Goal: Download file/media

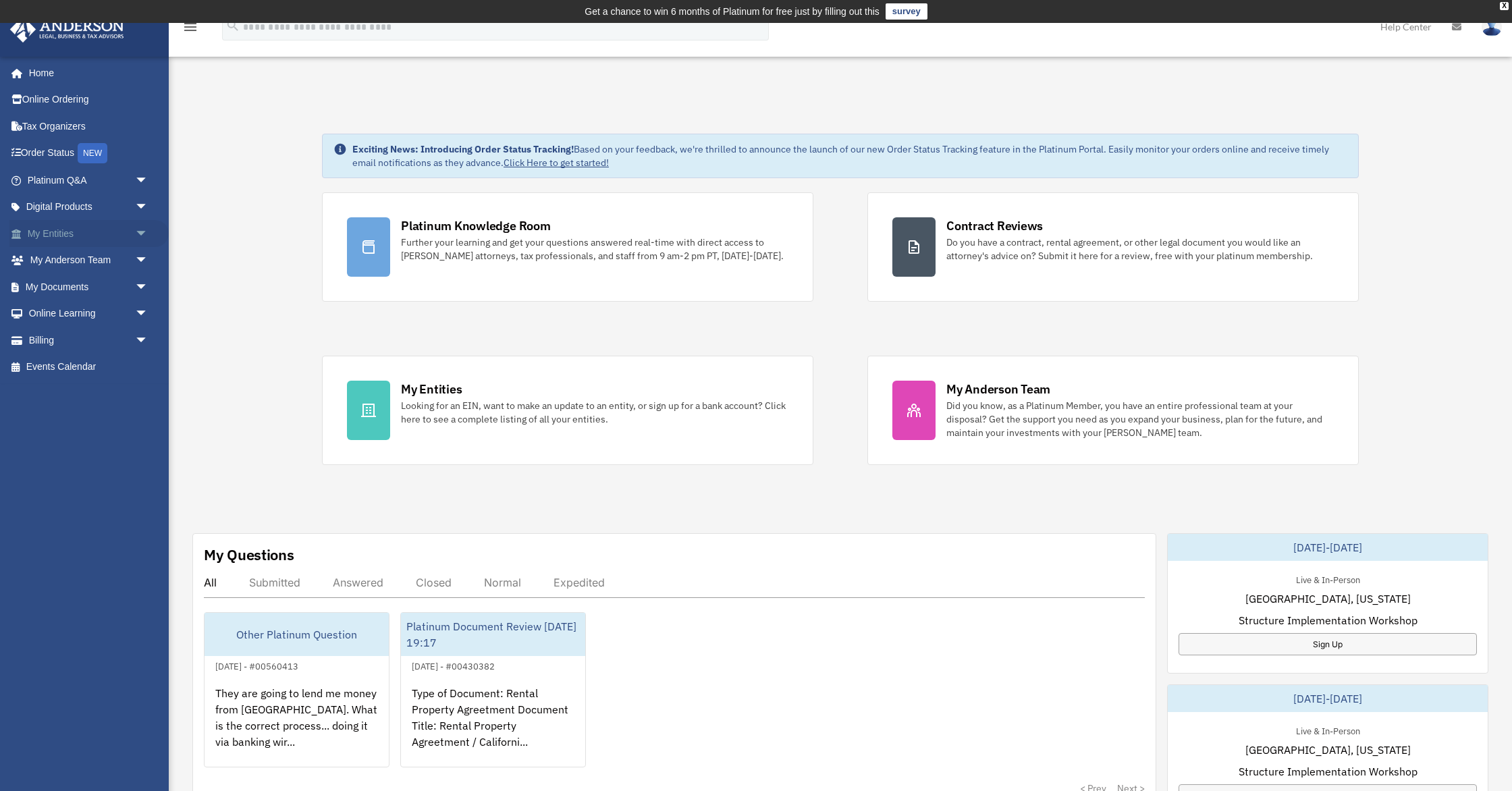
click at [139, 234] on span "arrow_drop_down" at bounding box center [148, 234] width 27 height 28
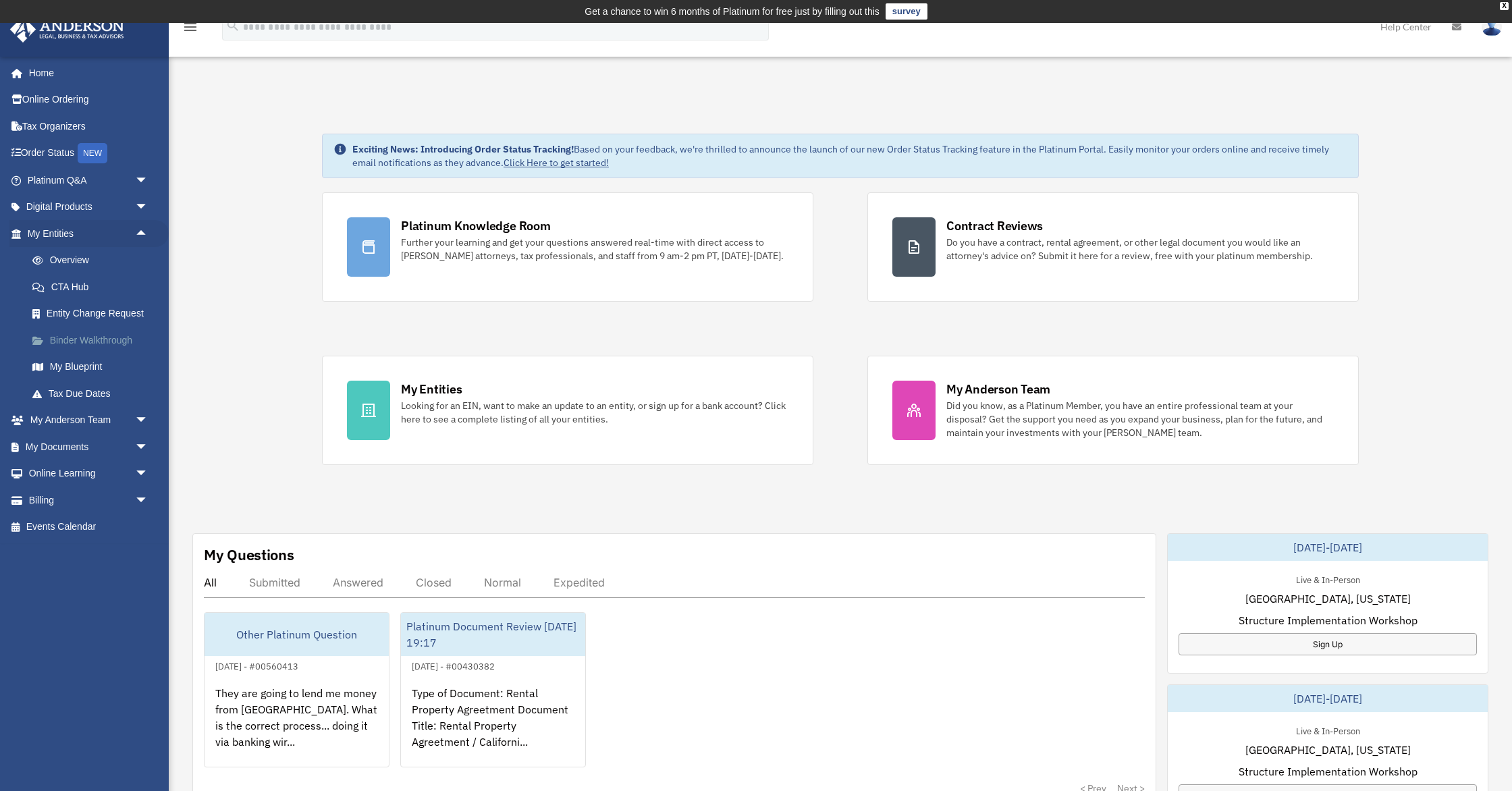
click at [103, 340] on link "Binder Walkthrough" at bounding box center [94, 340] width 150 height 27
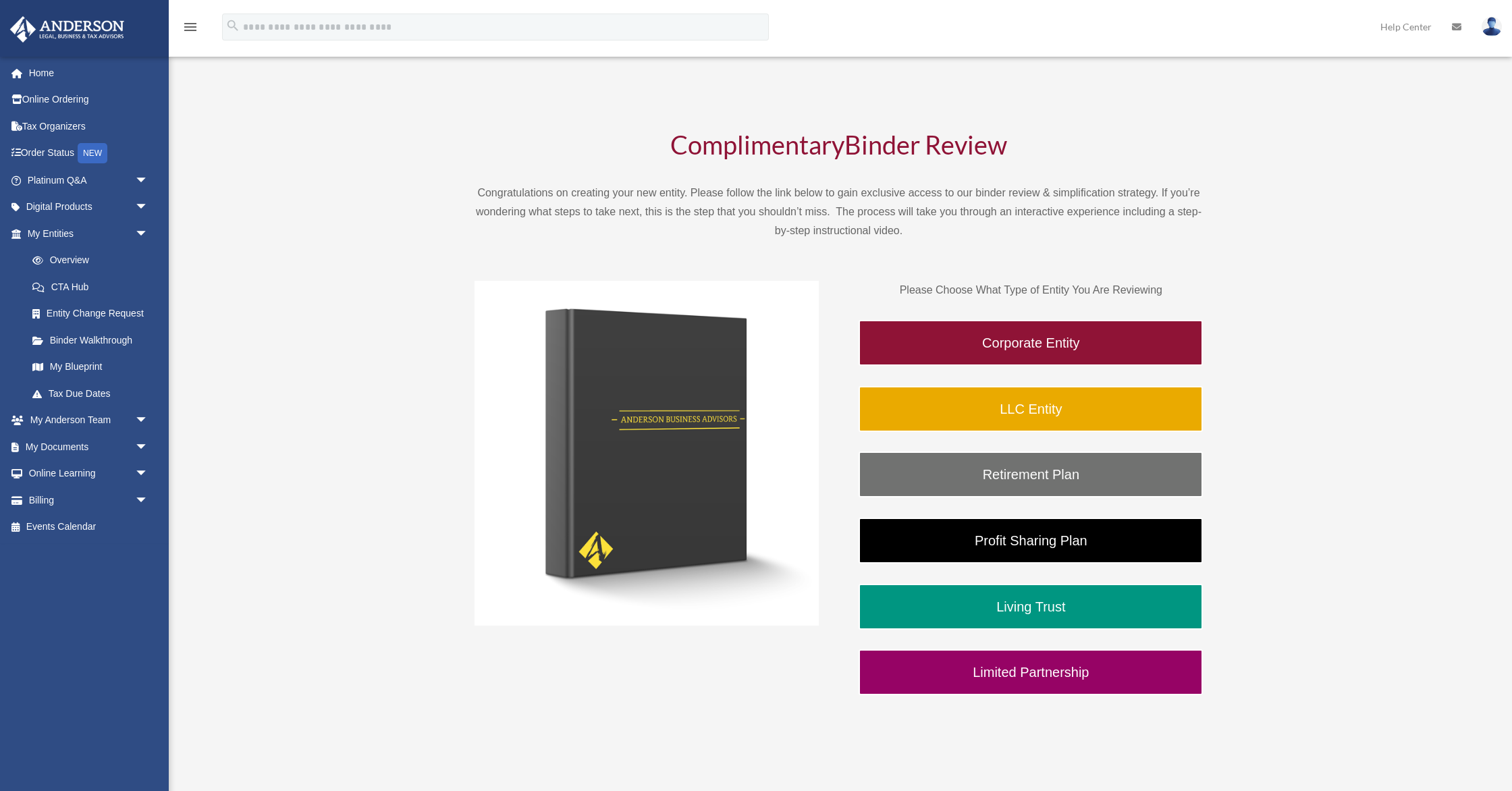
scroll to position [51, 0]
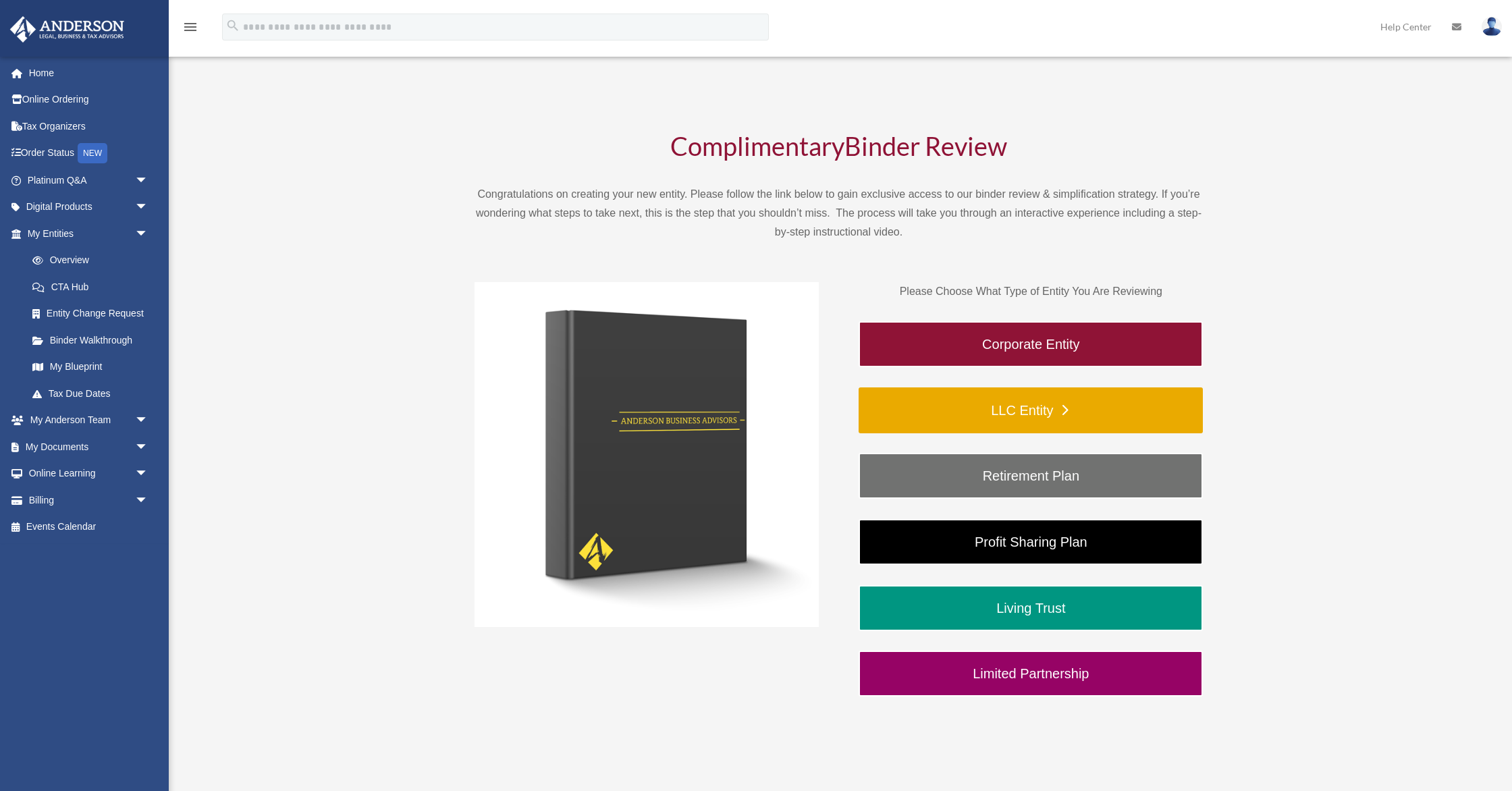
click at [1065, 407] on link "LLC Entity" at bounding box center [1030, 410] width 344 height 46
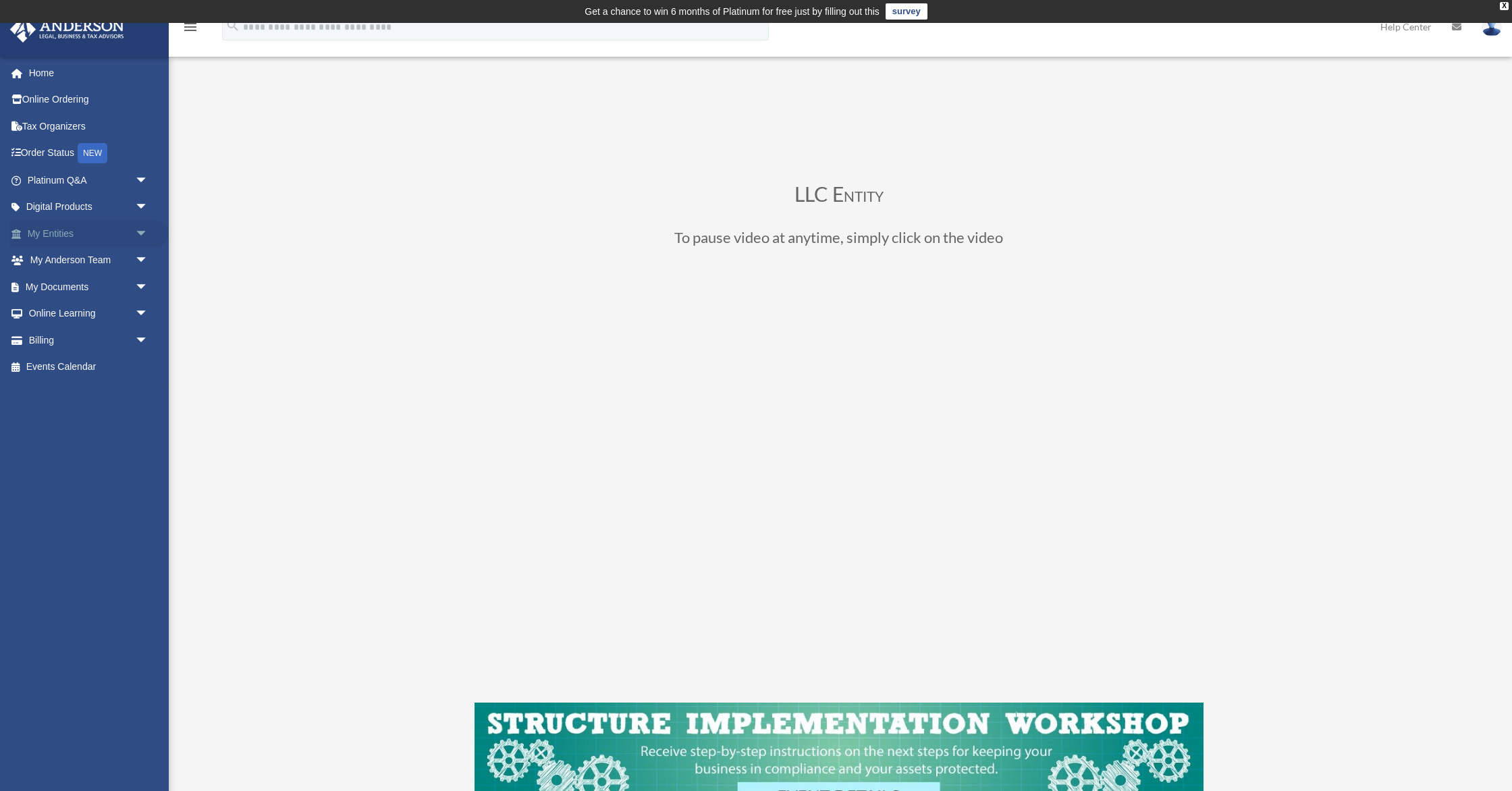
click at [141, 229] on span "arrow_drop_down" at bounding box center [148, 234] width 27 height 28
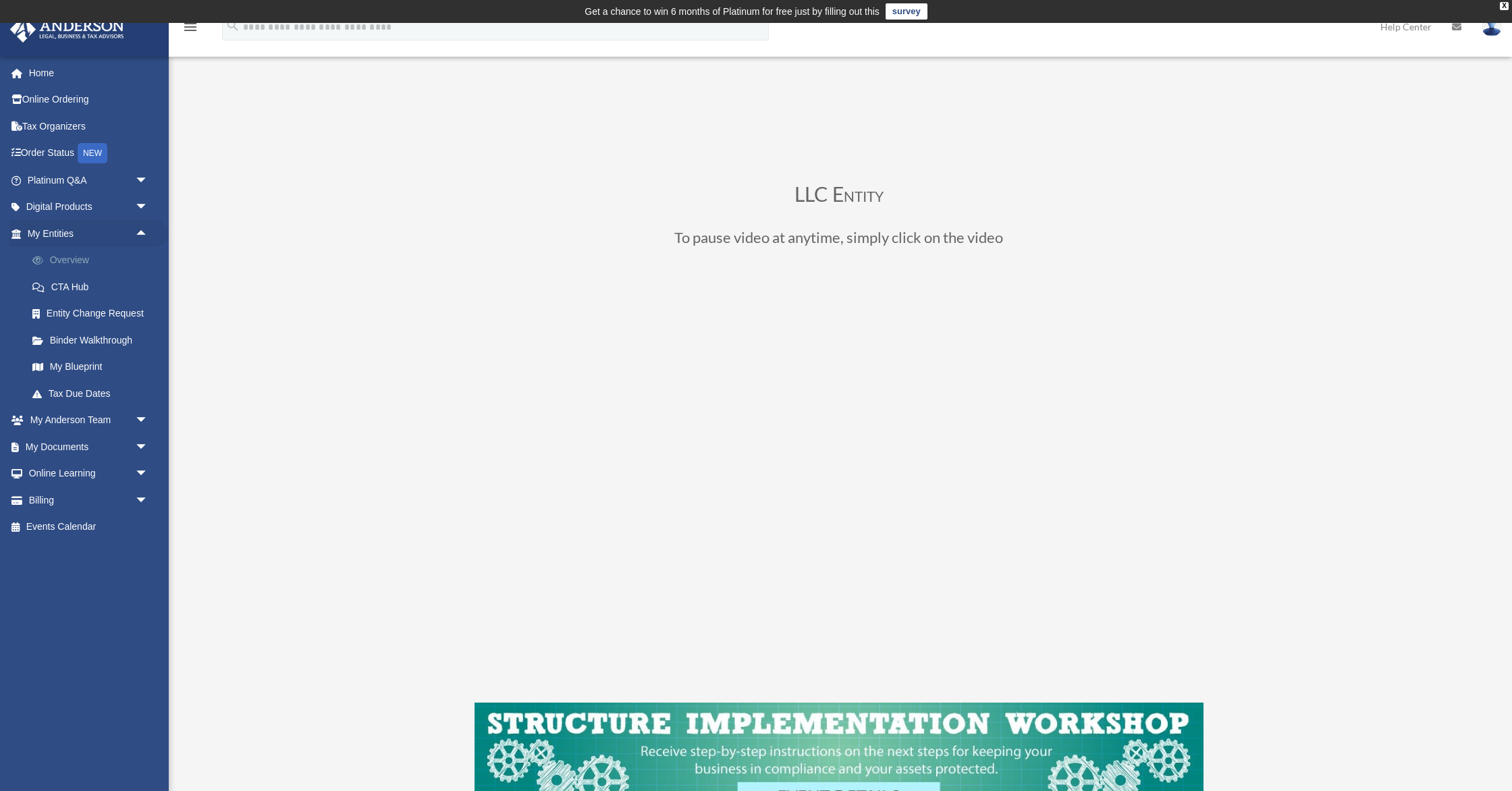
click at [78, 263] on link "Overview" at bounding box center [94, 260] width 150 height 27
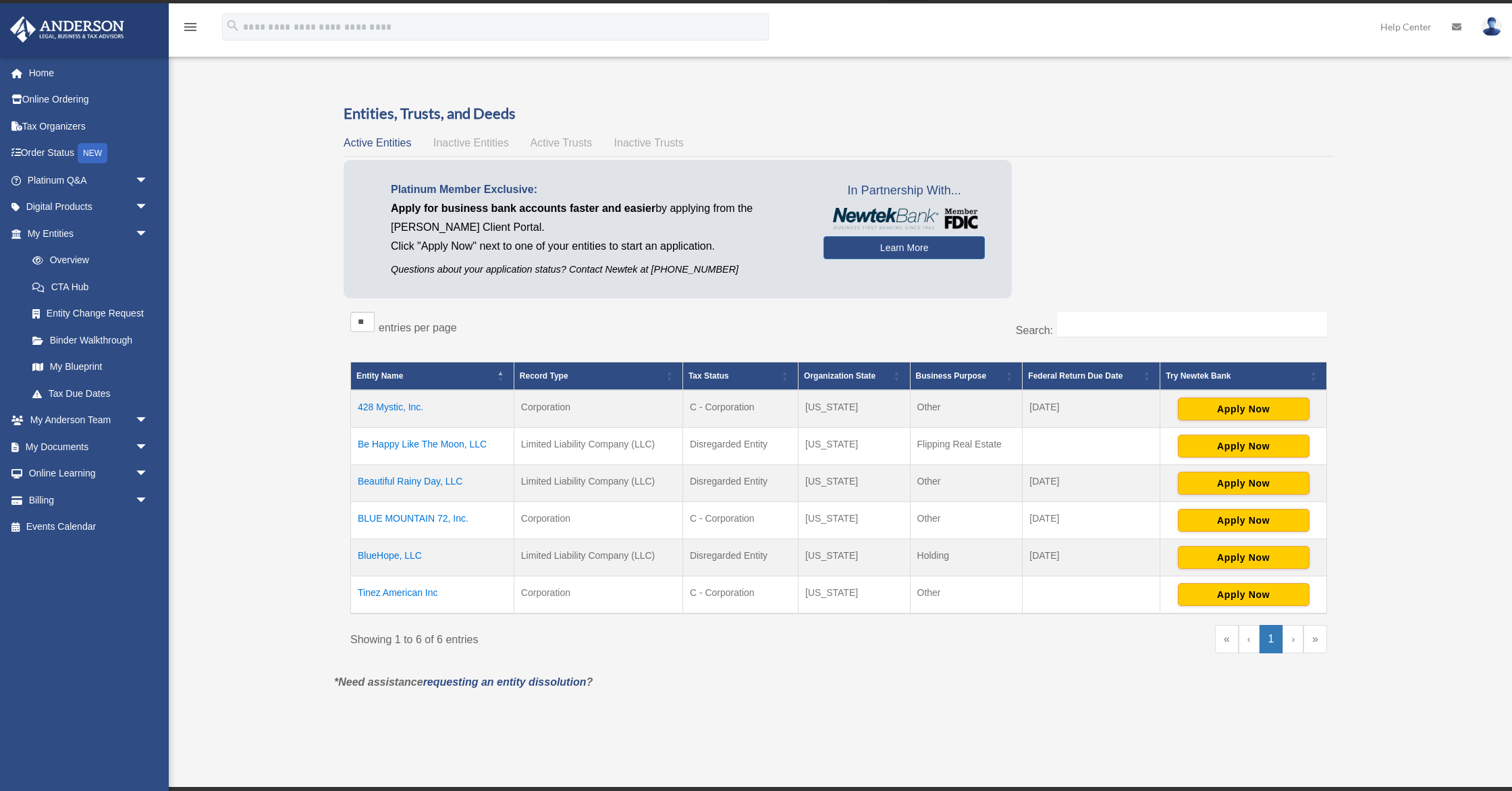
scroll to position [21, 0]
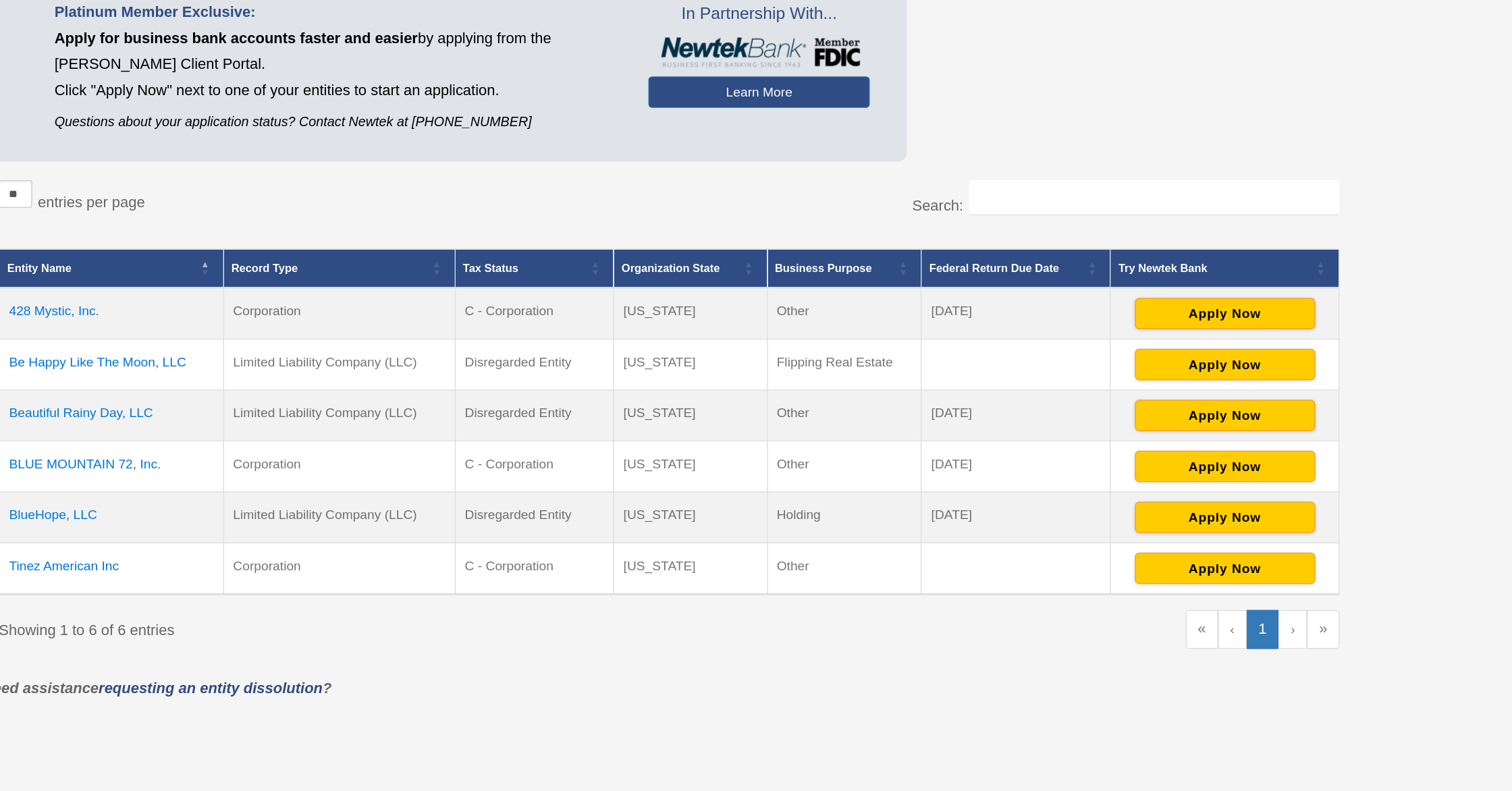
click at [1294, 638] on link "›" at bounding box center [1293, 638] width 21 height 29
click at [1314, 638] on link "»" at bounding box center [1315, 638] width 24 height 29
click at [1315, 638] on link "»" at bounding box center [1315, 638] width 24 height 29
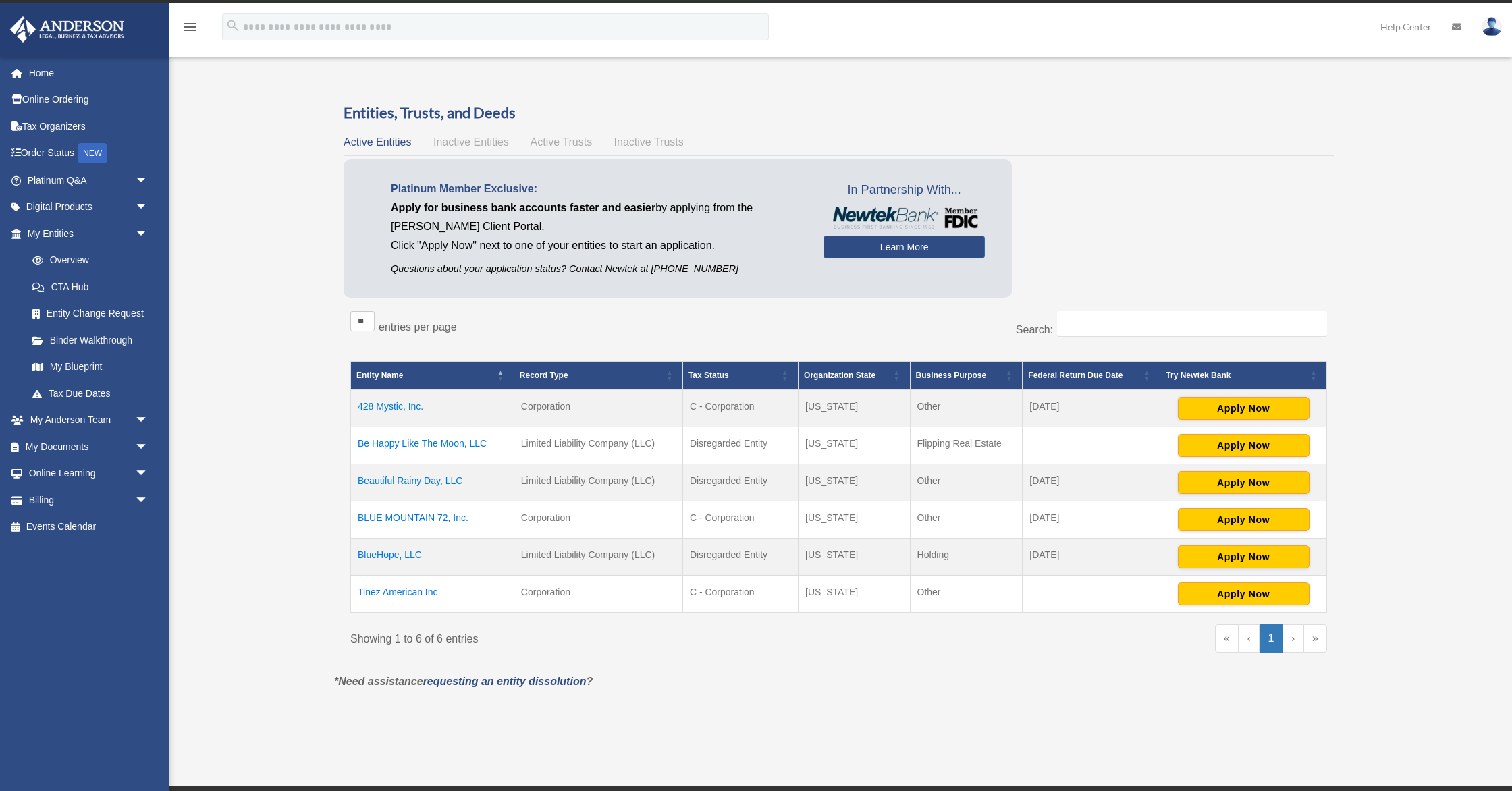
click at [396, 554] on td "BlueHope, LLC" at bounding box center [433, 556] width 163 height 37
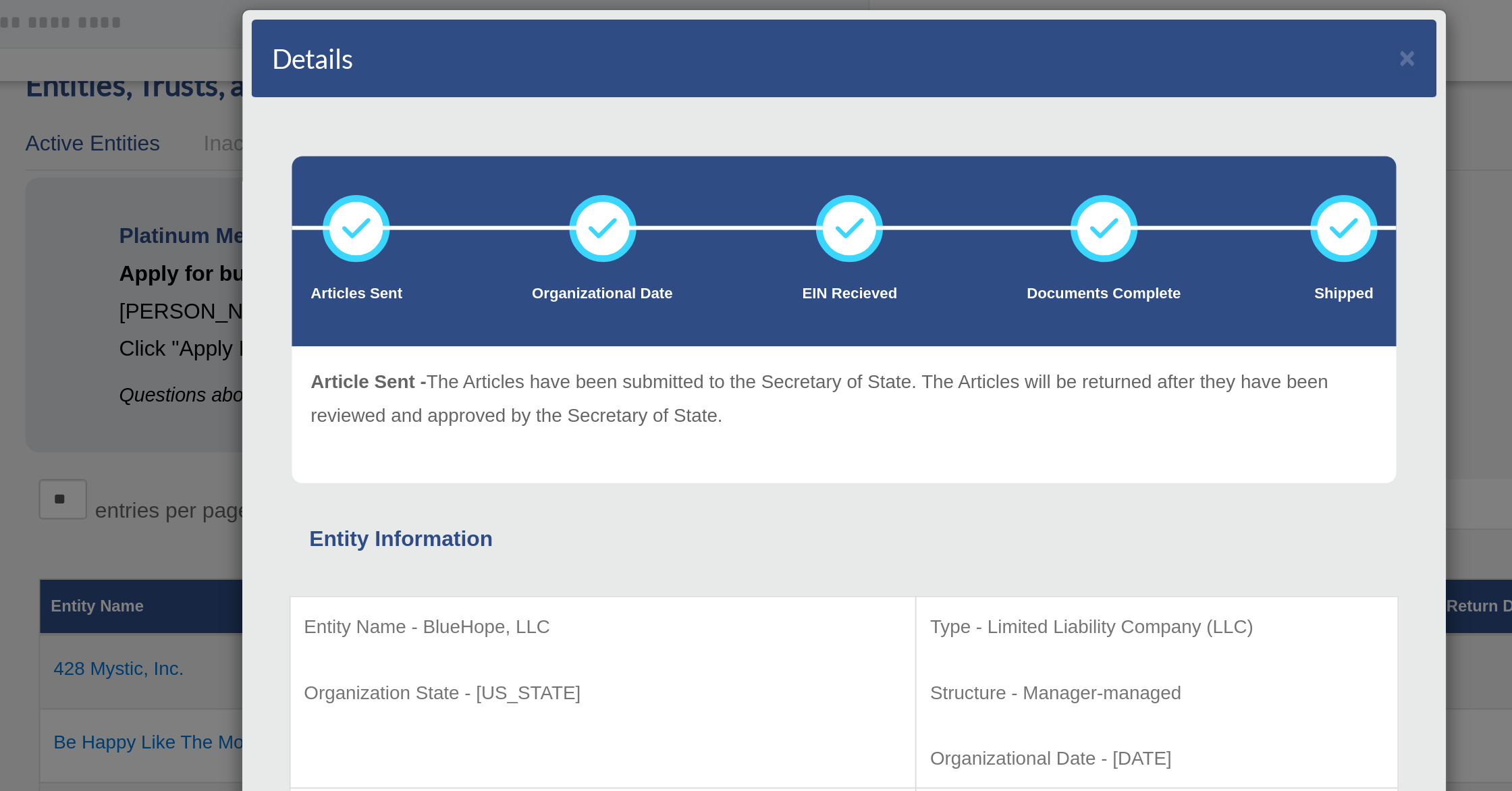
scroll to position [74, 0]
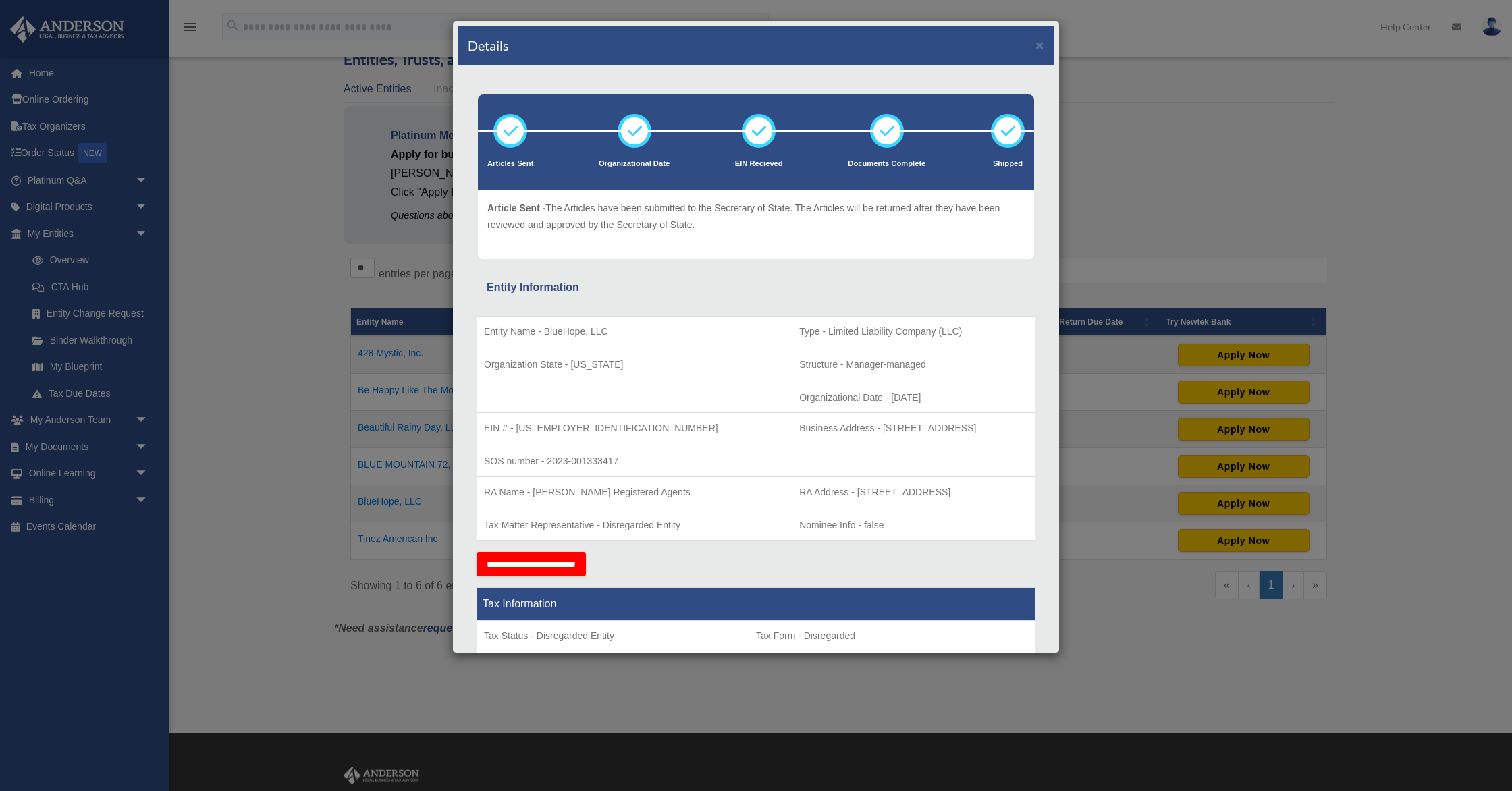
click at [1229, 154] on div "Details × Articles Sent Organizational Date" at bounding box center [756, 396] width 1512 height 791
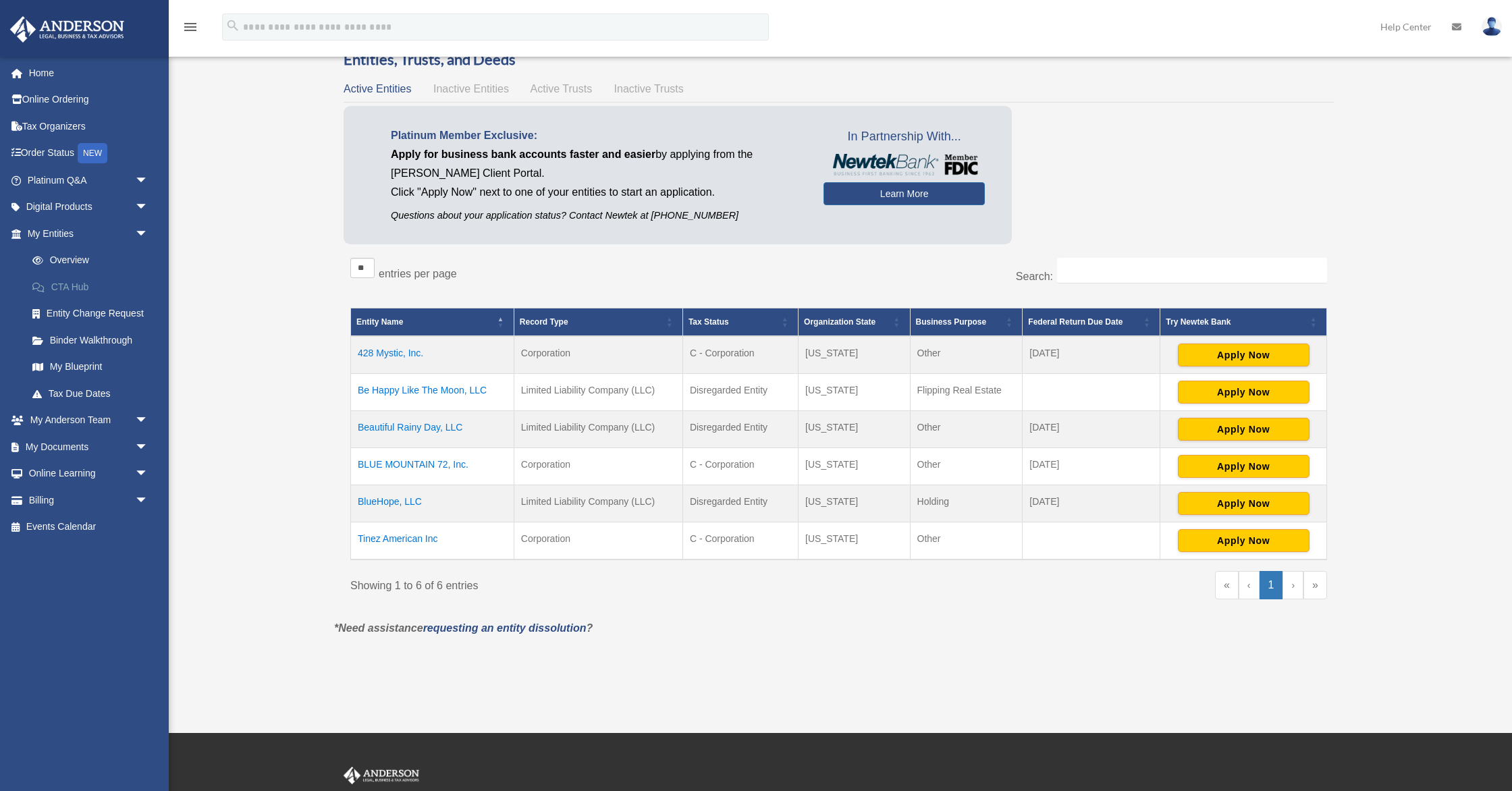
click at [66, 289] on link "CTA Hub" at bounding box center [94, 286] width 150 height 27
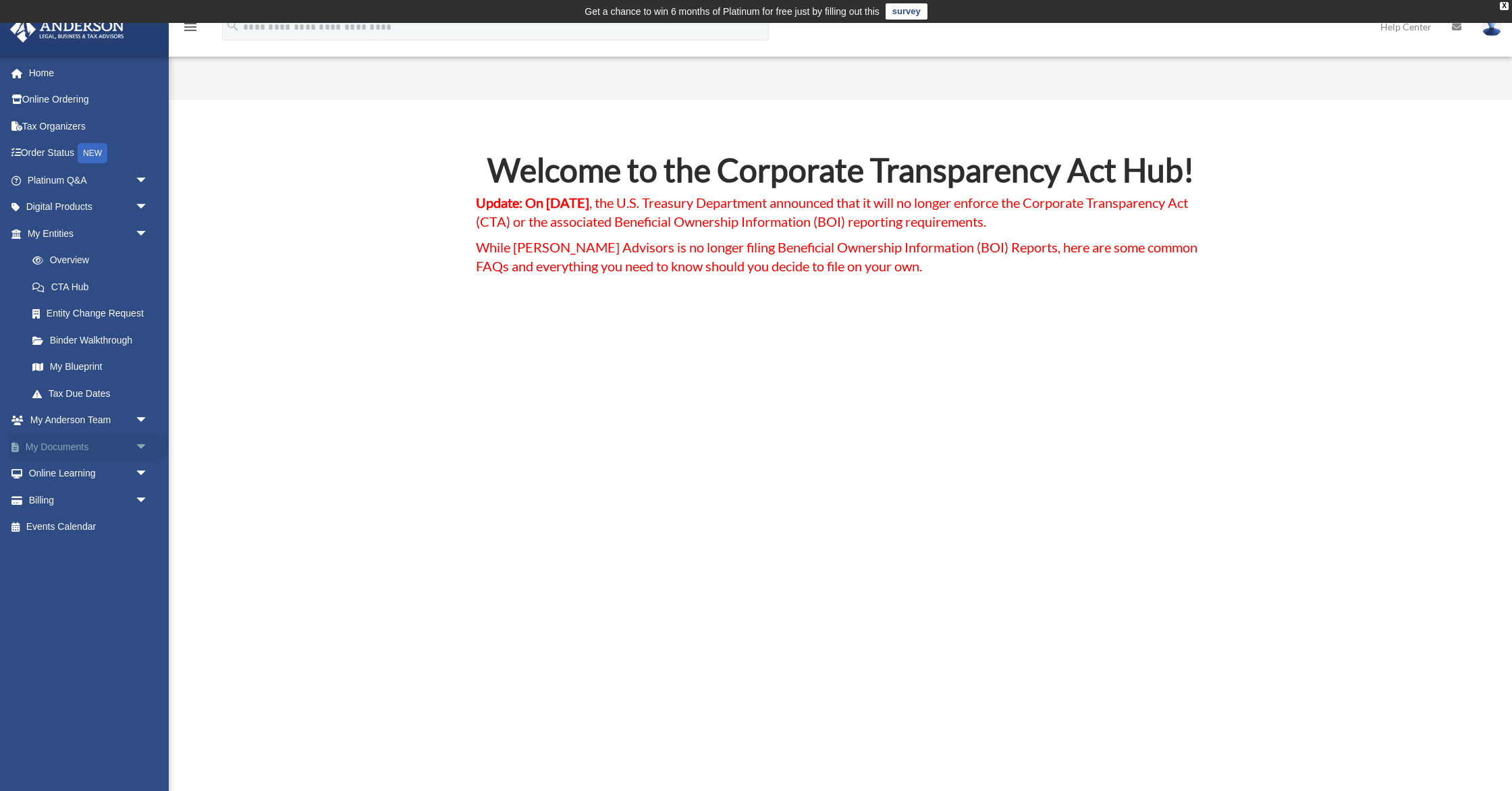
click at [141, 447] on span "arrow_drop_down" at bounding box center [148, 447] width 27 height 28
click at [90, 472] on link "Box" at bounding box center [94, 473] width 150 height 27
click at [66, 469] on link "Box" at bounding box center [94, 473] width 150 height 27
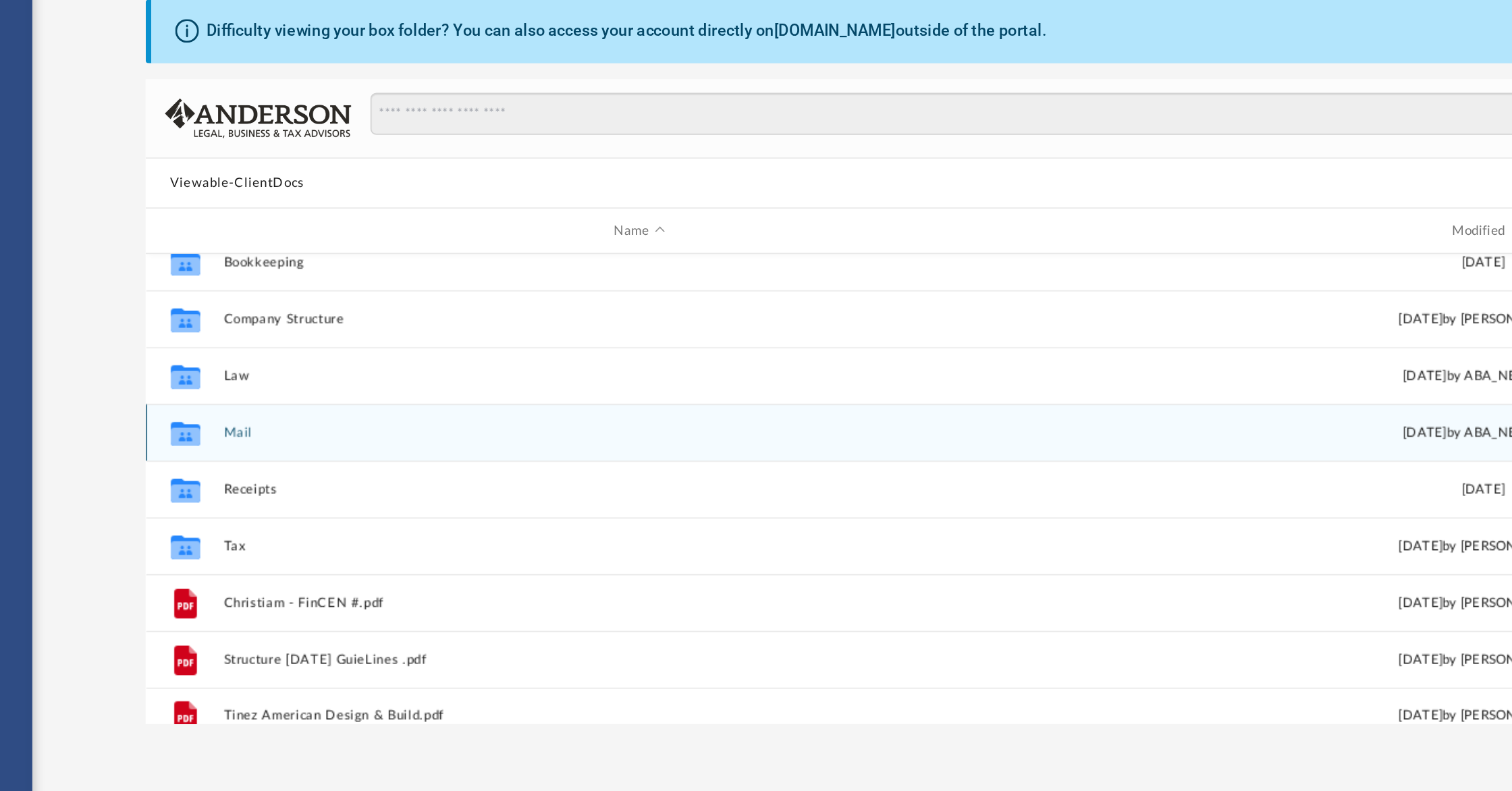
scroll to position [24, 0]
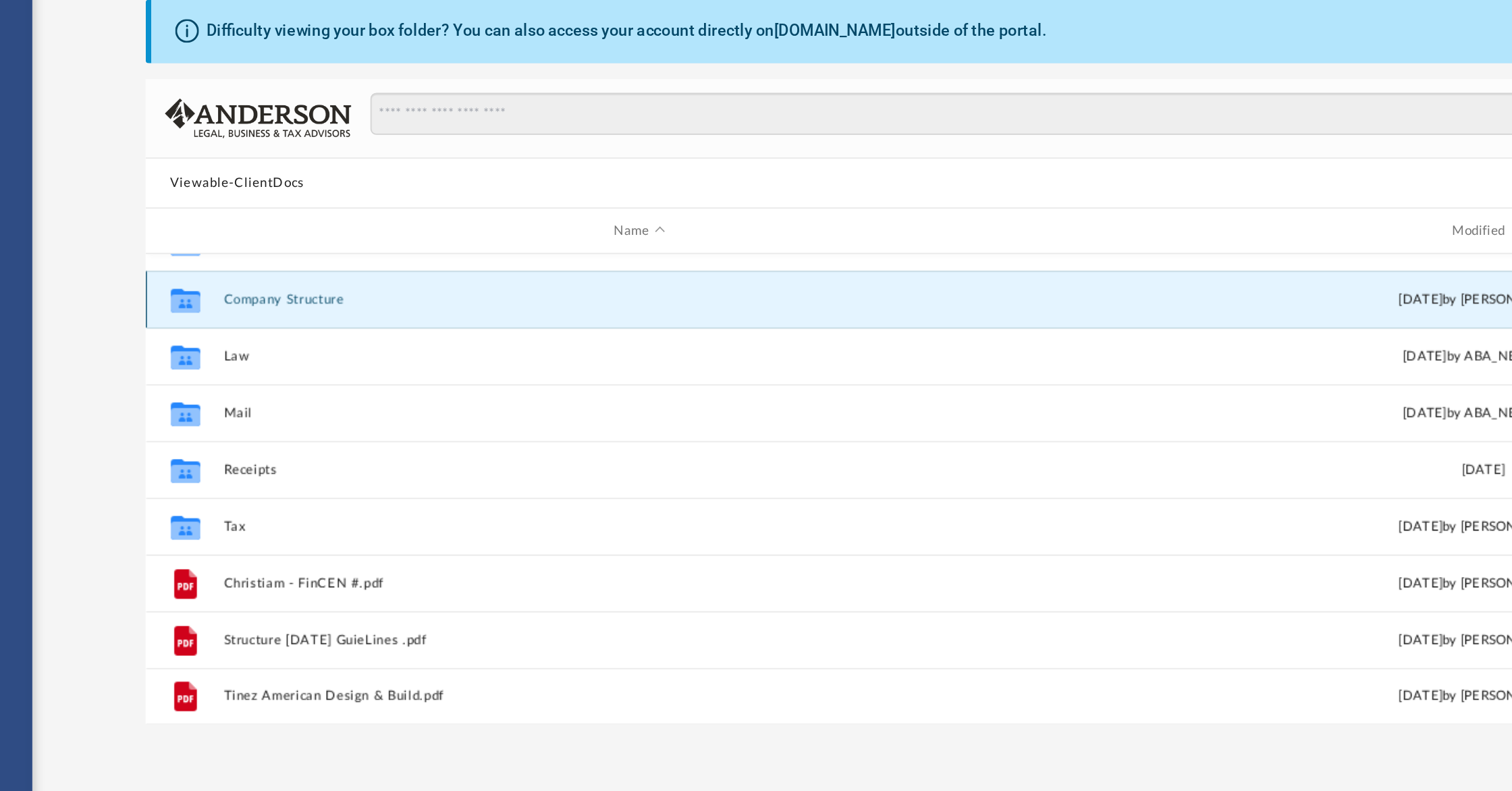
click at [302, 304] on button "Company Structure" at bounding box center [530, 304] width 496 height 9
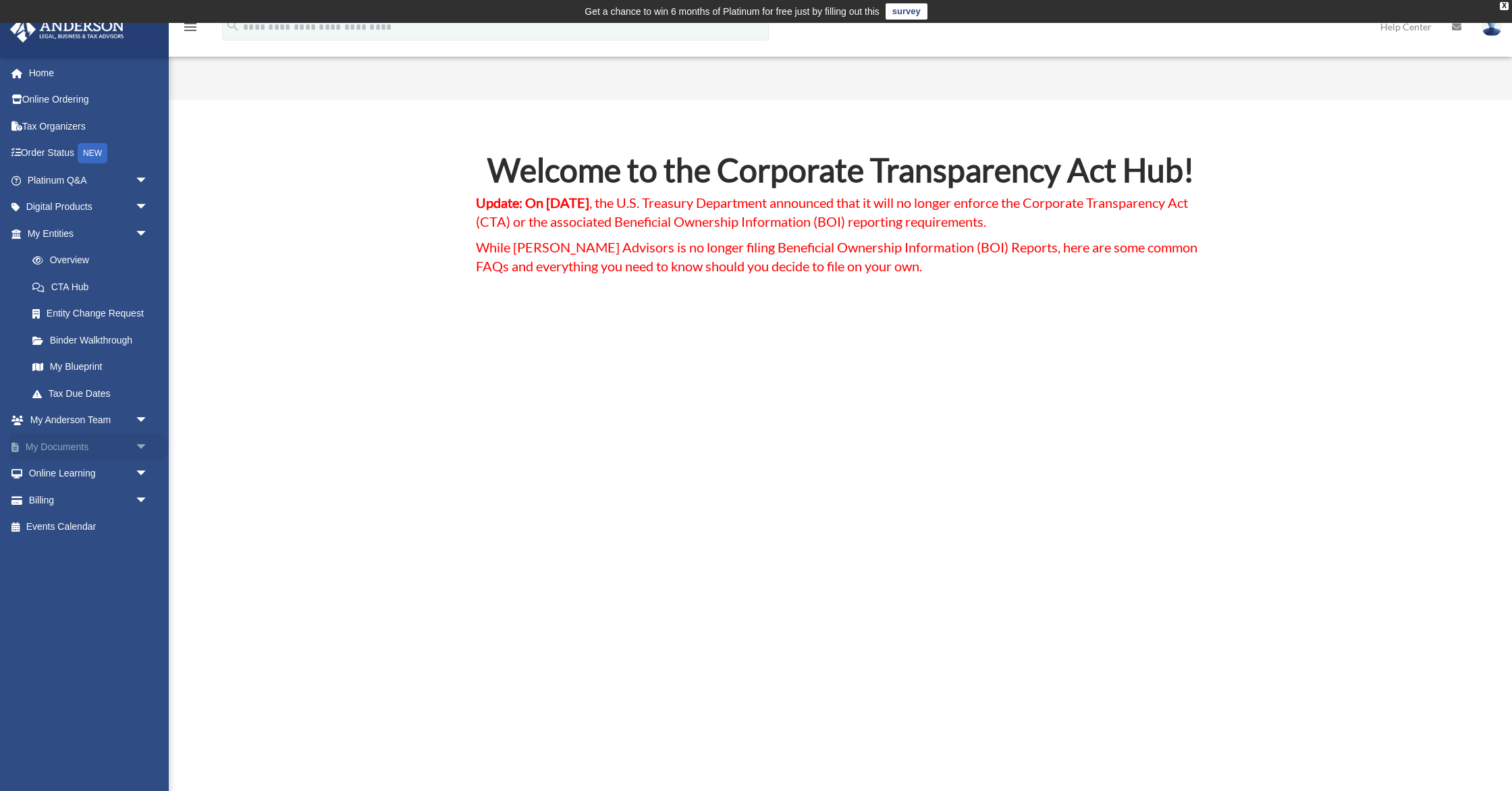
click at [71, 446] on link "My Documents arrow_drop_down" at bounding box center [89, 446] width 159 height 27
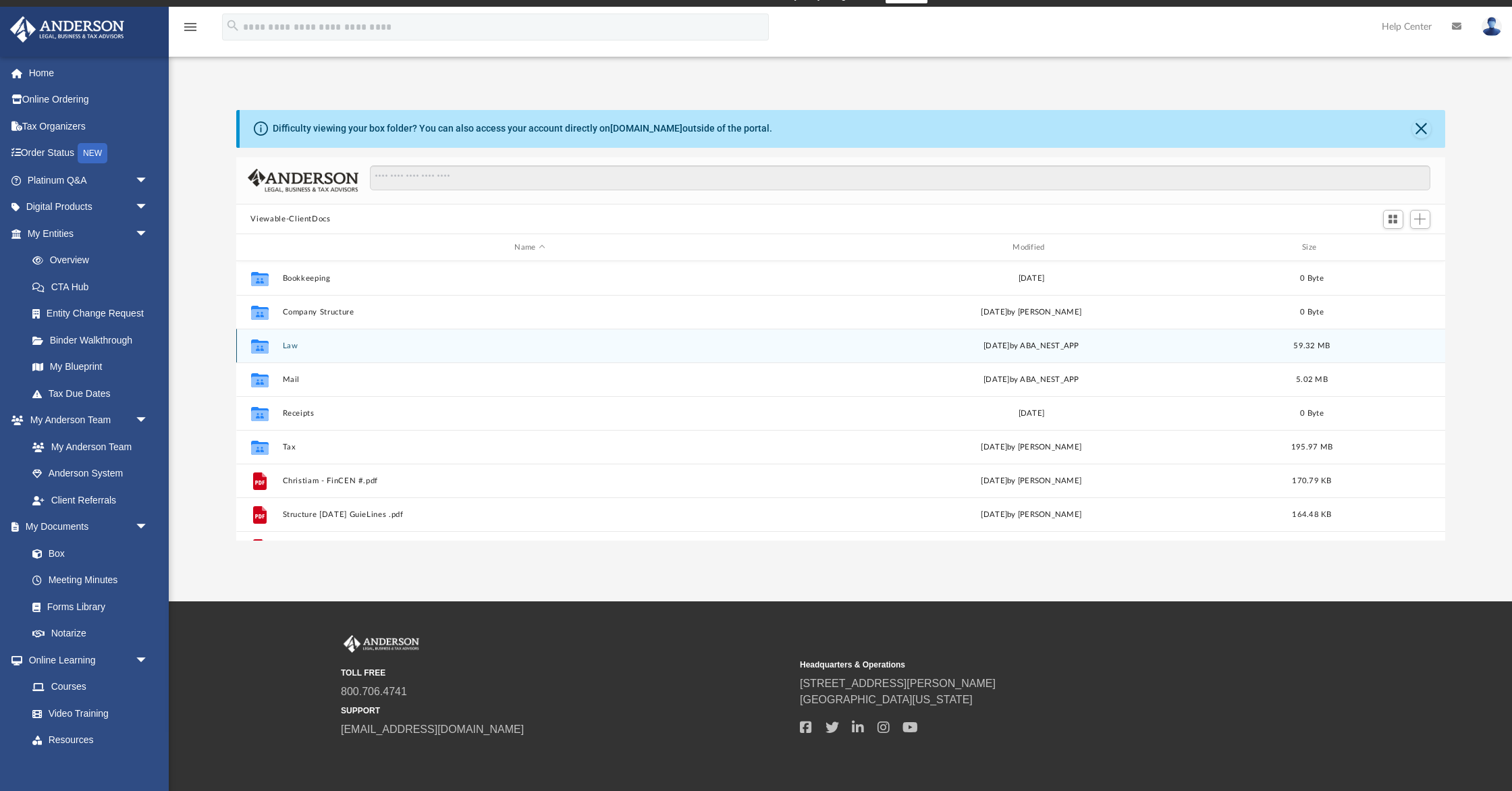
scroll to position [20, 0]
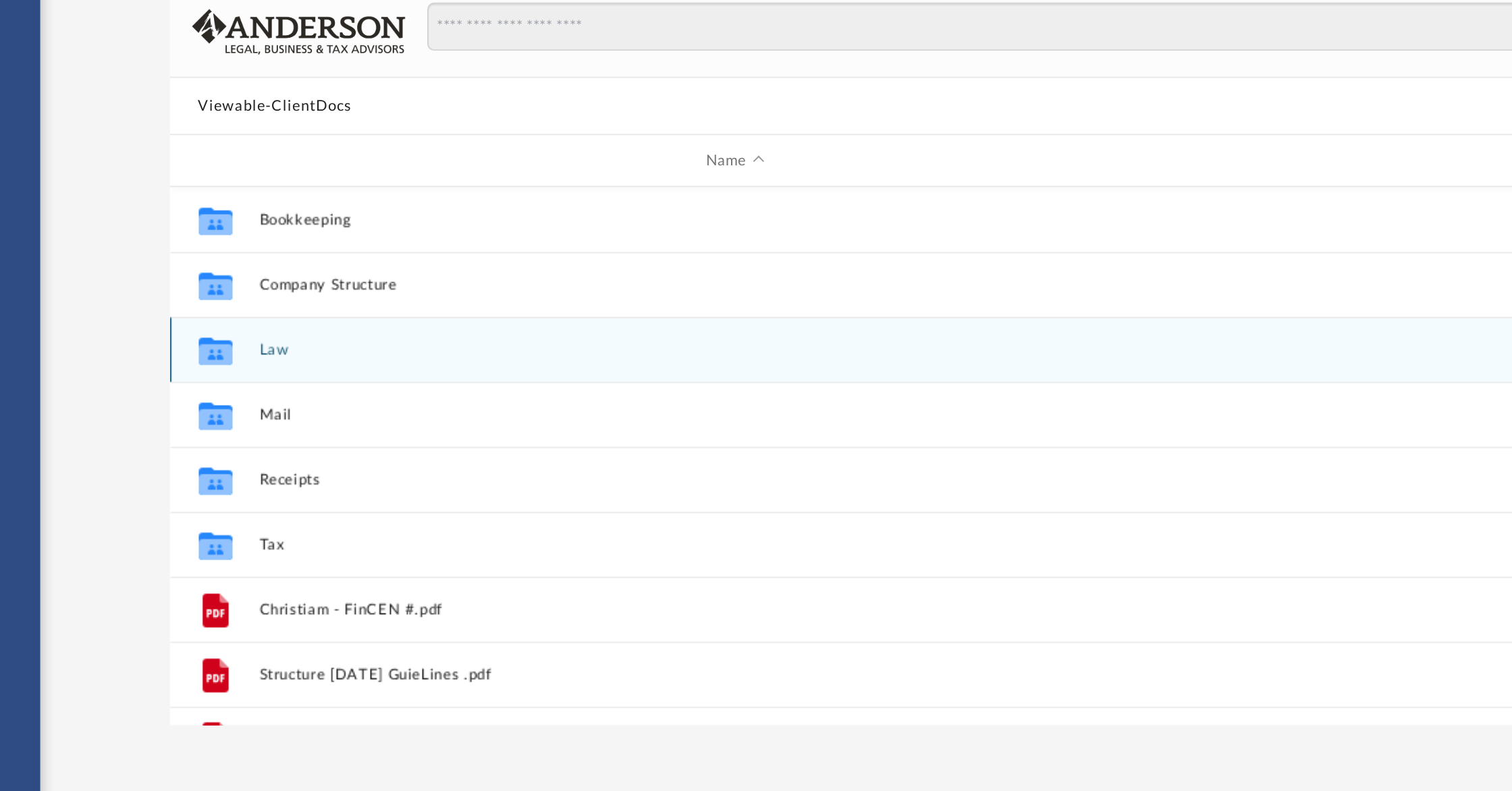
click at [291, 342] on button "Law" at bounding box center [530, 342] width 496 height 9
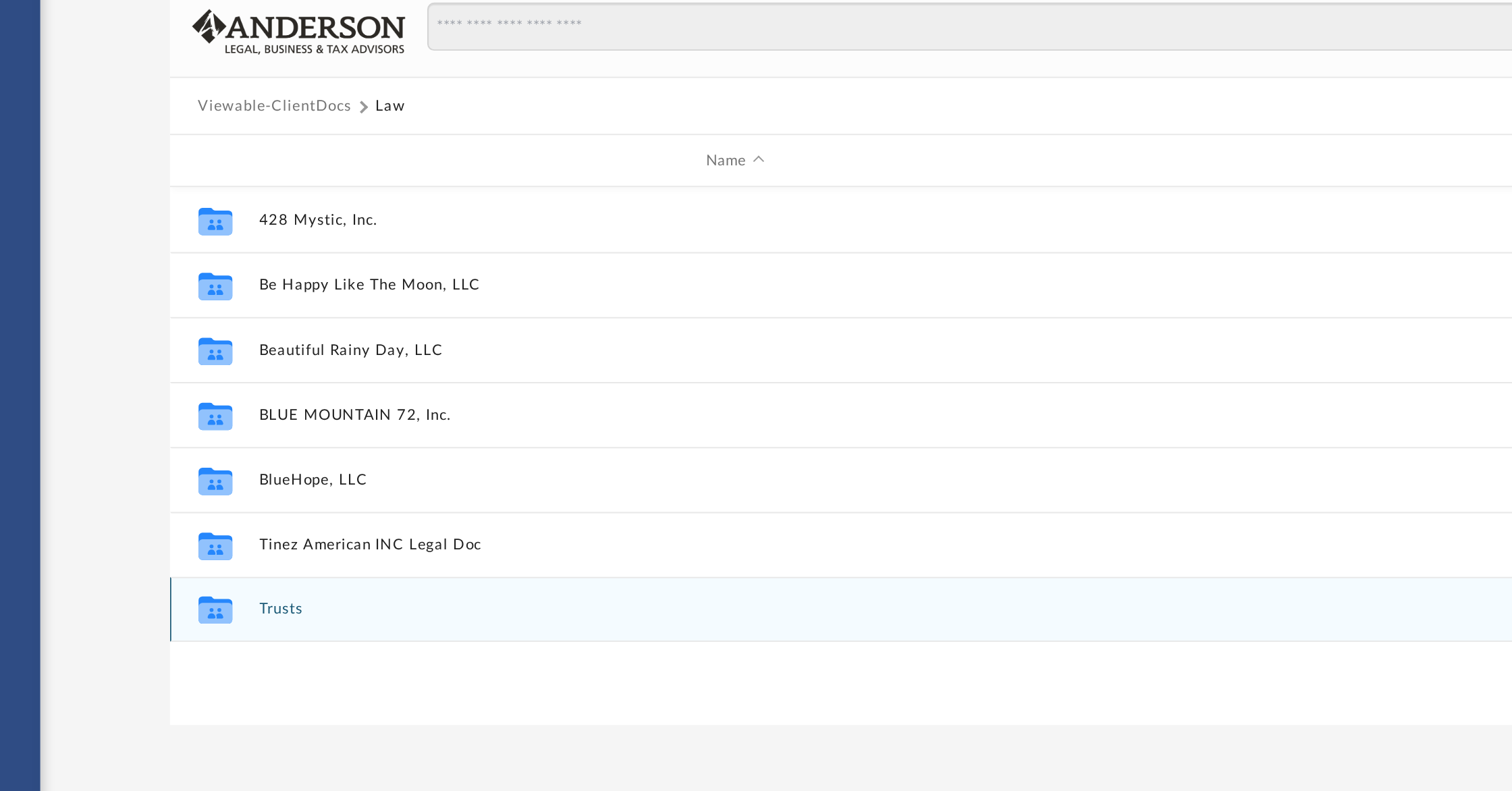
click at [297, 477] on button "Trusts" at bounding box center [530, 478] width 496 height 9
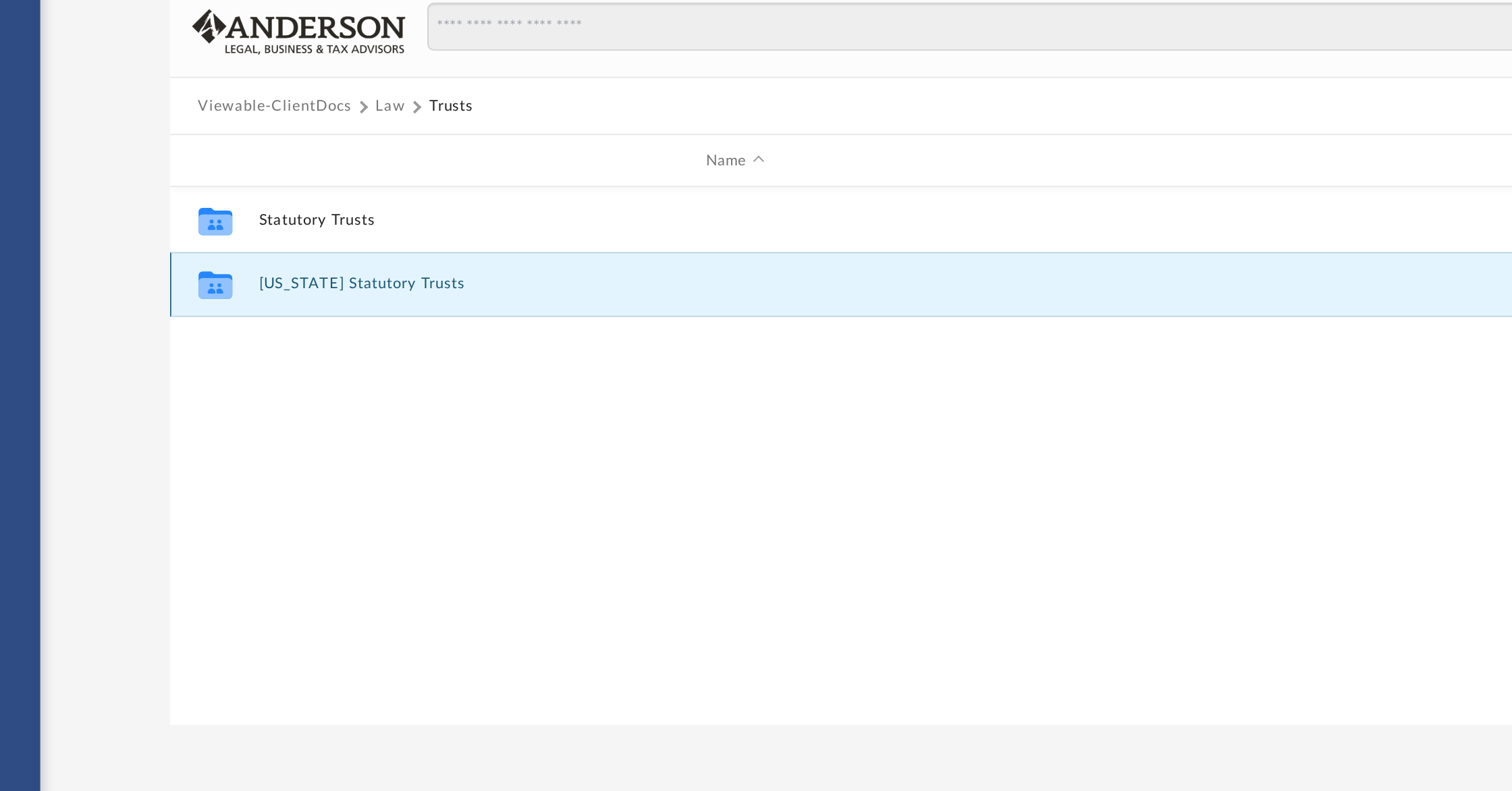
click at [318, 309] on button "Wyoming Statutory Trusts" at bounding box center [530, 309] width 496 height 9
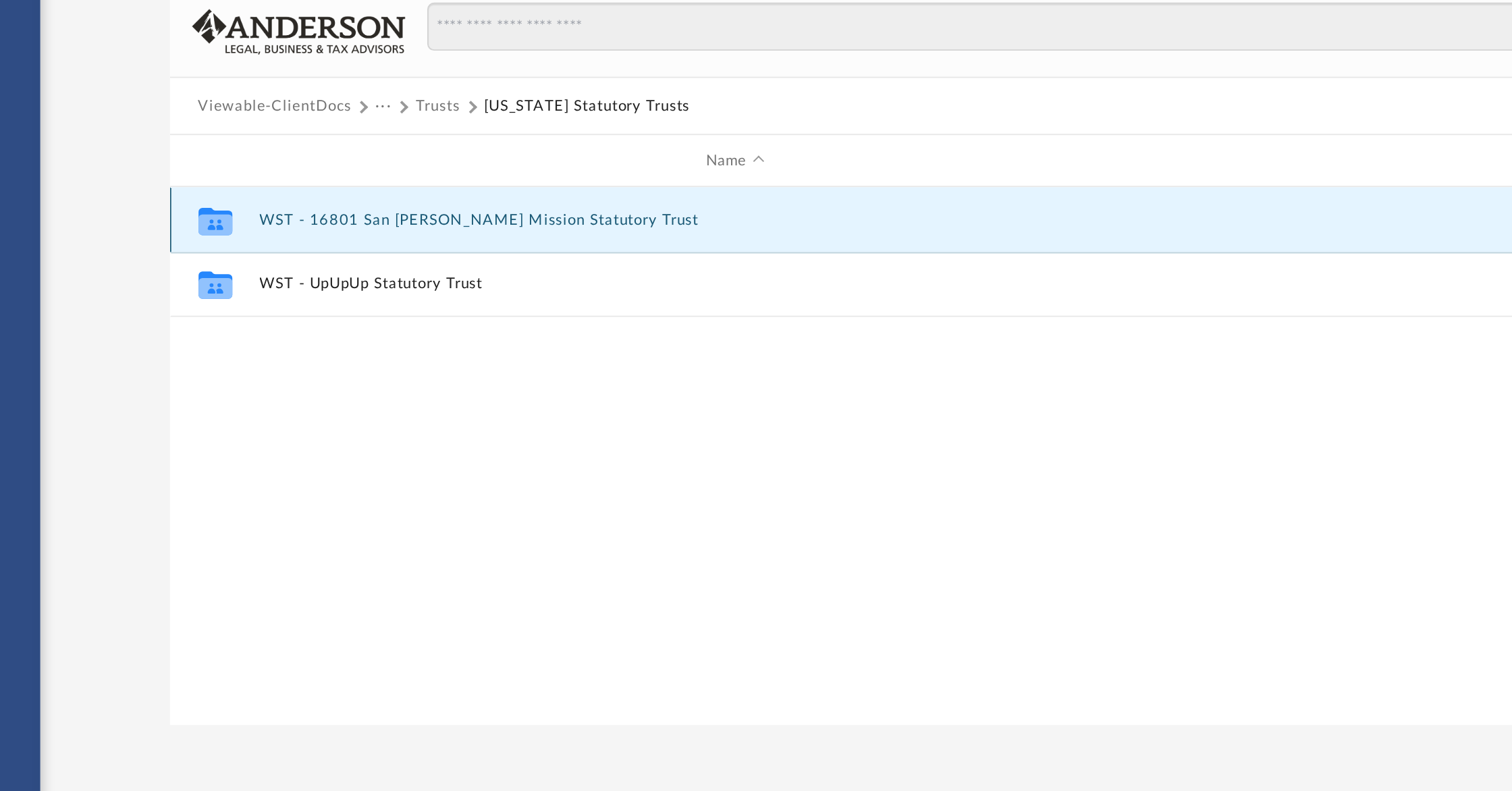
click at [361, 272] on button "WST - 16801 San Fernando Mission Statutory Trust" at bounding box center [530, 275] width 496 height 9
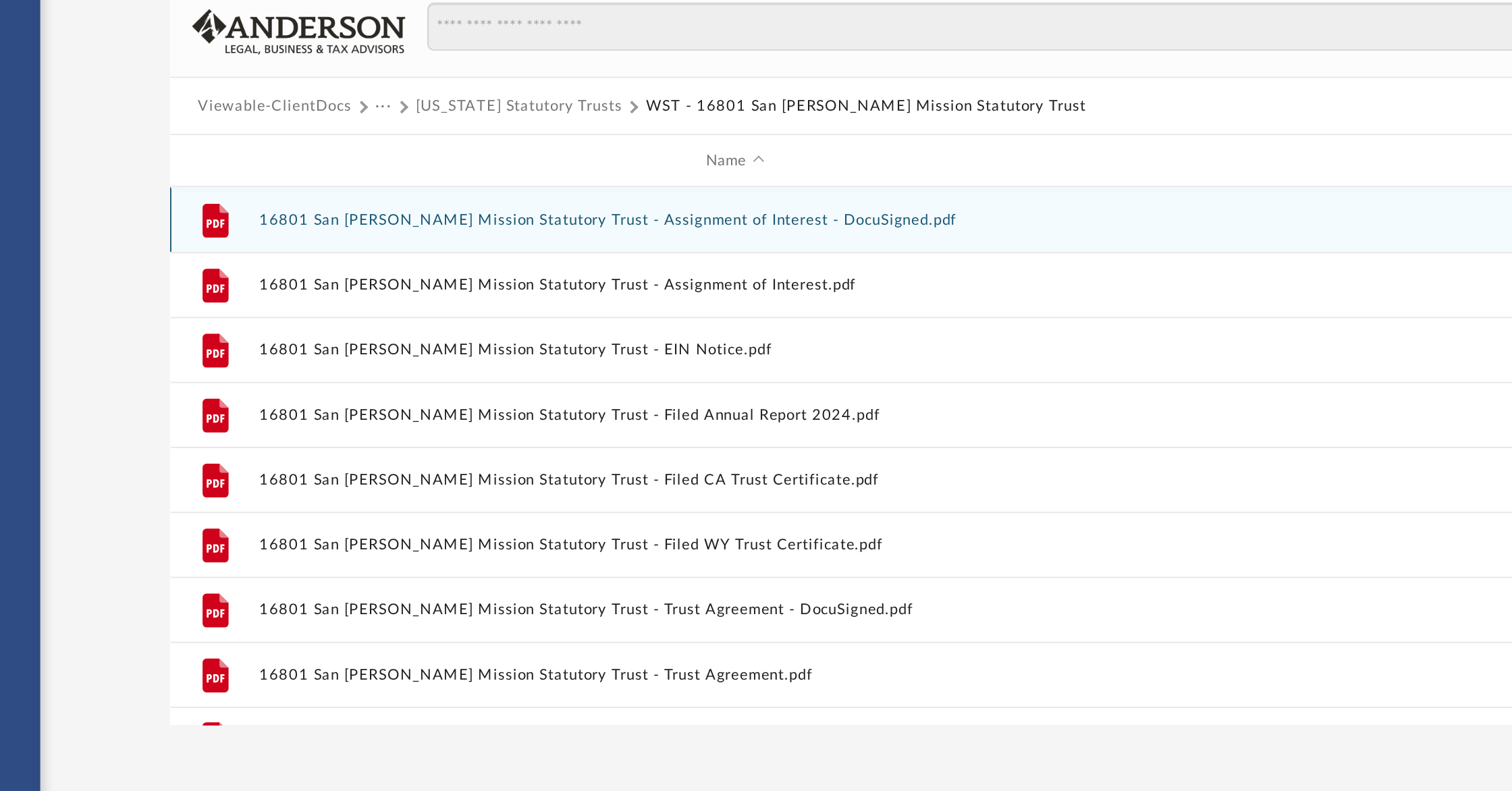
click at [371, 273] on button "16801 San Fernando Mission Statutory Trust - Assignment of Interest - DocuSigne…" at bounding box center [530, 275] width 496 height 9
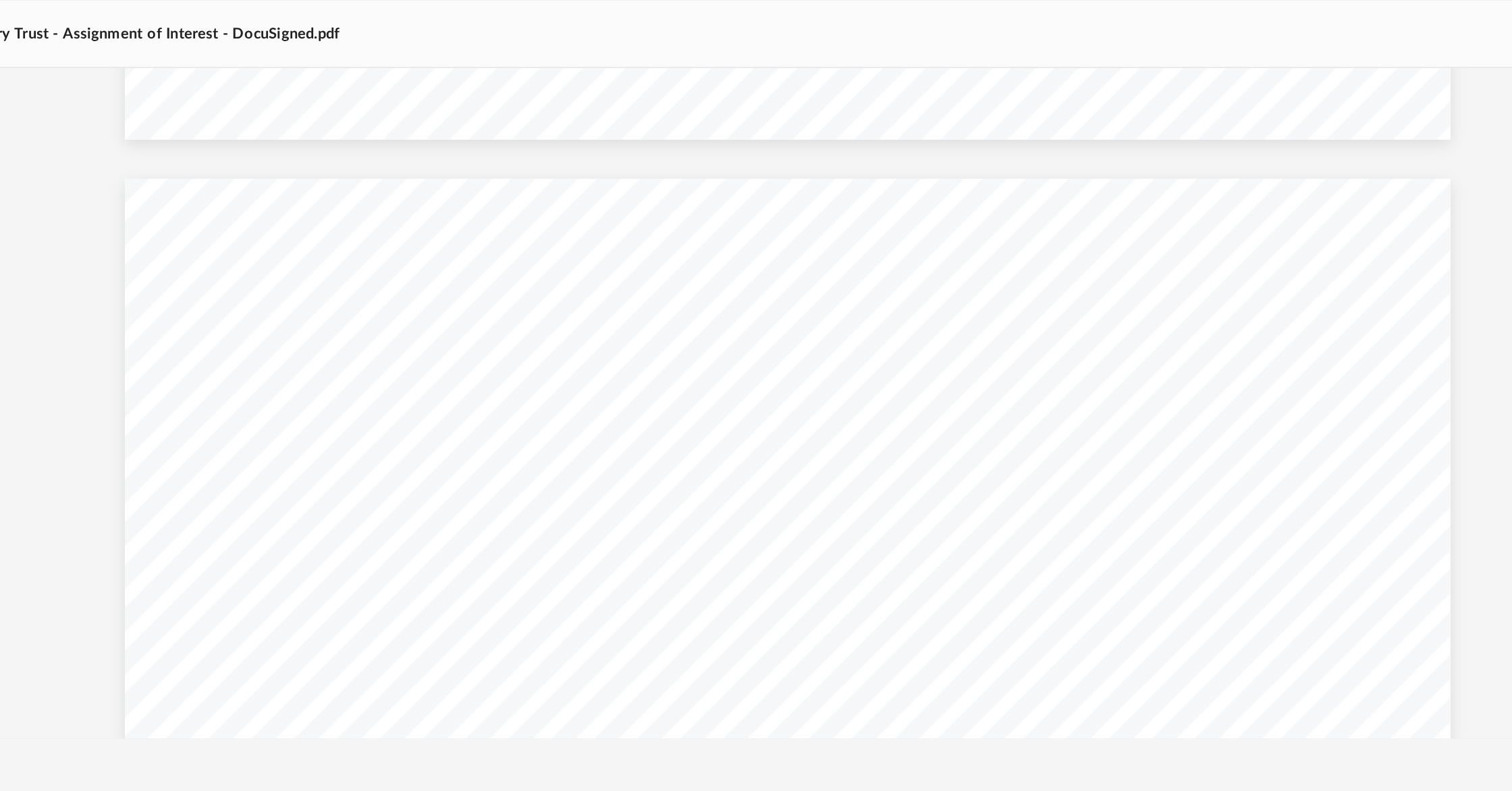
scroll to position [864, 0]
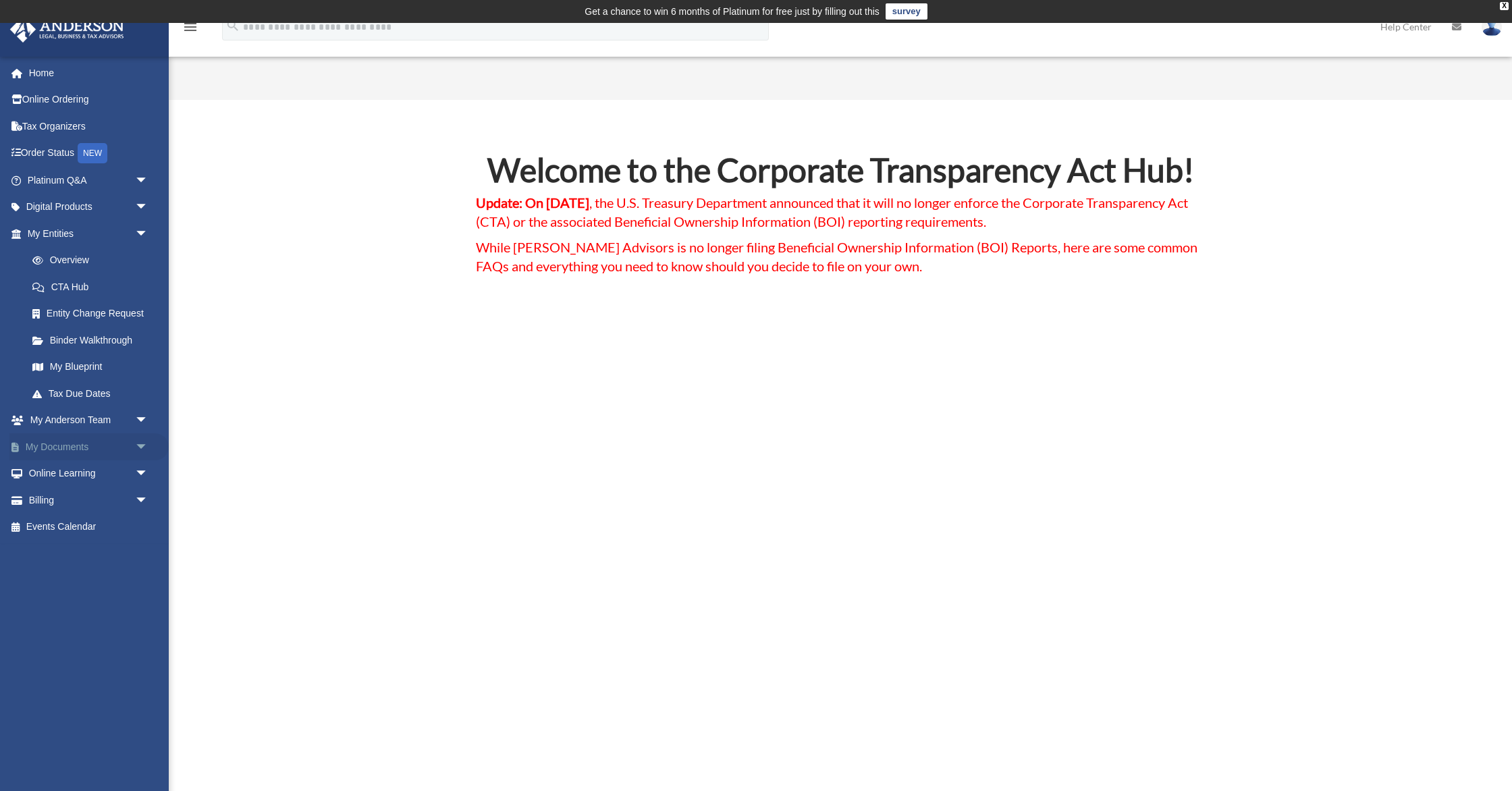
click at [80, 450] on link "My Documents arrow_drop_down" at bounding box center [89, 446] width 159 height 27
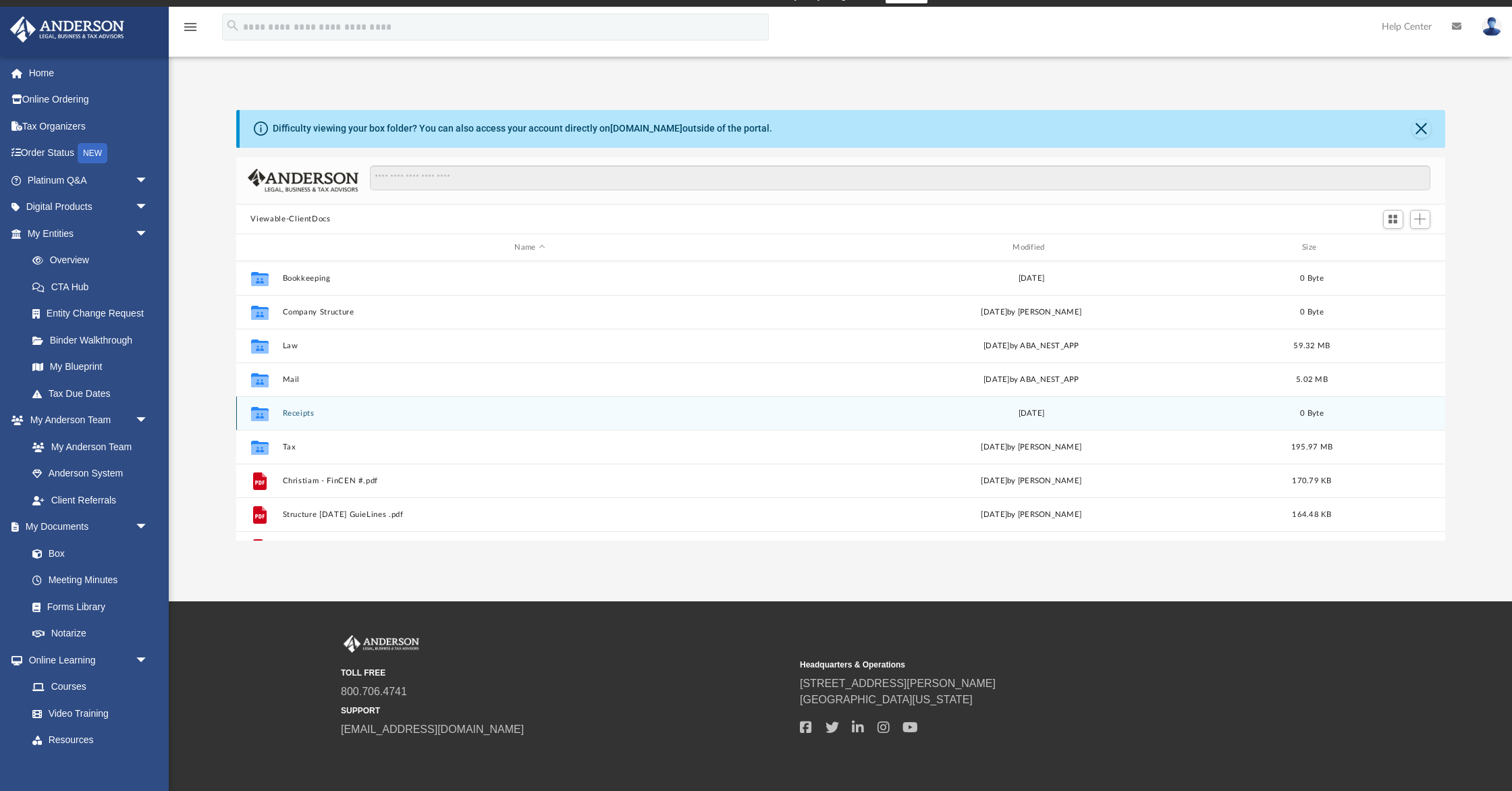
scroll to position [18, 0]
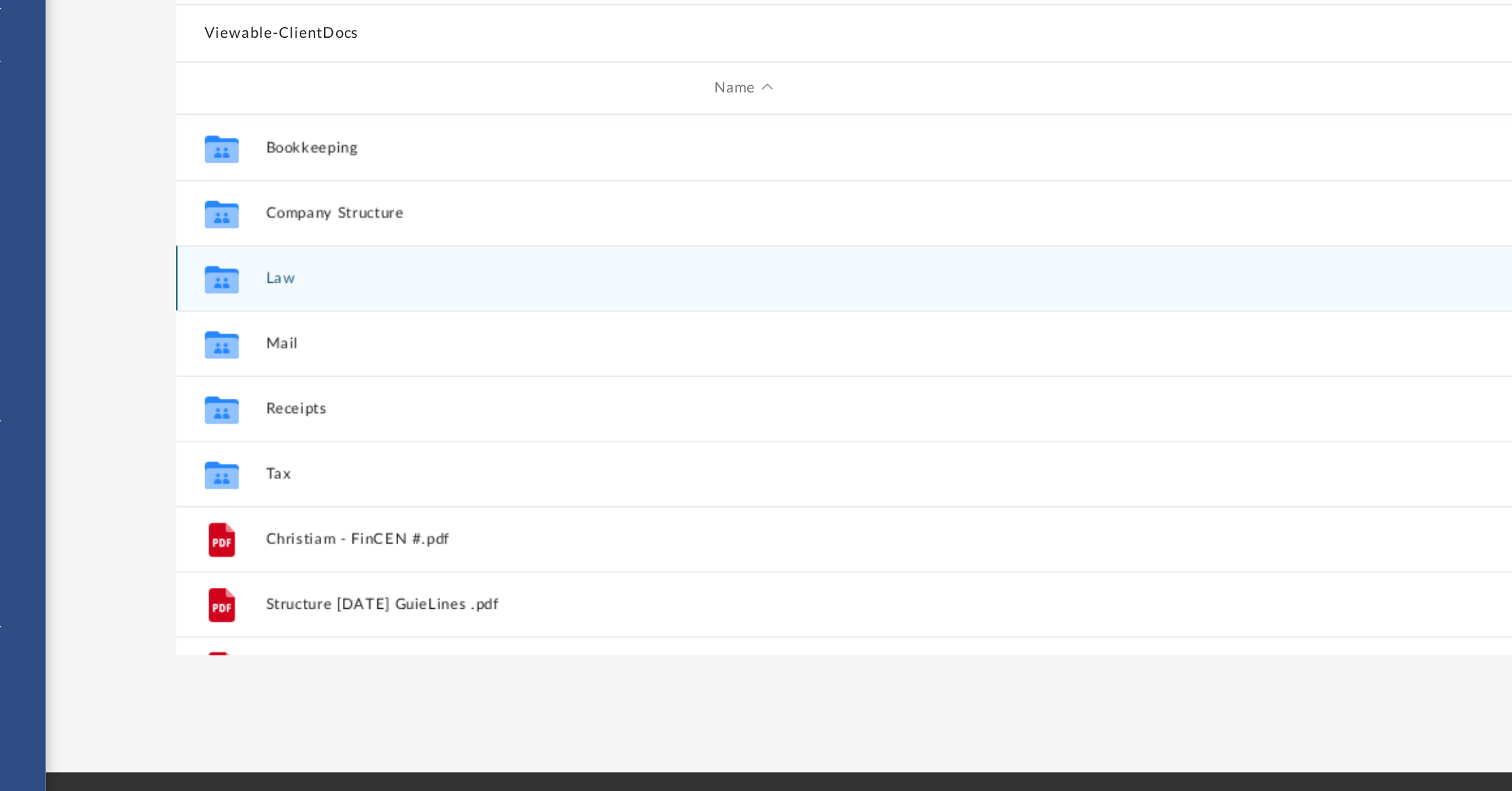
click at [290, 344] on button "Law" at bounding box center [530, 344] width 496 height 9
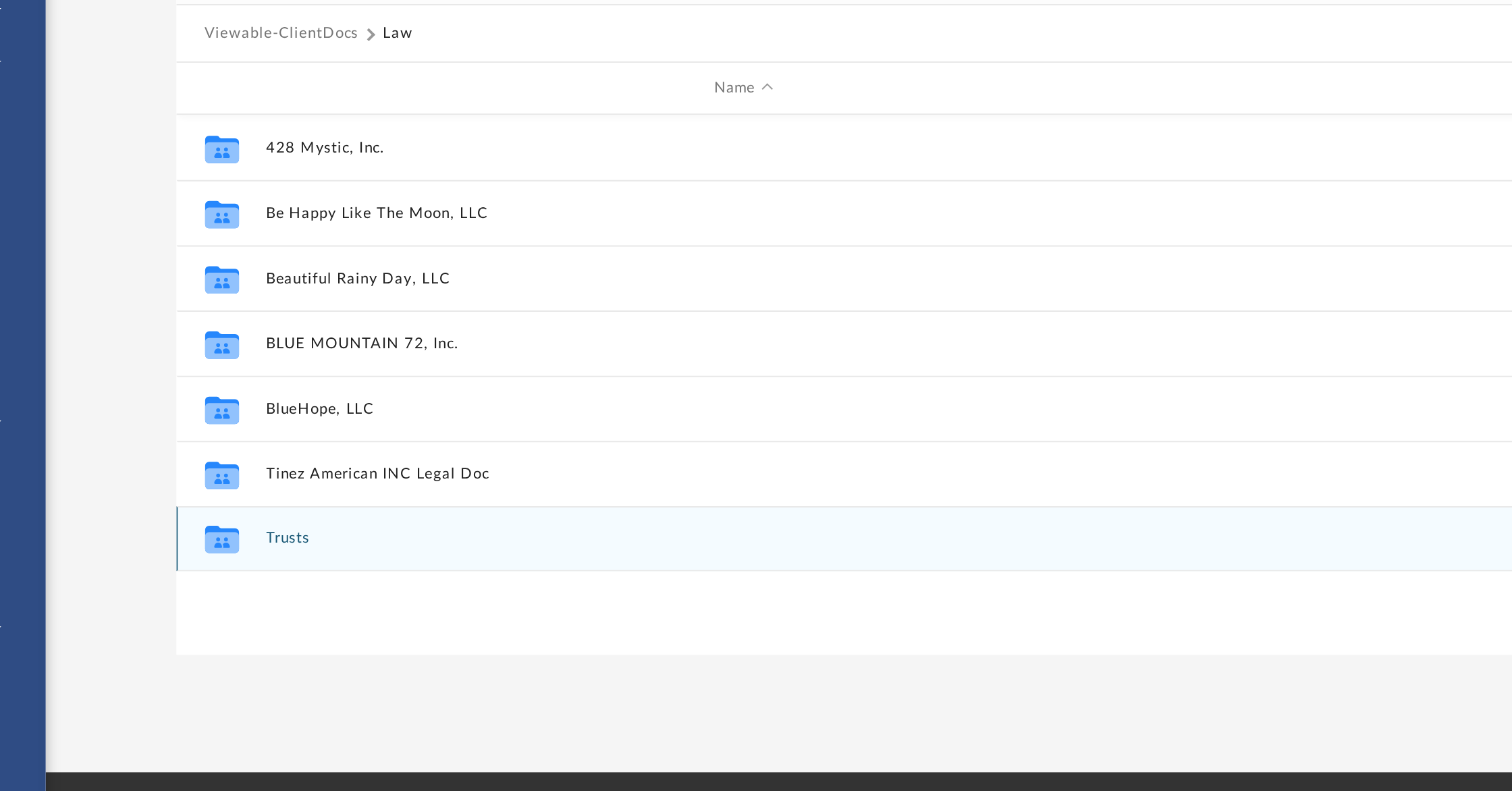
click at [294, 479] on button "Trusts" at bounding box center [530, 478] width 496 height 9
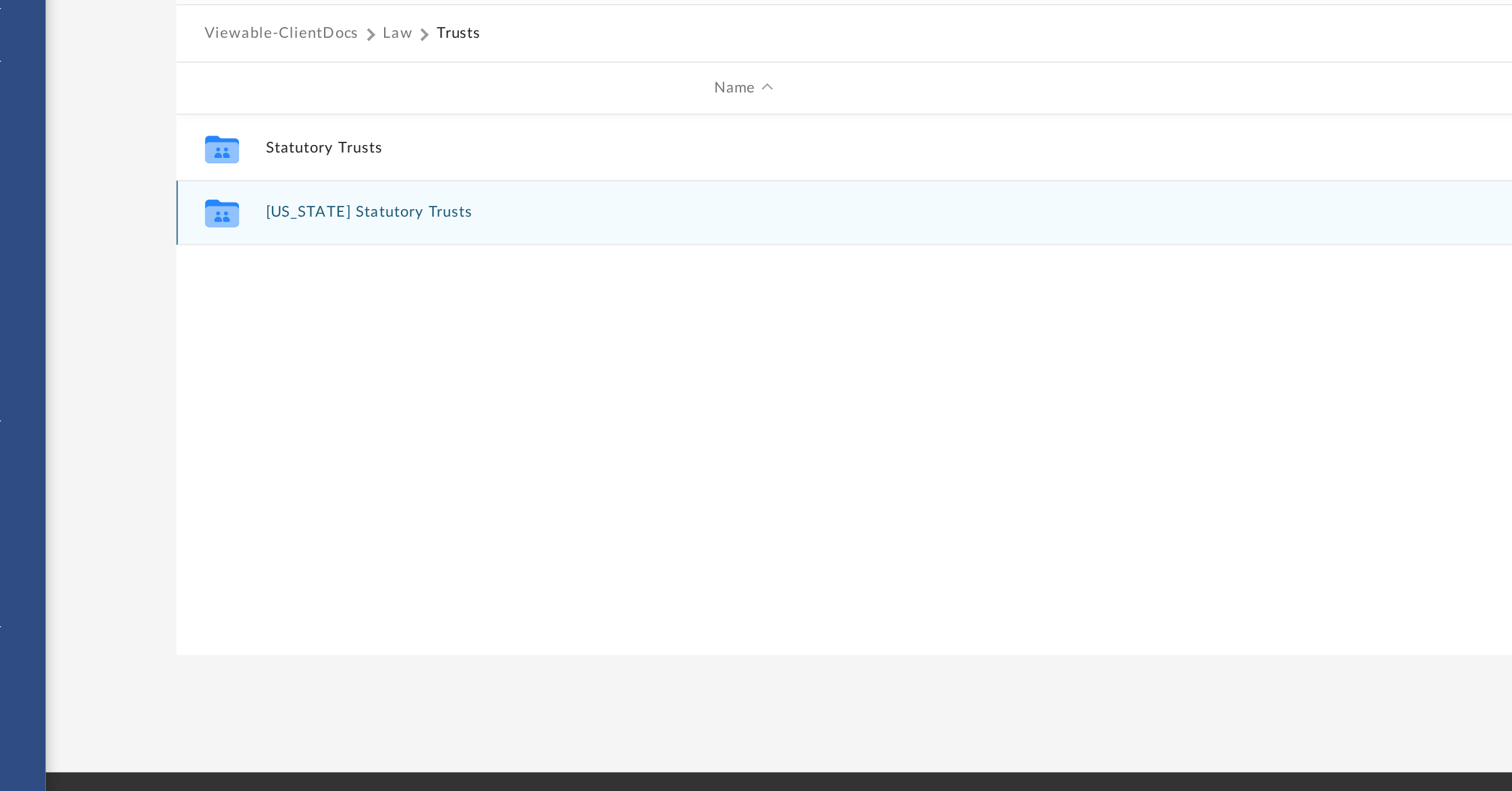
click at [266, 309] on icon "grid" at bounding box center [259, 311] width 17 height 11
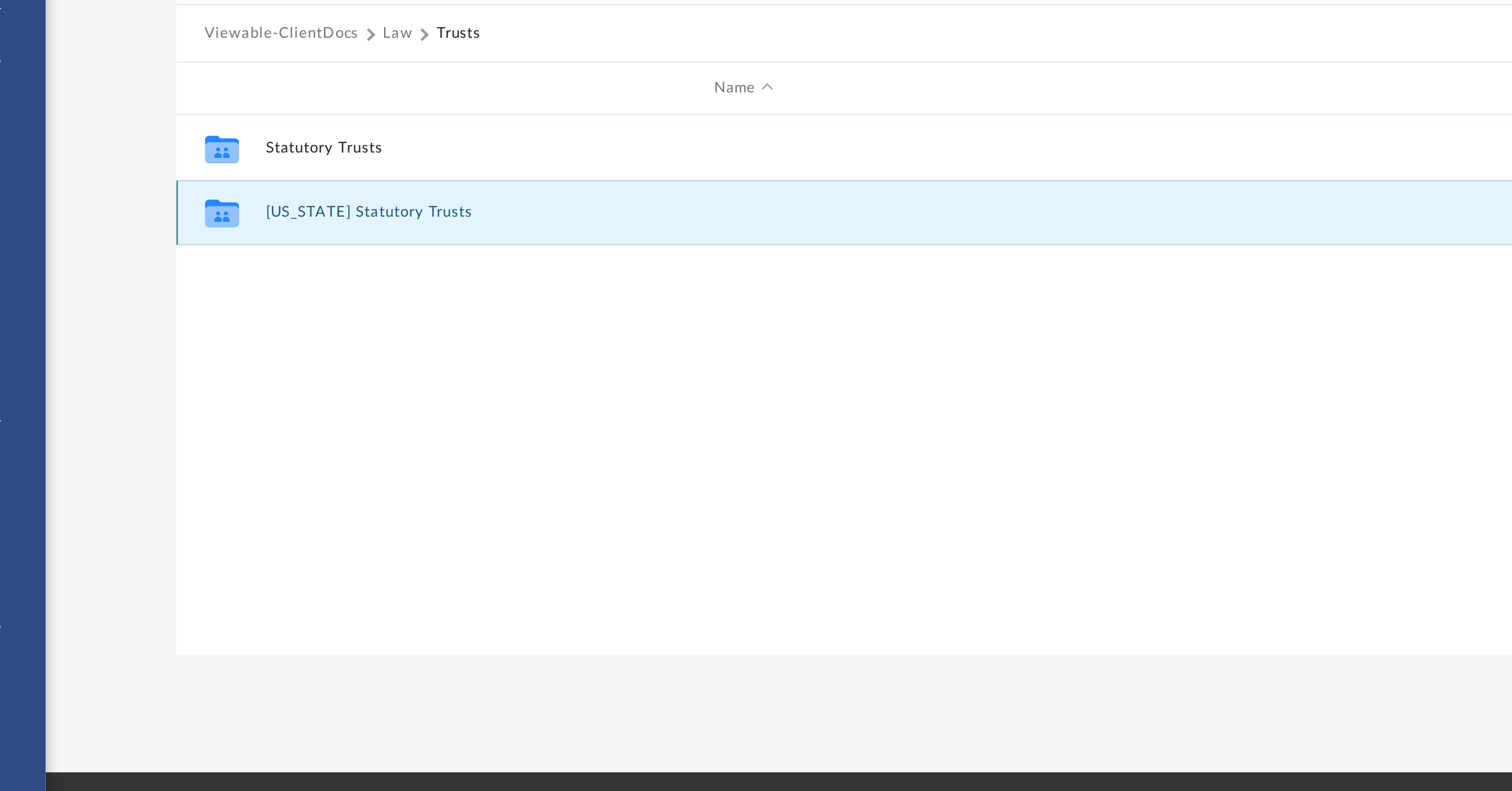
click at [262, 310] on icon "grid" at bounding box center [259, 309] width 17 height 14
click at [348, 310] on button "Wyoming Statutory Trusts" at bounding box center [530, 310] width 496 height 9
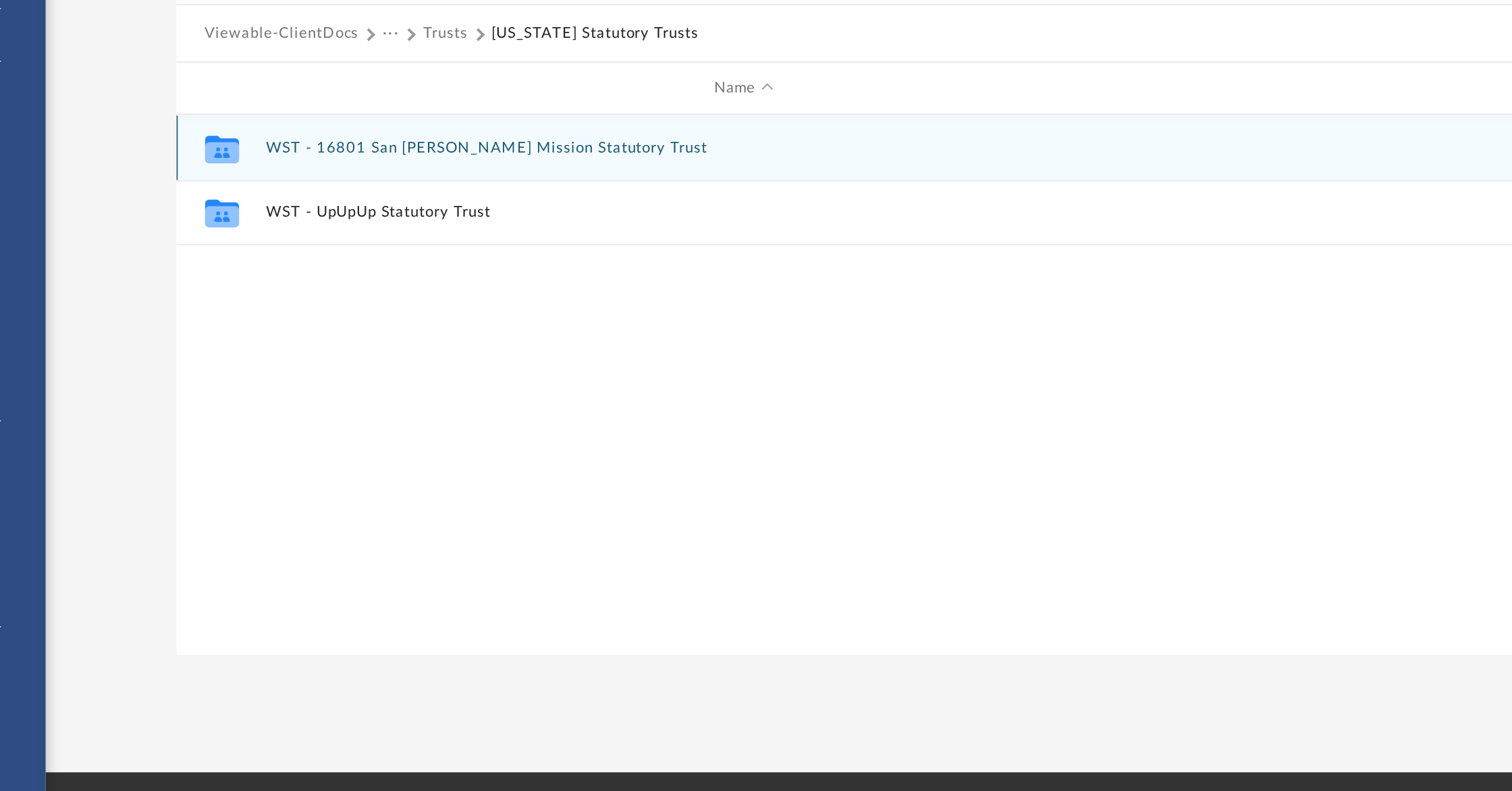
click at [341, 276] on button "WST - 16801 San Fernando Mission Statutory Trust" at bounding box center [530, 276] width 496 height 9
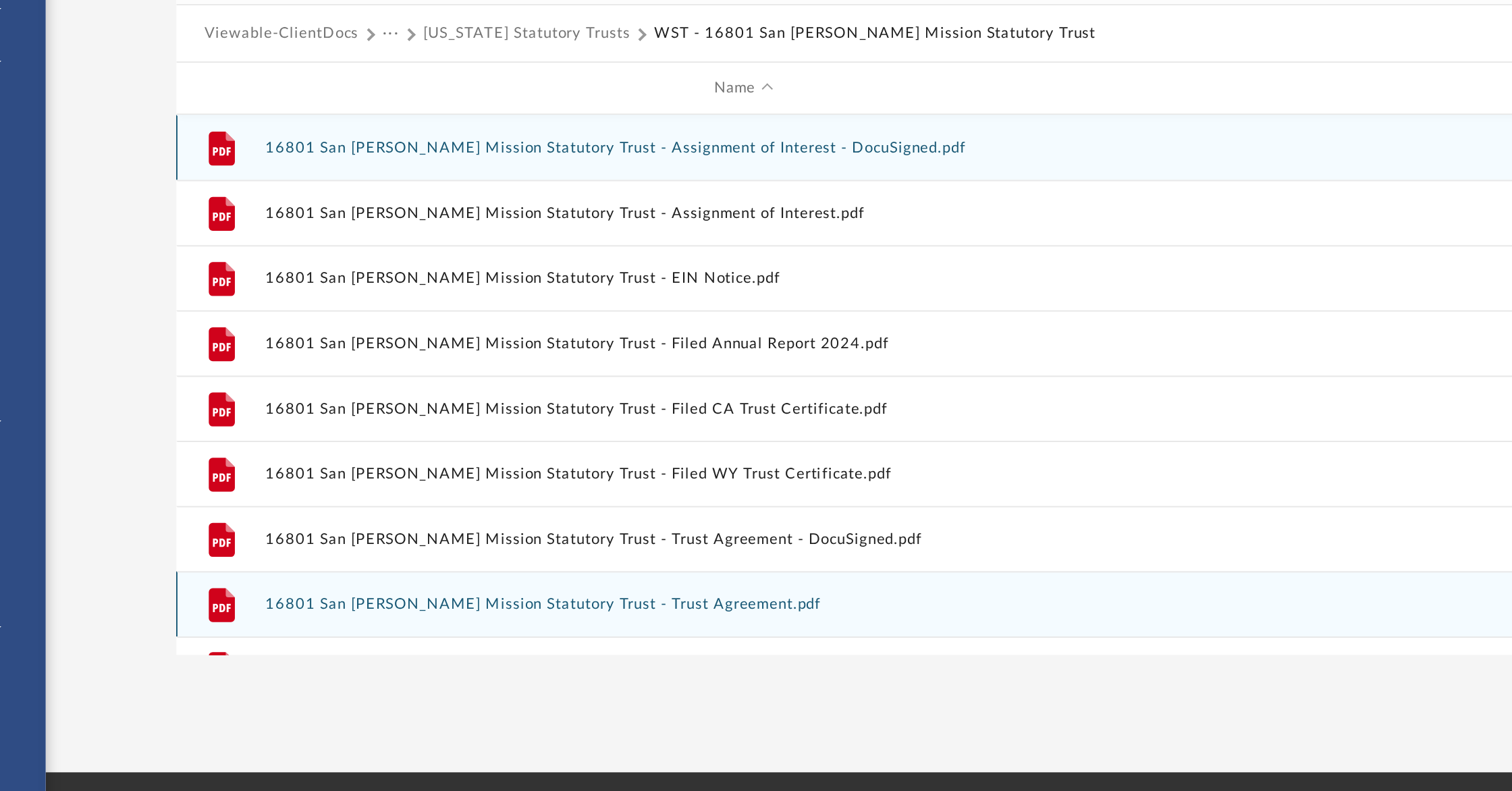
scroll to position [24, 0]
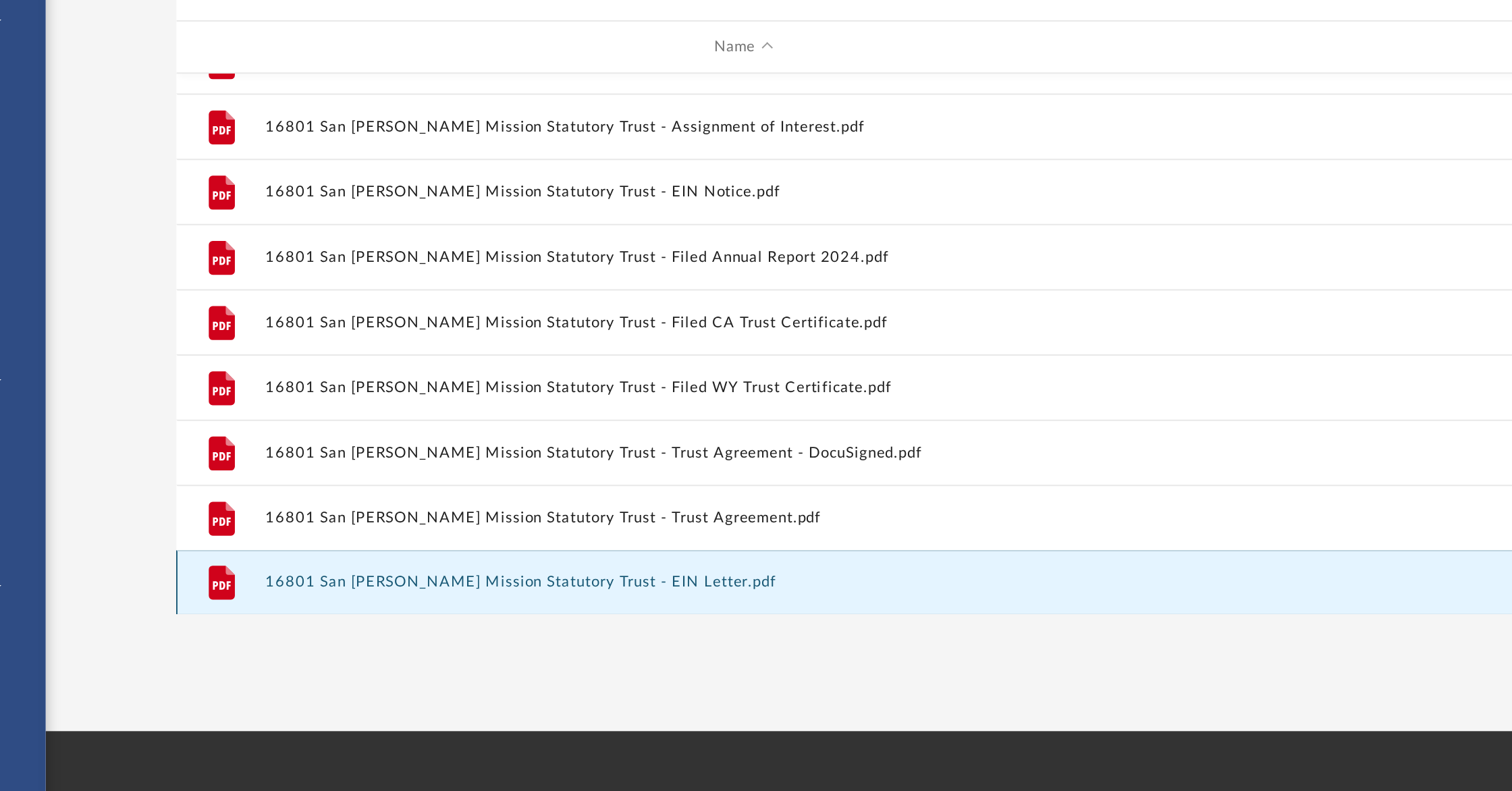
click at [386, 523] on button "16801 San Frenando Mission Statutory Trust - EIN Letter.pdf" at bounding box center [530, 523] width 496 height 9
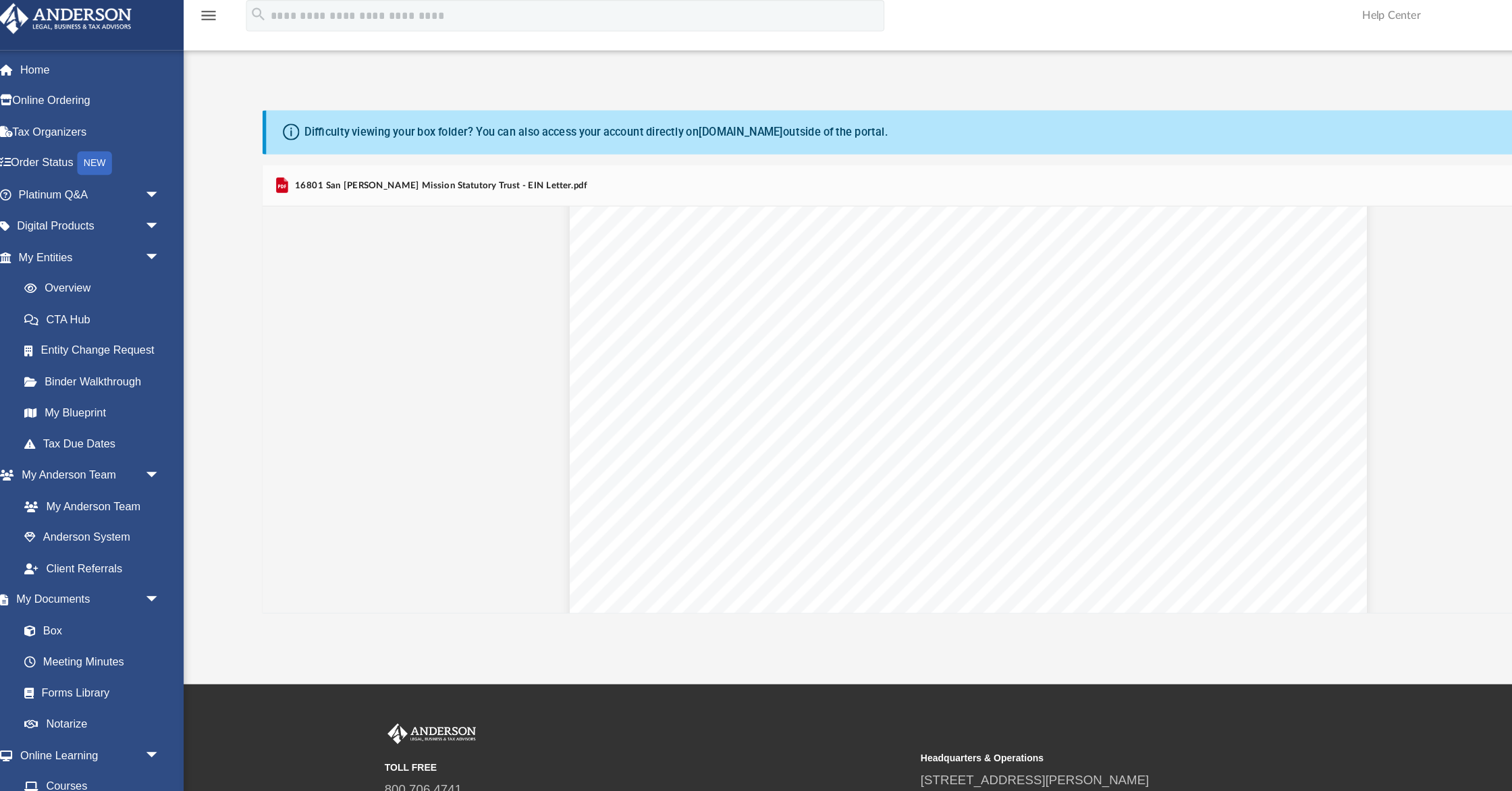
scroll to position [0, 0]
click at [253, 363] on button "Preview" at bounding box center [251, 364] width 30 height 38
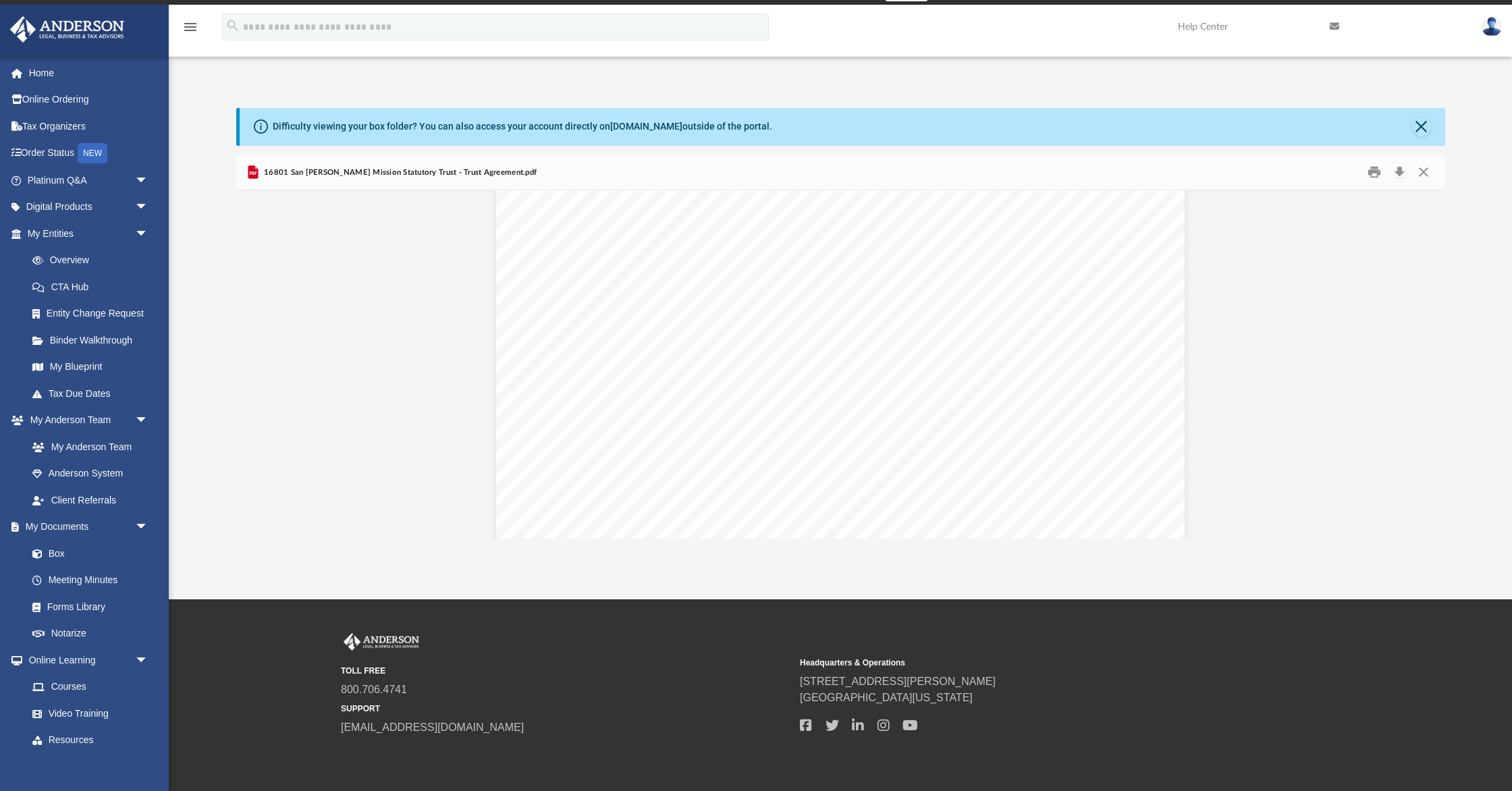
scroll to position [12210, 0]
click at [1424, 169] on button "Close" at bounding box center [1424, 171] width 25 height 21
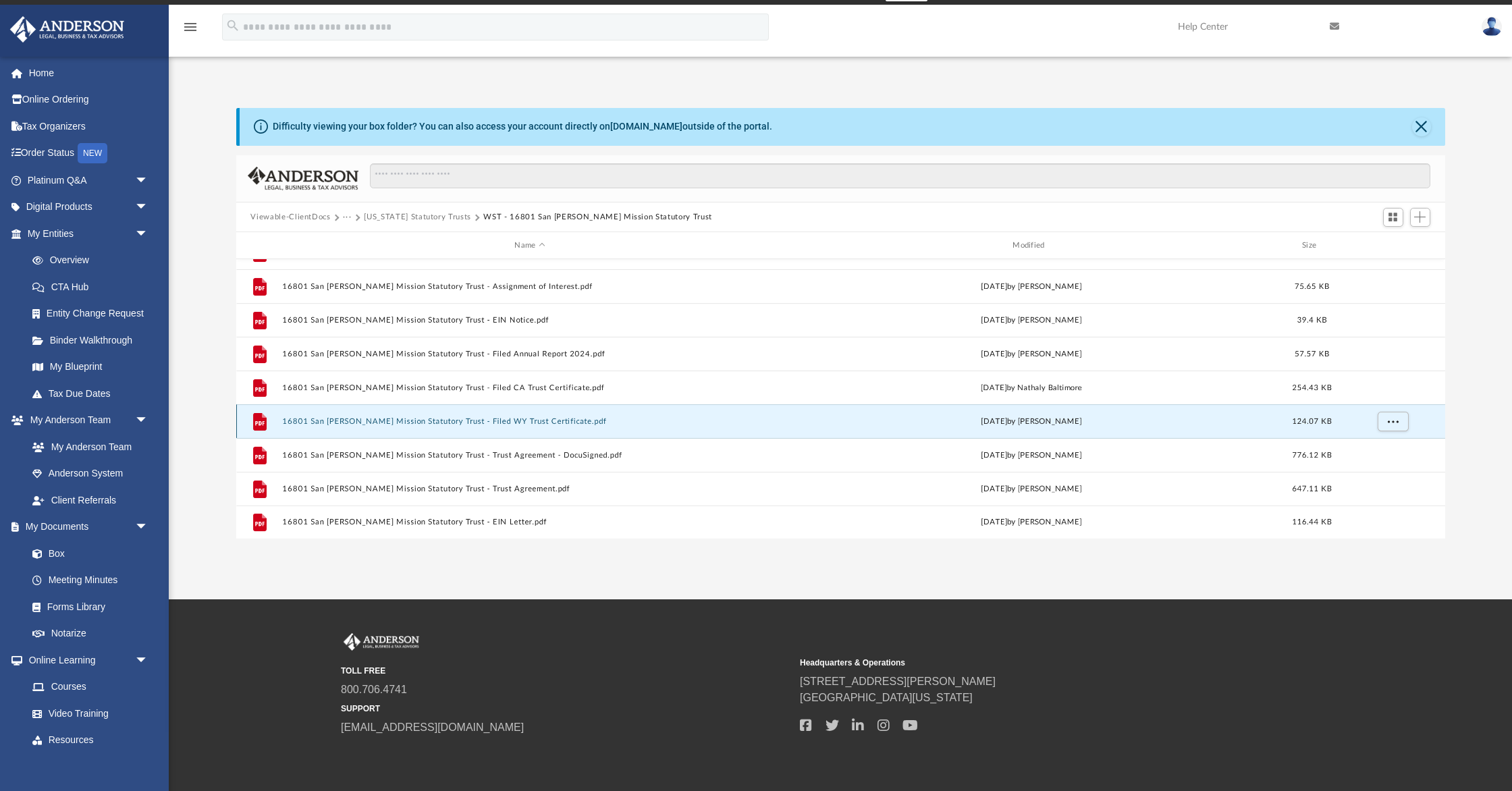
click at [458, 423] on button "16801 San Fernando Mission Statutory Trust - Filed WY Trust Certificate.pdf" at bounding box center [530, 421] width 496 height 9
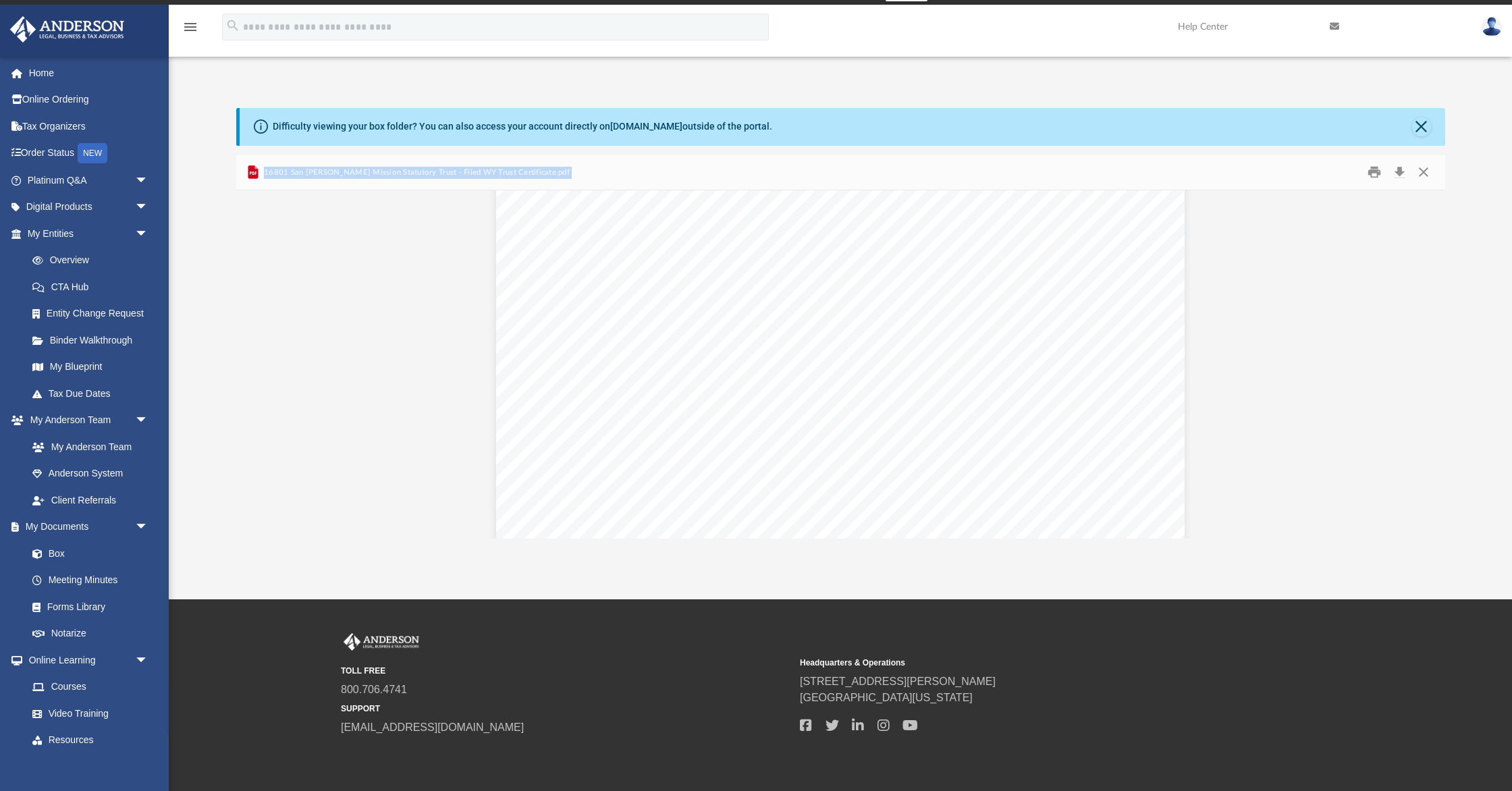
scroll to position [2991, 0]
click at [1423, 173] on button "Close" at bounding box center [1424, 171] width 25 height 21
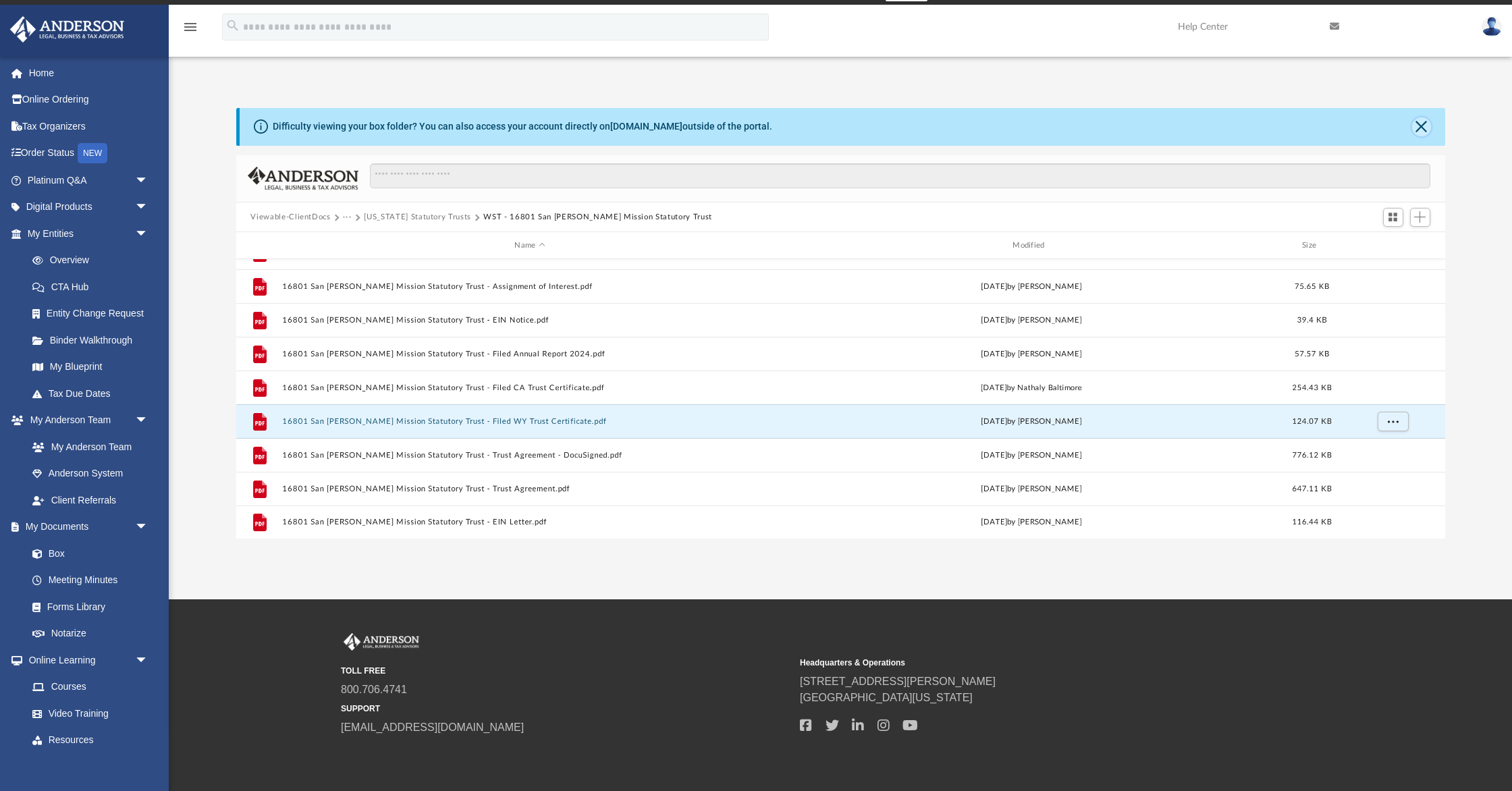
click at [1420, 124] on button "Close" at bounding box center [1422, 126] width 19 height 19
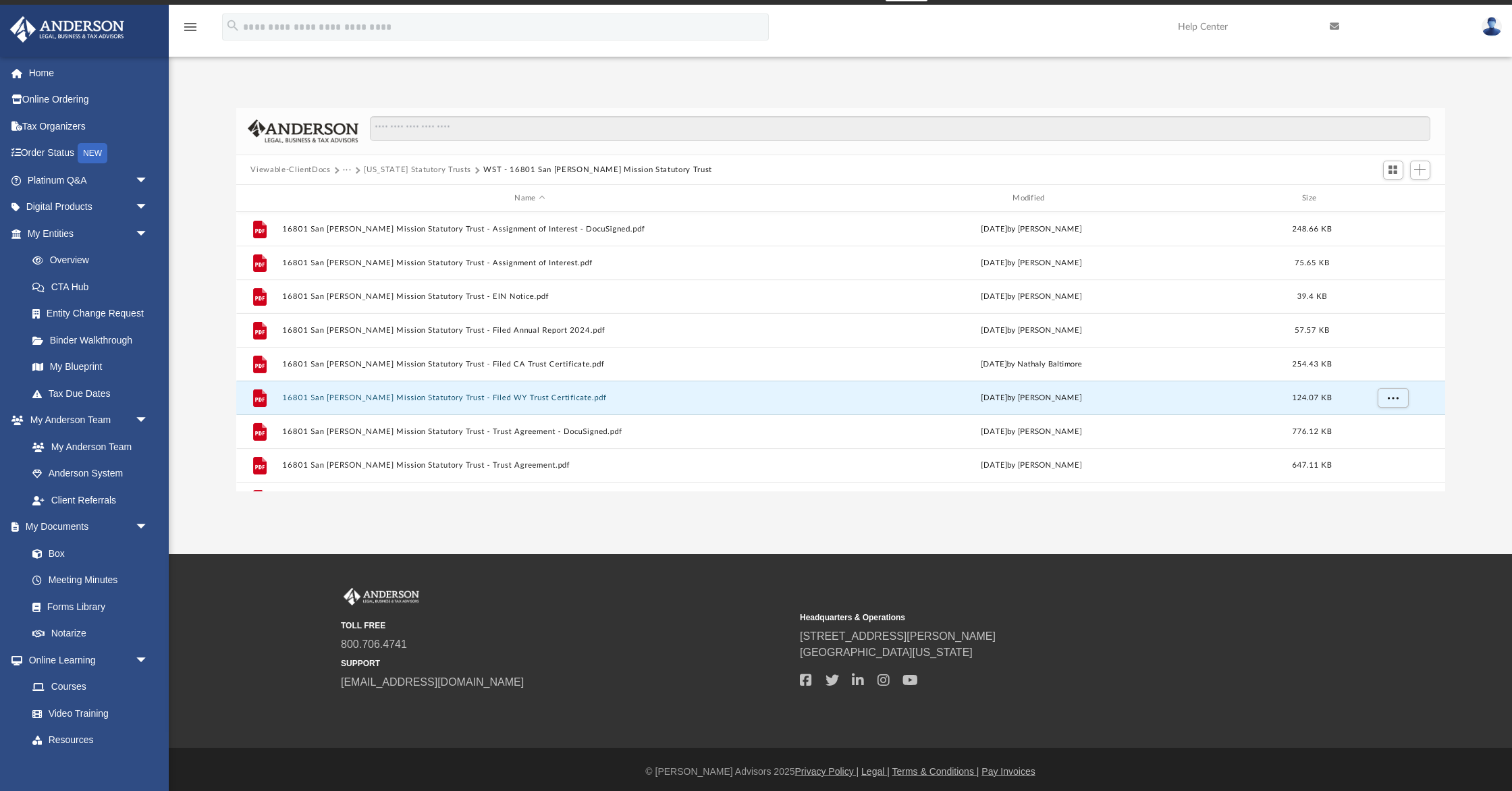
scroll to position [0, 0]
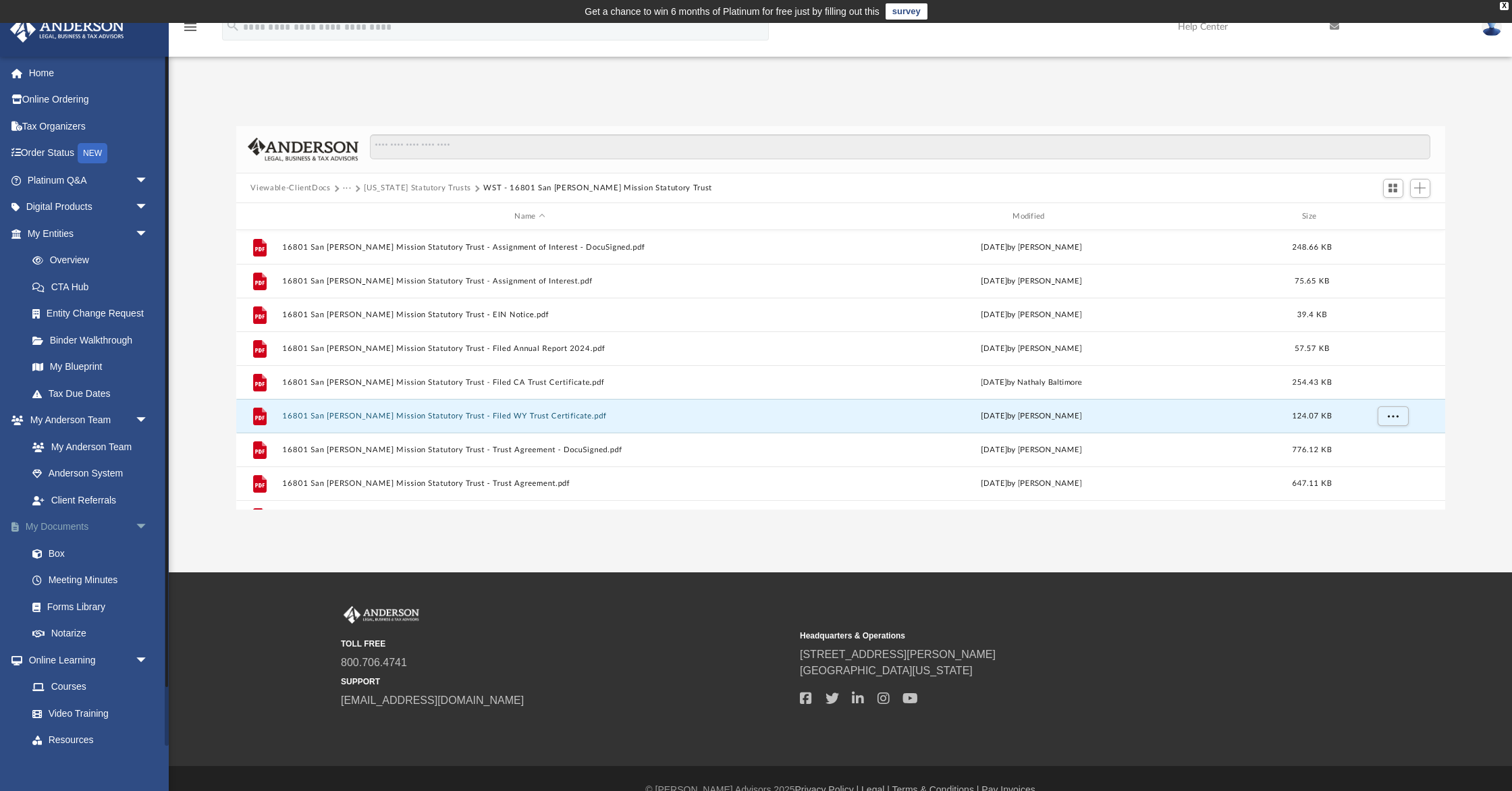
click at [62, 527] on link "My Documents arrow_drop_down" at bounding box center [89, 527] width 159 height 27
click at [60, 551] on link "Box" at bounding box center [94, 553] width 150 height 27
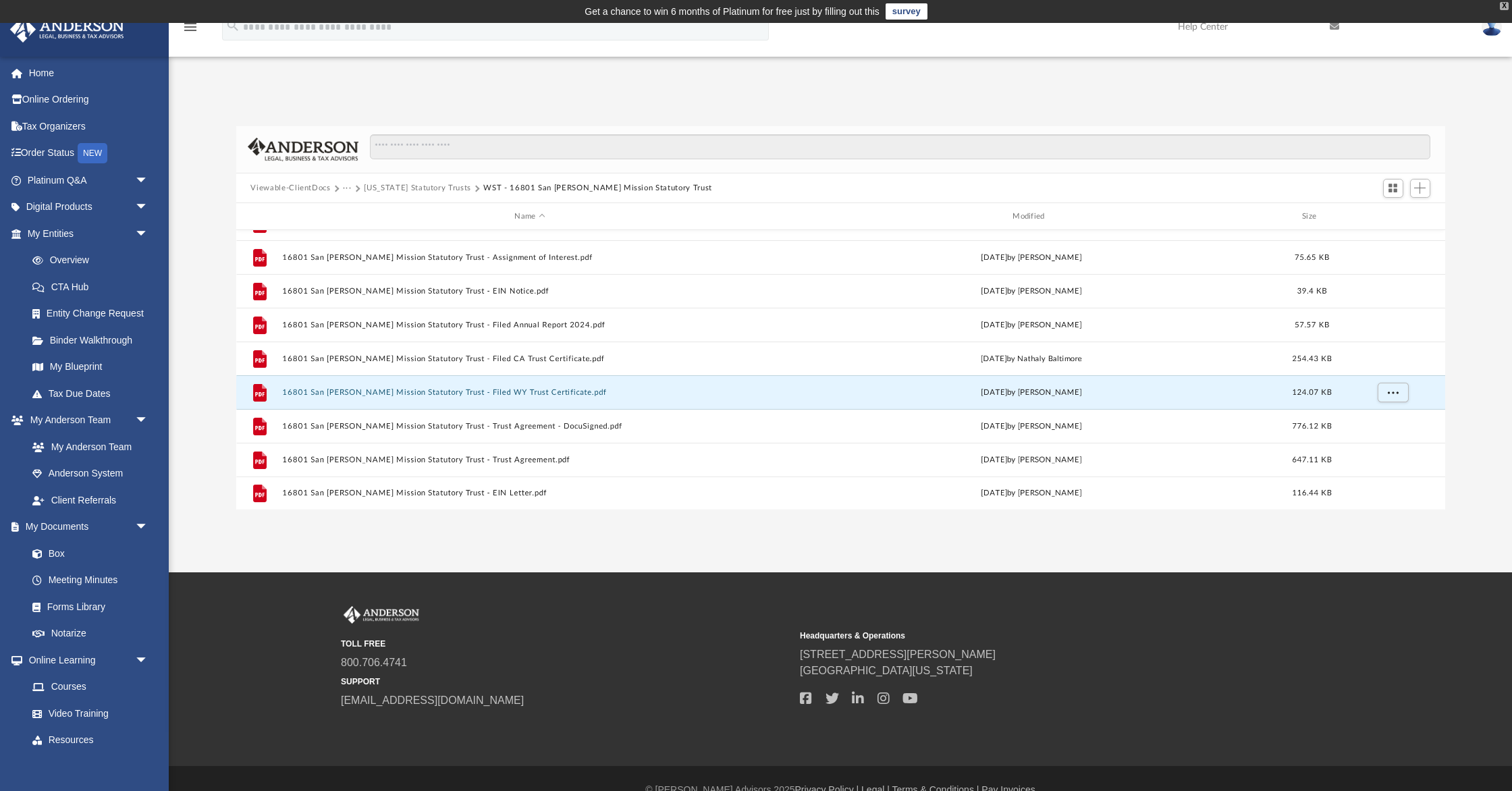
click at [1505, 6] on div "X" at bounding box center [1505, 6] width 9 height 8
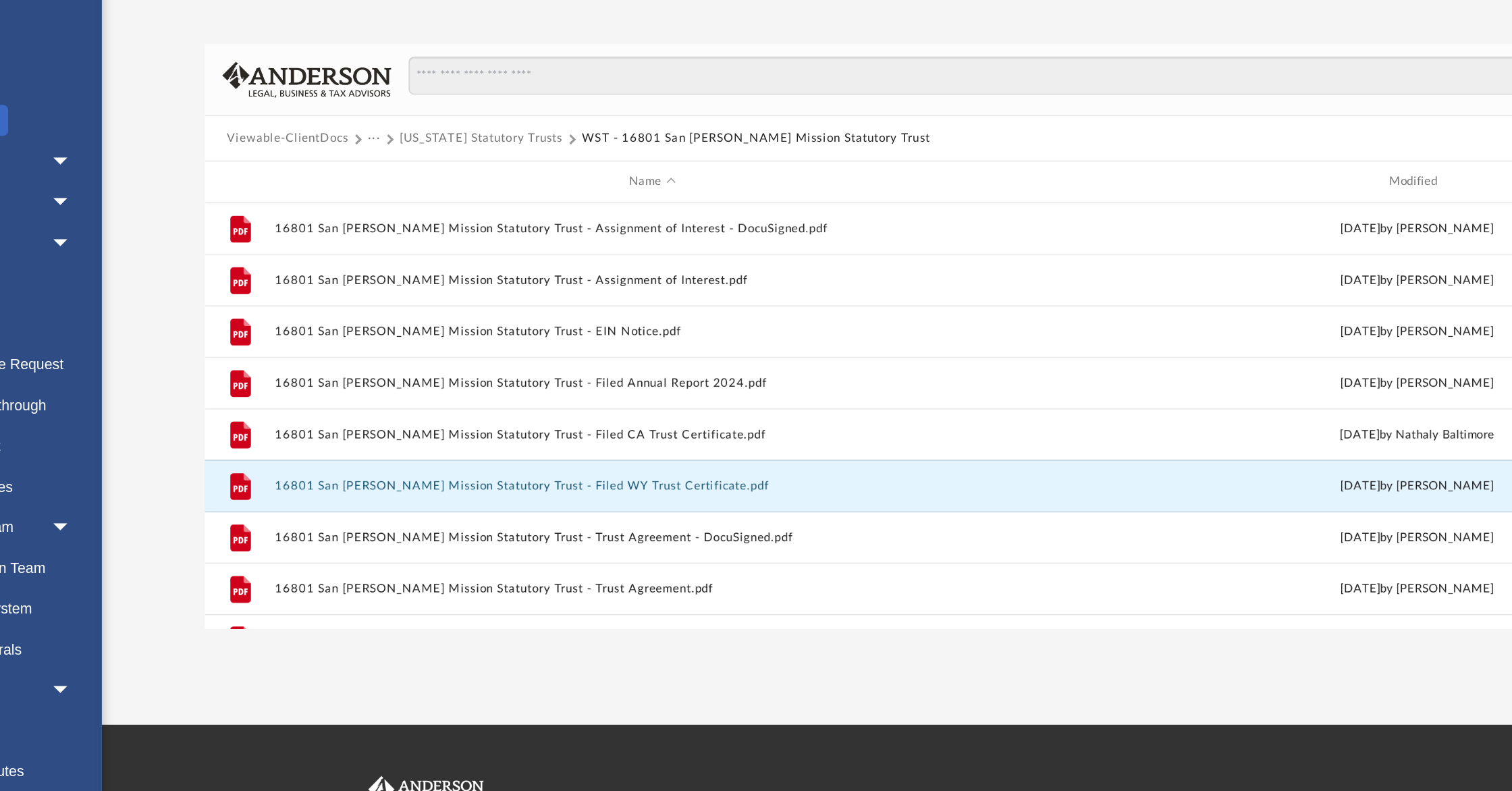
click at [302, 166] on button "Viewable-ClientDocs" at bounding box center [290, 165] width 80 height 12
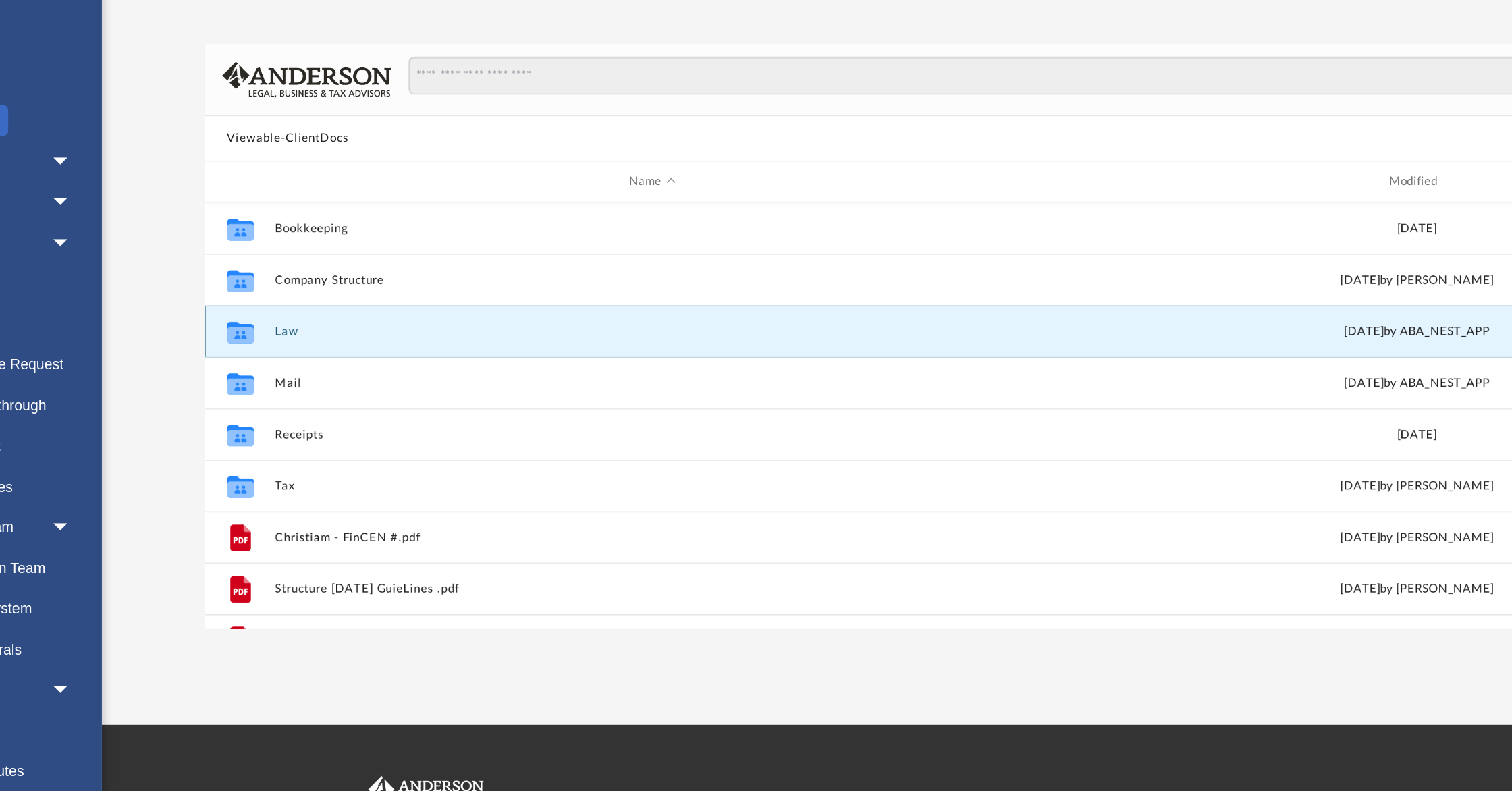
click at [293, 290] on button "Law" at bounding box center [530, 291] width 496 height 9
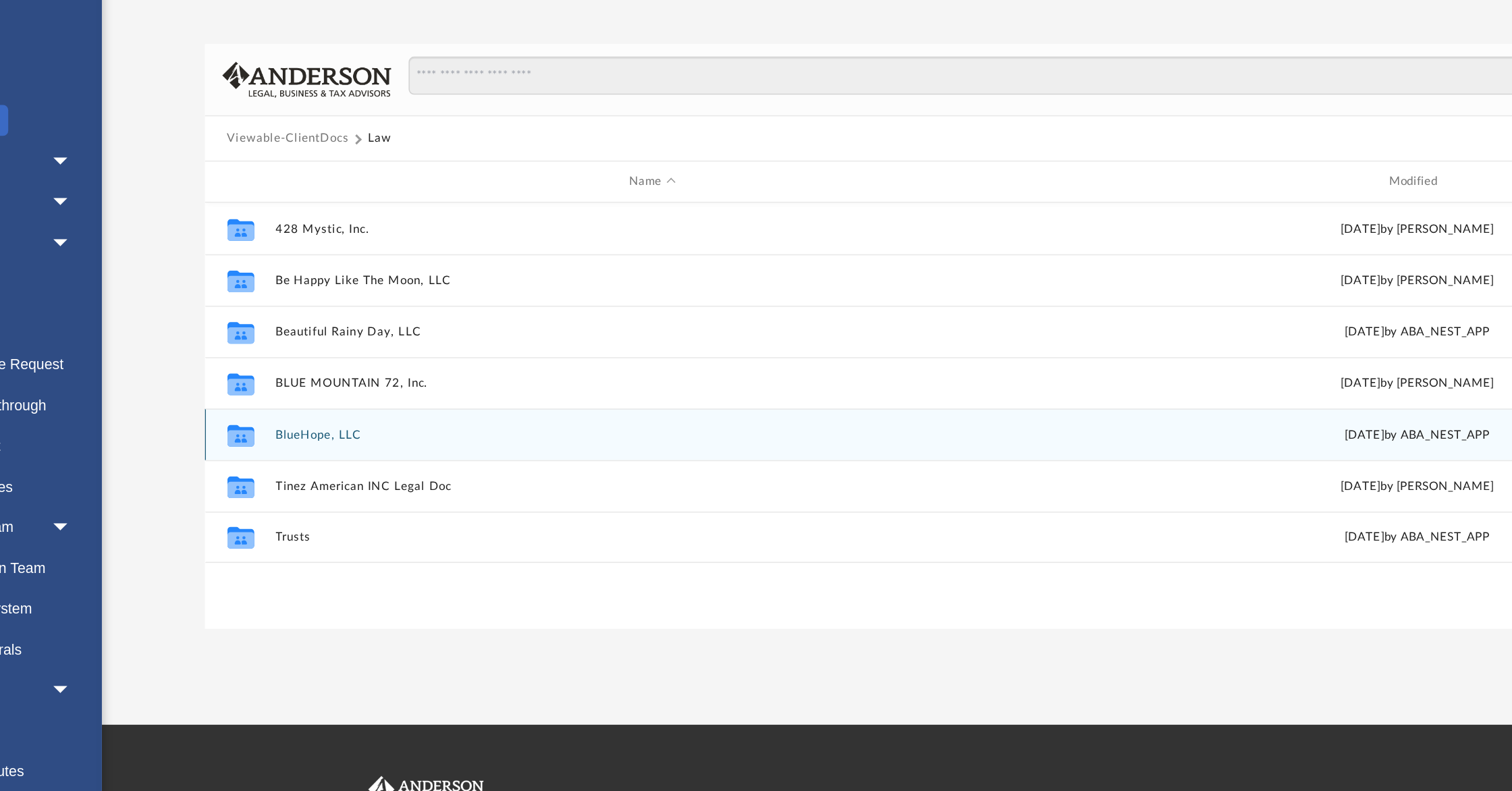
click at [319, 359] on button "BlueHope, LLC" at bounding box center [530, 359] width 496 height 9
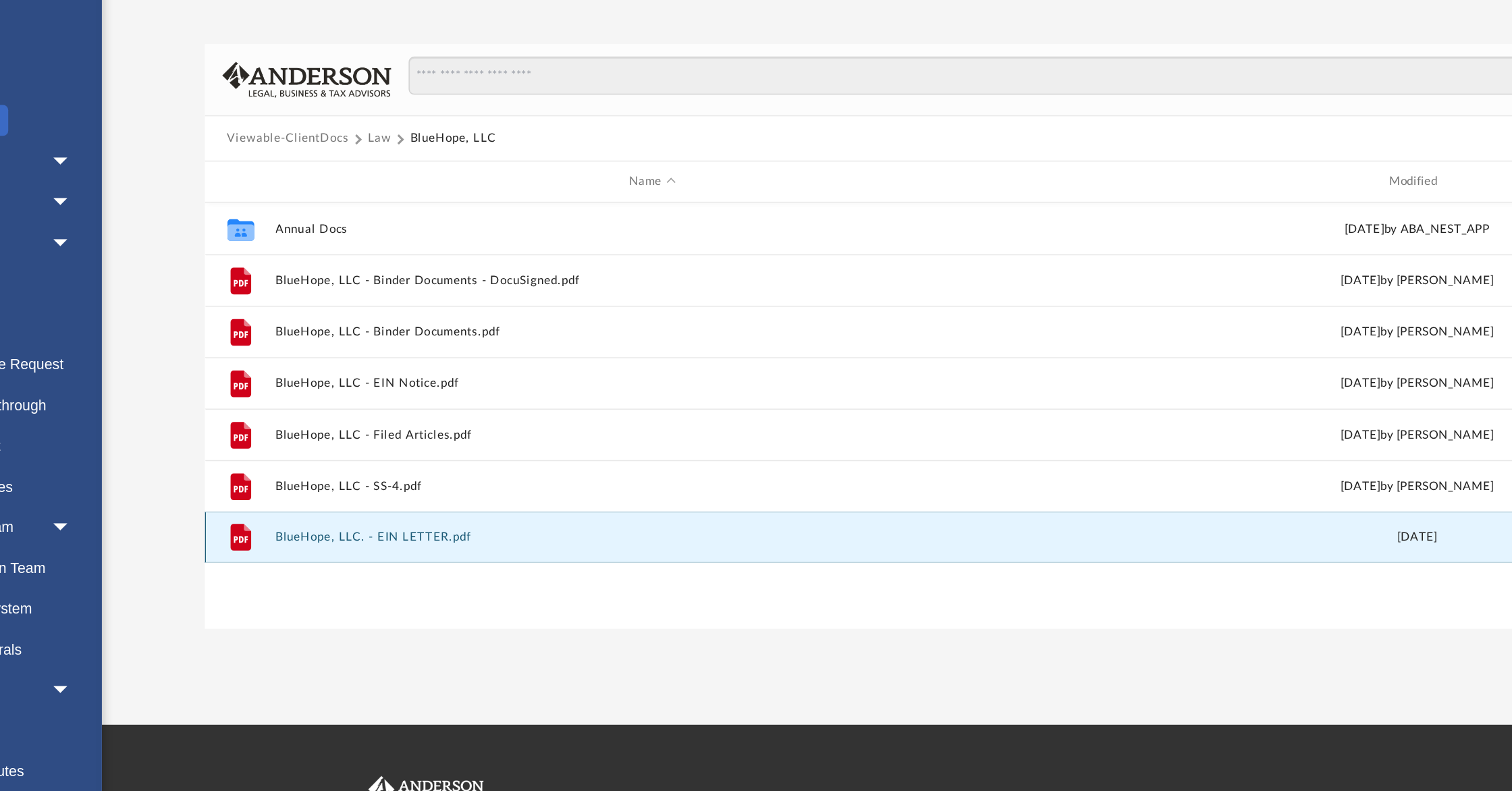
click at [373, 428] on button "BlueHope, LLC. - EIN LETTER.pdf" at bounding box center [530, 427] width 496 height 9
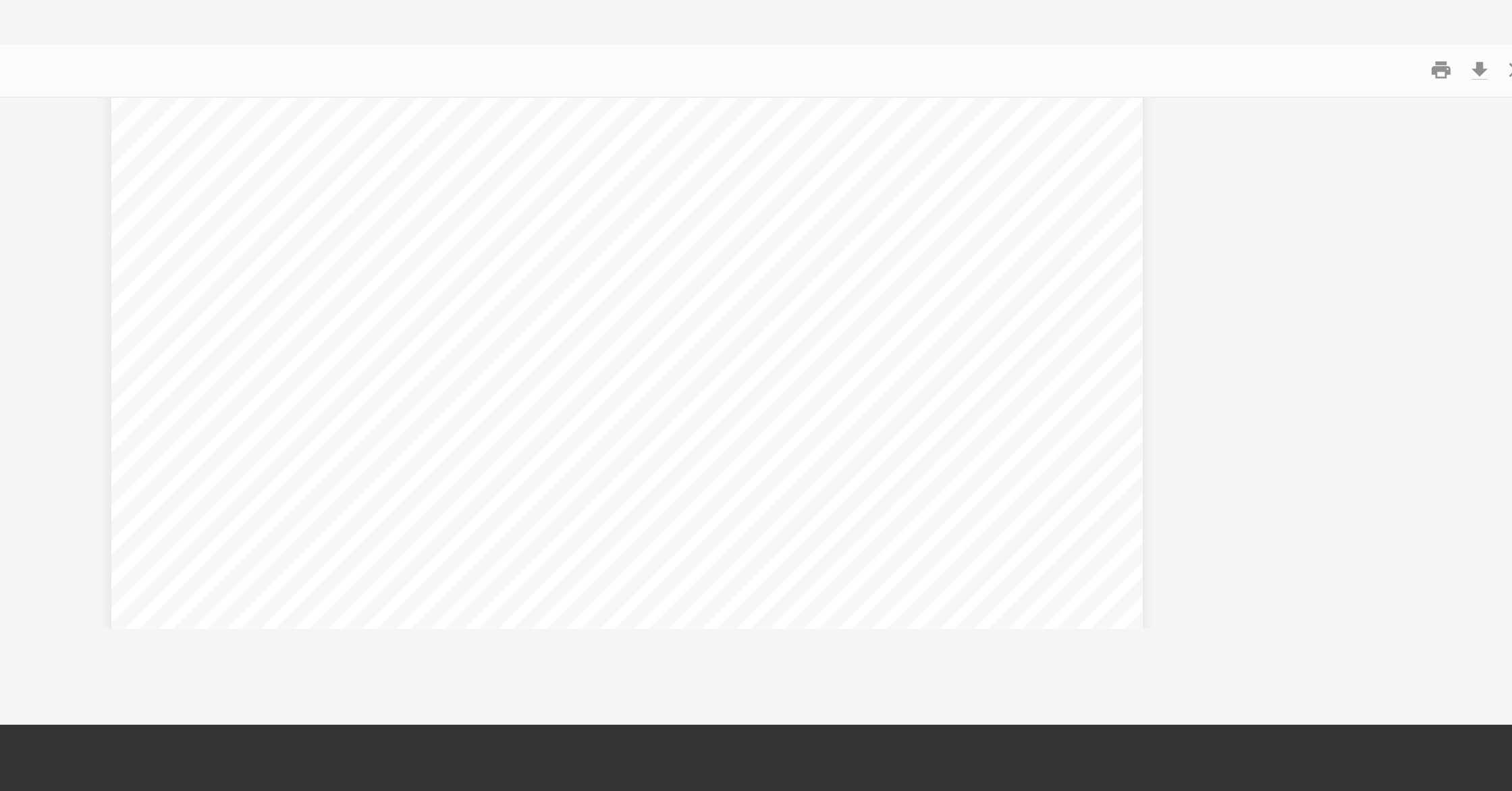
scroll to position [21, 0]
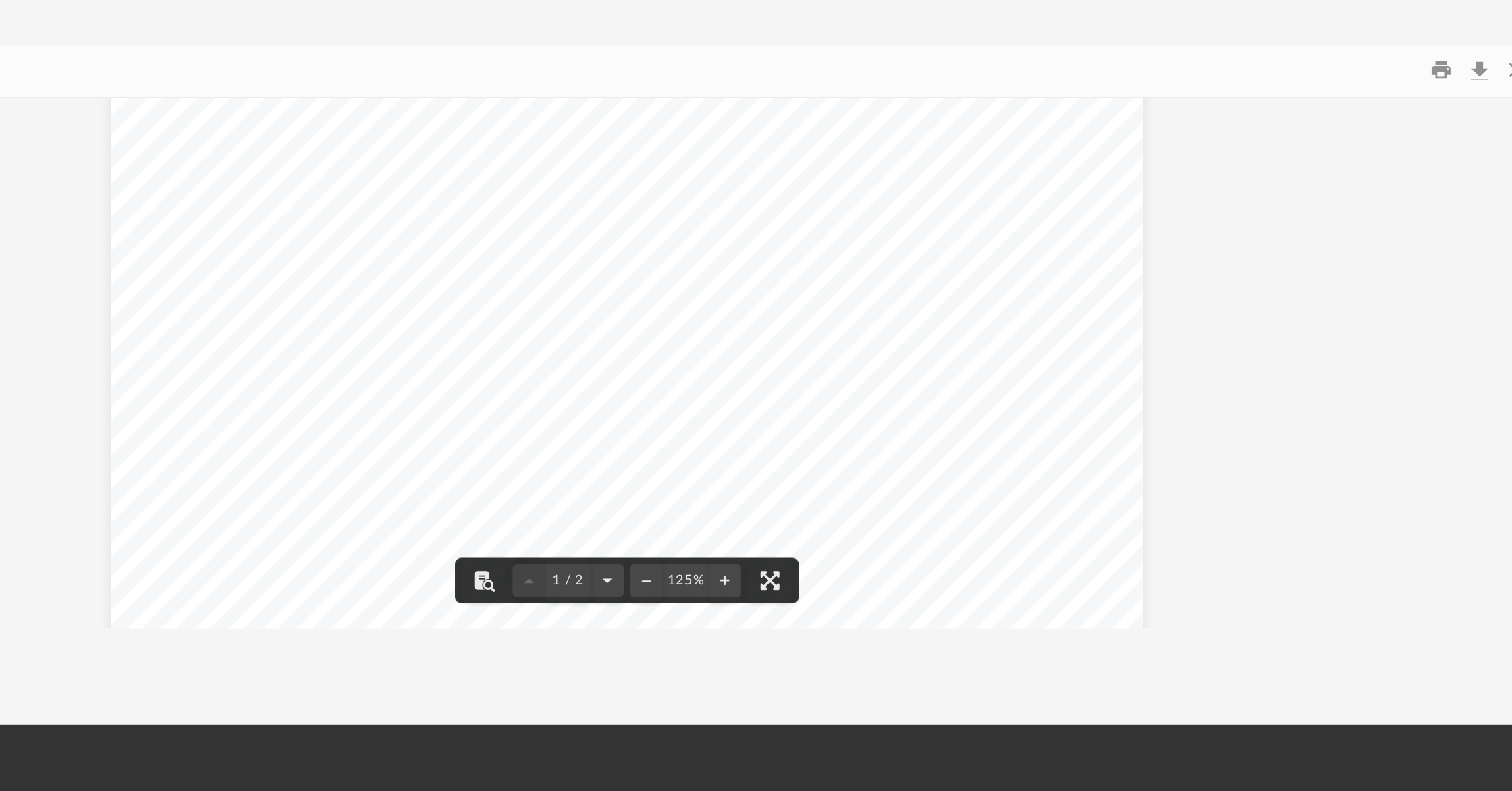
click at [1163, 158] on div "Page 1" at bounding box center [841, 571] width 676 height 888
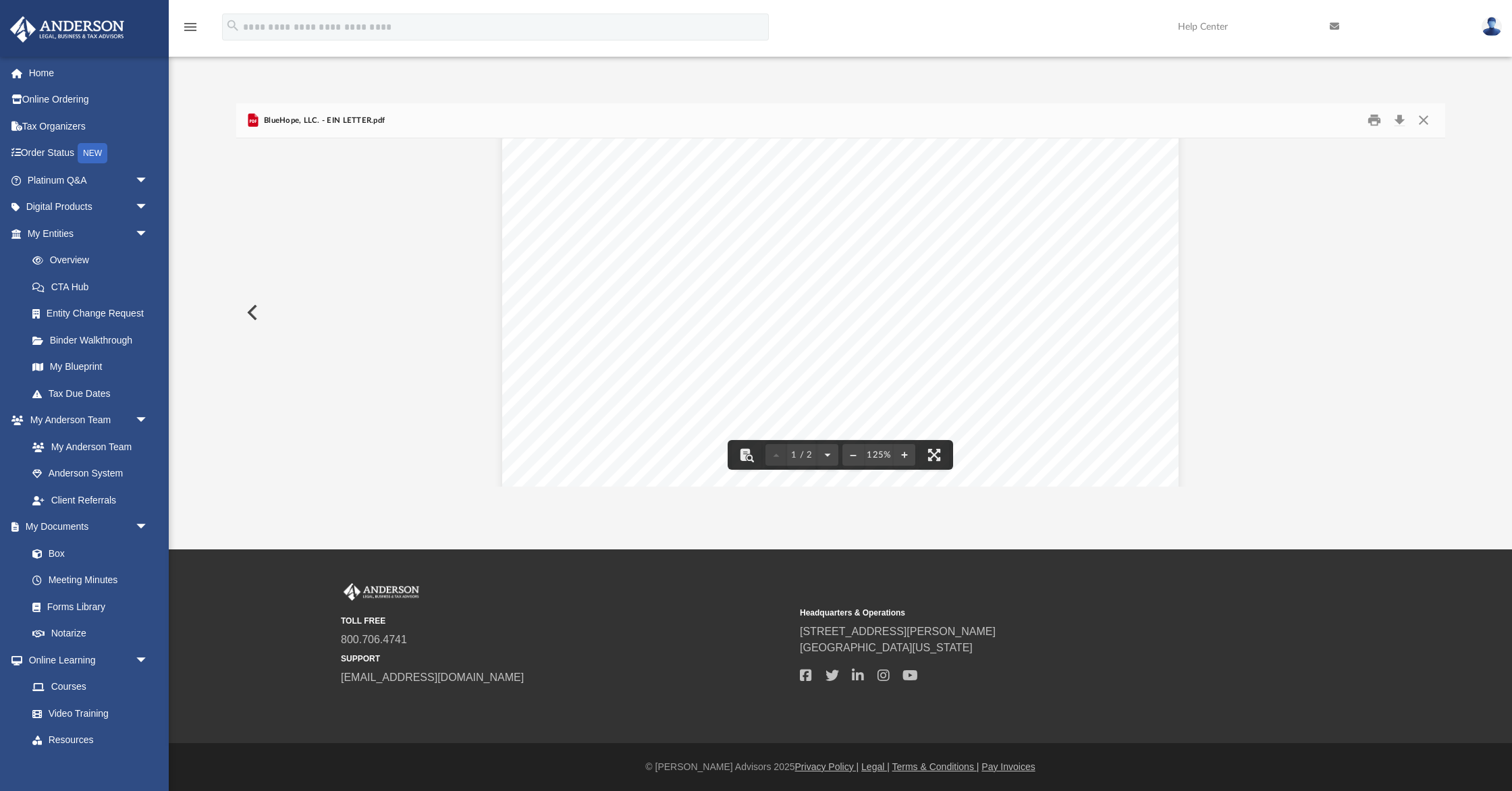
scroll to position [0, 0]
click at [1375, 120] on button "Print" at bounding box center [1374, 120] width 27 height 21
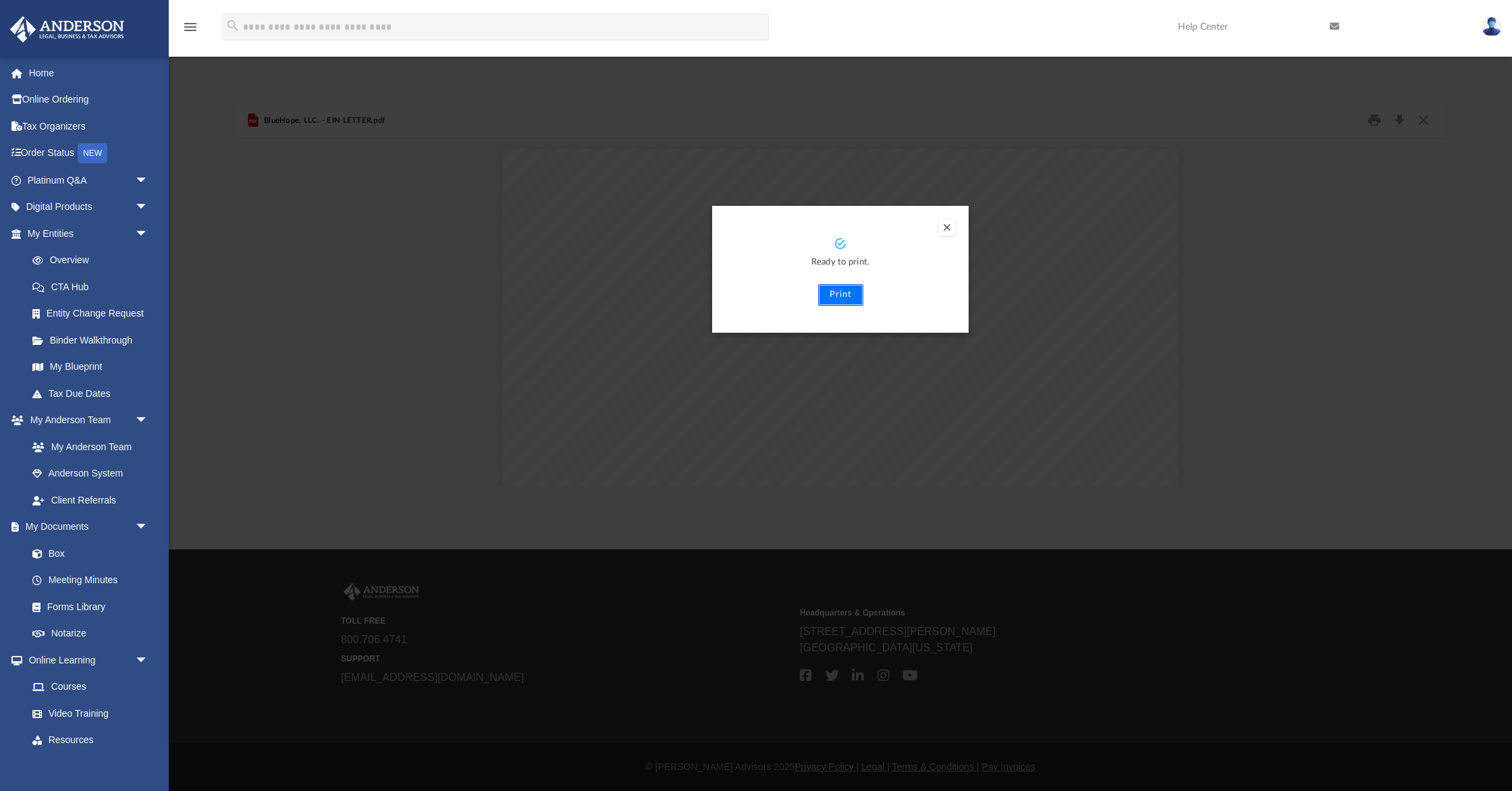
click at [845, 295] on button "Print" at bounding box center [841, 295] width 45 height 21
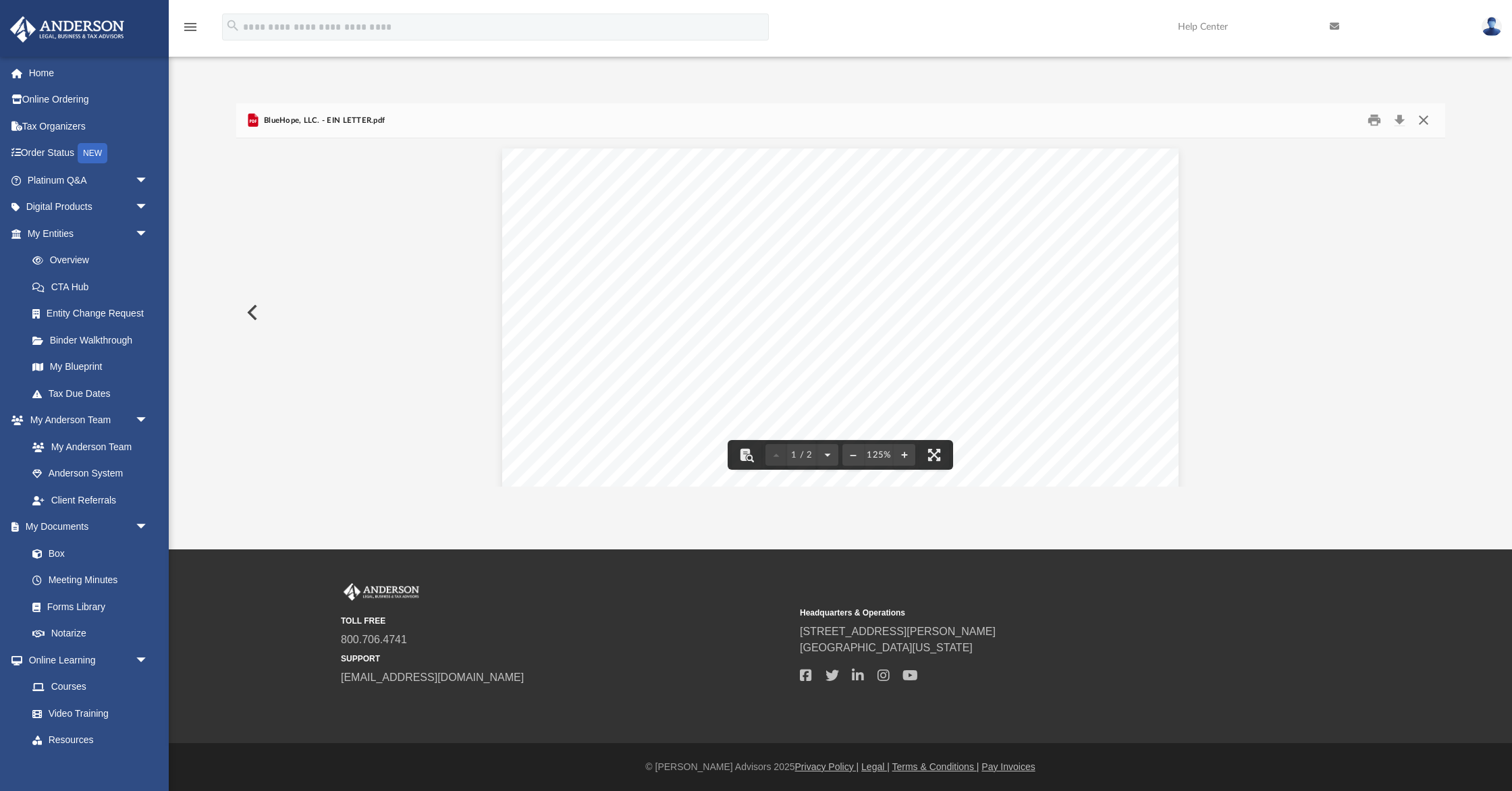
click at [1427, 118] on button "Close" at bounding box center [1424, 120] width 25 height 21
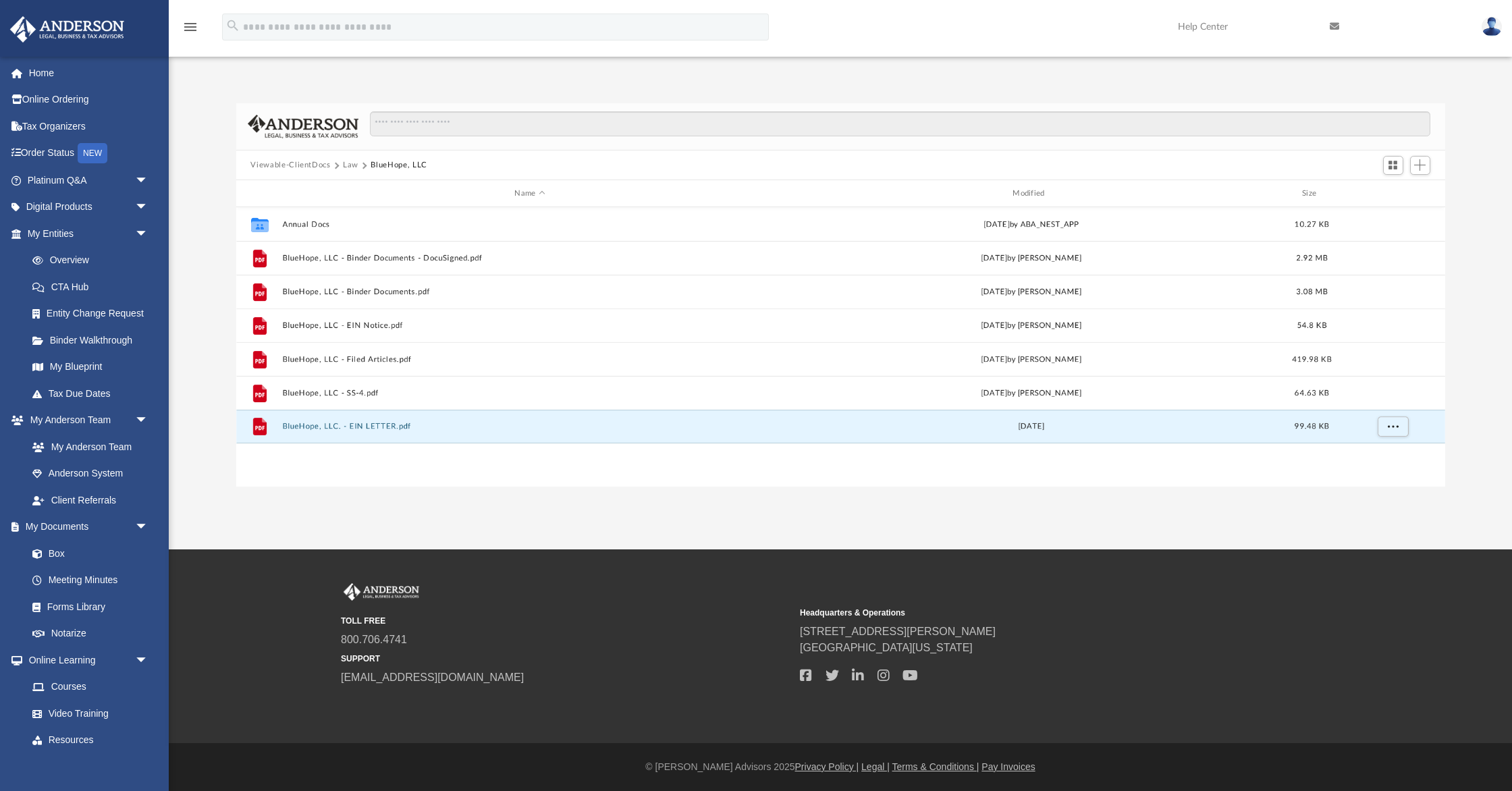
click at [306, 166] on button "Viewable-ClientDocs" at bounding box center [290, 165] width 80 height 12
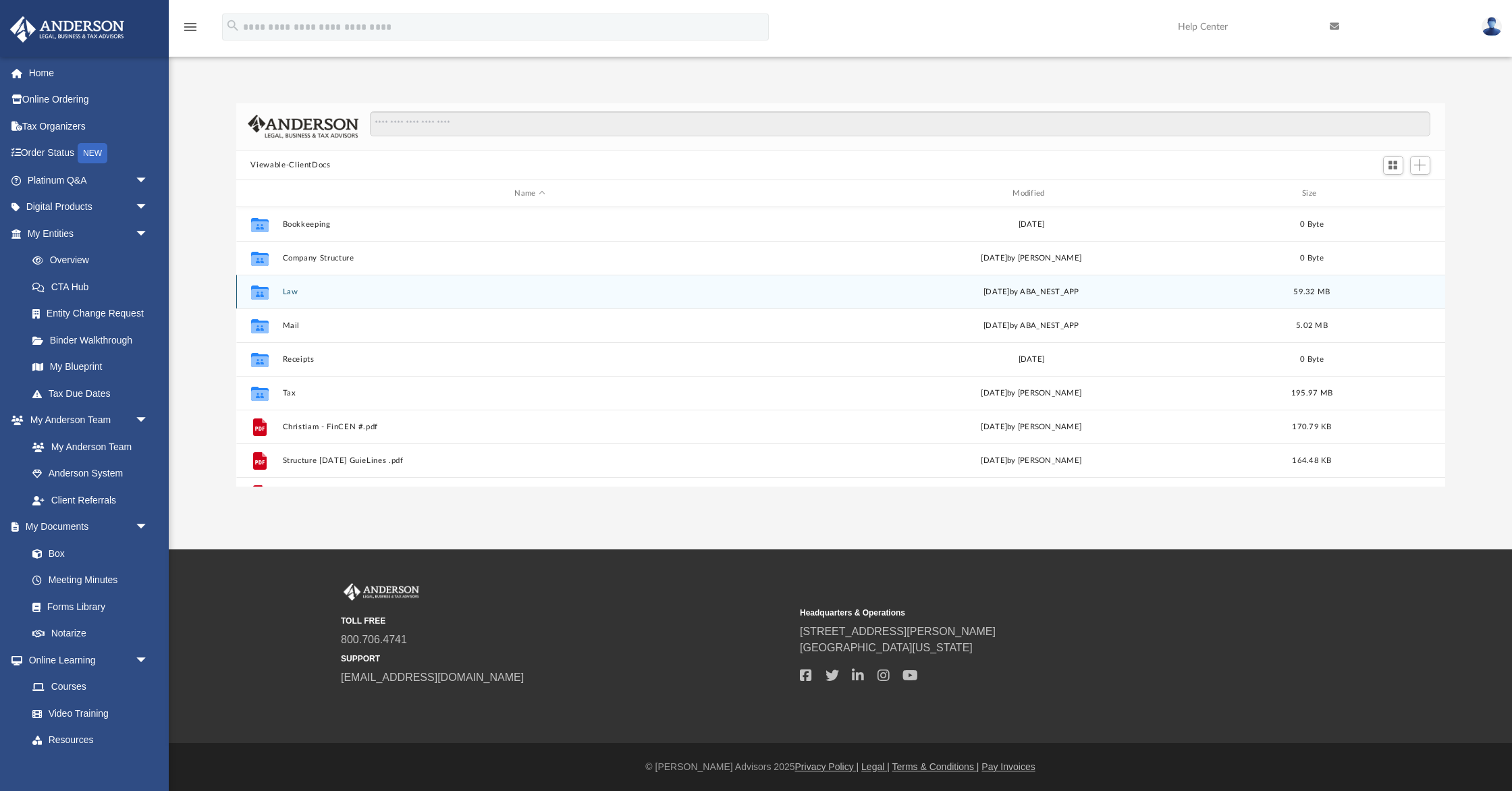
click at [291, 292] on button "Law" at bounding box center [530, 291] width 496 height 9
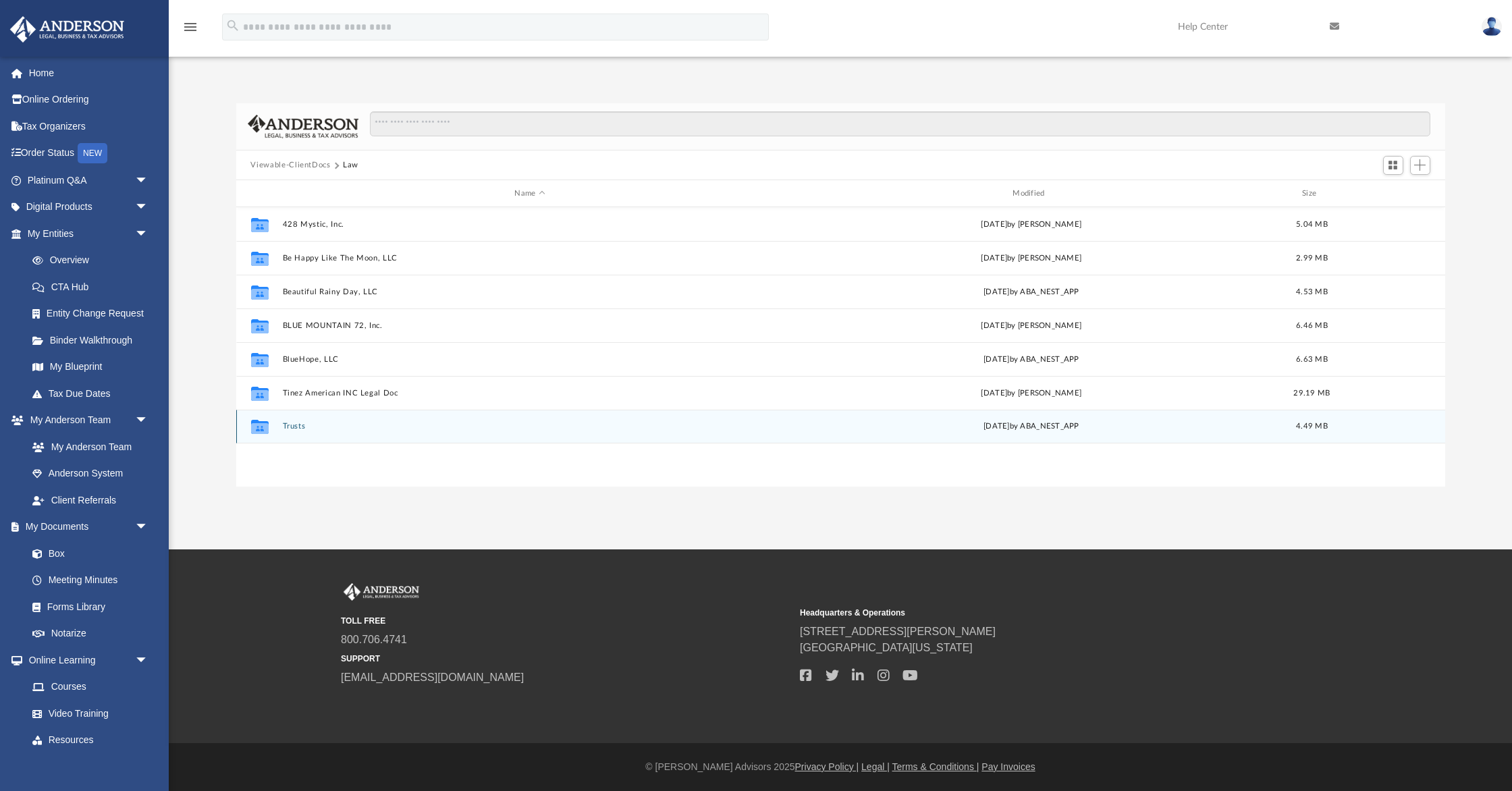
click at [300, 425] on button "Trusts" at bounding box center [530, 427] width 496 height 9
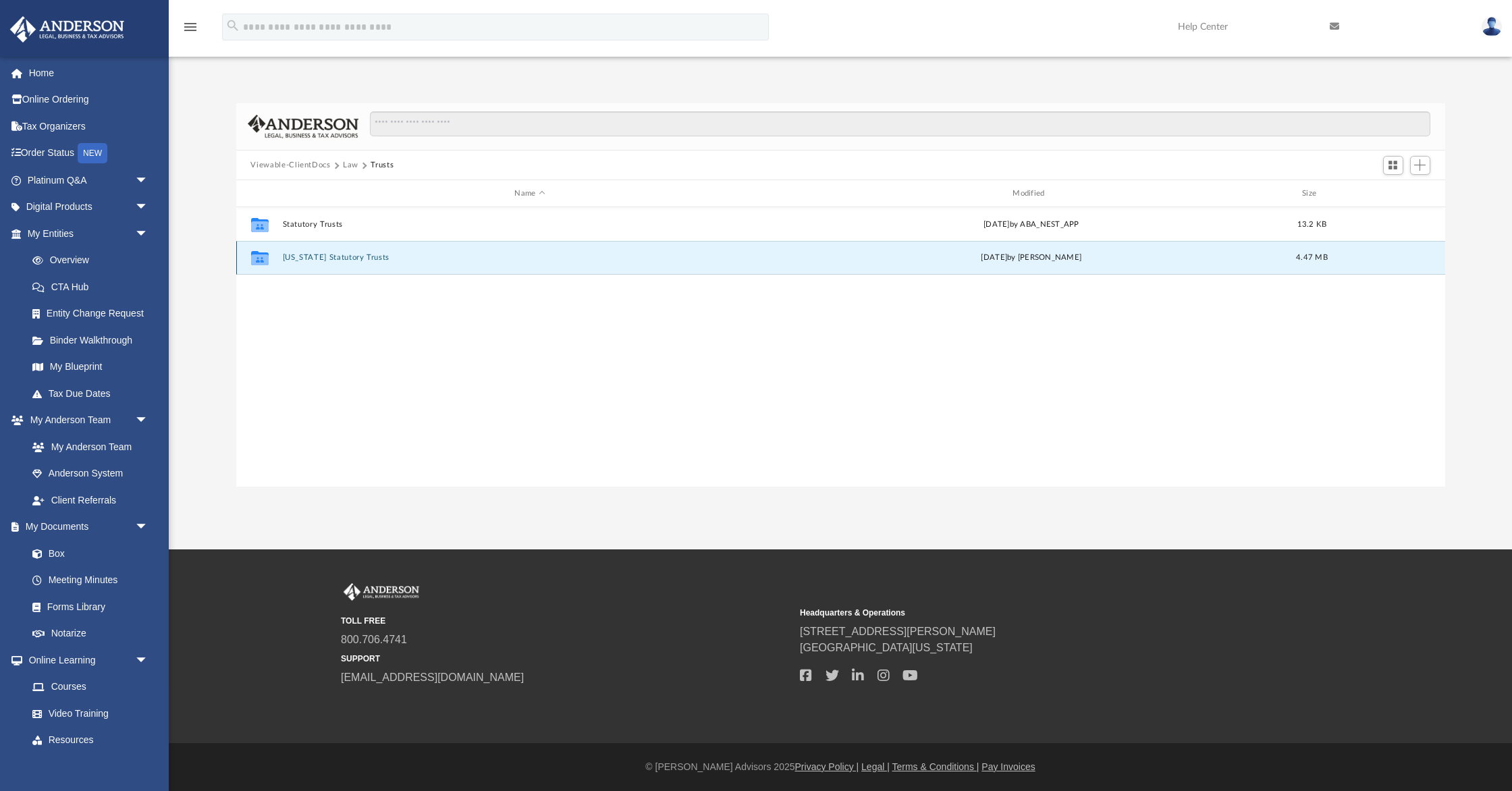
click at [340, 260] on button "Wyoming Statutory Trusts" at bounding box center [530, 258] width 496 height 9
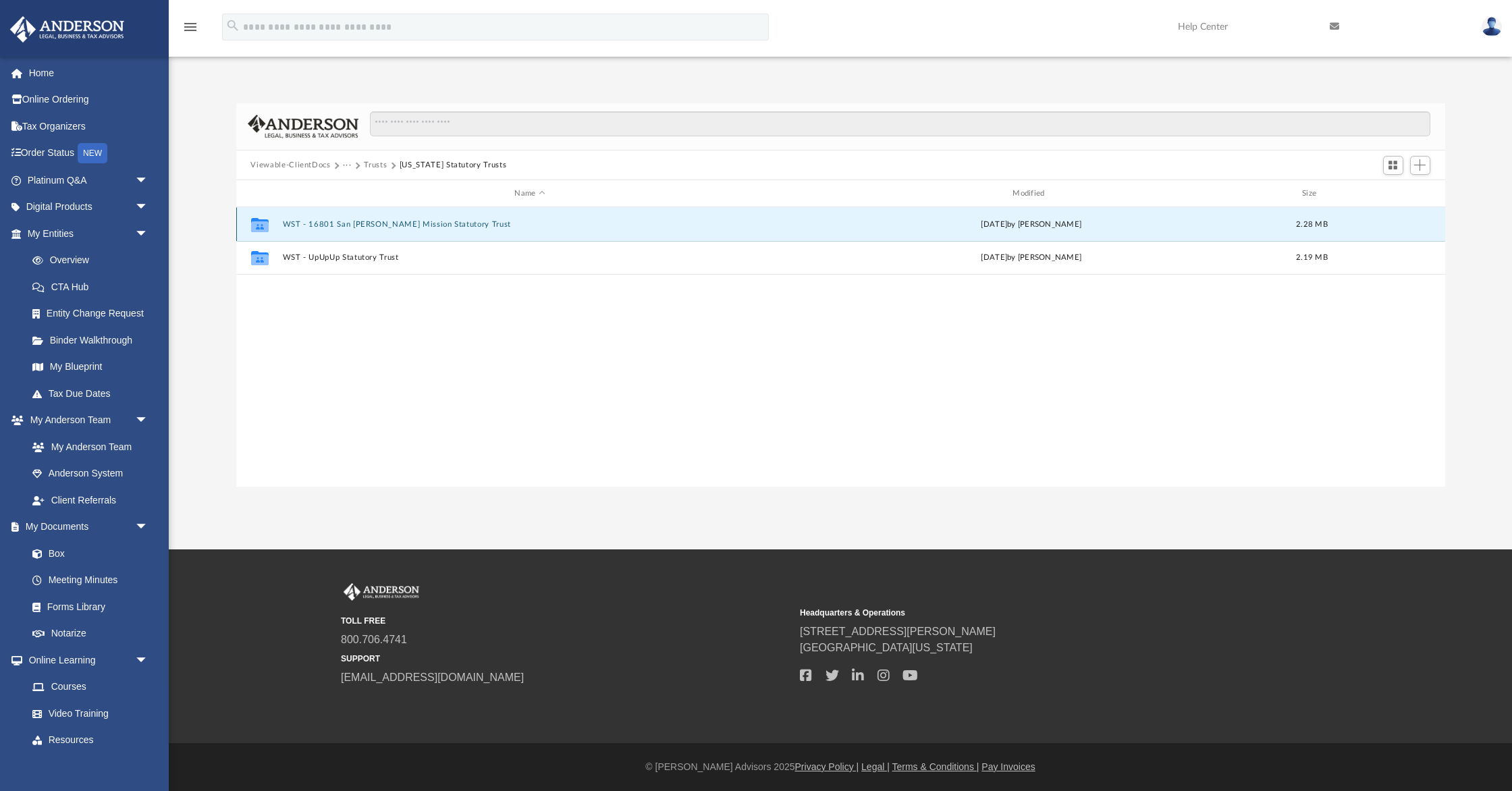
click at [379, 226] on button "WST - 16801 San Fernando Mission Statutory Trust" at bounding box center [530, 224] width 496 height 9
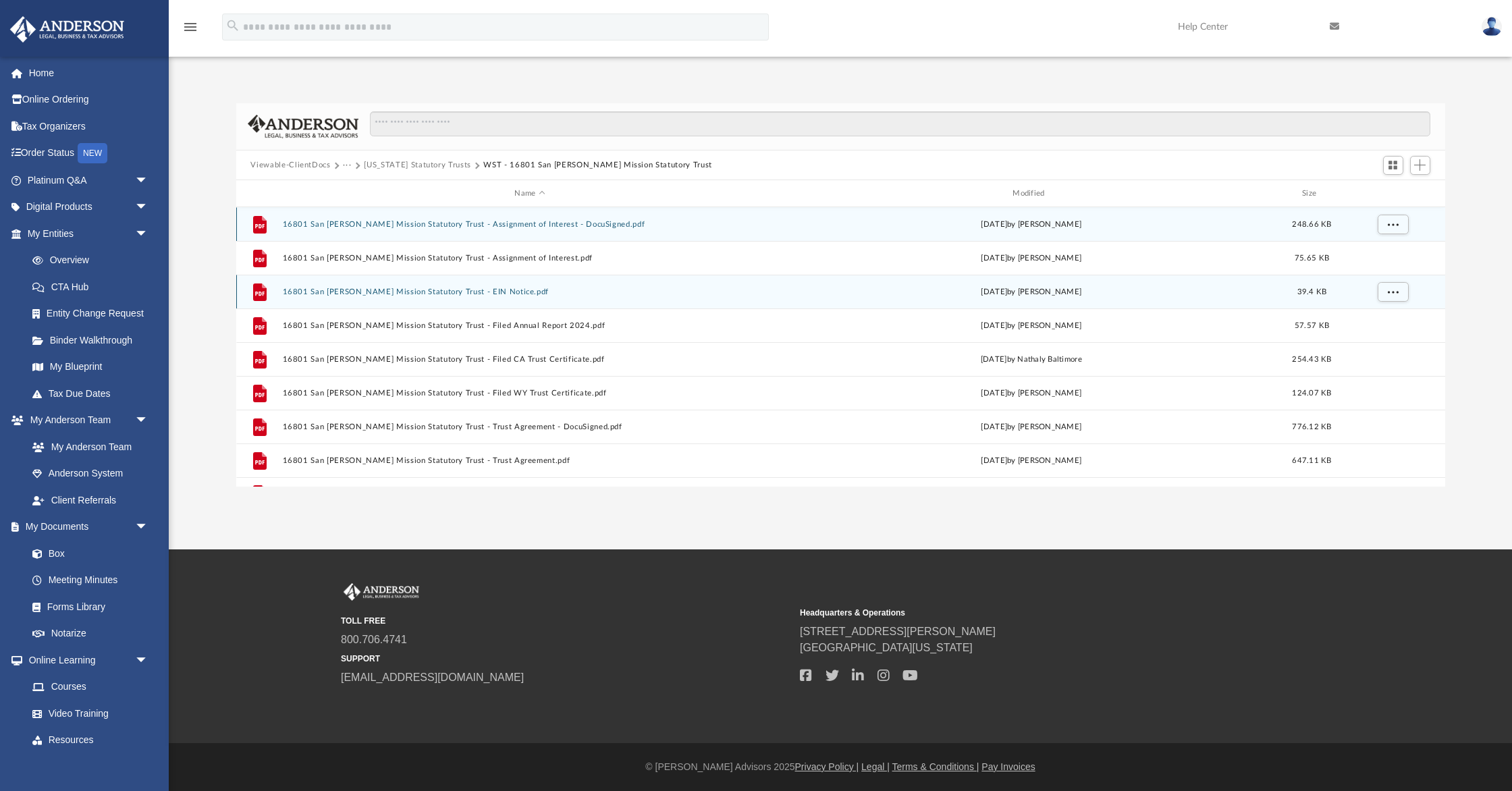
scroll to position [24, 0]
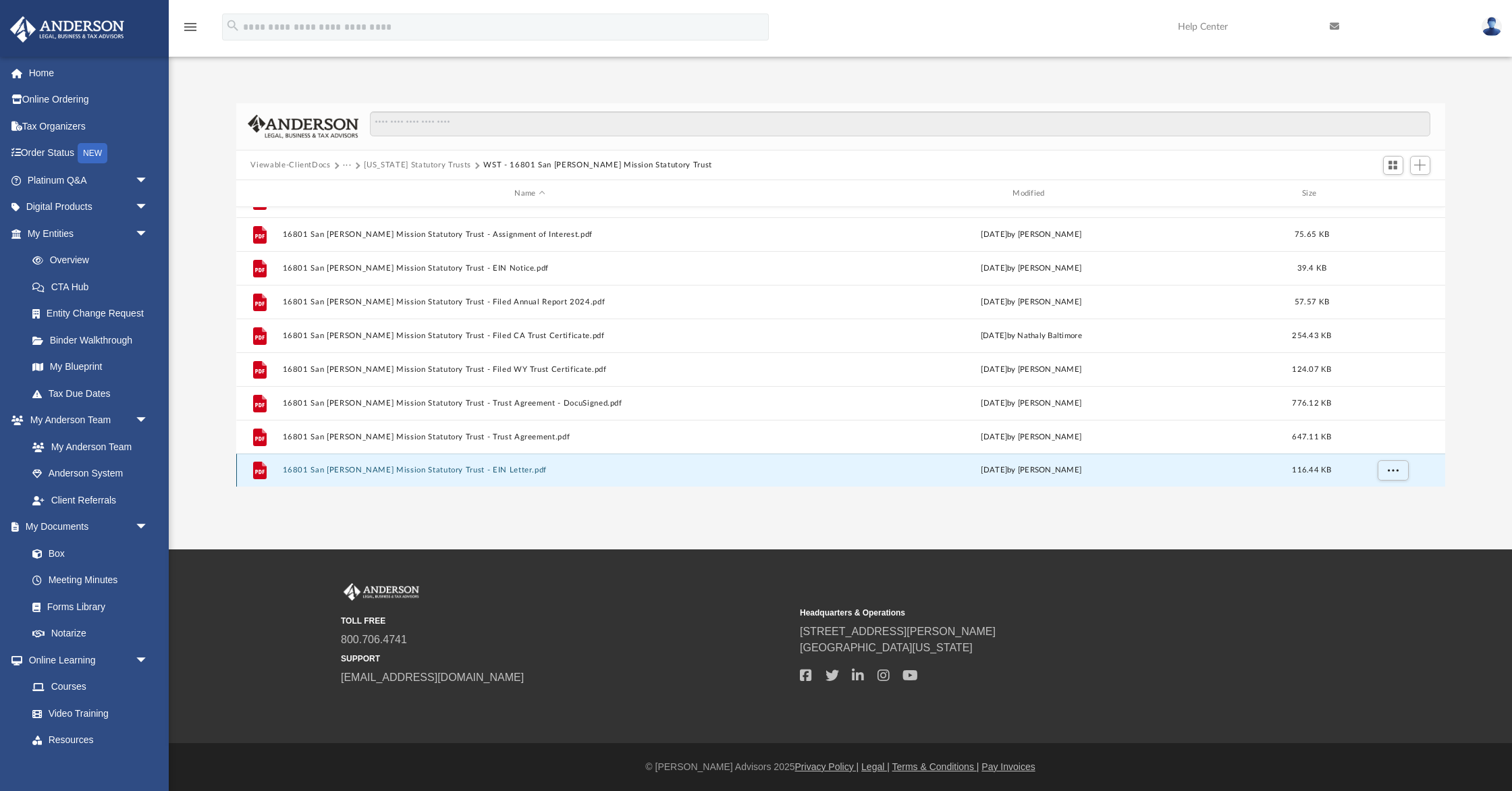
click at [401, 466] on button "16801 San Frenando Mission Statutory Trust - EIN Letter.pdf" at bounding box center [530, 470] width 496 height 9
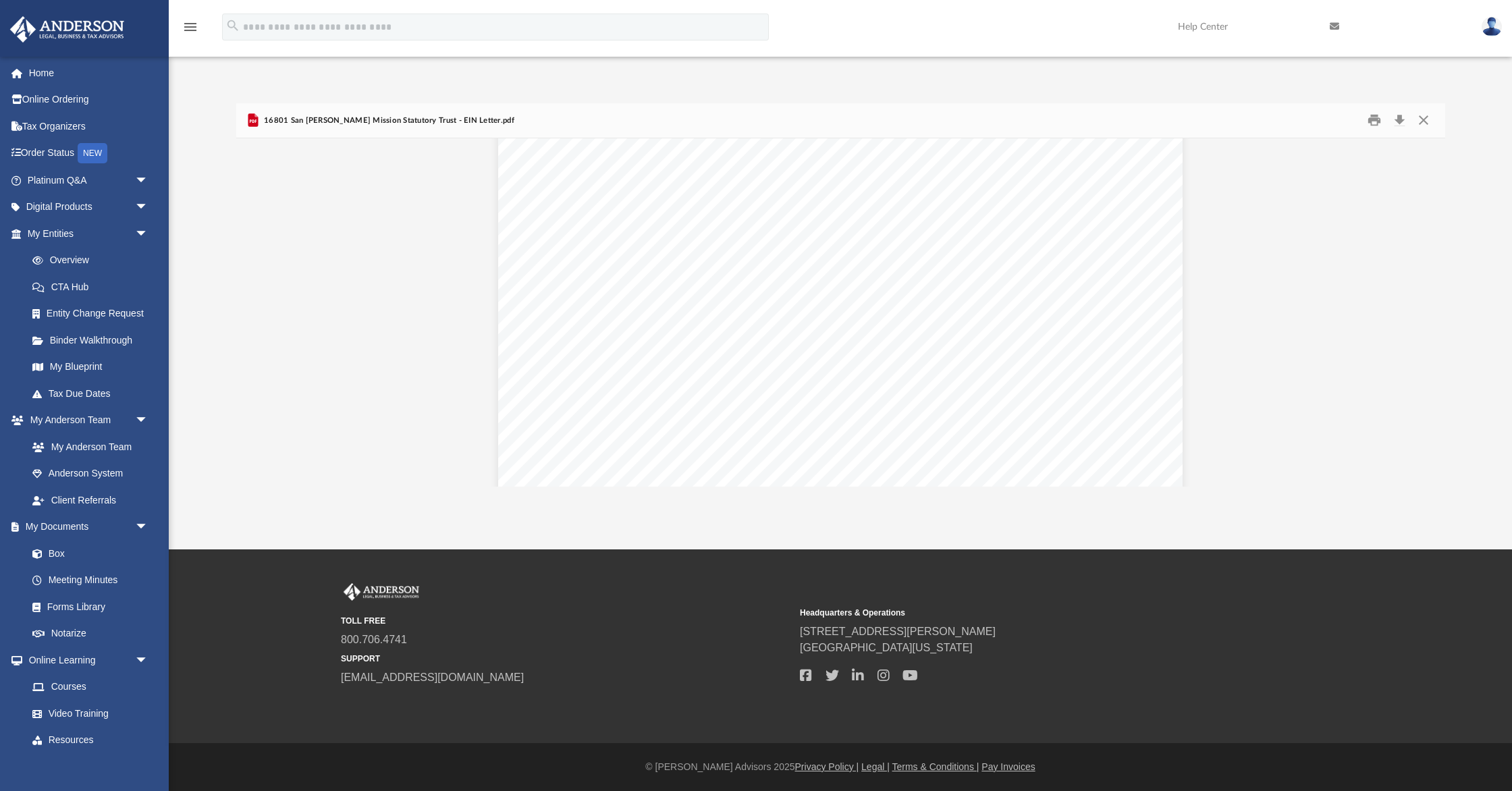
scroll to position [1011, 0]
click at [1375, 117] on button "Print" at bounding box center [1374, 120] width 27 height 21
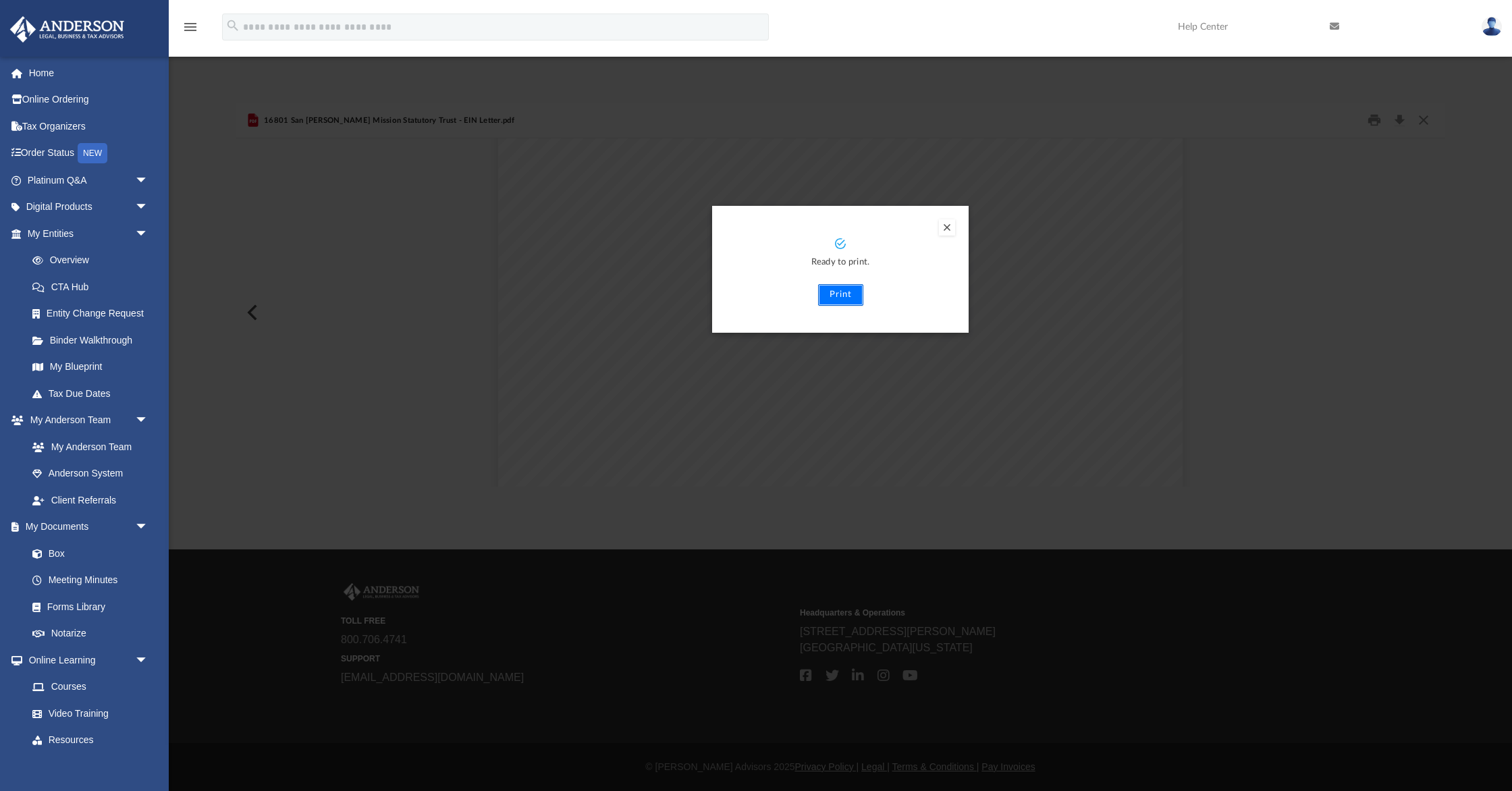
click at [836, 291] on button "Print" at bounding box center [841, 295] width 45 height 21
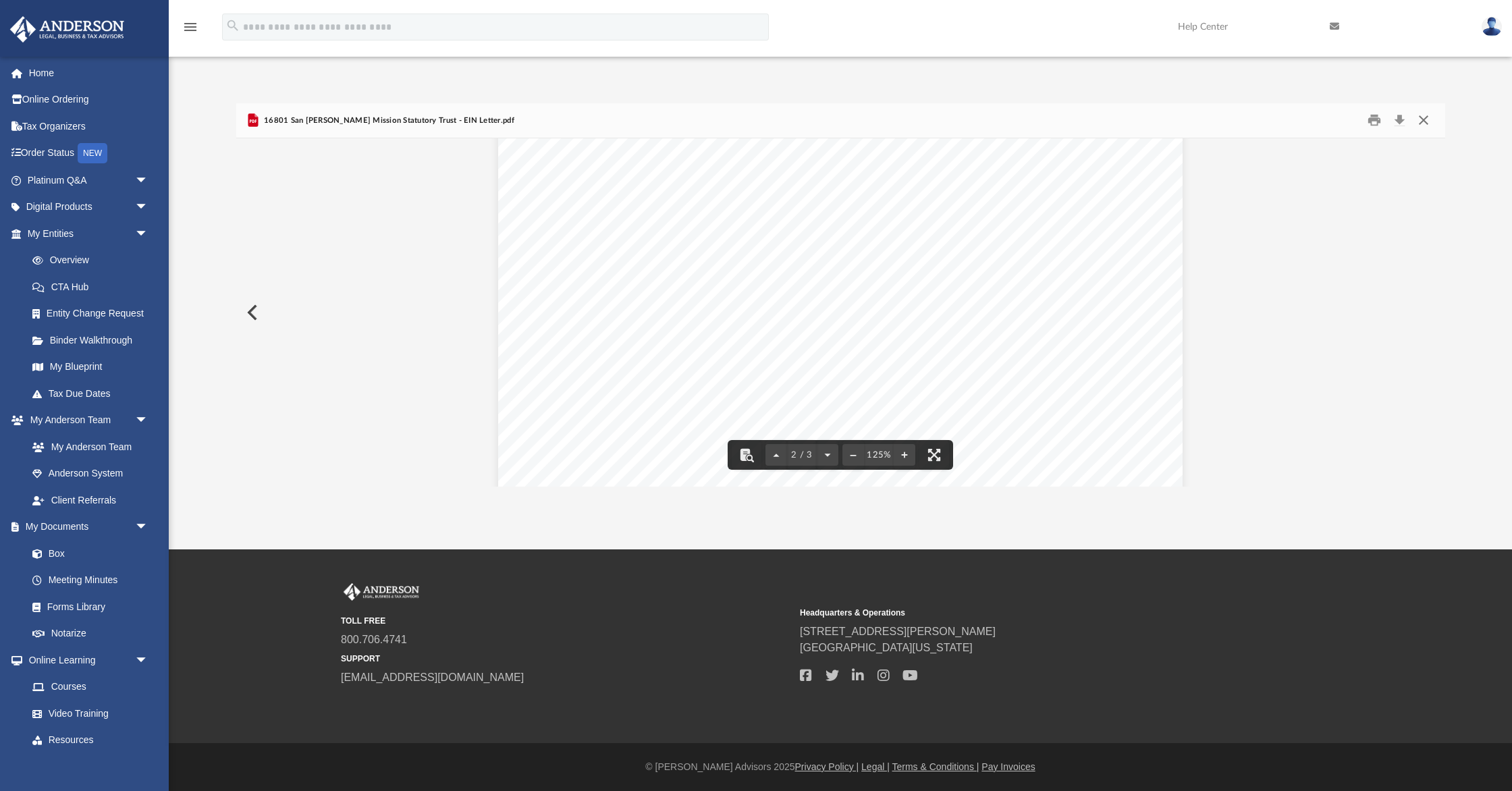
click at [1426, 117] on button "Close" at bounding box center [1424, 120] width 25 height 21
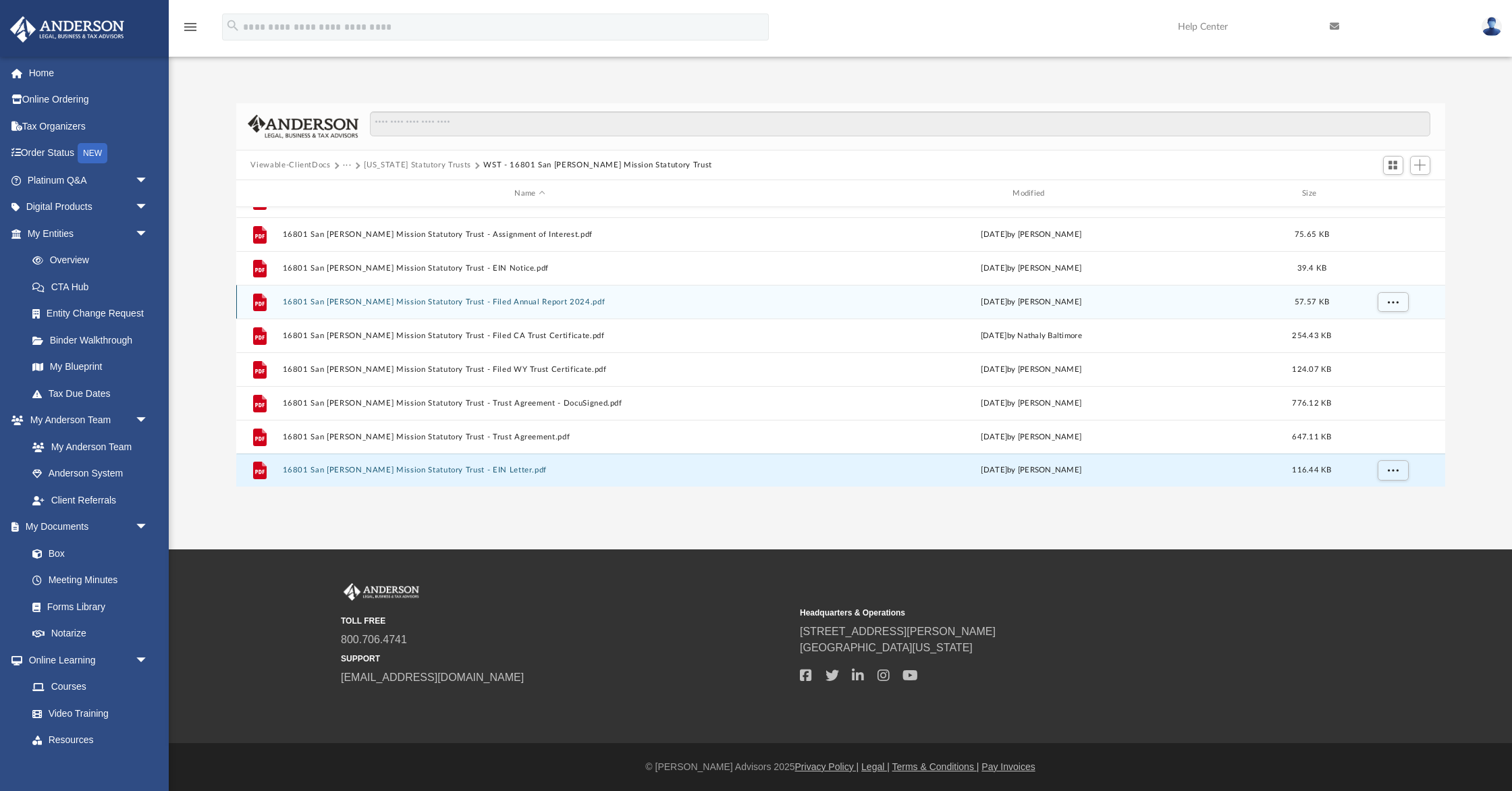
scroll to position [0, 0]
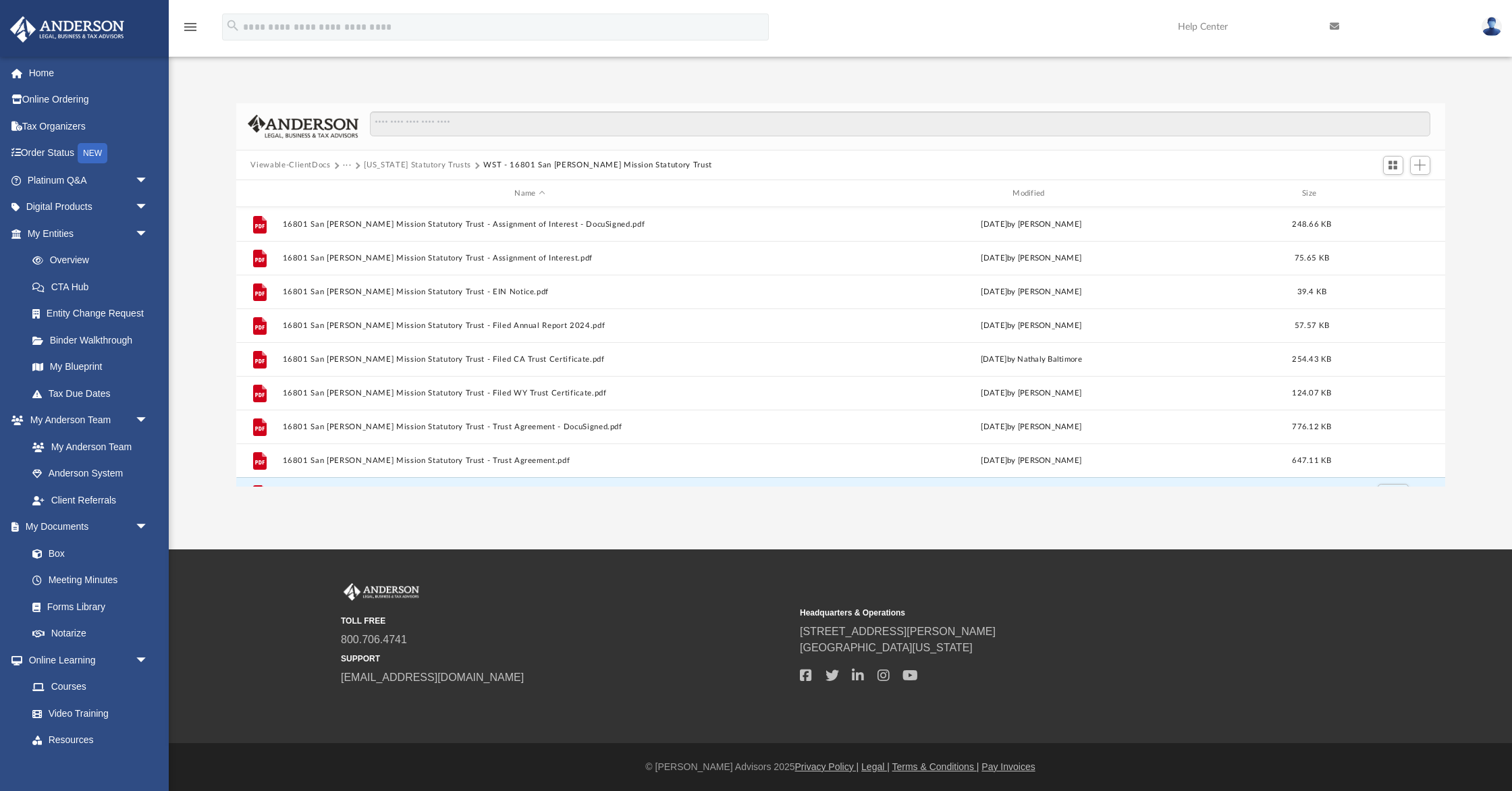
click at [311, 166] on button "Viewable-ClientDocs" at bounding box center [290, 165] width 80 height 12
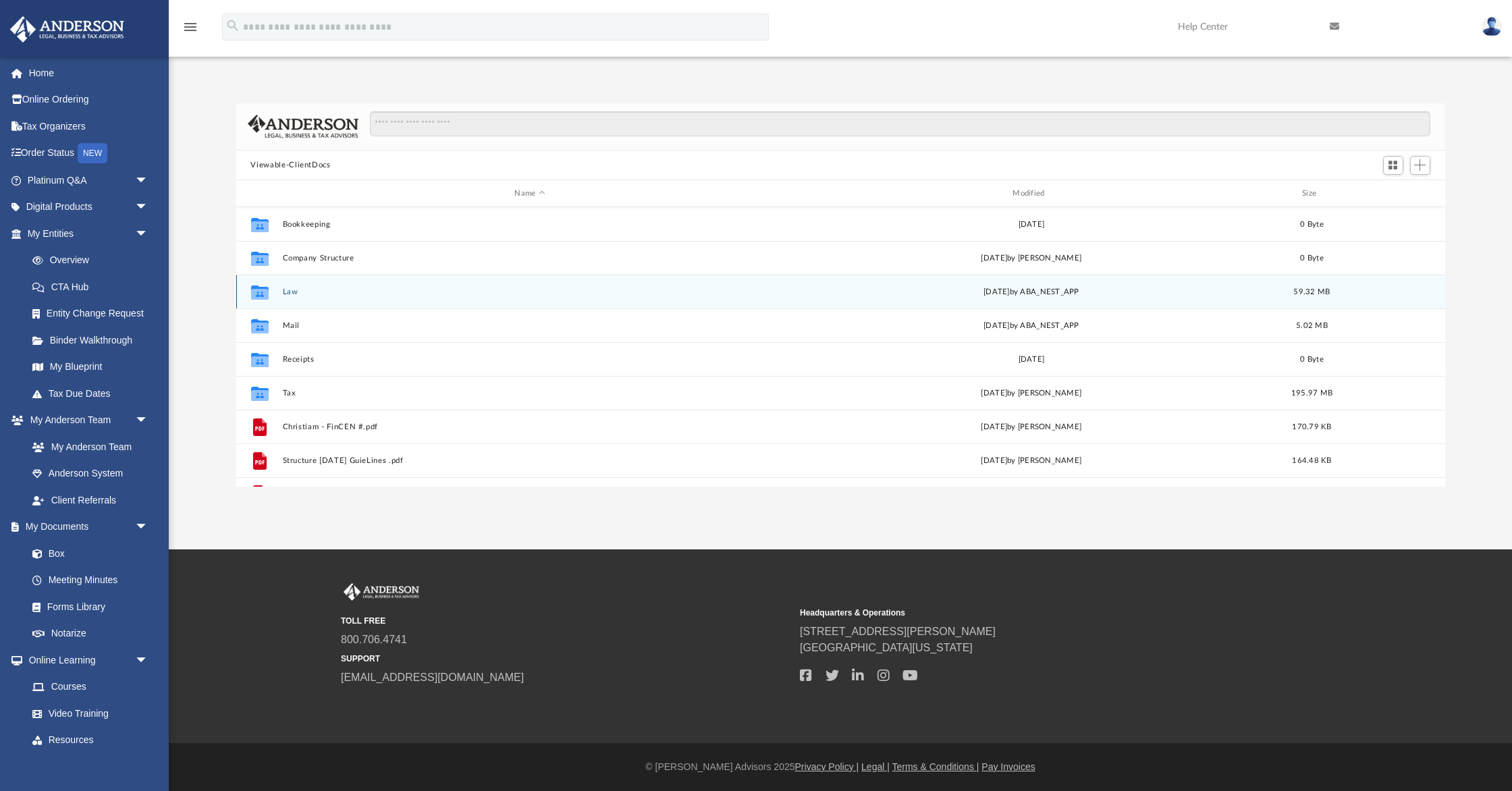
click at [287, 291] on button "Law" at bounding box center [530, 291] width 496 height 9
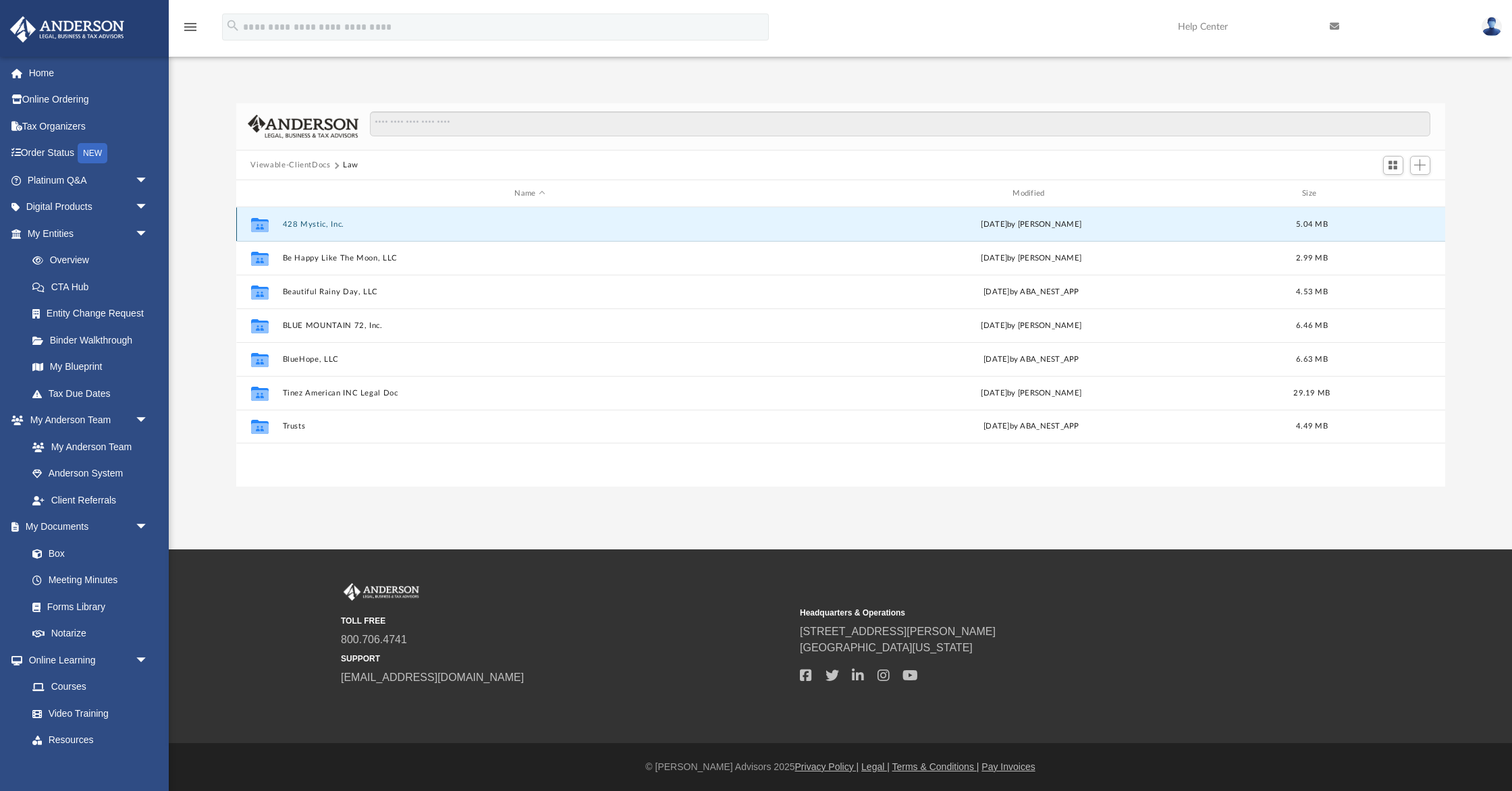
click at [306, 220] on button "428 Mystic, Inc." at bounding box center [530, 224] width 496 height 9
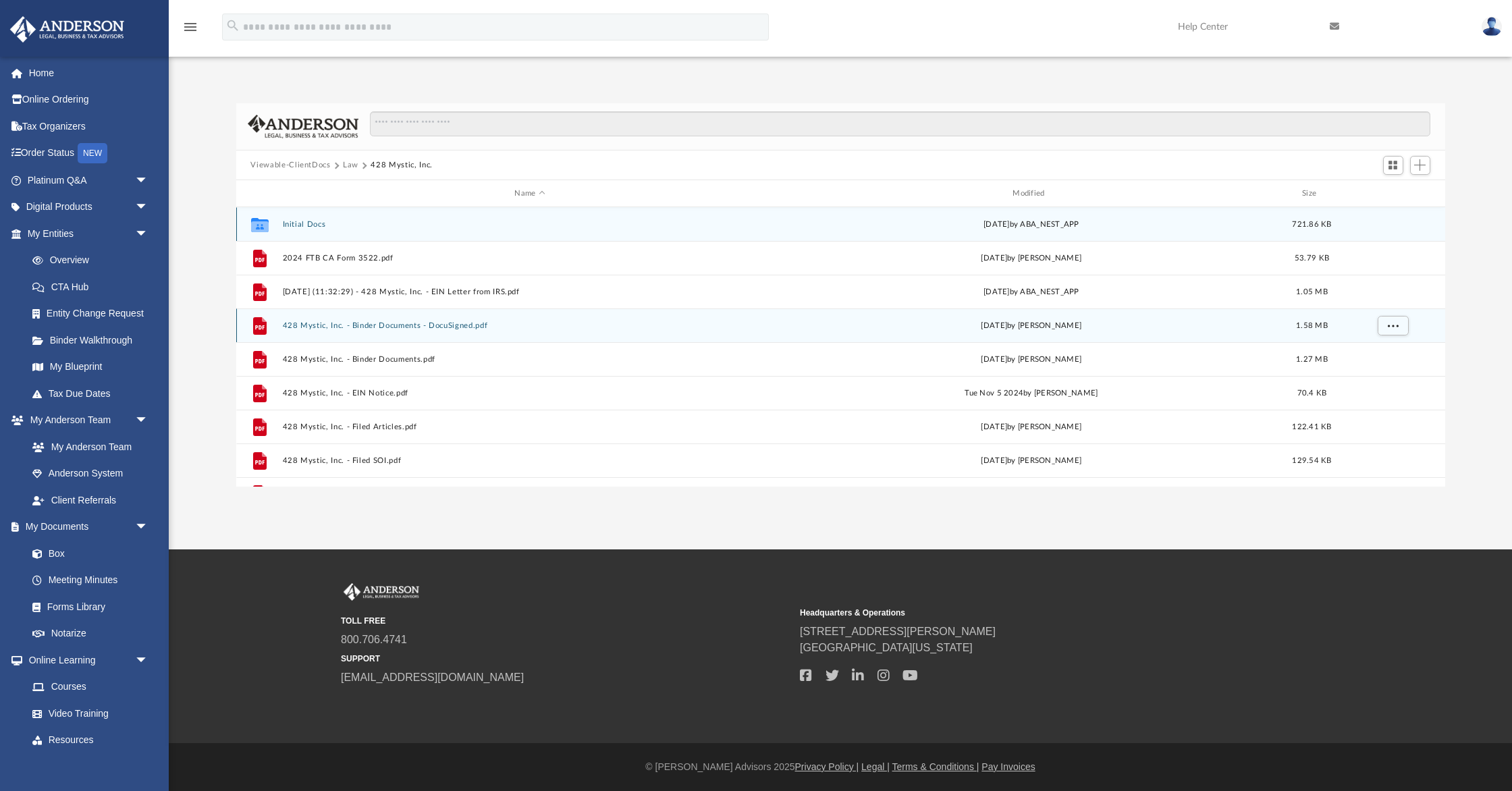
scroll to position [24, 0]
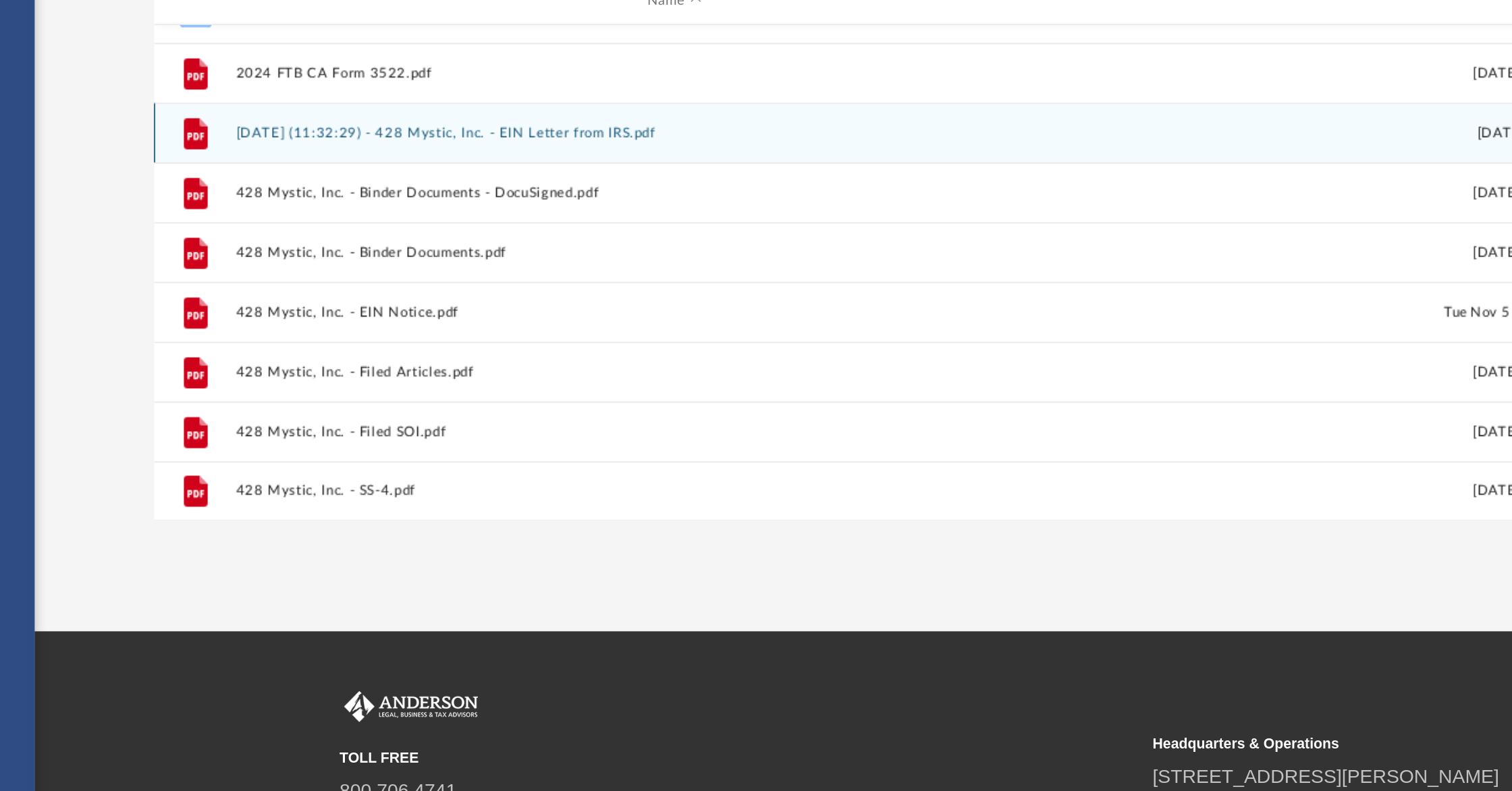
click at [418, 272] on div "File 2024.11.19 (11:32:29) - 428 Mystic, Inc. - EIN Letter from IRS.pdf Tue Nov…" at bounding box center [841, 267] width 1209 height 34
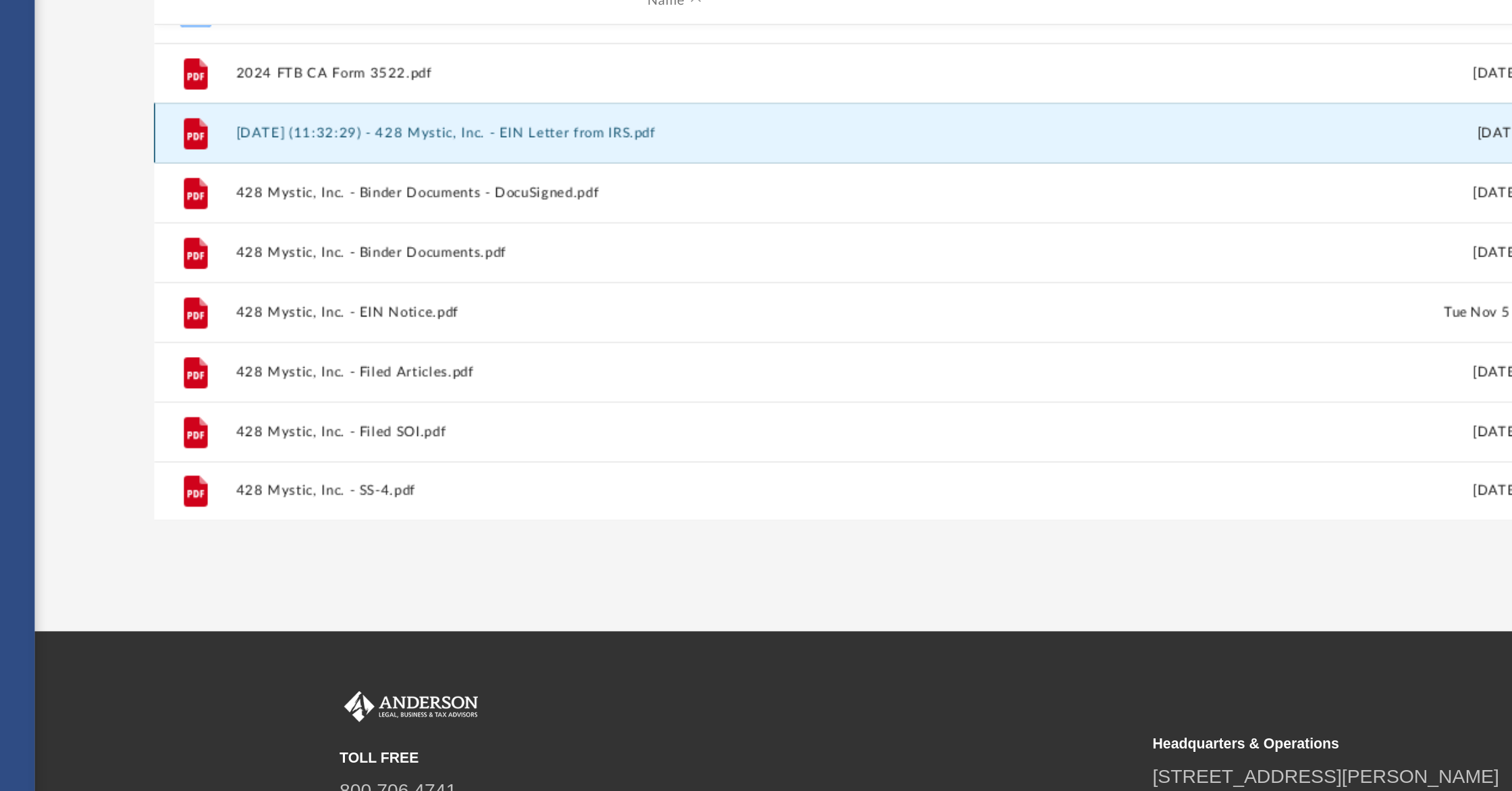
click at [416, 268] on button "2024.11.19 (11:32:29) - 428 Mystic, Inc. - EIN Letter from IRS.pdf" at bounding box center [530, 268] width 496 height 9
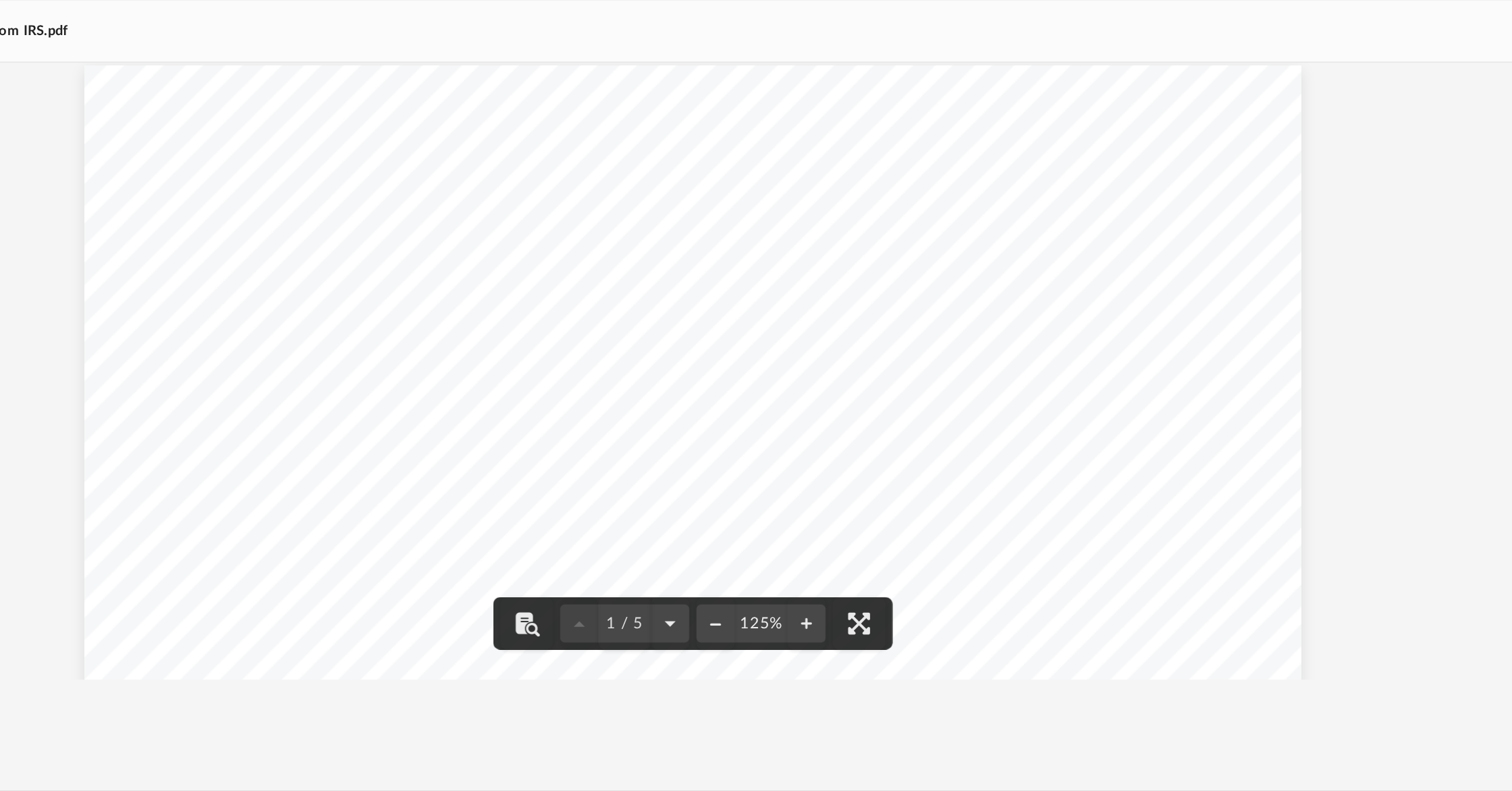
scroll to position [0, 0]
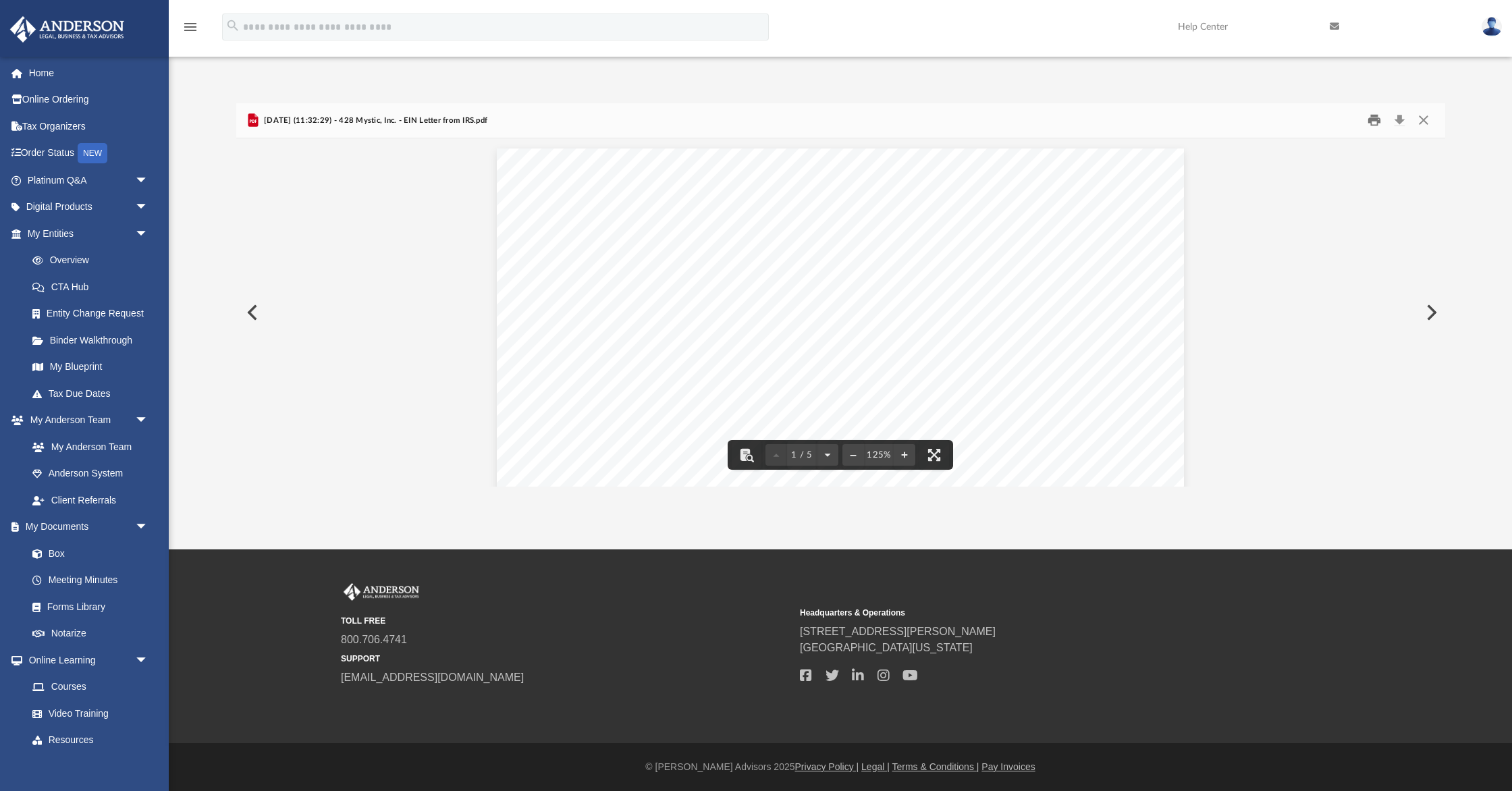
click at [1376, 120] on button "Print" at bounding box center [1374, 120] width 27 height 21
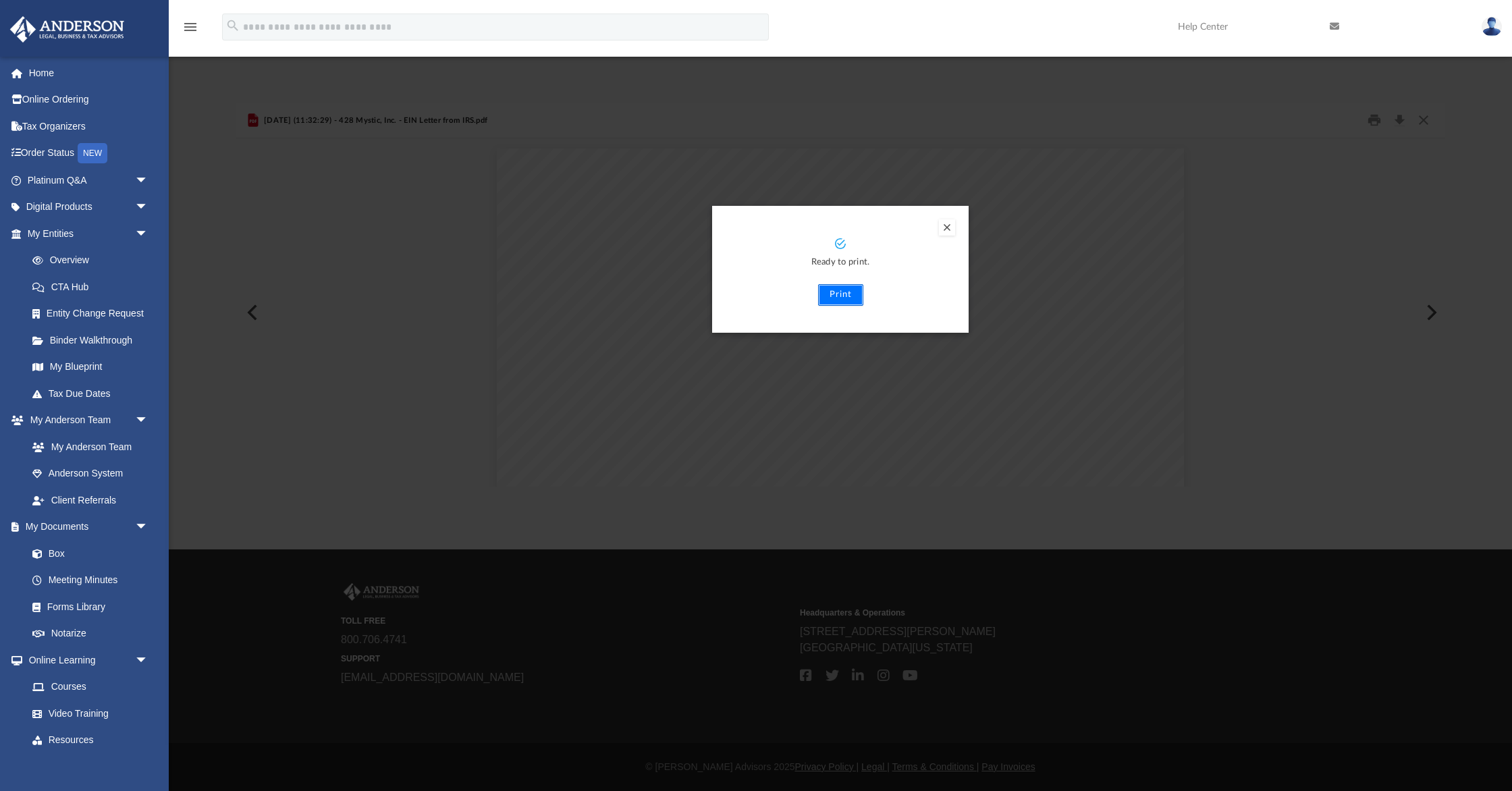
click at [836, 299] on button "Print" at bounding box center [841, 295] width 45 height 21
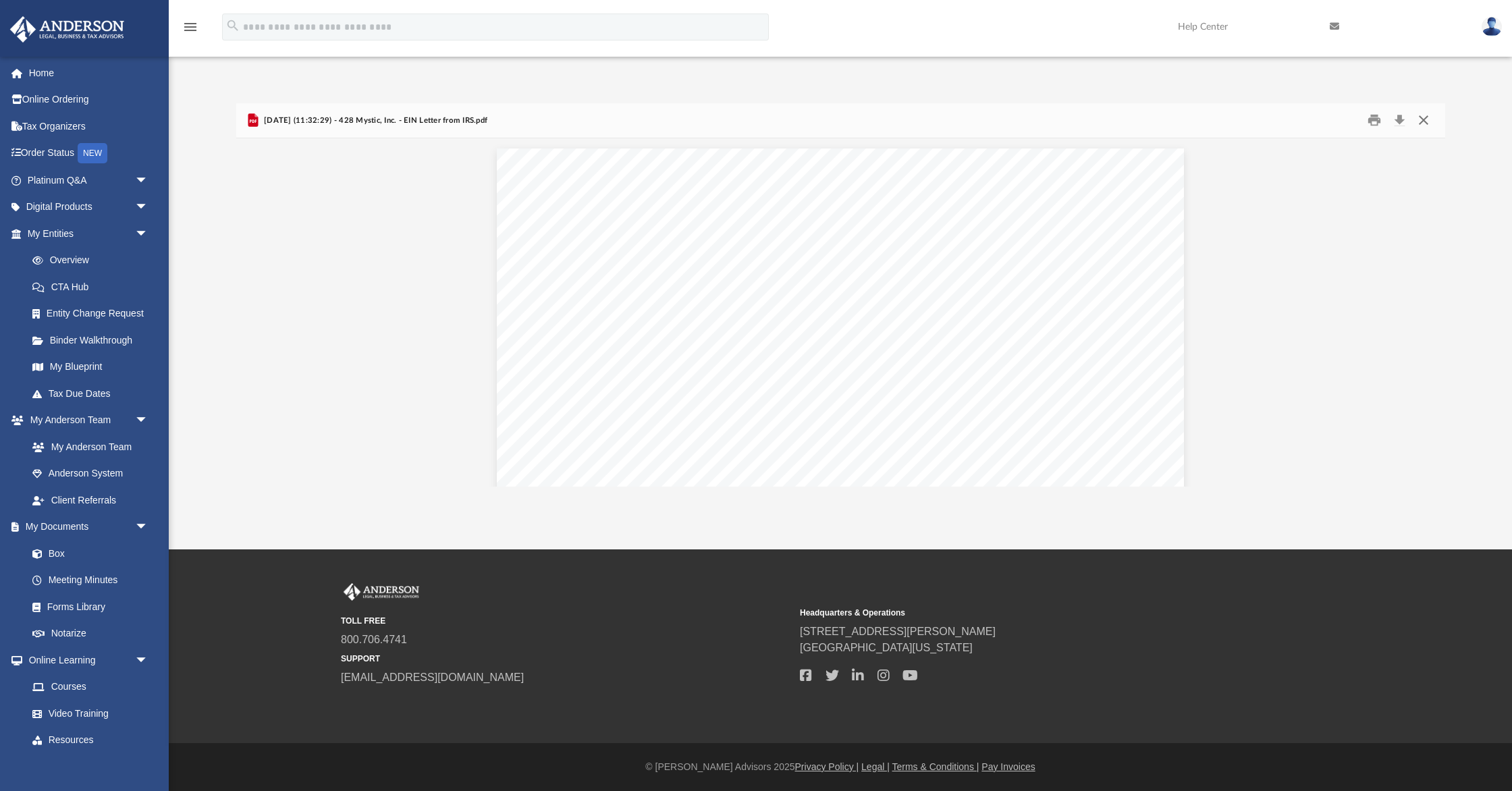
click at [1426, 119] on button "Close" at bounding box center [1424, 120] width 25 height 21
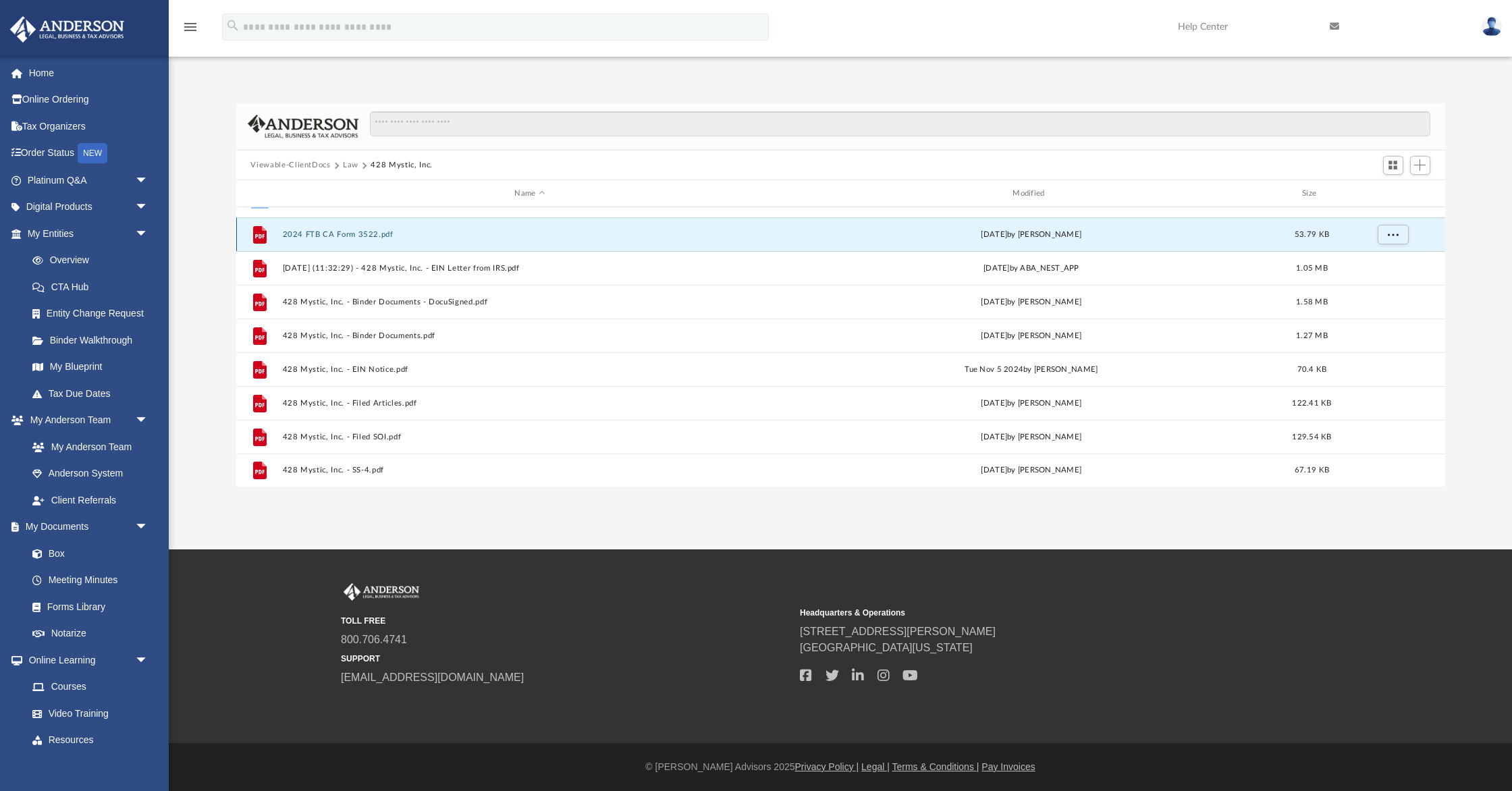
click at [428, 234] on button "2024 FTB CA Form 3522.pdf" at bounding box center [530, 234] width 496 height 9
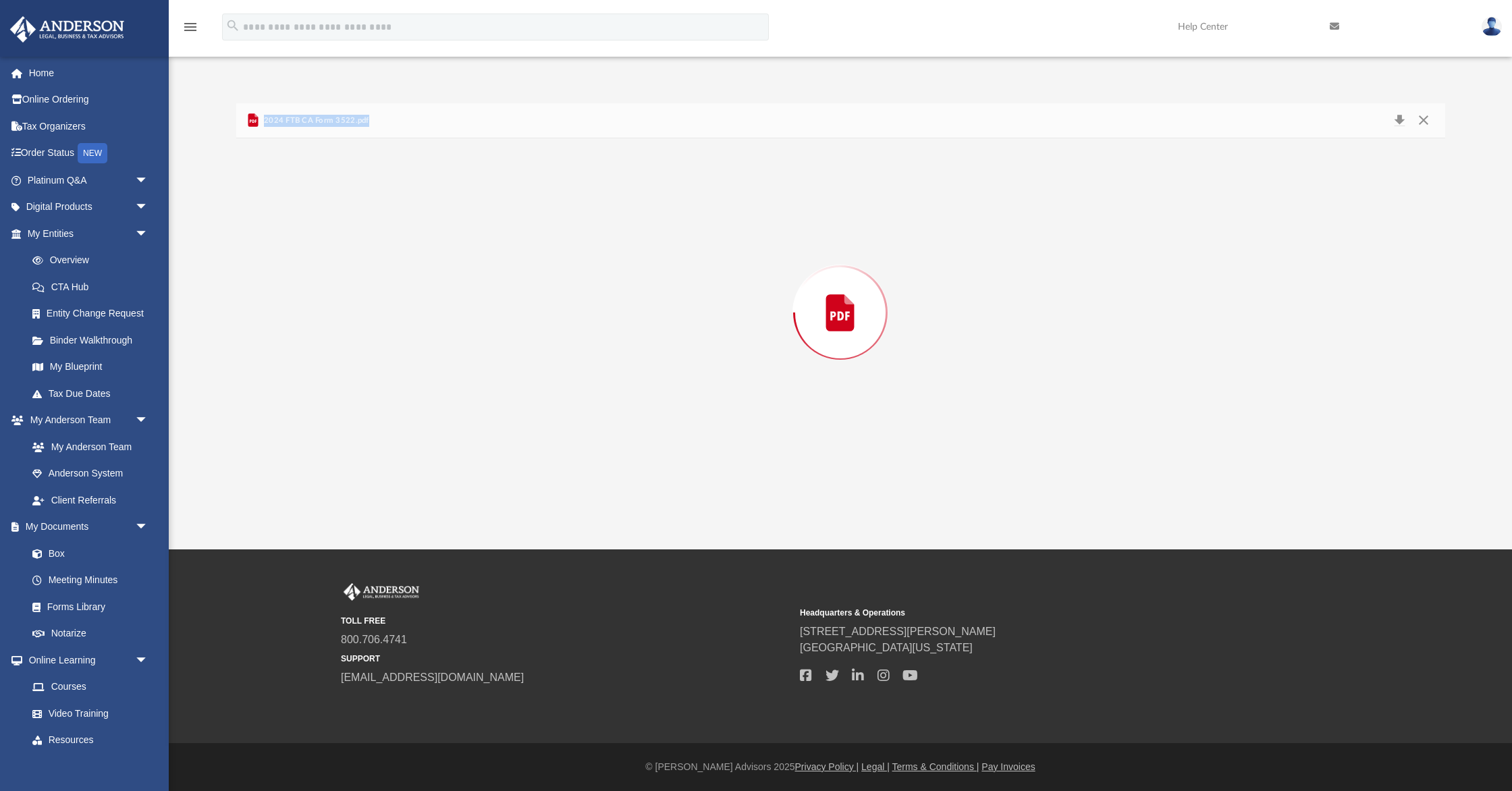
click at [428, 234] on div "Preview" at bounding box center [841, 313] width 1209 height 348
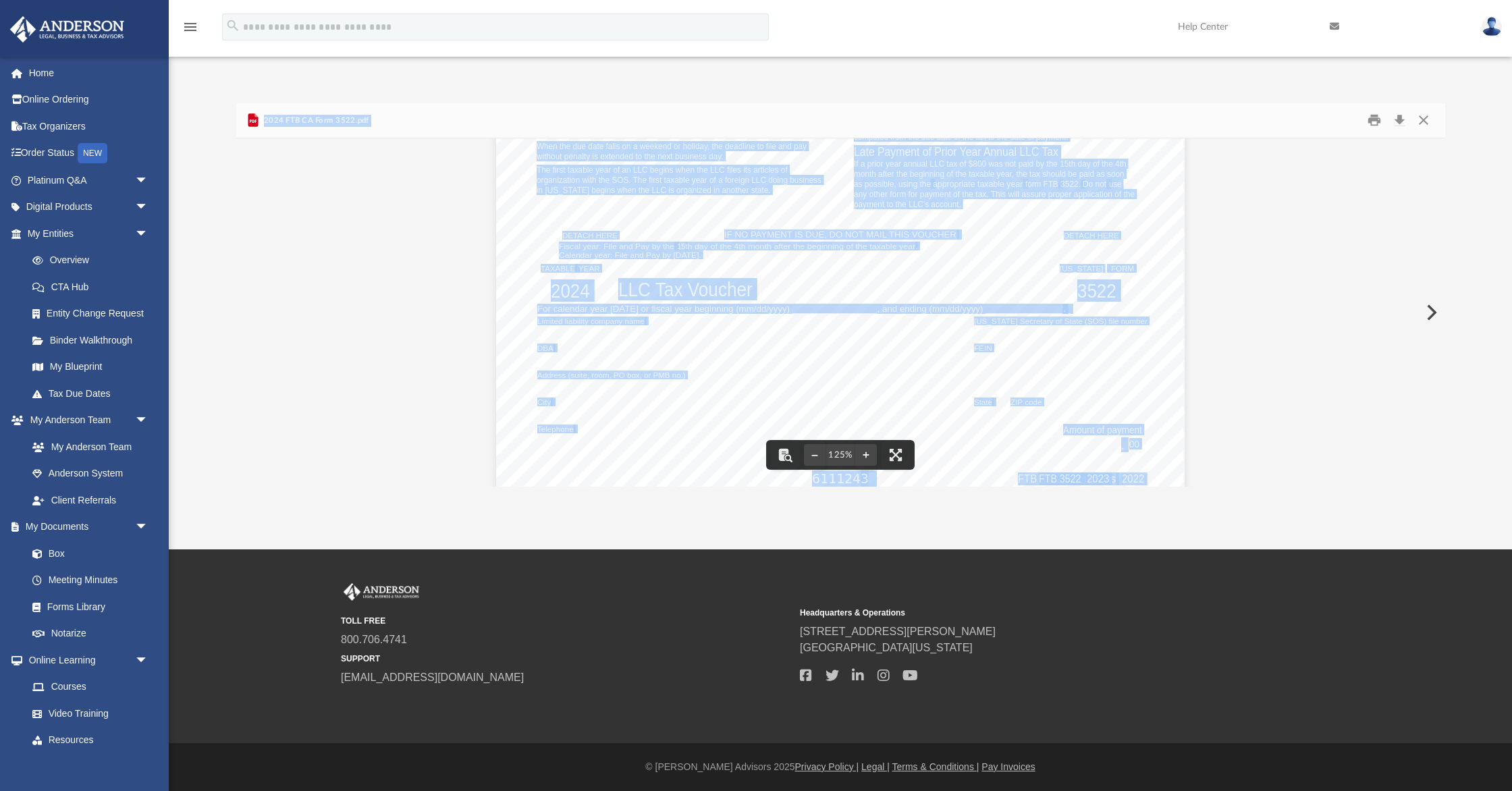
scroll to position [562, 0]
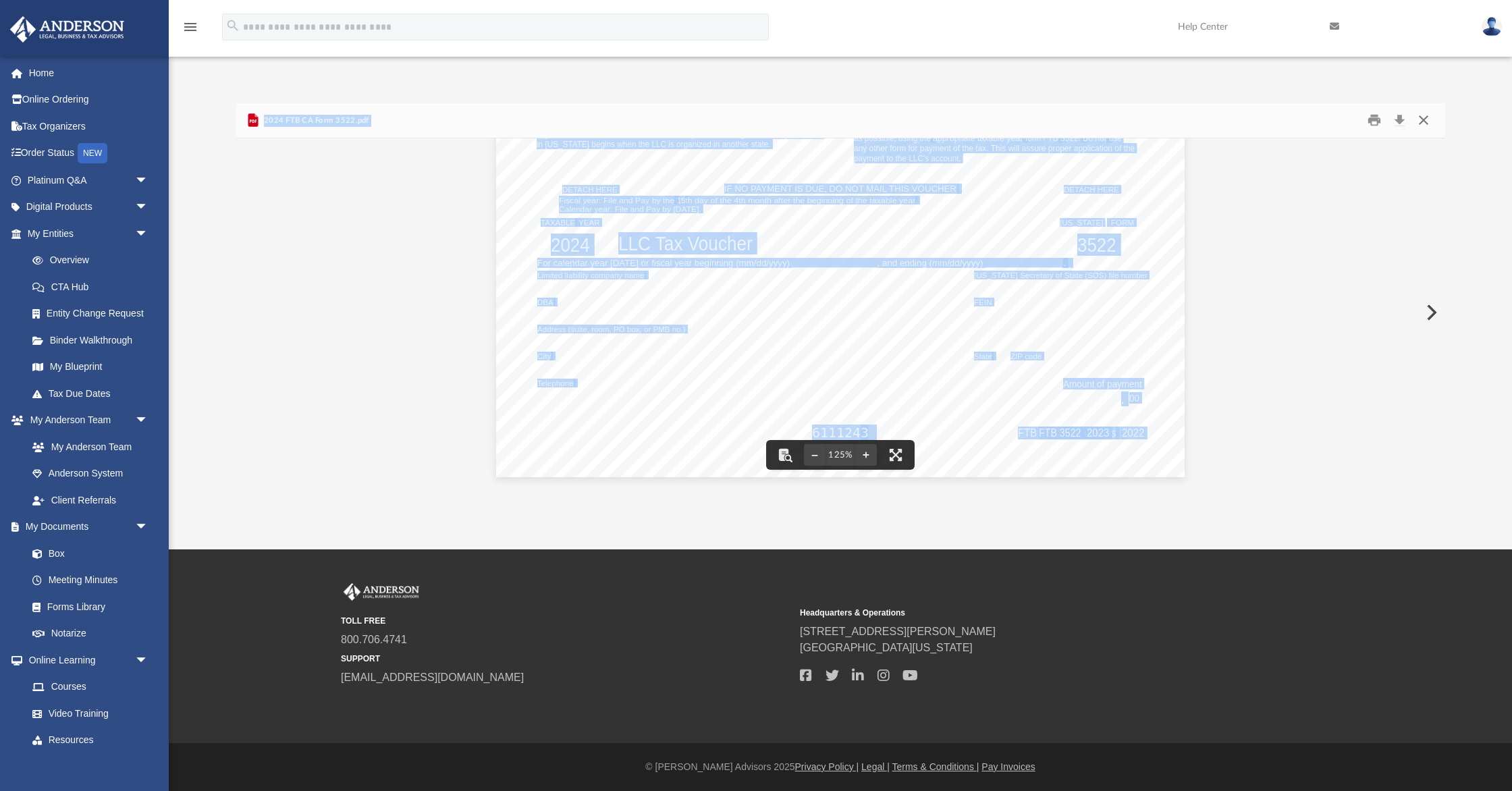
click at [1424, 119] on button "Close" at bounding box center [1424, 120] width 25 height 21
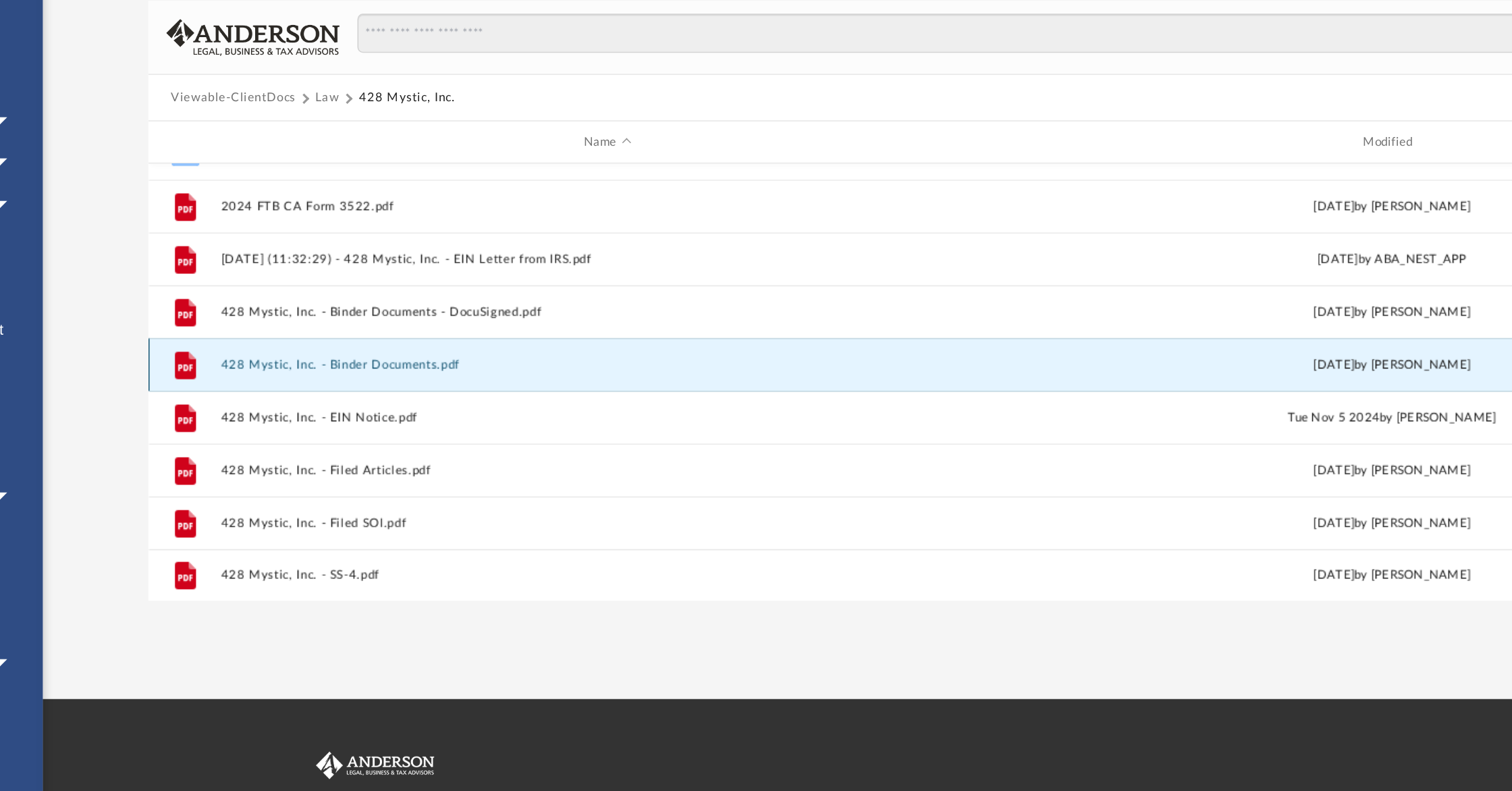
click at [387, 335] on button "428 Mystic, Inc. - Binder Documents.pdf" at bounding box center [530, 336] width 496 height 9
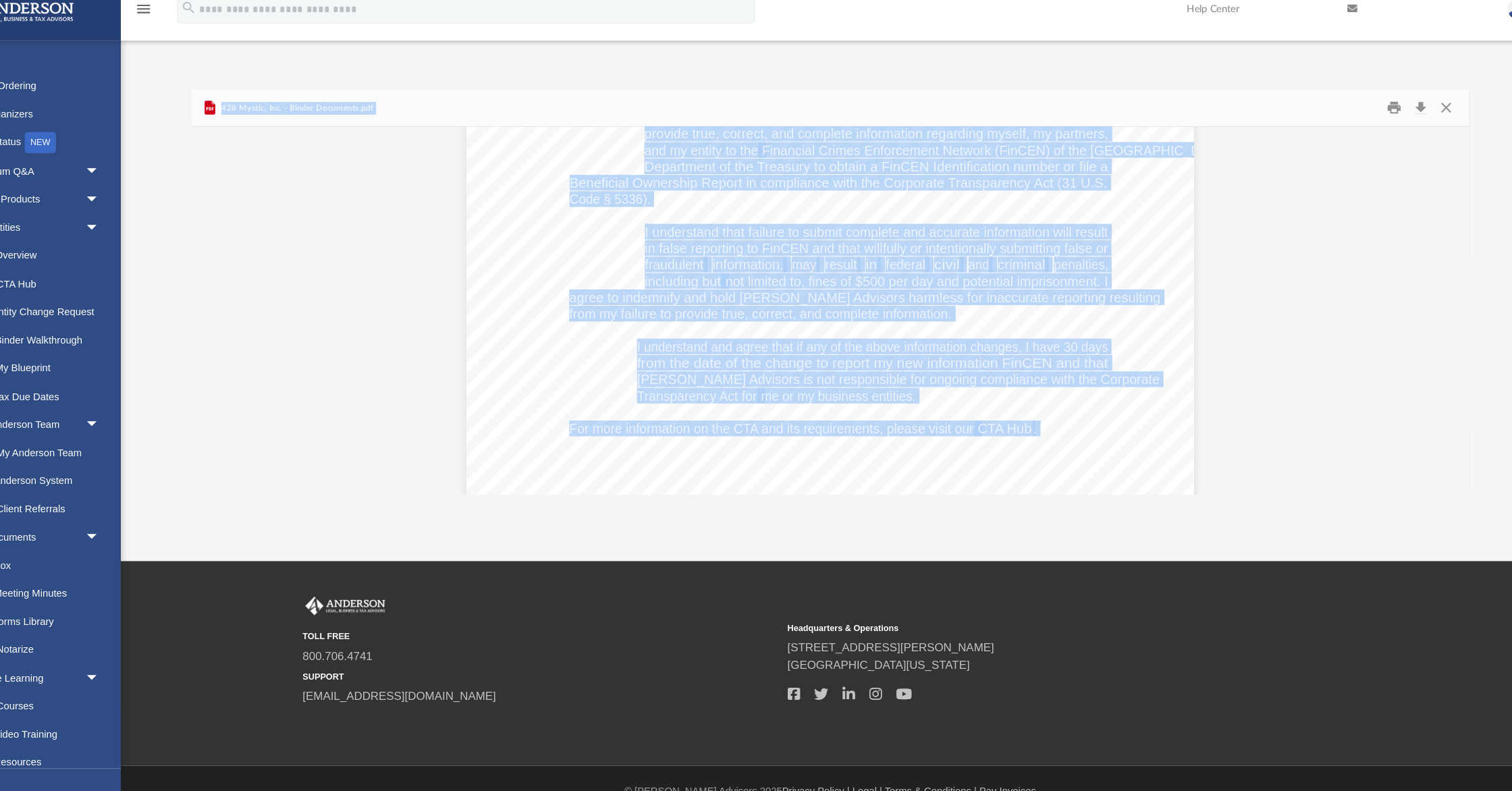
scroll to position [2331, 0]
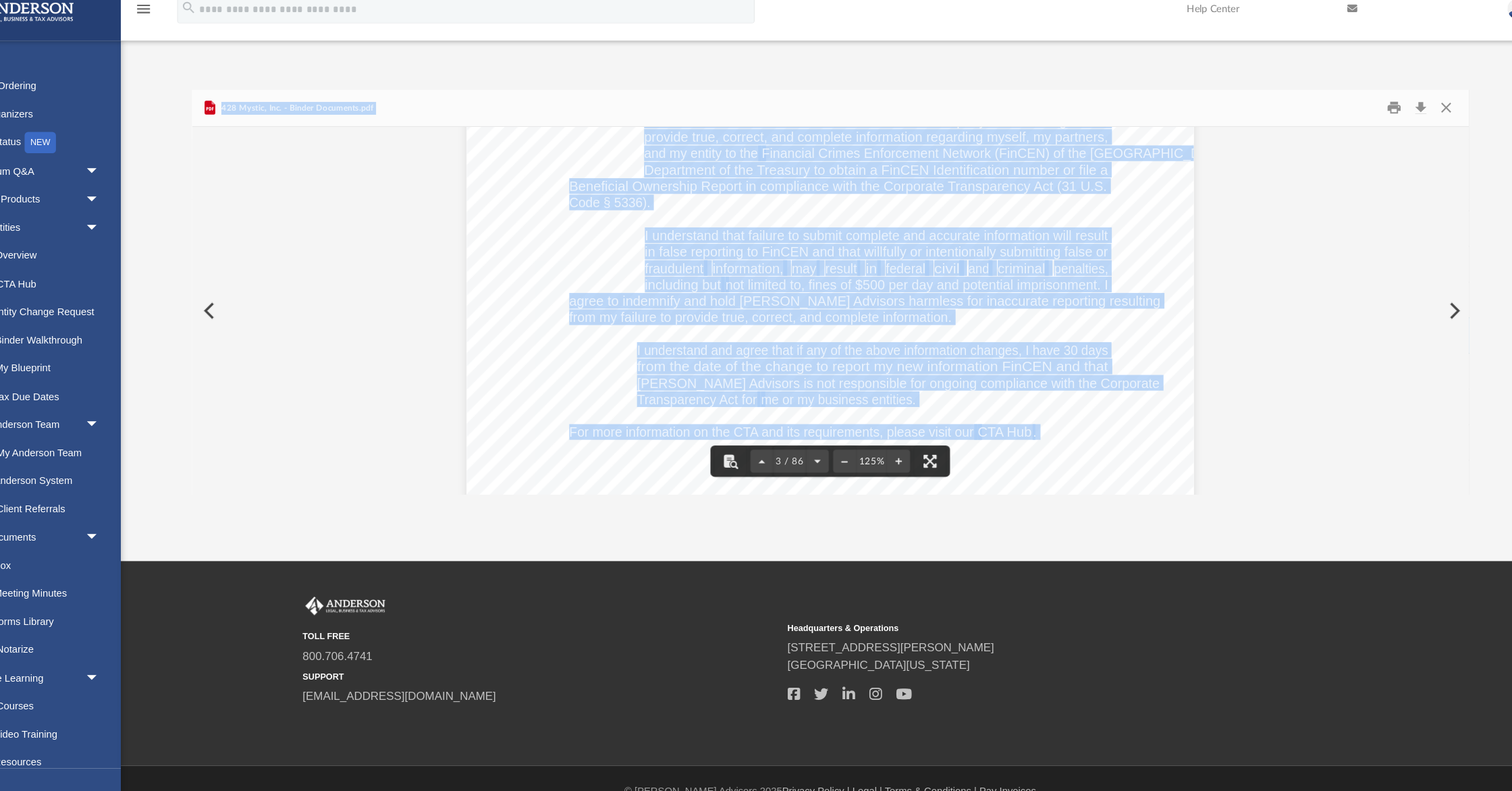
click at [622, 370] on div "CRITICAL DUE DATES Reporting Companies formed between January 1, 2024, and Dece…" at bounding box center [841, 85] width 689 height 891
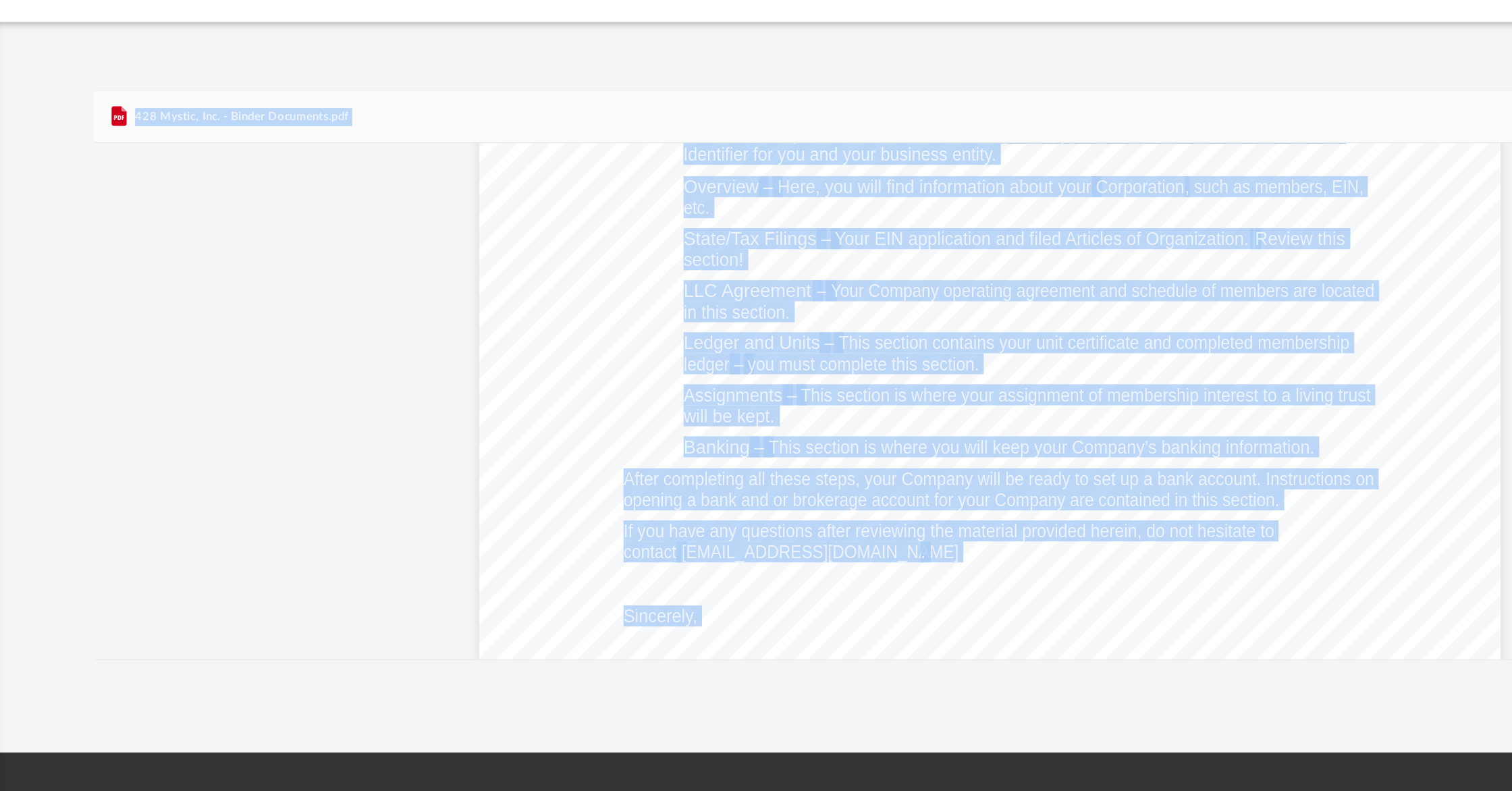
scroll to position [0, 0]
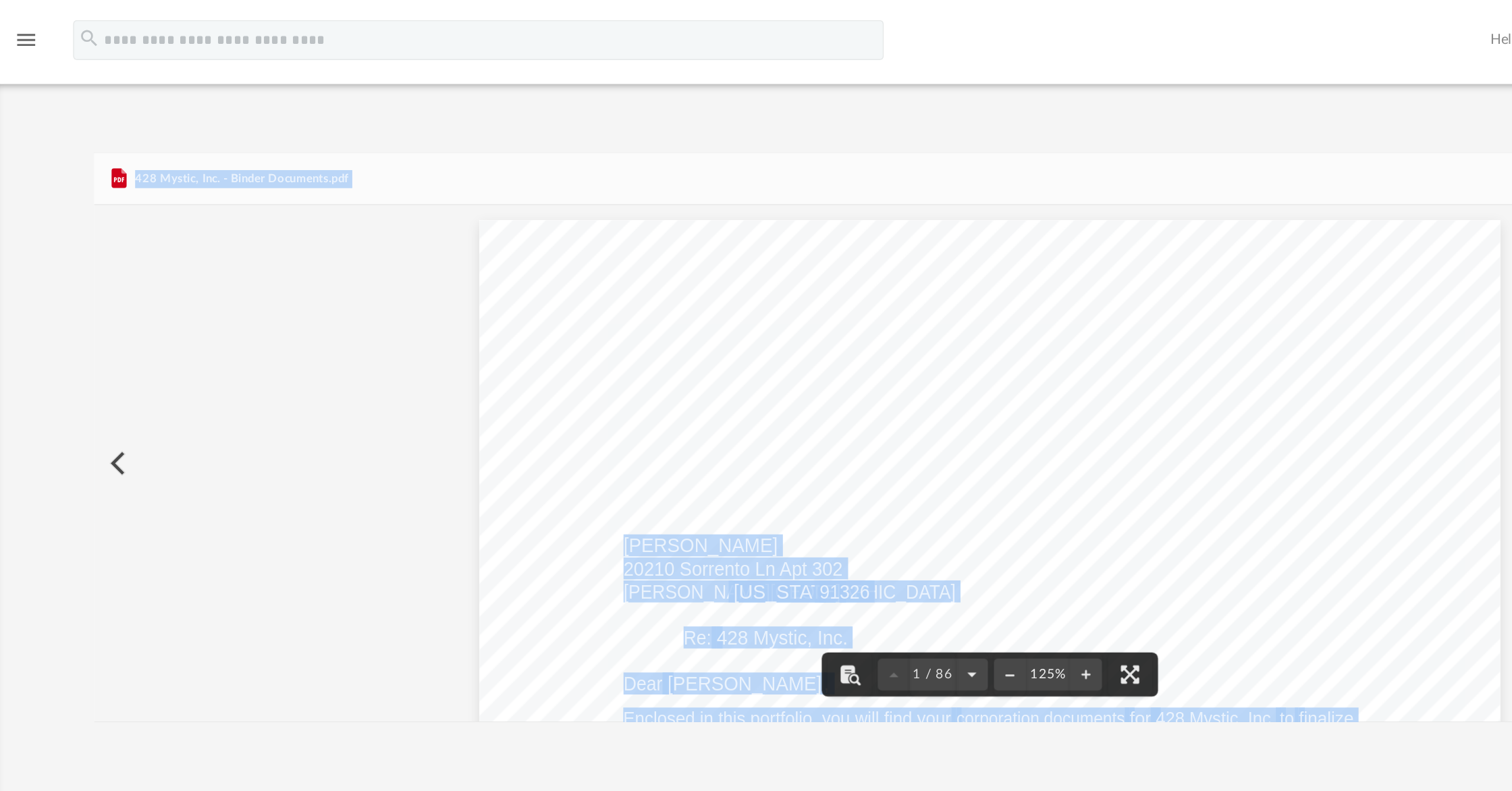
click at [253, 309] on button "Preview" at bounding box center [251, 313] width 30 height 38
click at [254, 309] on button "Preview" at bounding box center [251, 313] width 30 height 38
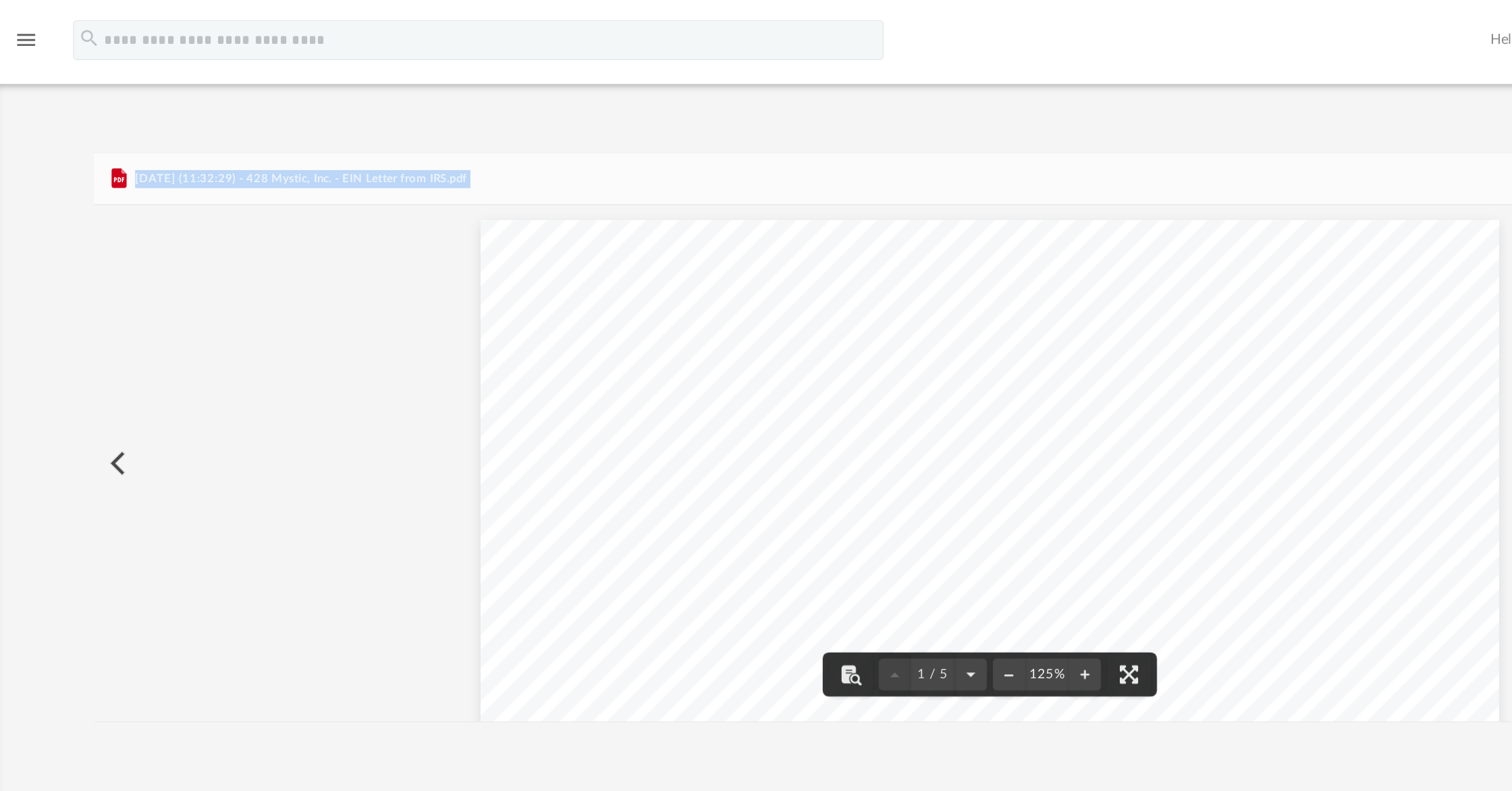
click at [251, 314] on button "Preview" at bounding box center [251, 313] width 30 height 38
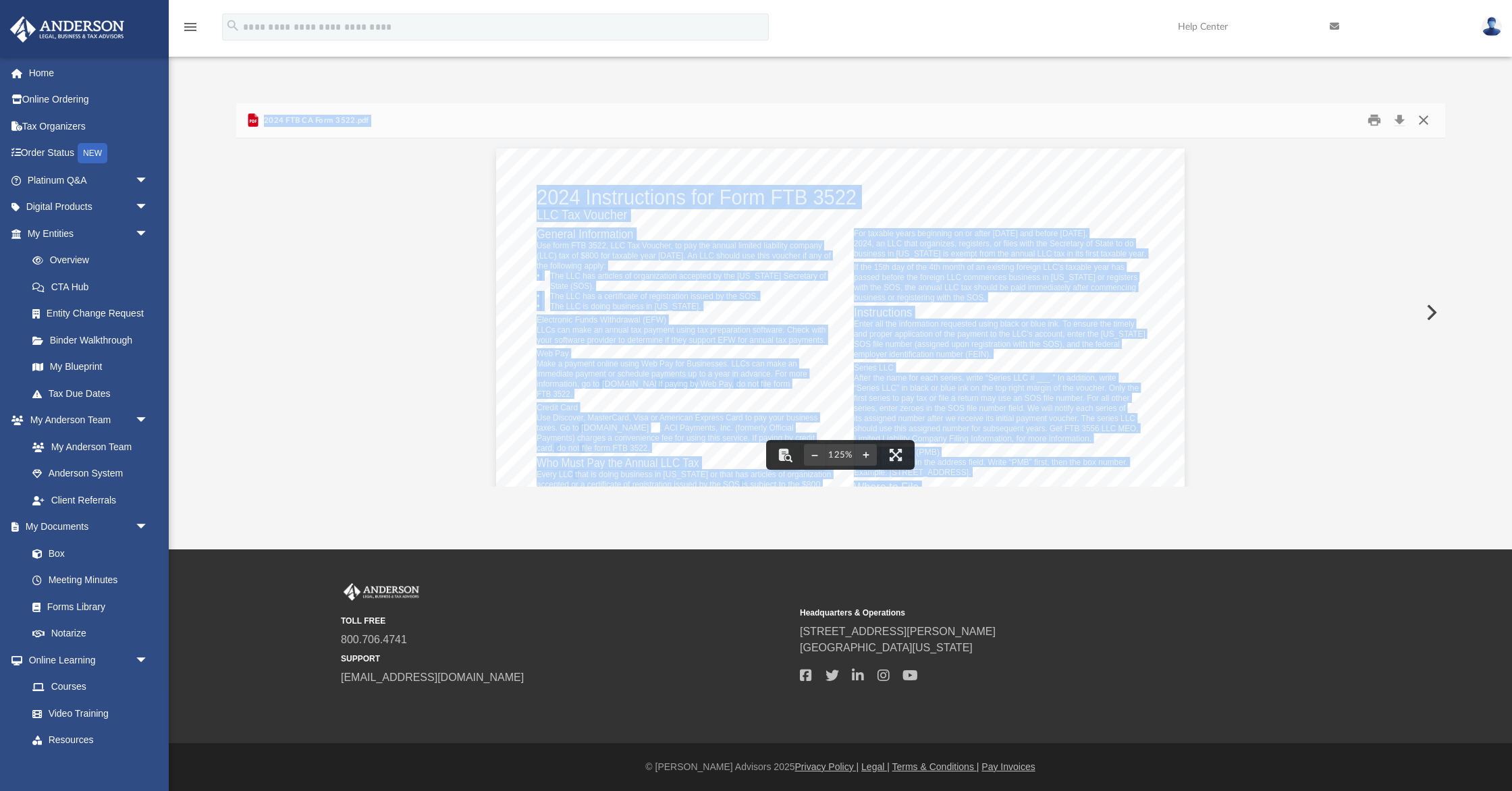
click at [1424, 118] on button "Close" at bounding box center [1424, 120] width 25 height 21
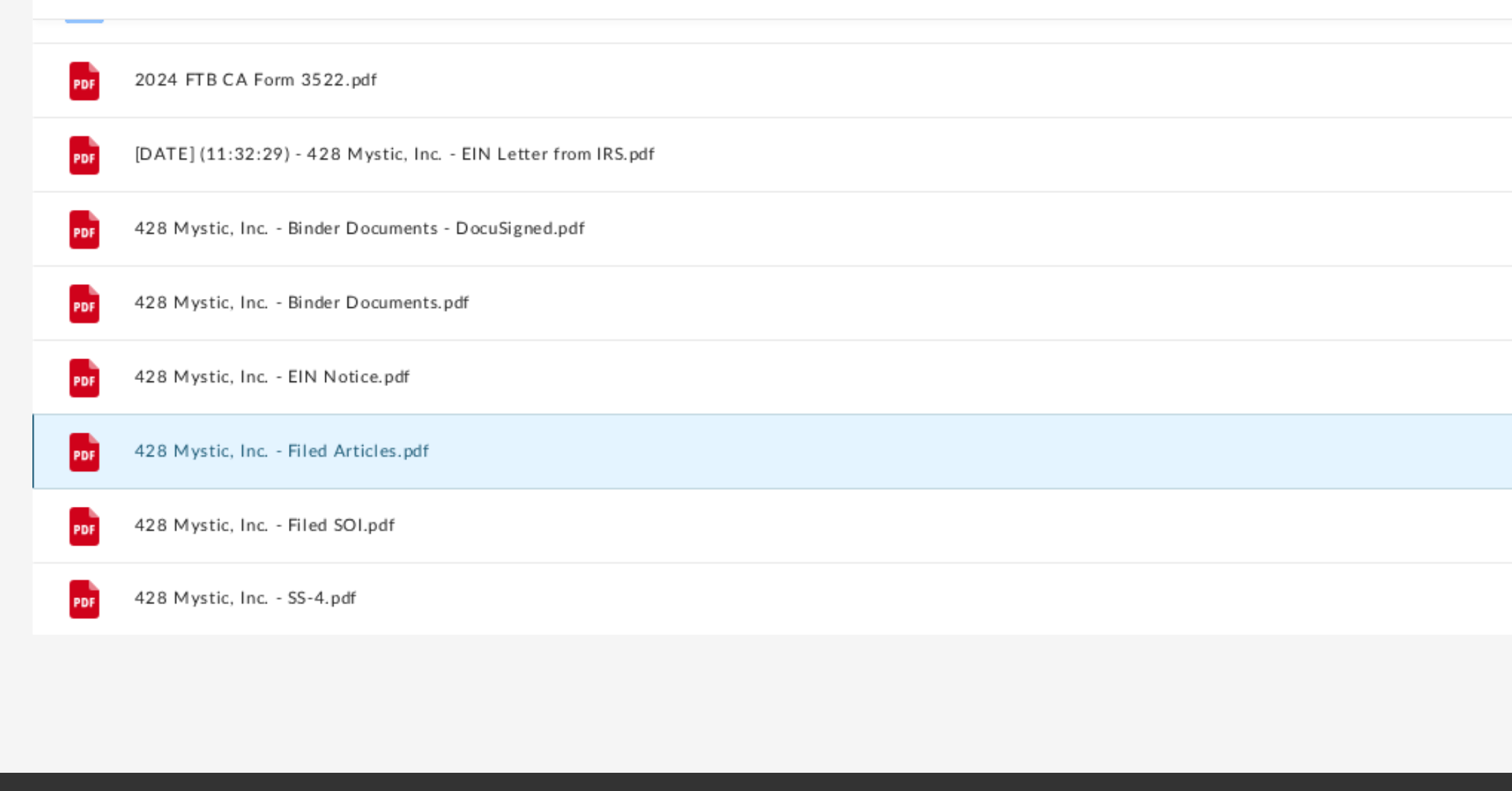
click at [388, 405] on button "428 Mystic, Inc. - Filed Articles.pdf" at bounding box center [530, 403] width 496 height 9
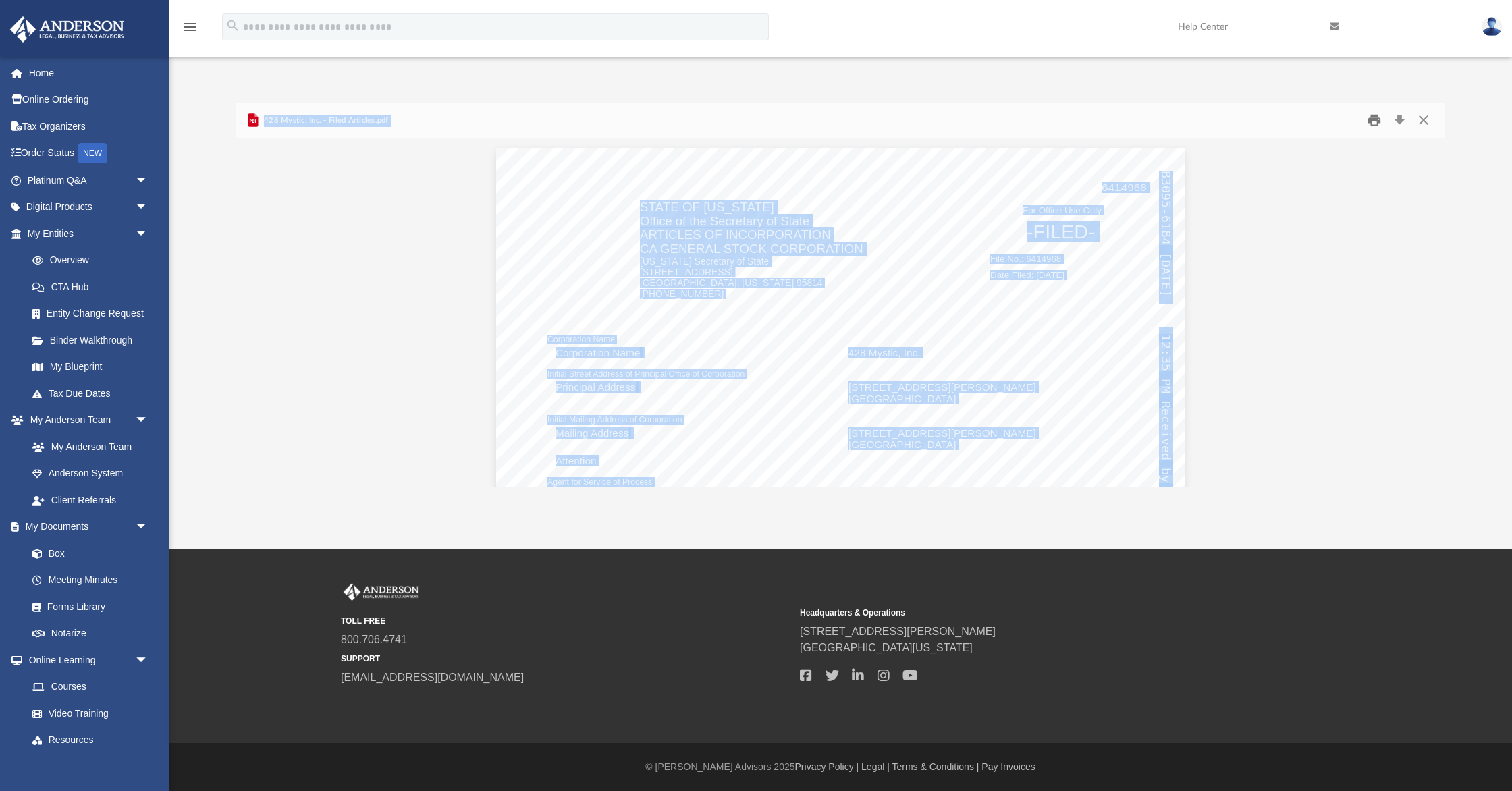
click at [1377, 118] on button "Print" at bounding box center [1374, 120] width 27 height 21
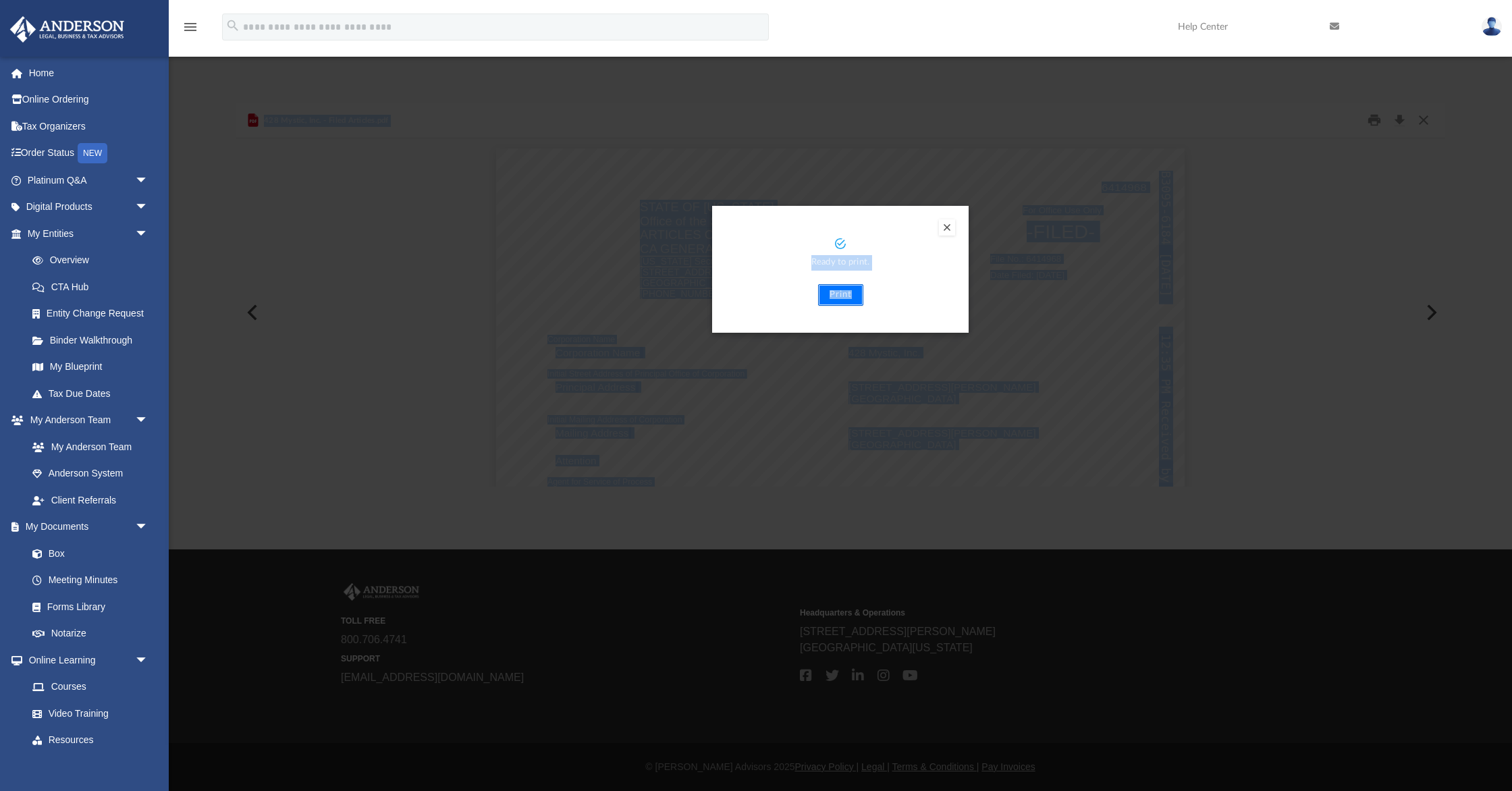
click at [841, 293] on button "Print" at bounding box center [841, 295] width 45 height 21
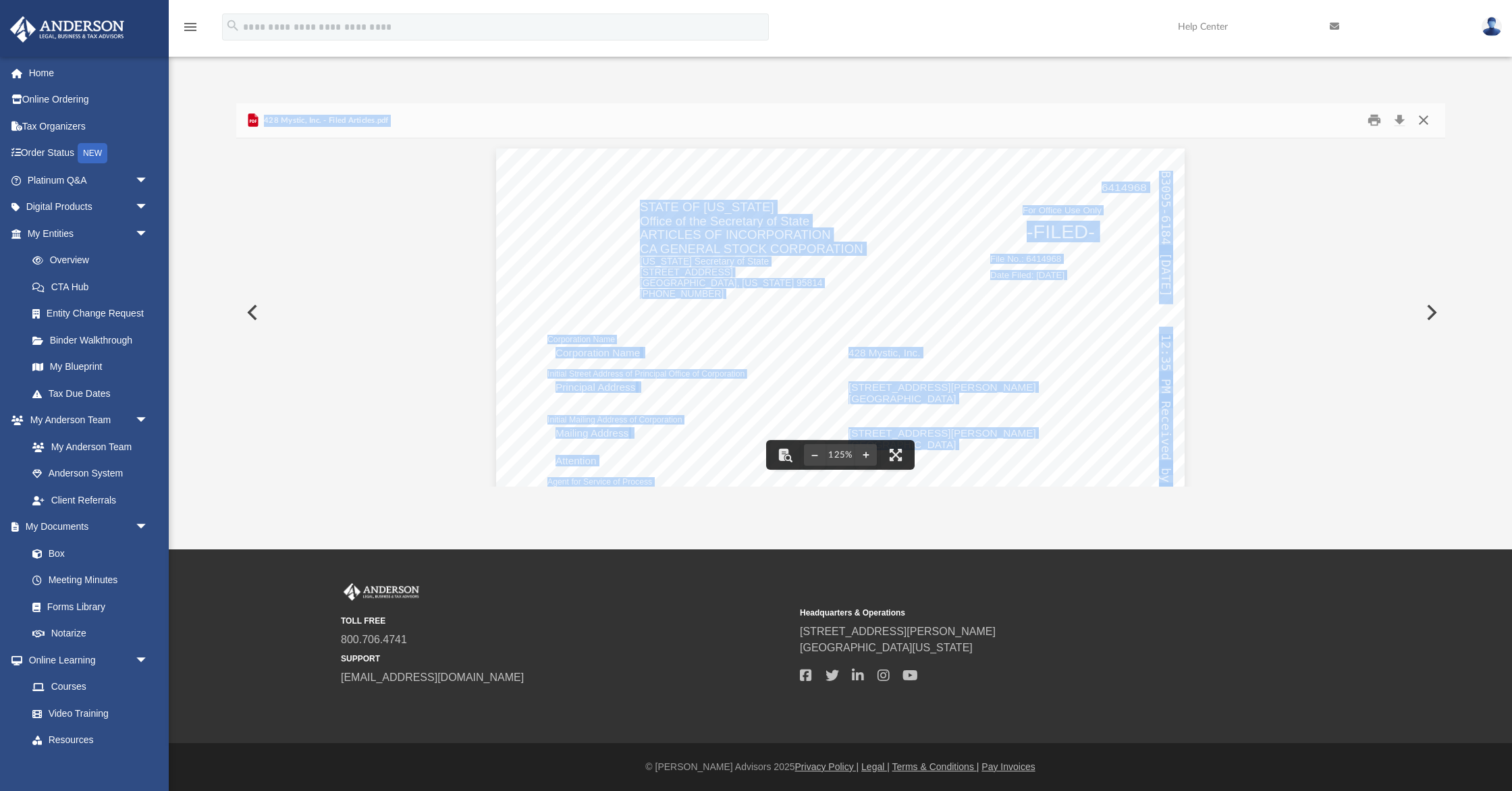
click at [1426, 117] on button "Close" at bounding box center [1424, 120] width 25 height 21
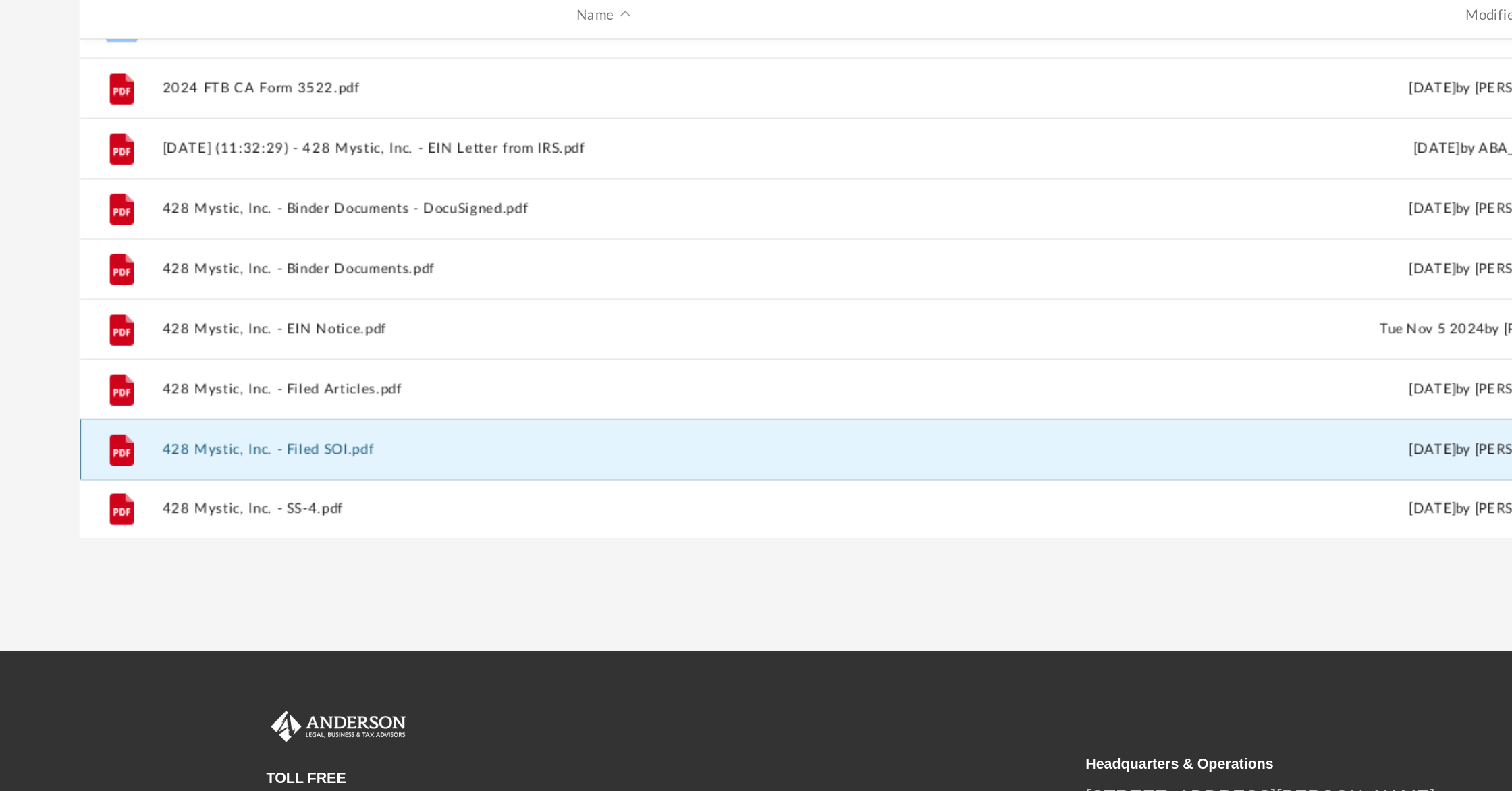
click at [371, 440] on button "428 Mystic, Inc. - Filed SOI.pdf" at bounding box center [530, 437] width 496 height 9
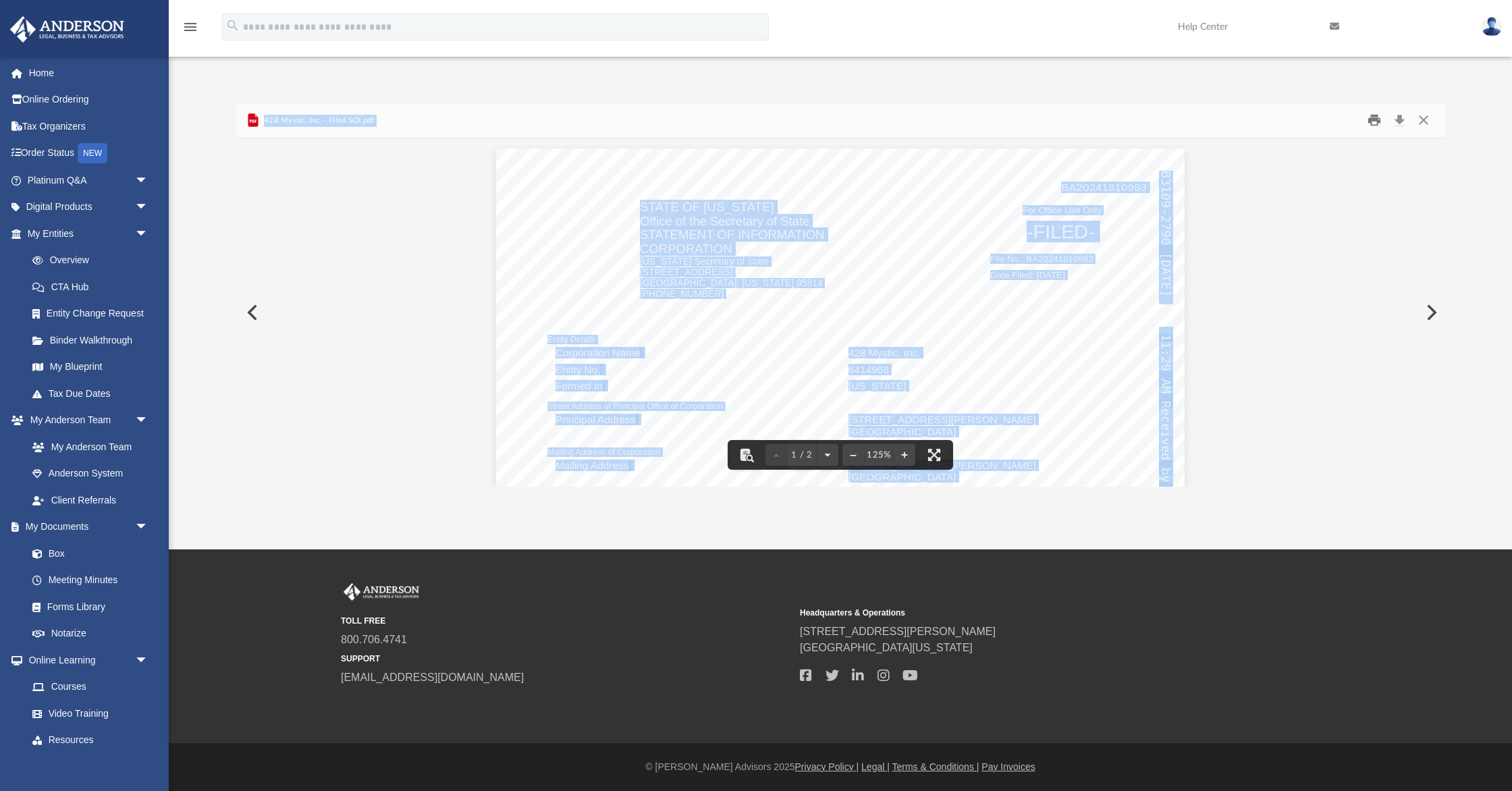
click at [1376, 116] on button "Print" at bounding box center [1374, 120] width 27 height 21
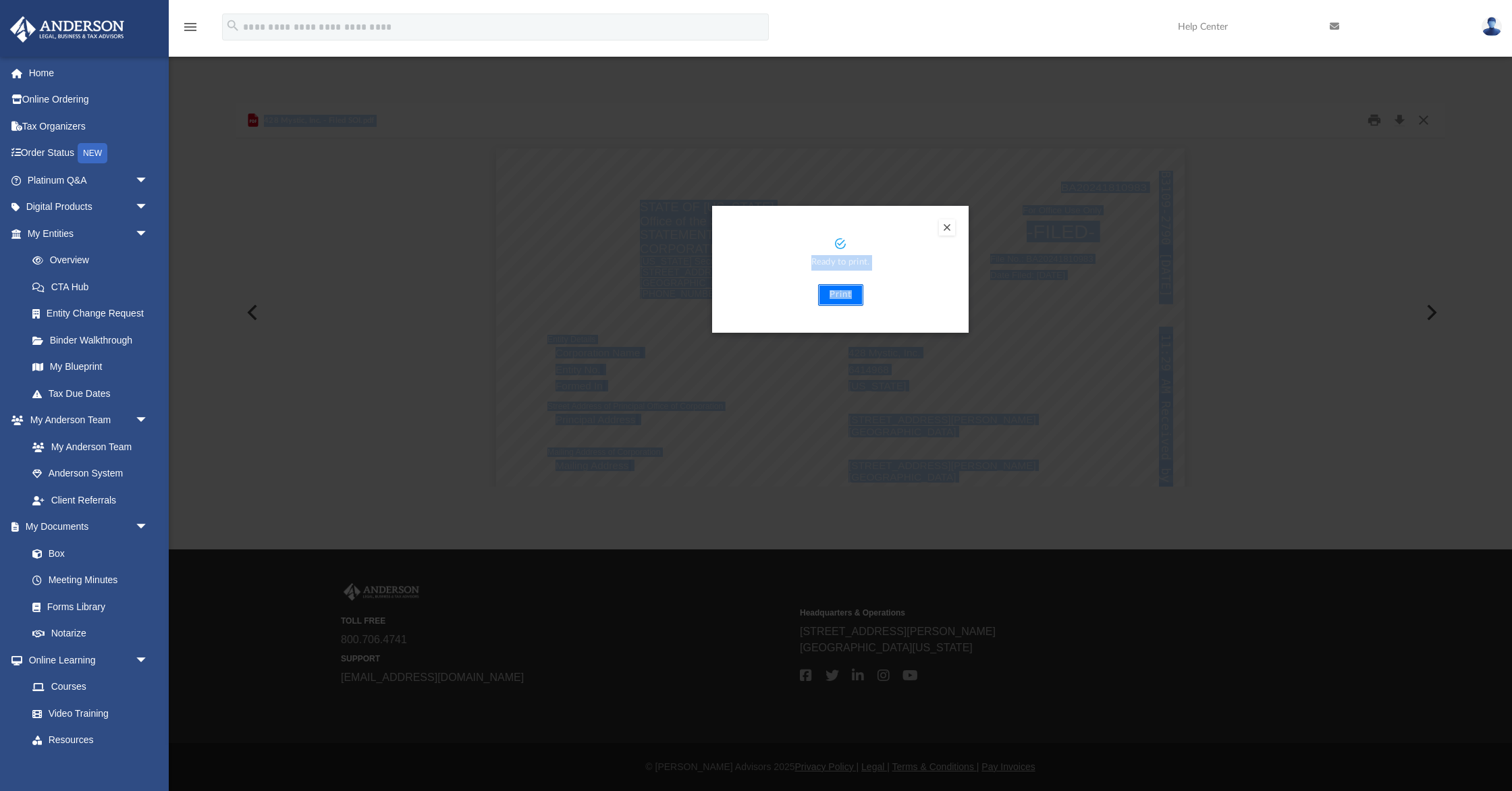
click at [846, 291] on button "Print" at bounding box center [841, 295] width 45 height 21
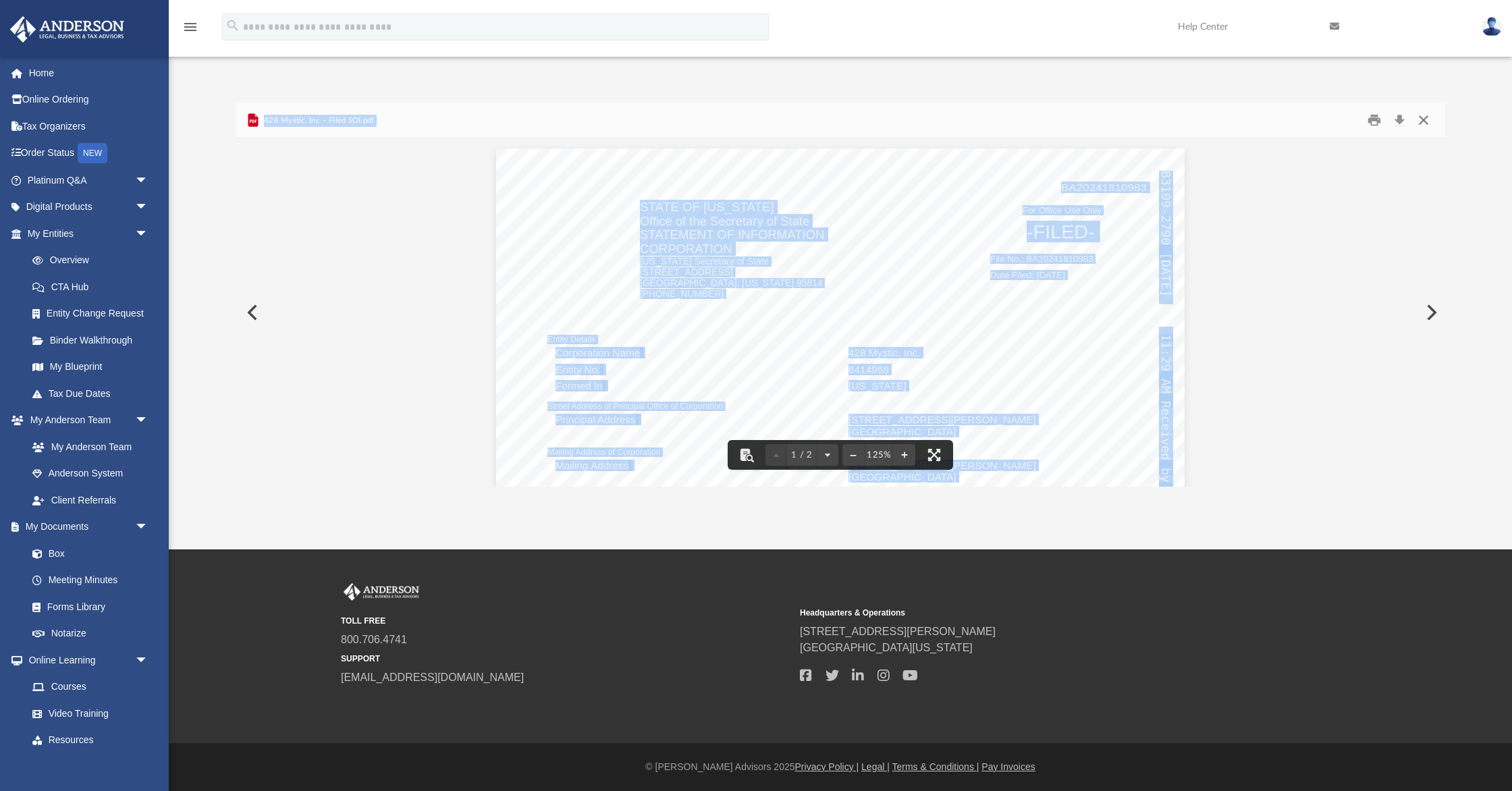
click at [1427, 118] on button "Close" at bounding box center [1424, 120] width 25 height 21
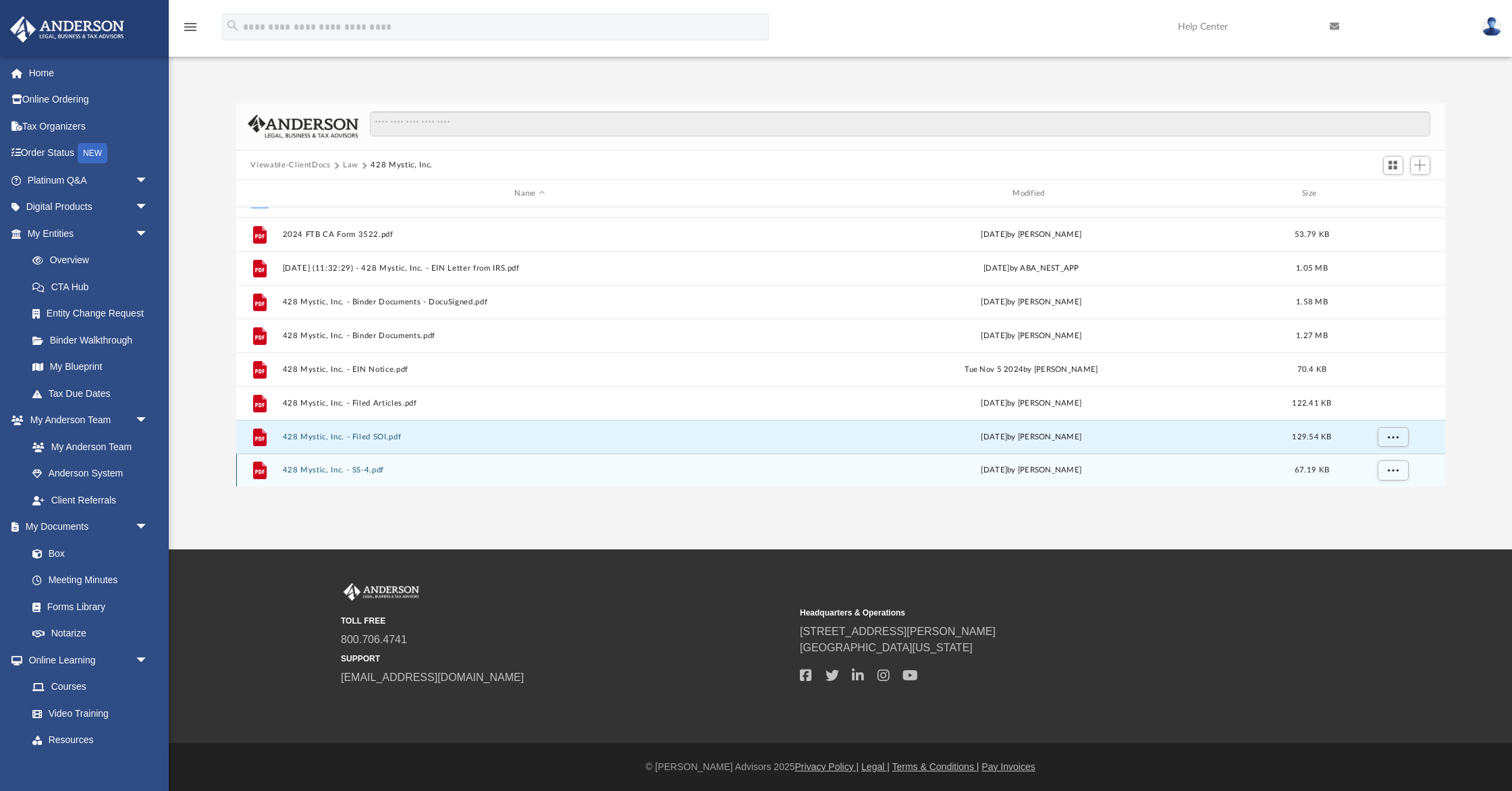
click at [383, 466] on button "428 Mystic, Inc. - SS-4.pdf" at bounding box center [530, 470] width 496 height 9
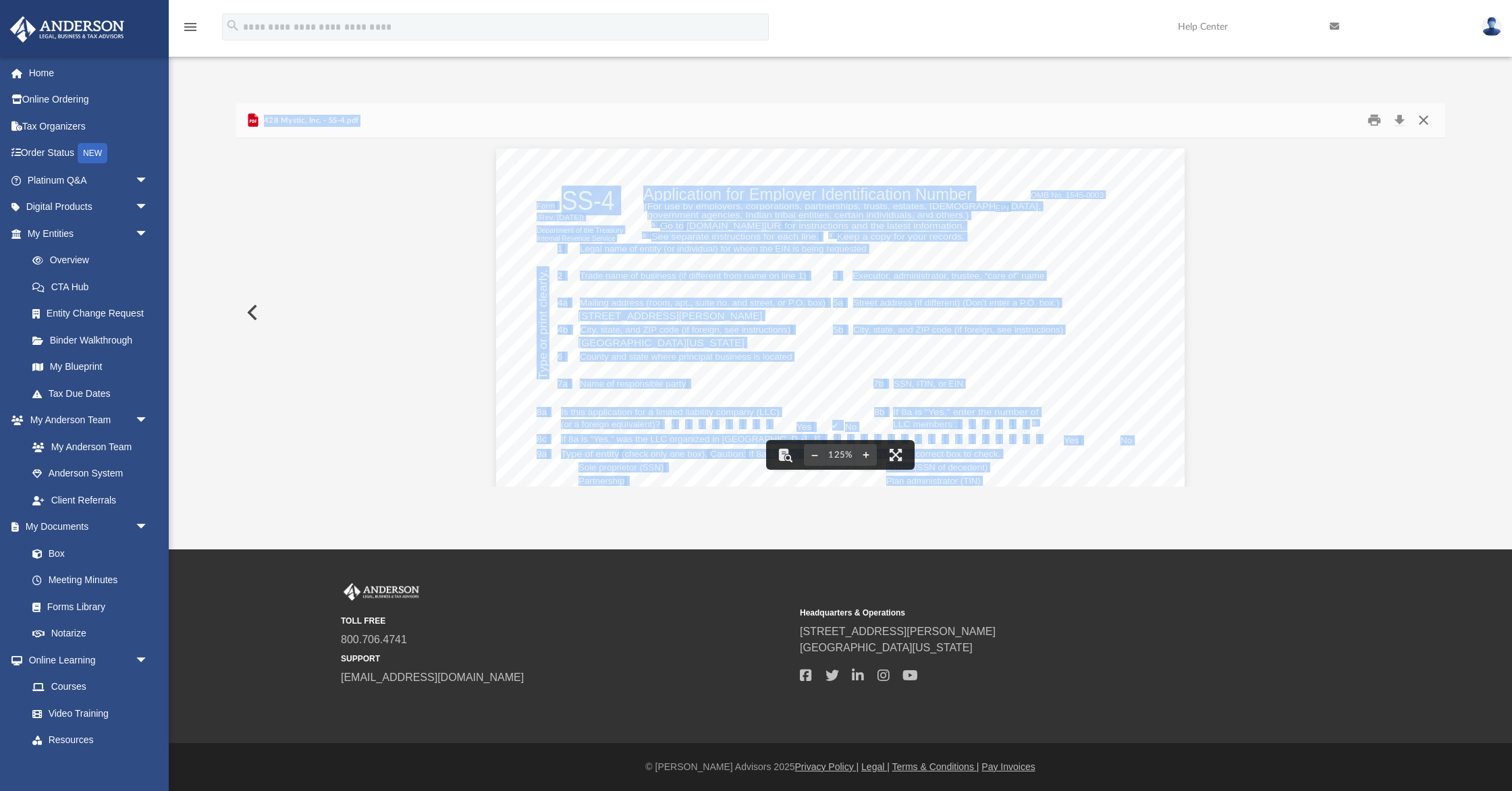
click at [1422, 117] on button "Close" at bounding box center [1424, 120] width 25 height 21
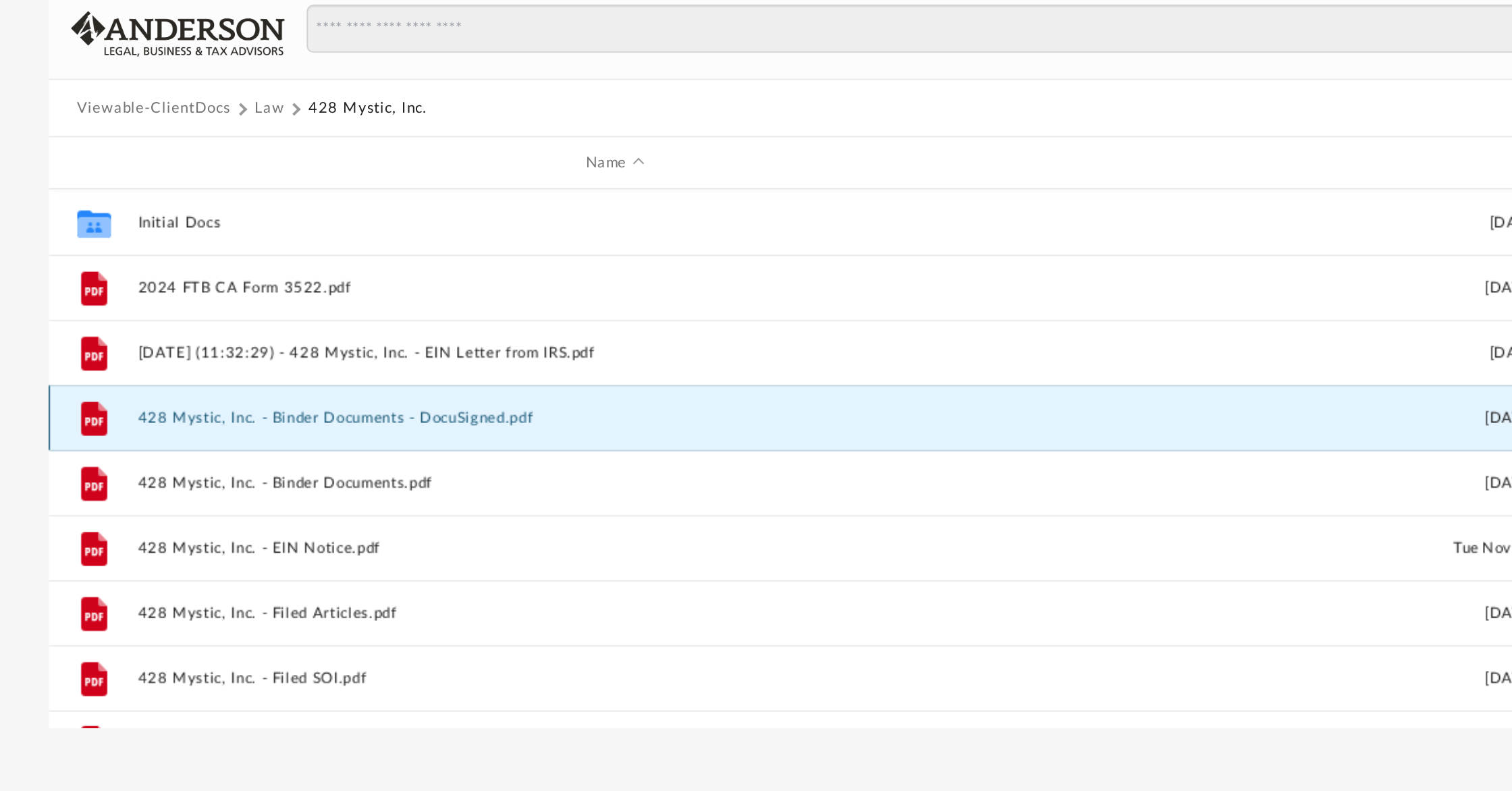
click at [395, 327] on button "428 Mystic, Inc. - Binder Documents - DocuSigned.pdf" at bounding box center [530, 326] width 496 height 9
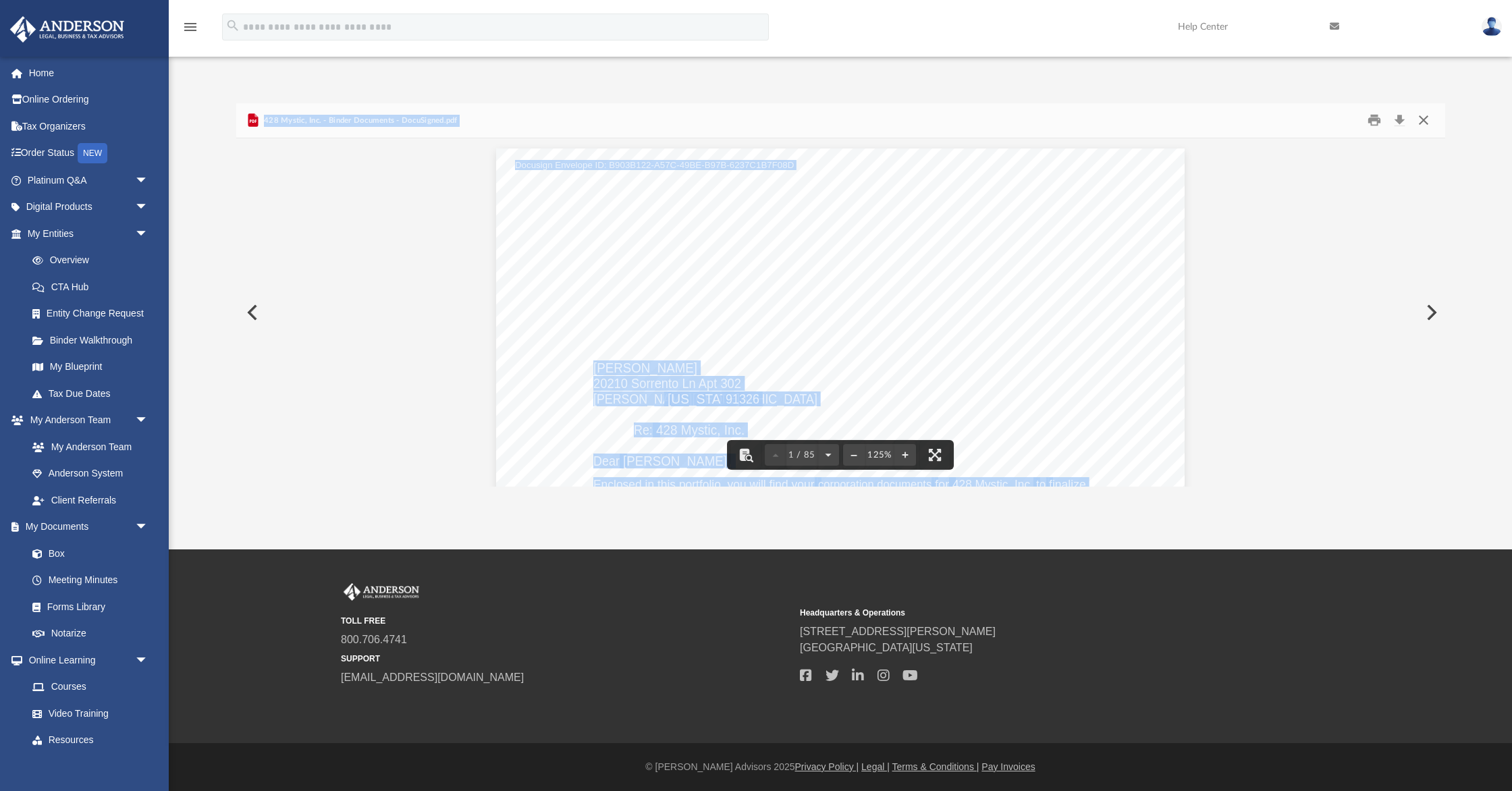
click at [1423, 119] on button "Close" at bounding box center [1424, 120] width 25 height 21
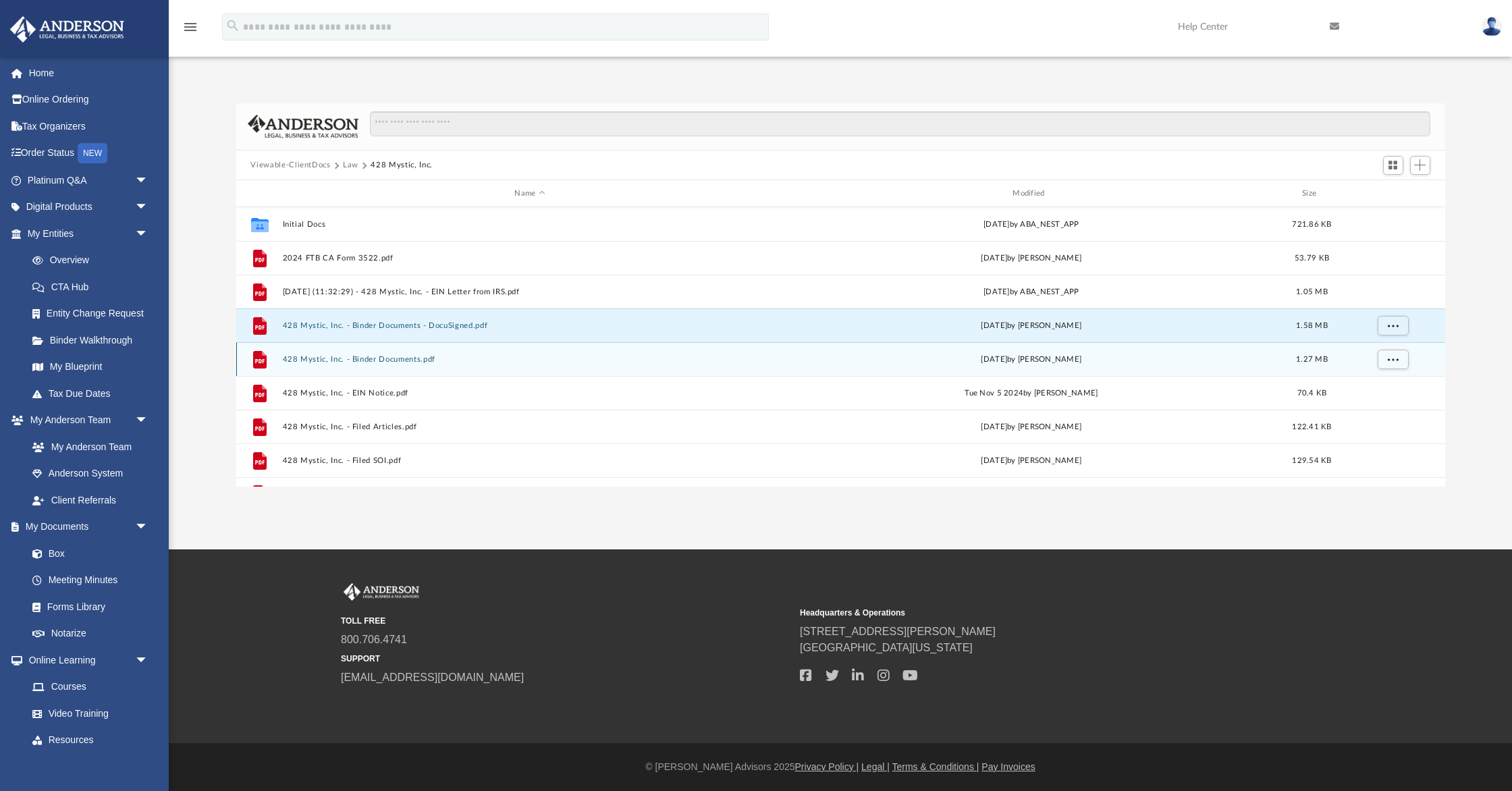
click at [401, 352] on div "File 428 Mystic, Inc. - Binder Documents.pdf Mon Oct 7 2024 by Caleb Nichols 1.…" at bounding box center [841, 359] width 1209 height 34
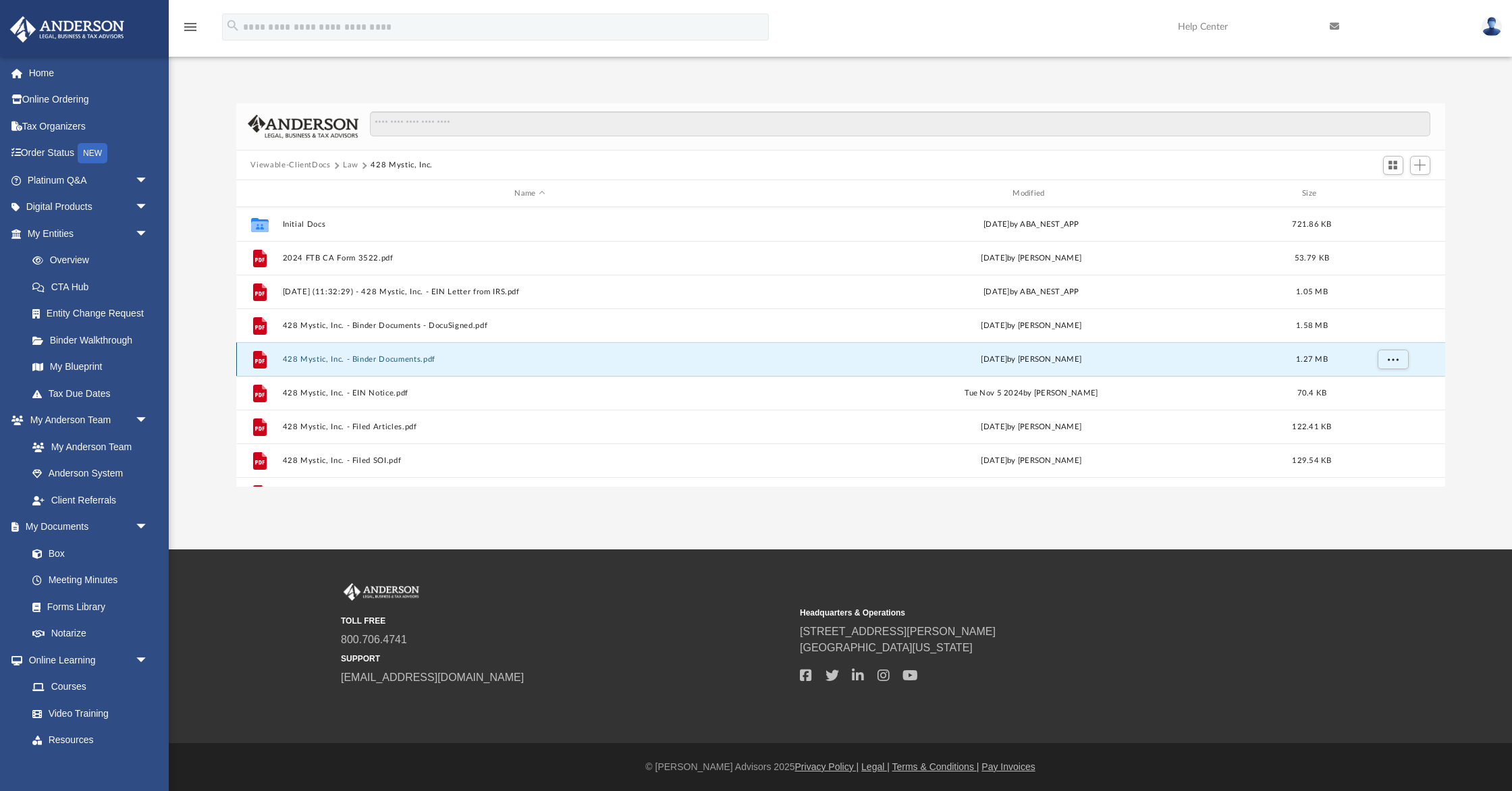
click at [390, 354] on div "File 428 Mystic, Inc. - Binder Documents.pdf Mon Oct 7 2024 by Caleb Nichols 1.…" at bounding box center [841, 359] width 1209 height 34
click at [313, 357] on button "428 Mystic, Inc. - Binder Documents.pdf" at bounding box center [530, 359] width 496 height 9
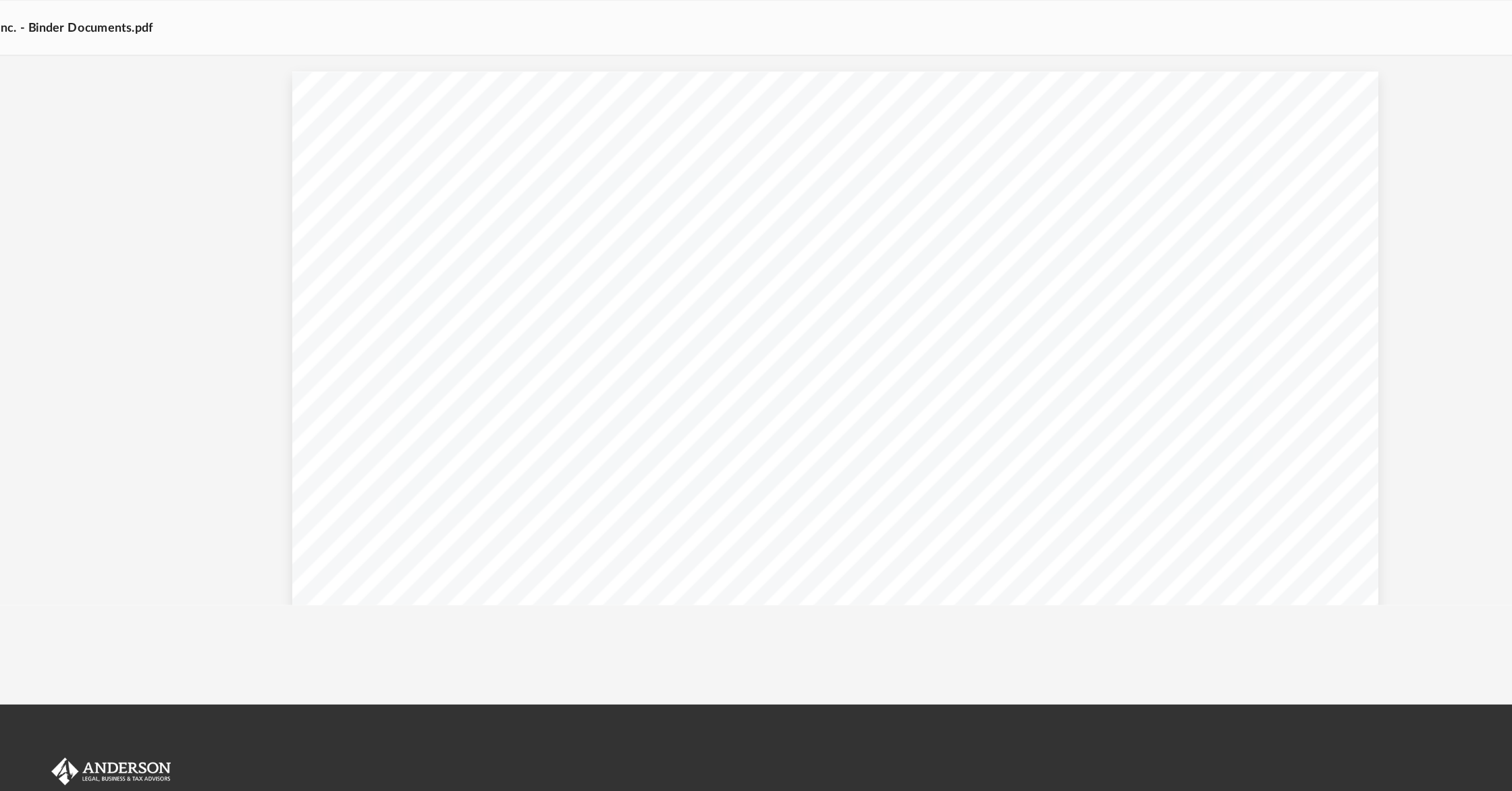
scroll to position [42842, 0]
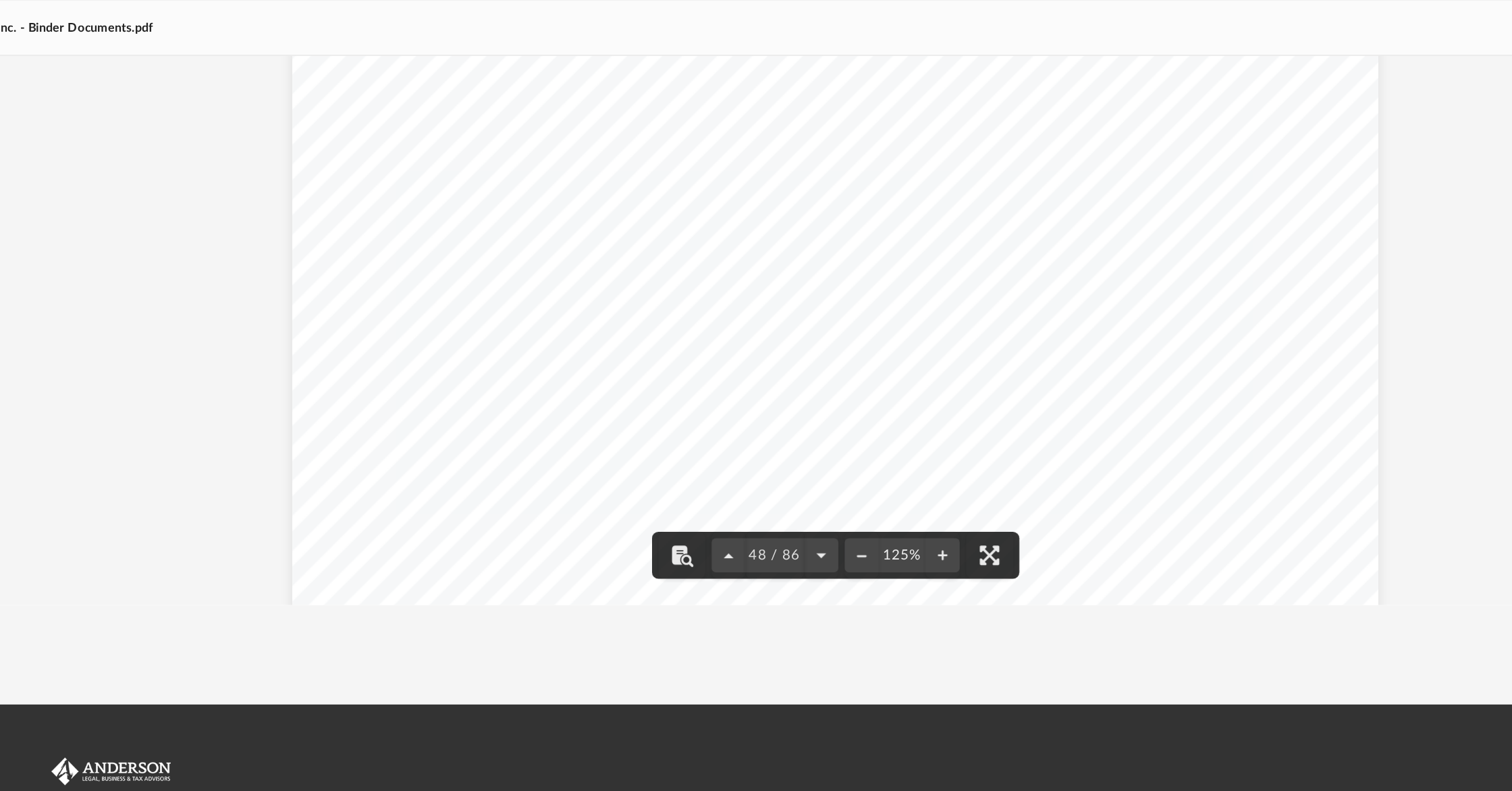
click at [951, 364] on div "7. Severability: In the event that any provision of this Plan is determined to …" at bounding box center [841, 573] width 689 height 891
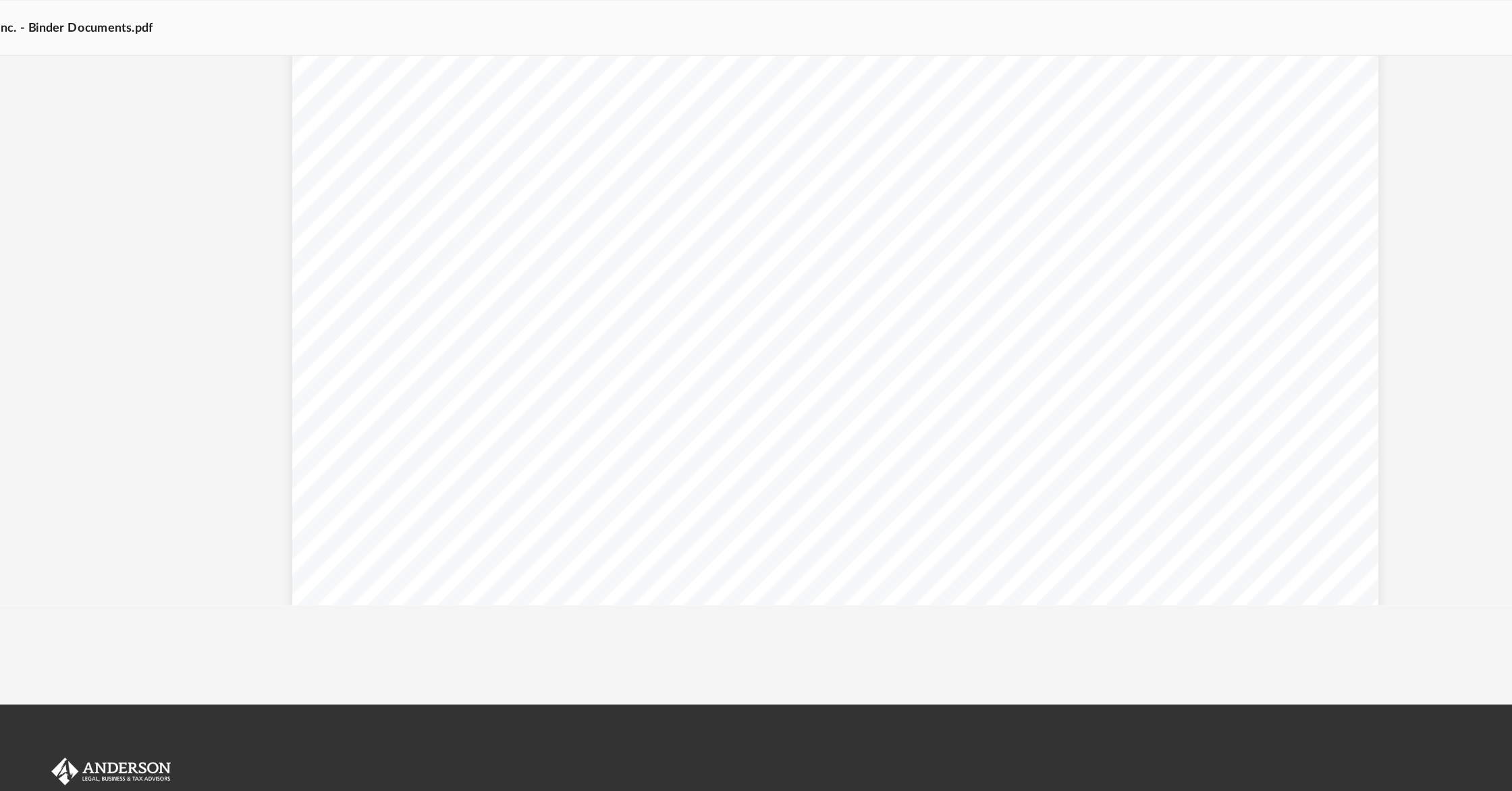
scroll to position [51065, 0]
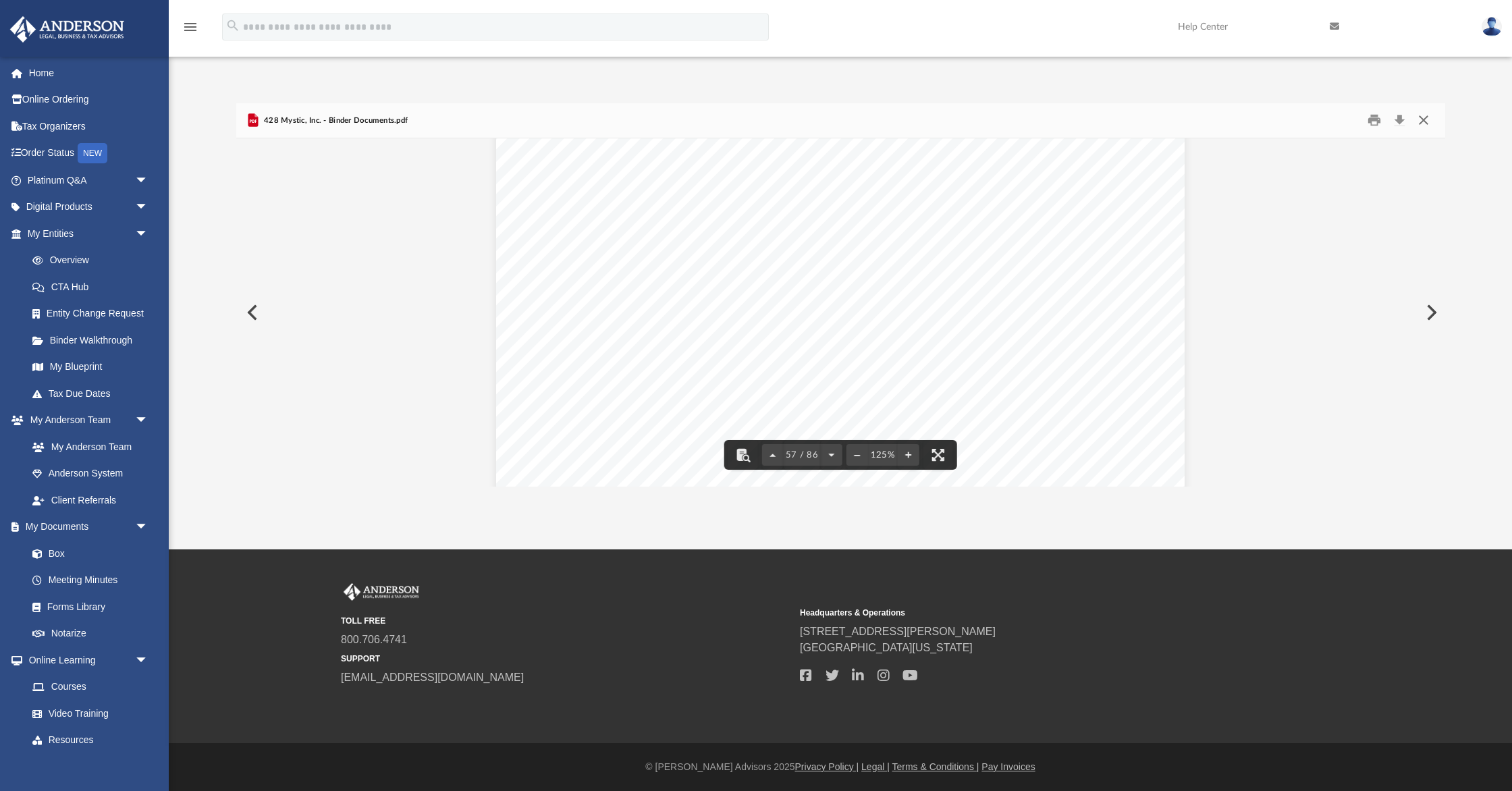
click at [1428, 118] on button "Close" at bounding box center [1424, 120] width 25 height 21
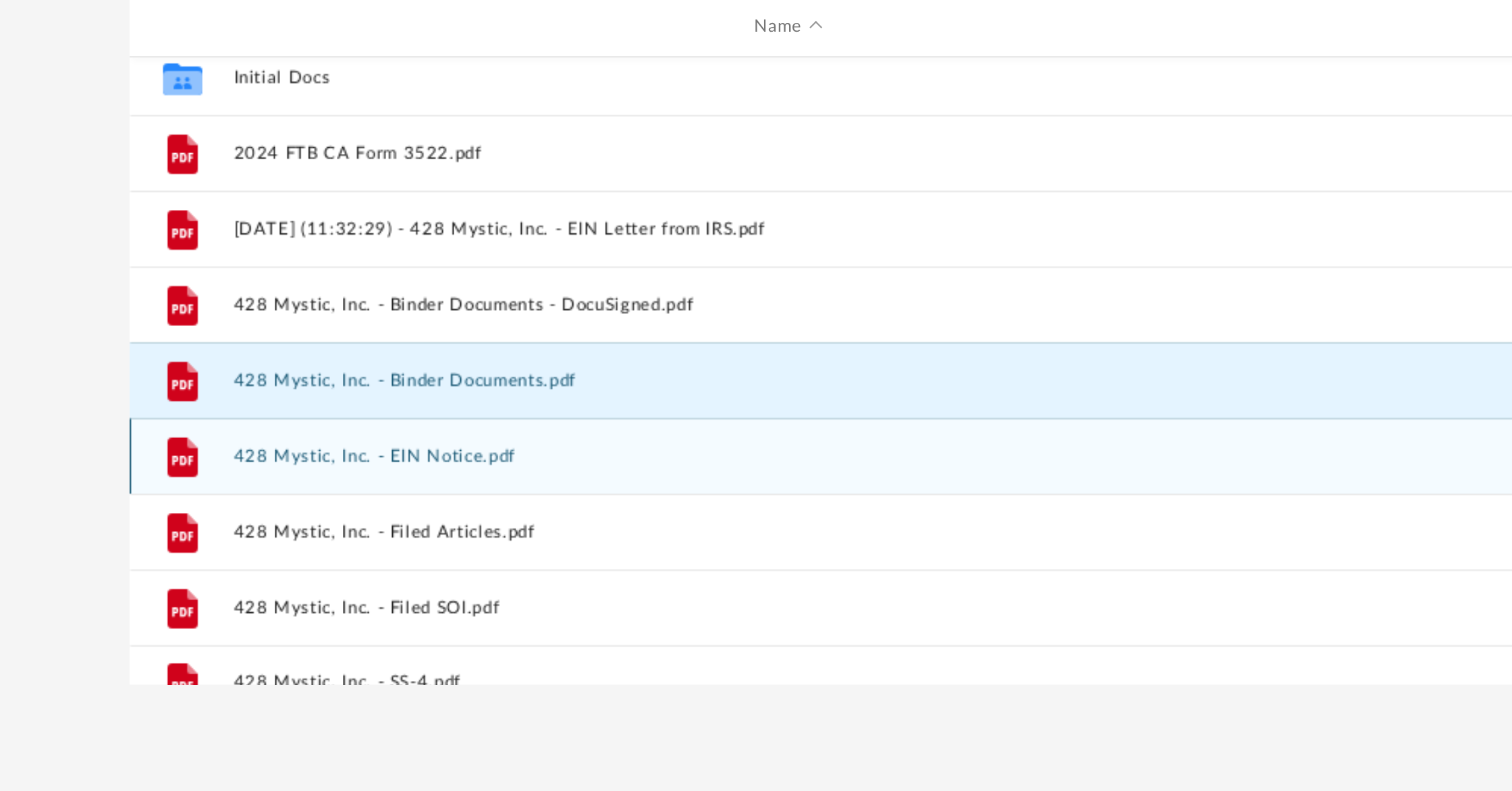
scroll to position [4, 0]
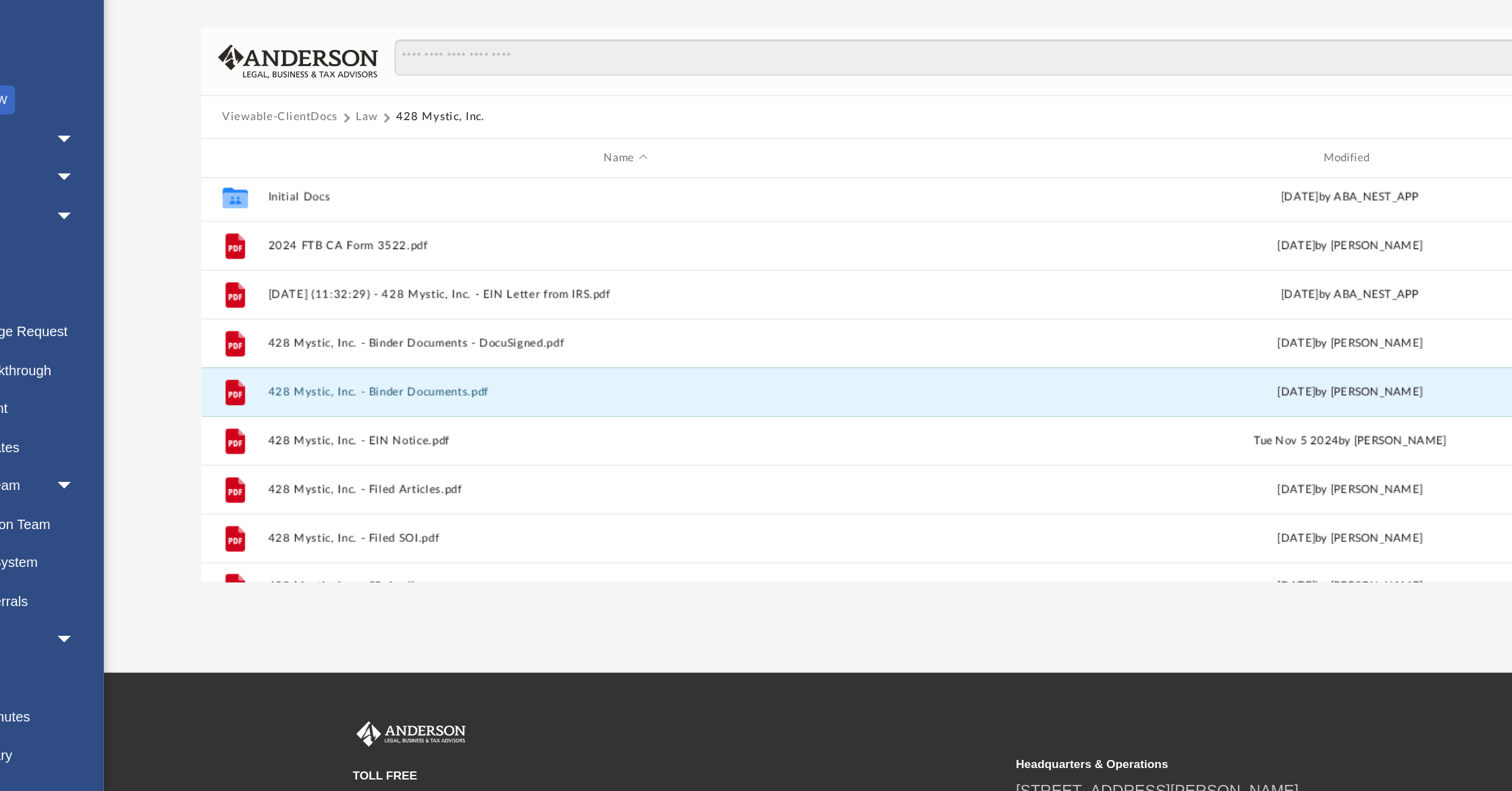
click at [351, 166] on button "Law" at bounding box center [351, 165] width 16 height 12
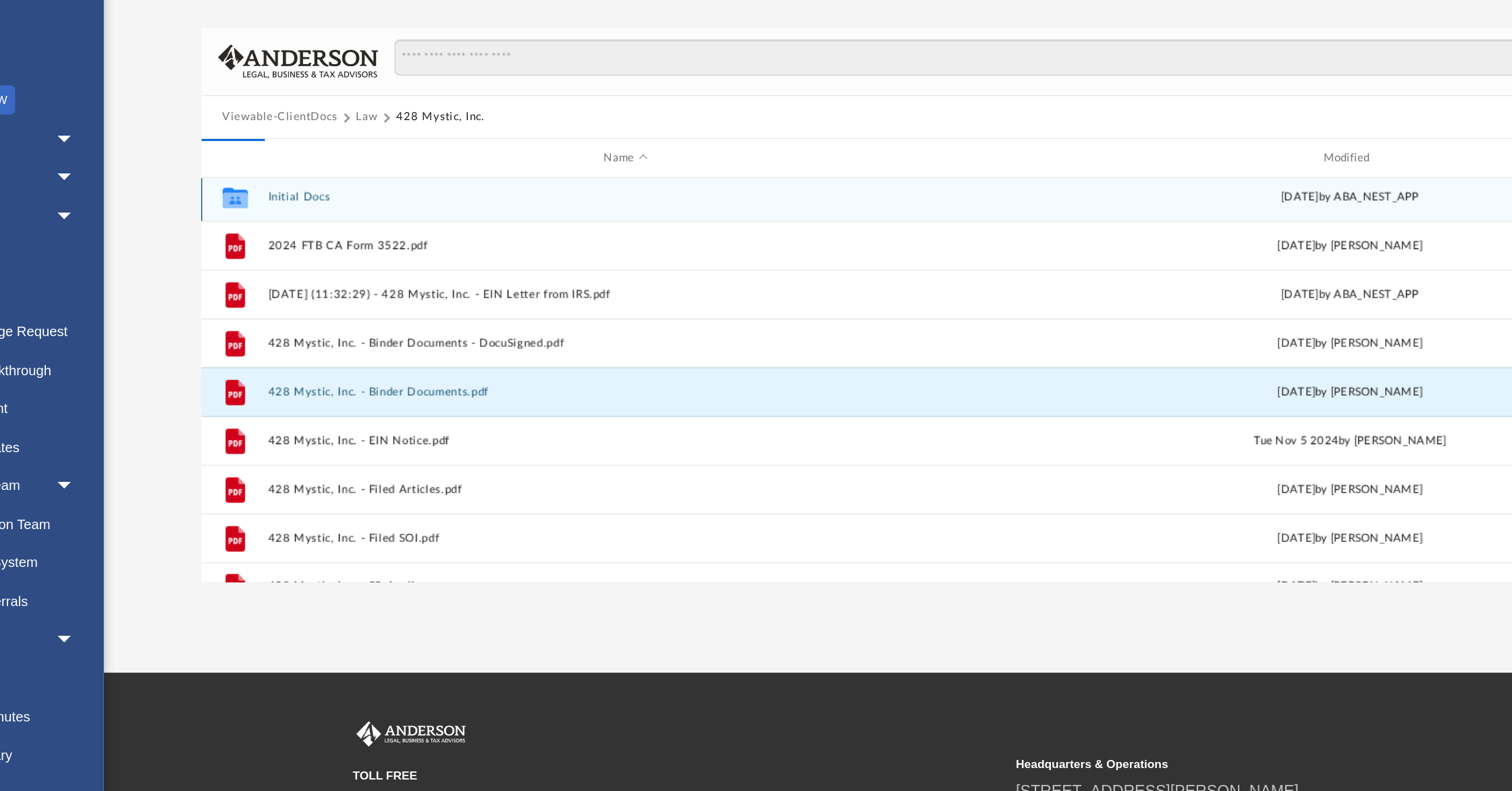
scroll to position [0, 0]
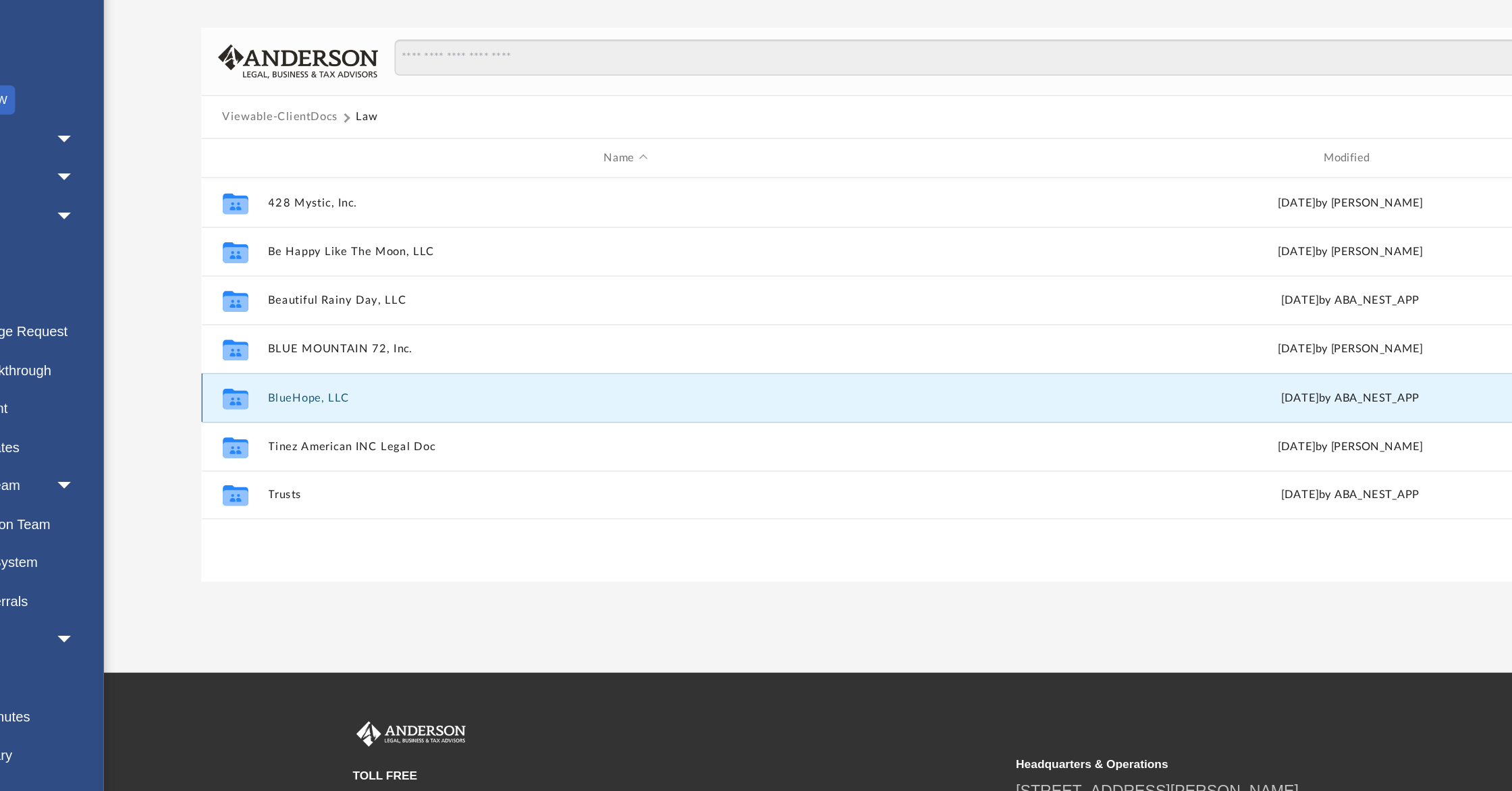
click at [320, 360] on button "BlueHope, LLC" at bounding box center [530, 359] width 496 height 9
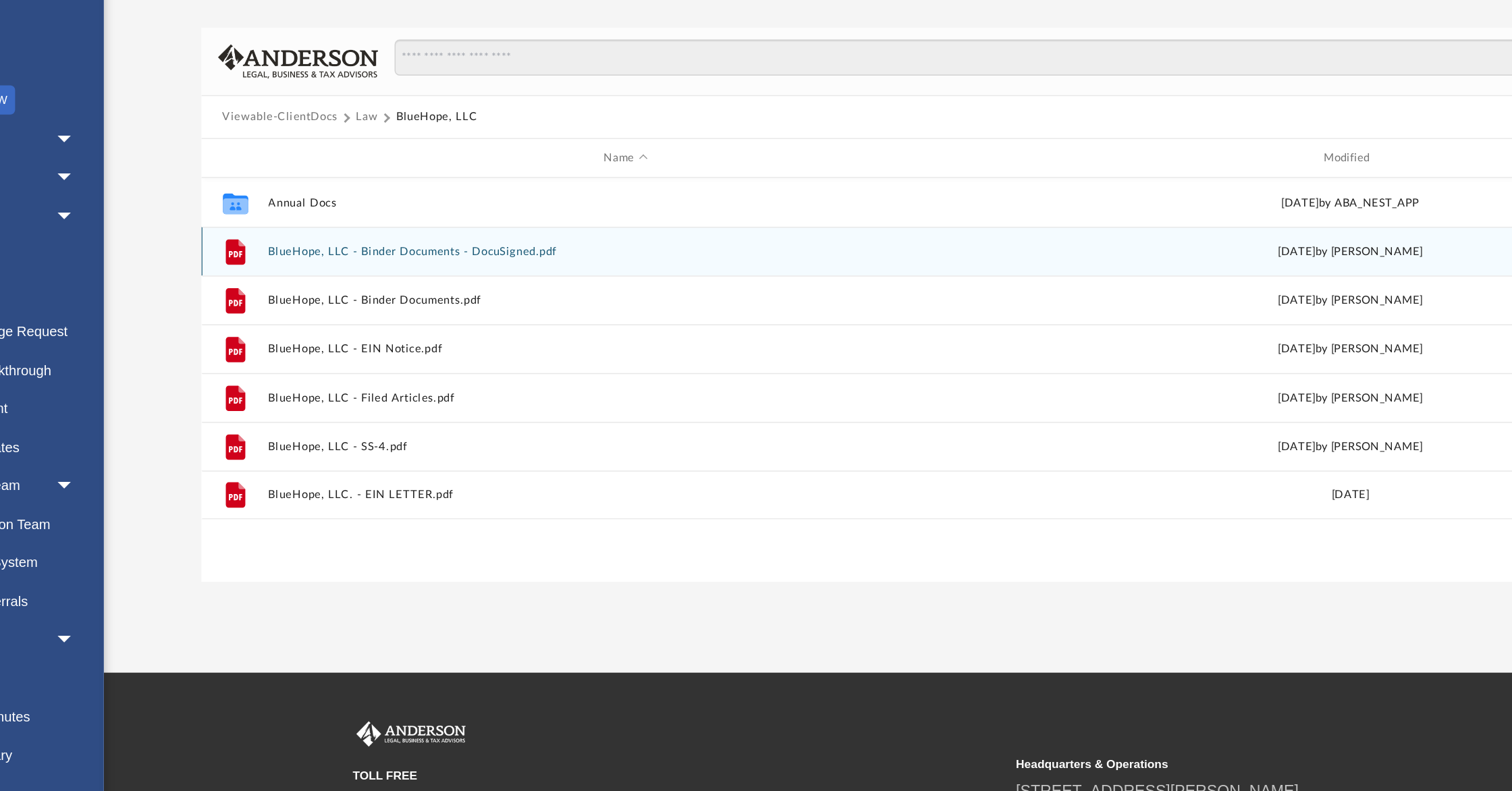
click at [386, 258] on button "BlueHope, LLC - Binder Documents - DocuSigned.pdf" at bounding box center [530, 258] width 496 height 9
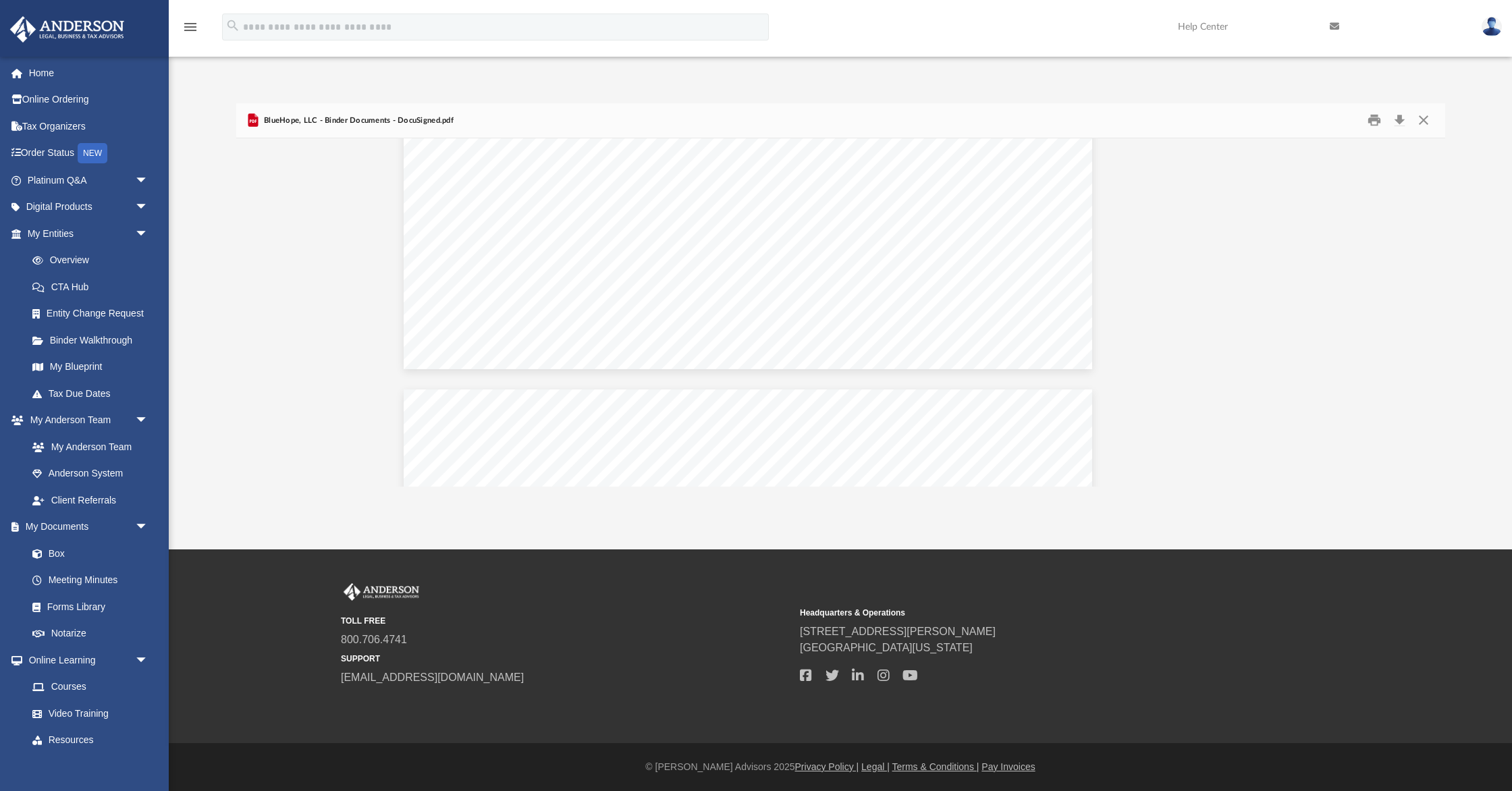
scroll to position [56112, 93]
click at [1427, 118] on button "Close" at bounding box center [1424, 120] width 25 height 21
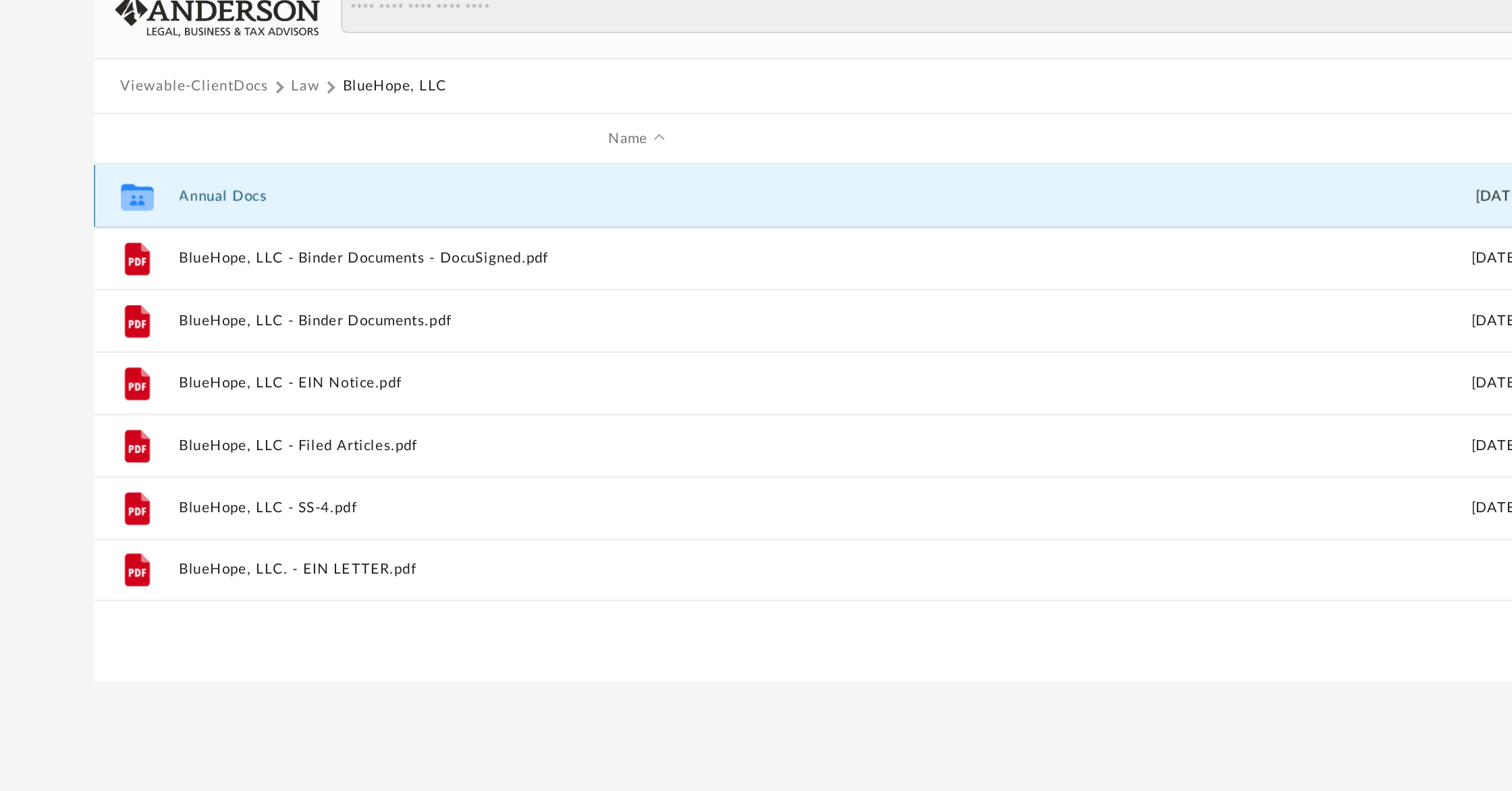
click at [304, 226] on button "Annual Docs" at bounding box center [530, 224] width 496 height 9
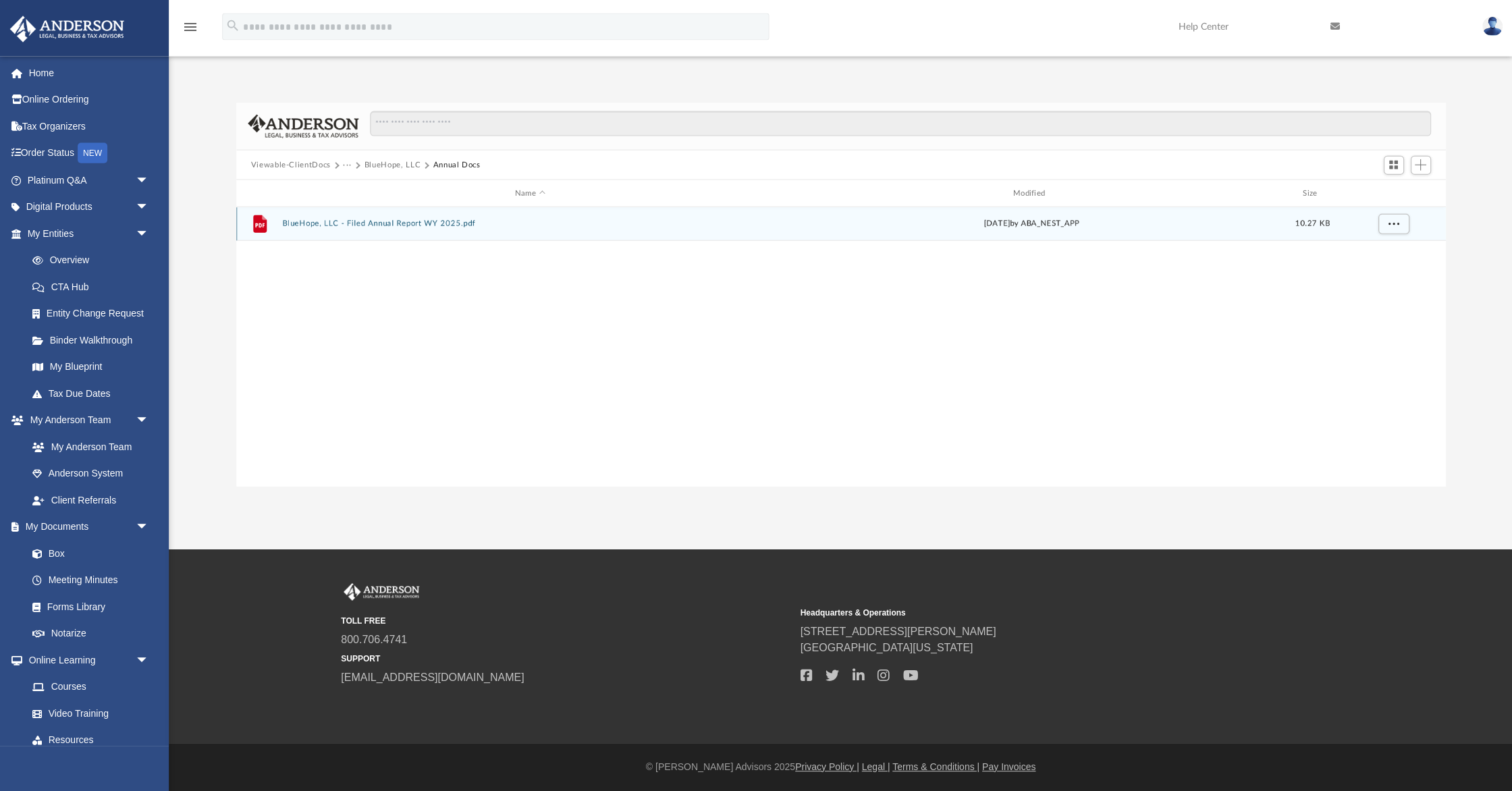
scroll to position [0, 0]
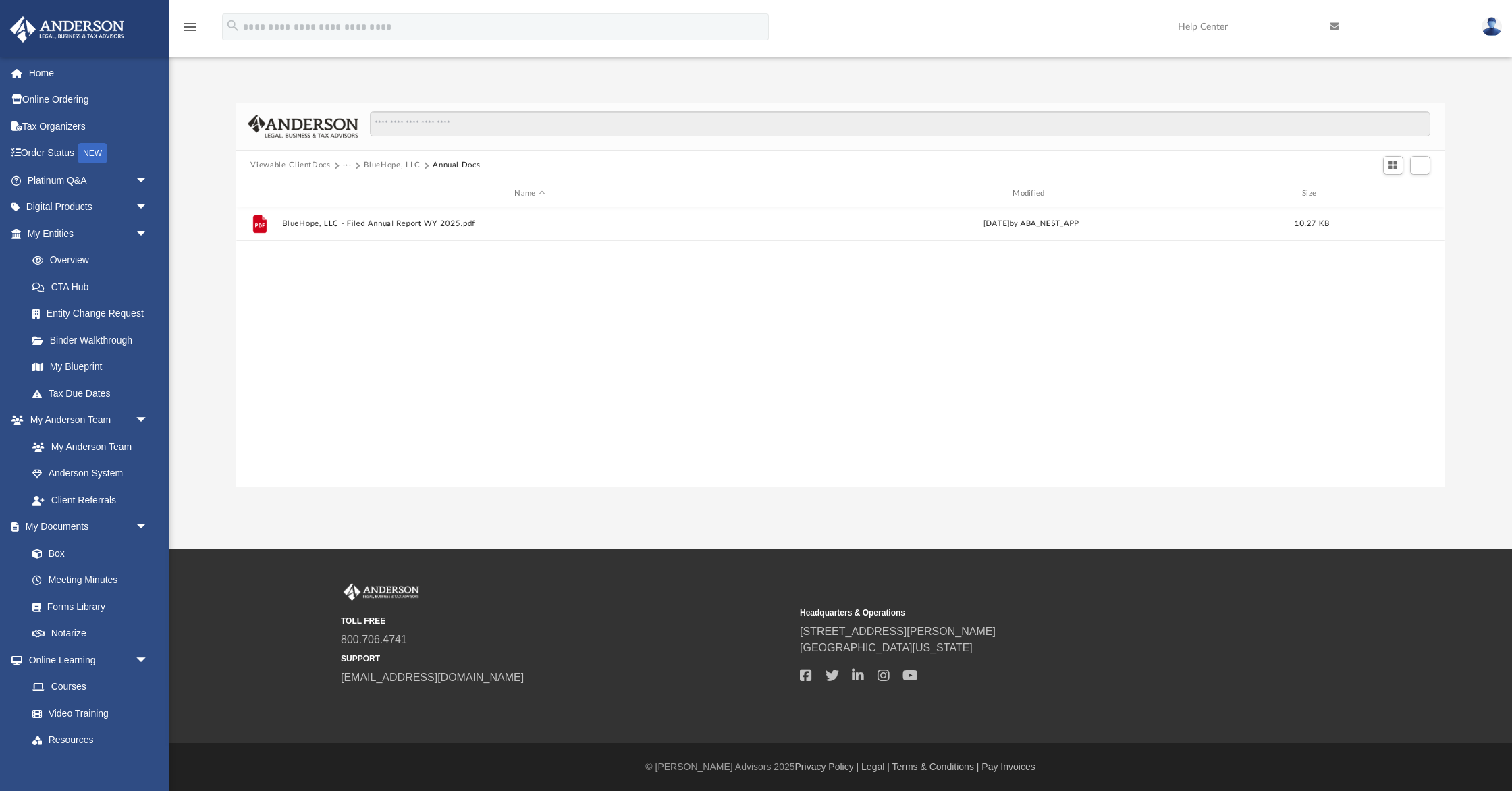
click at [314, 163] on button "Viewable-ClientDocs" at bounding box center [290, 165] width 80 height 12
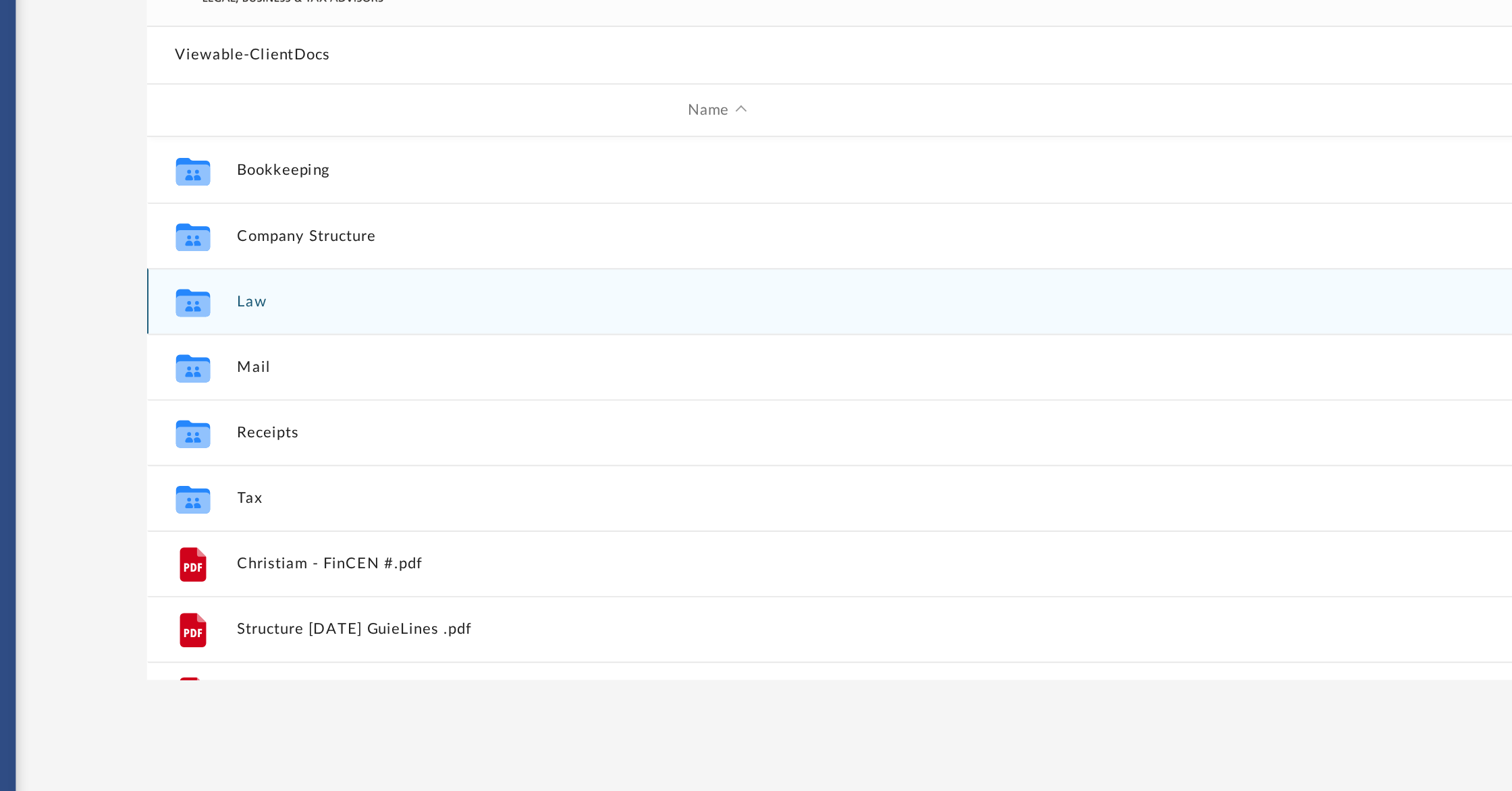
click at [262, 292] on icon "grid" at bounding box center [259, 294] width 17 height 11
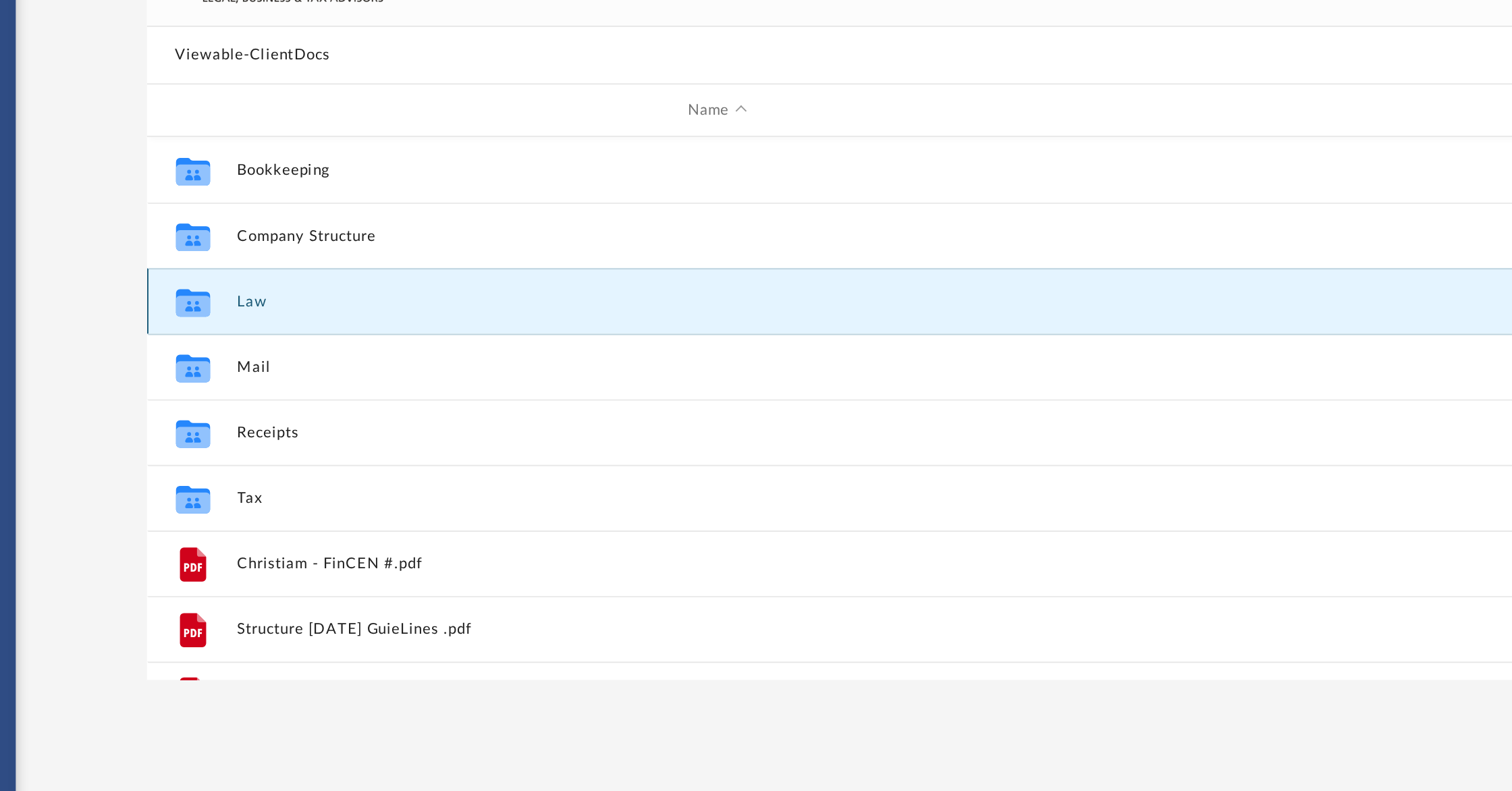
click at [260, 292] on icon "grid" at bounding box center [259, 294] width 17 height 11
click at [299, 290] on button "Law" at bounding box center [530, 291] width 496 height 9
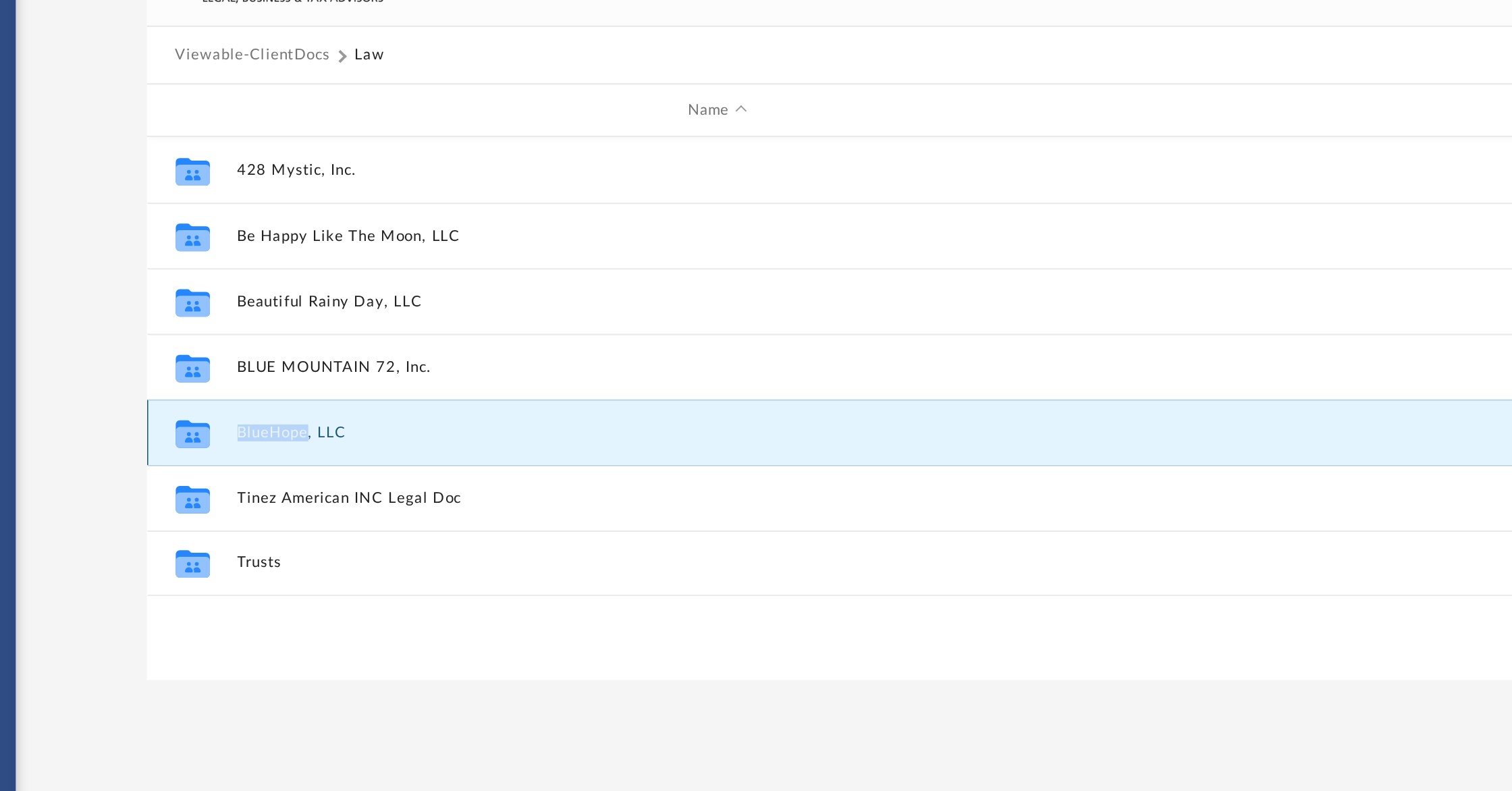
click at [401, 359] on button "BlueHope, LLC" at bounding box center [530, 359] width 496 height 9
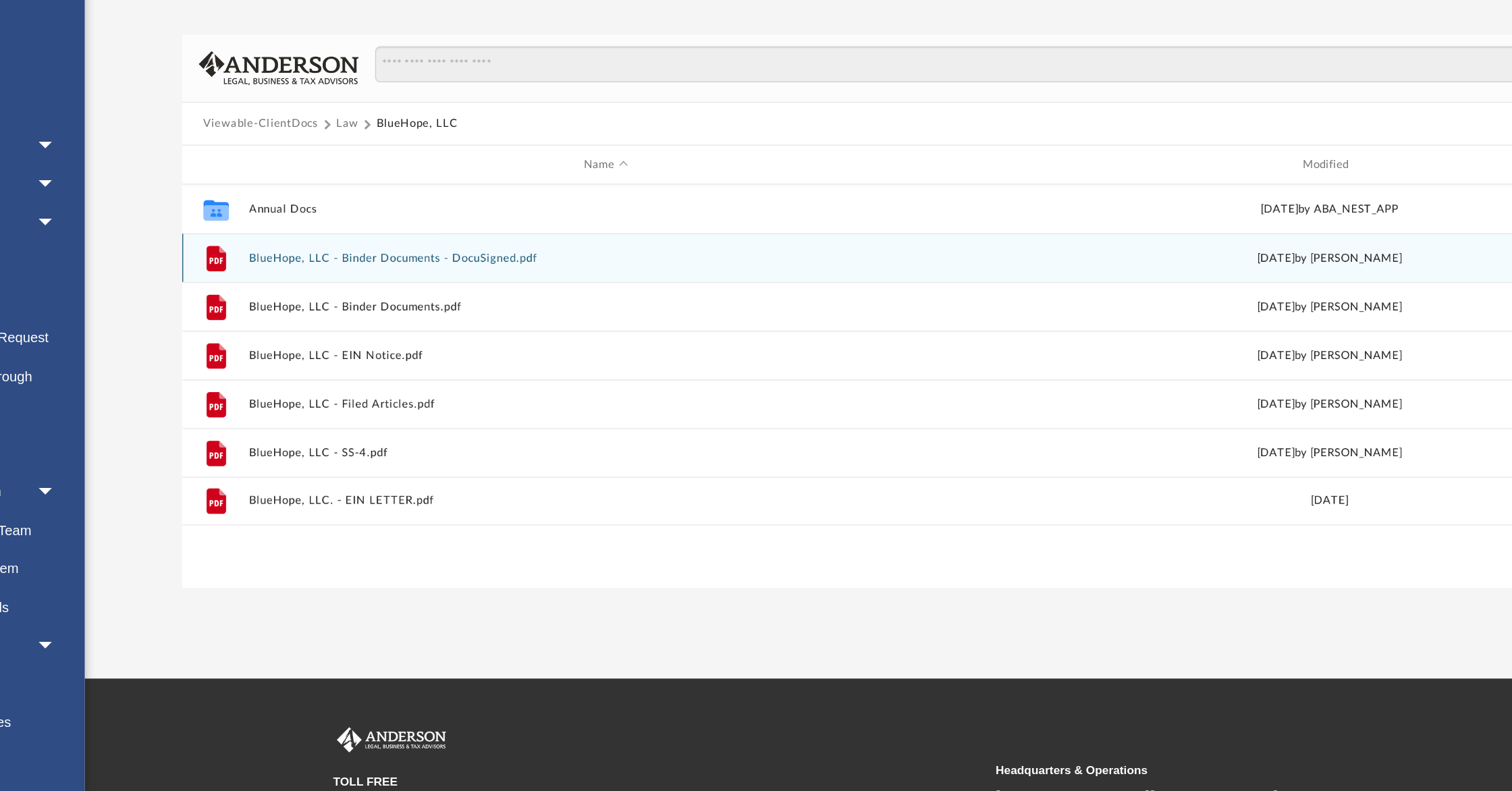
click at [360, 264] on div "File BlueHope, LLC - Binder Documents - DocuSigned.pdf Wed Nov 1 2023 by Crayto…" at bounding box center [841, 258] width 1209 height 34
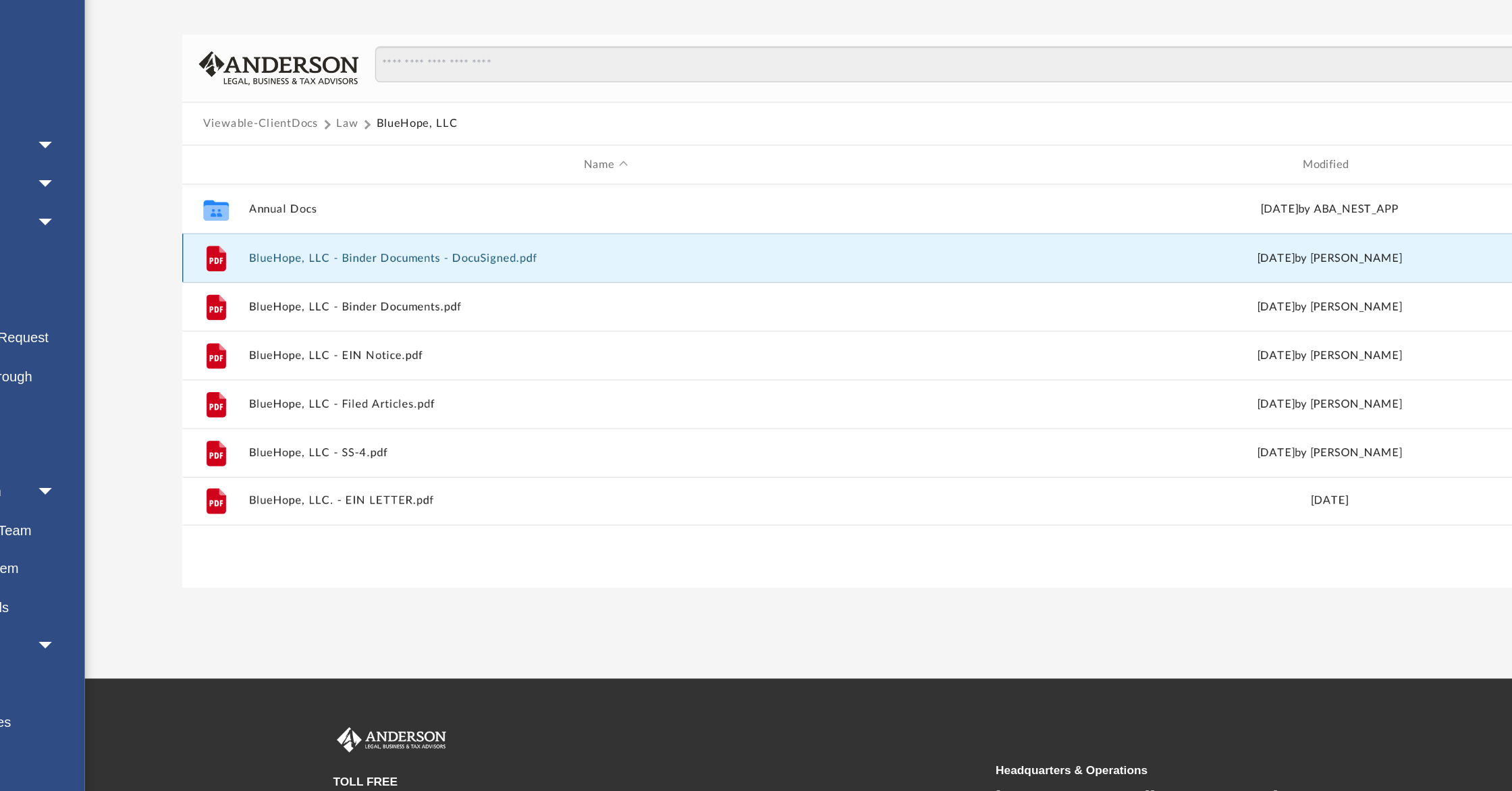
click at [360, 264] on div "File BlueHope, LLC - Binder Documents - DocuSigned.pdf Wed Nov 1 2023 by Crayto…" at bounding box center [841, 258] width 1209 height 34
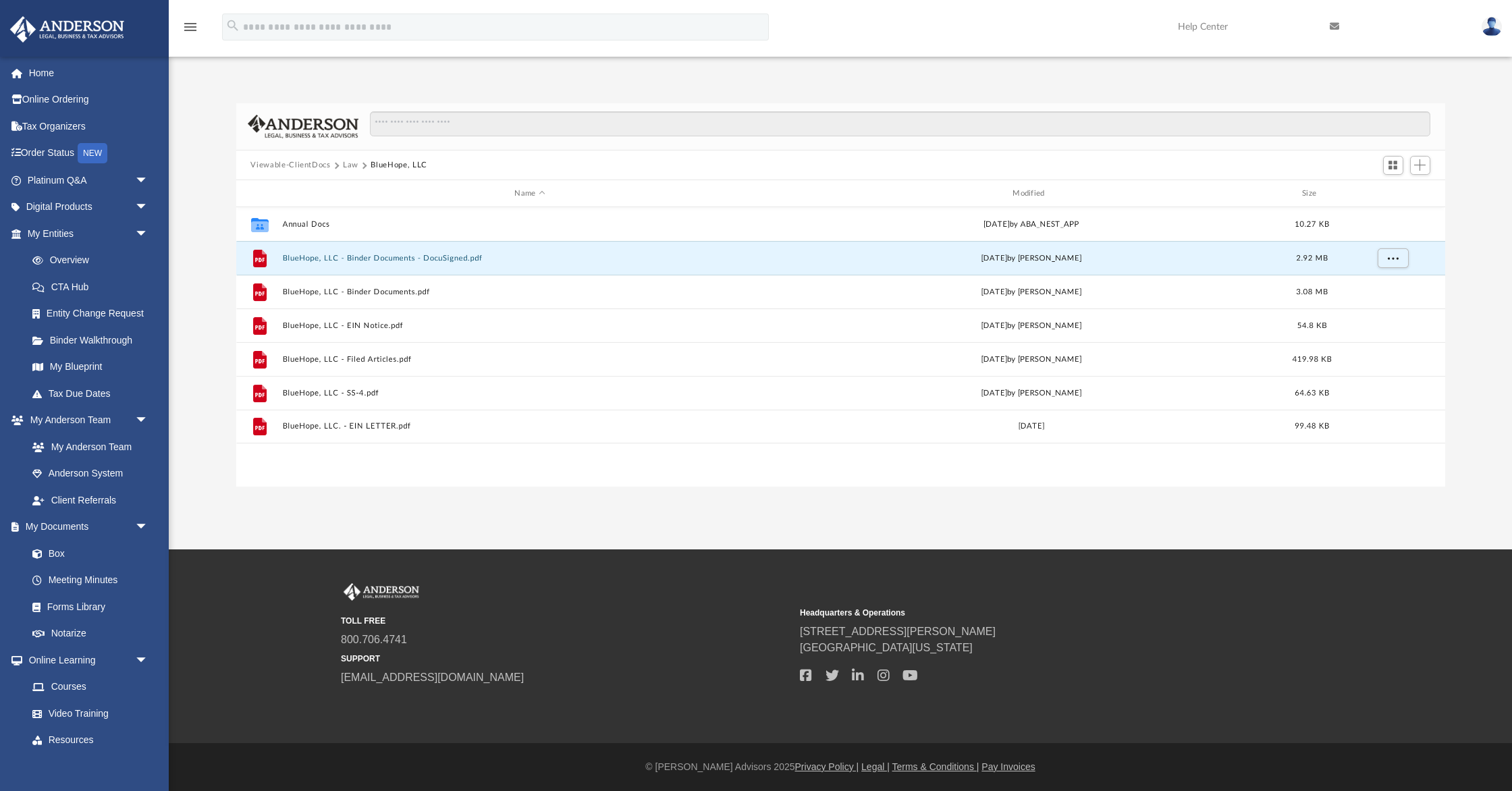
click at [350, 164] on button "Law" at bounding box center [351, 165] width 16 height 12
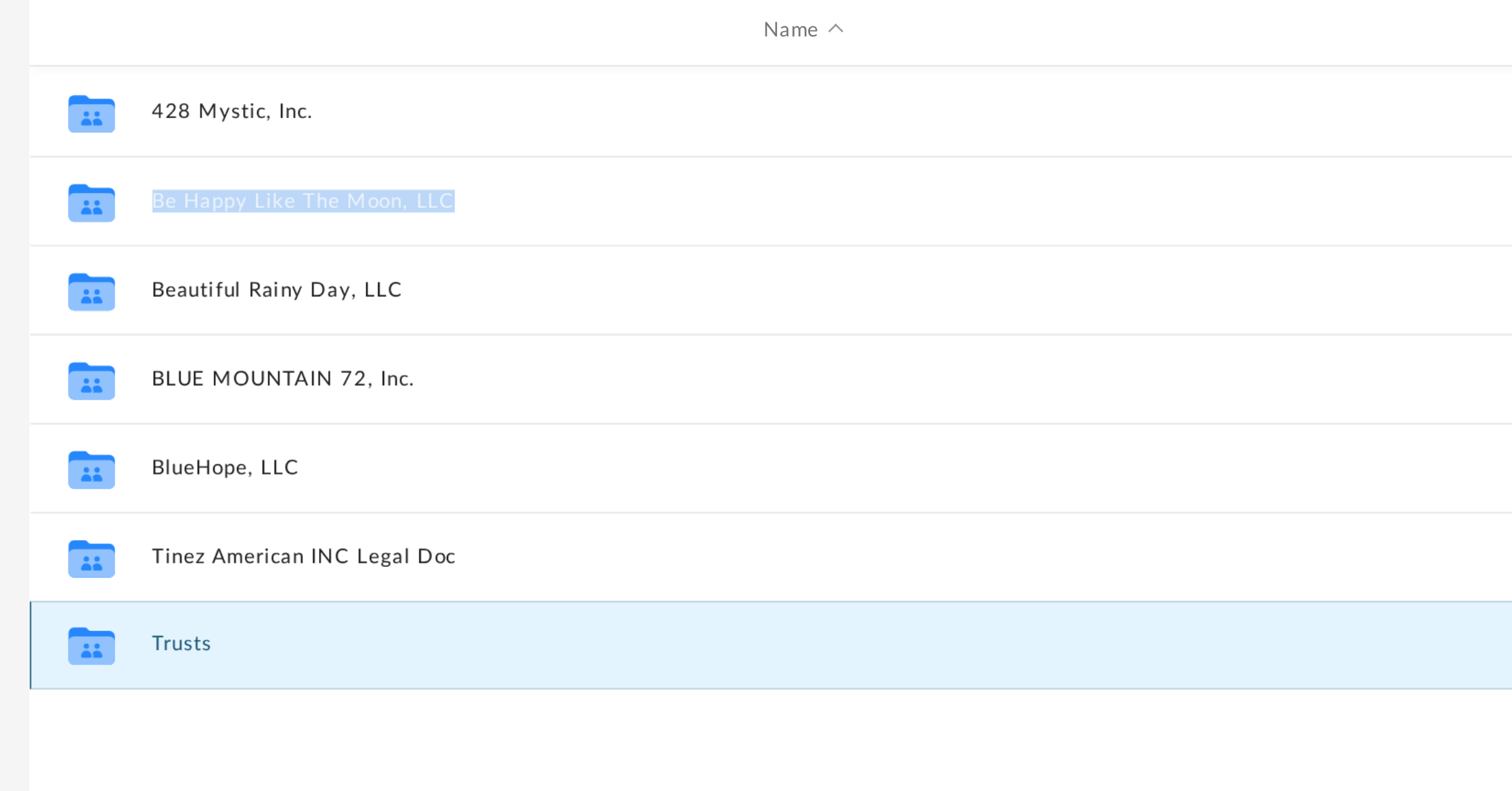
click at [292, 426] on button "Trusts" at bounding box center [530, 427] width 496 height 9
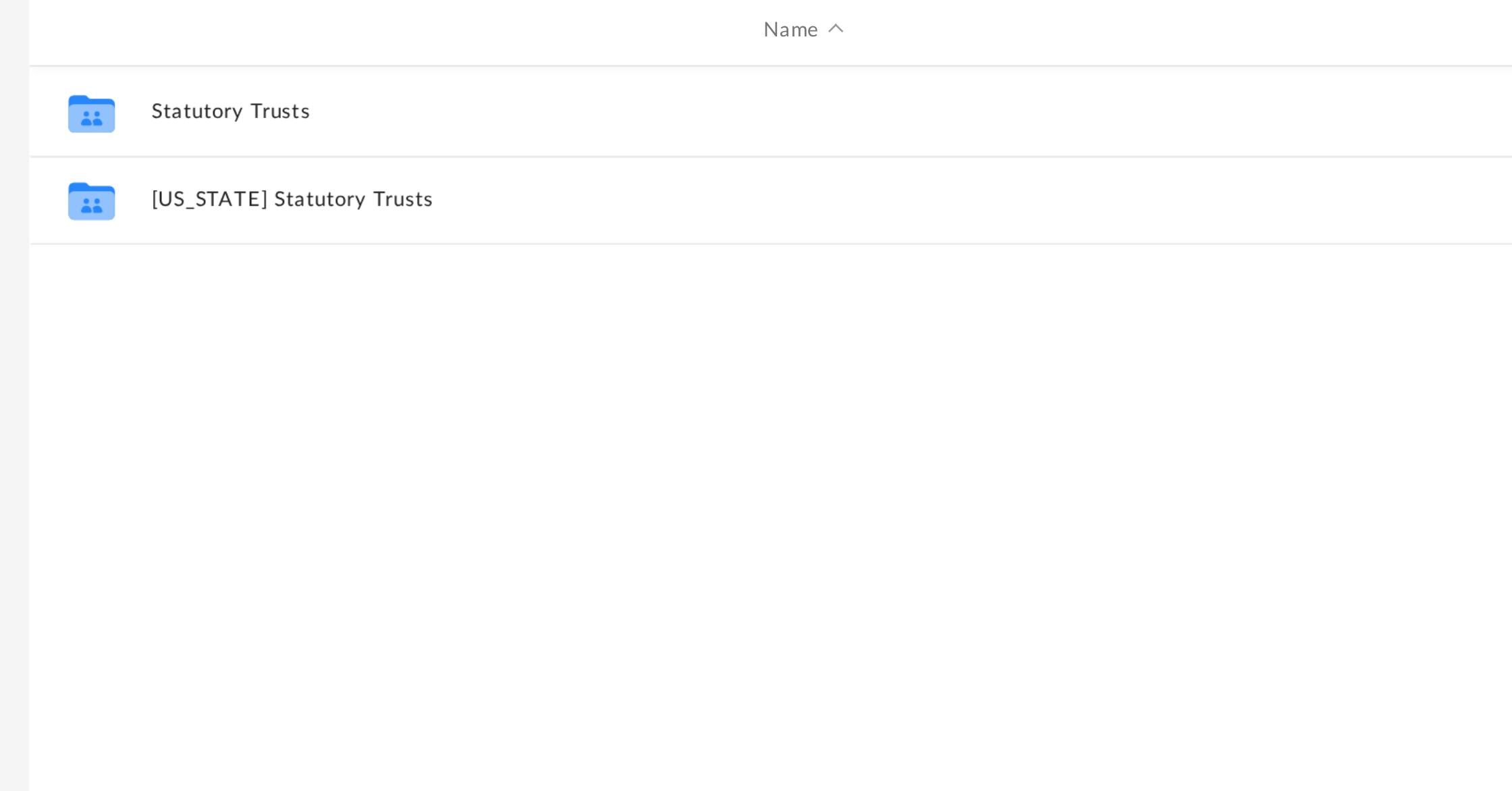
click at [367, 312] on div "Collaborated Folder Statutory Trusts Tue Dec 31 2024 by ABA_NEST_APP 13.2 KB Co…" at bounding box center [841, 347] width 1209 height 280
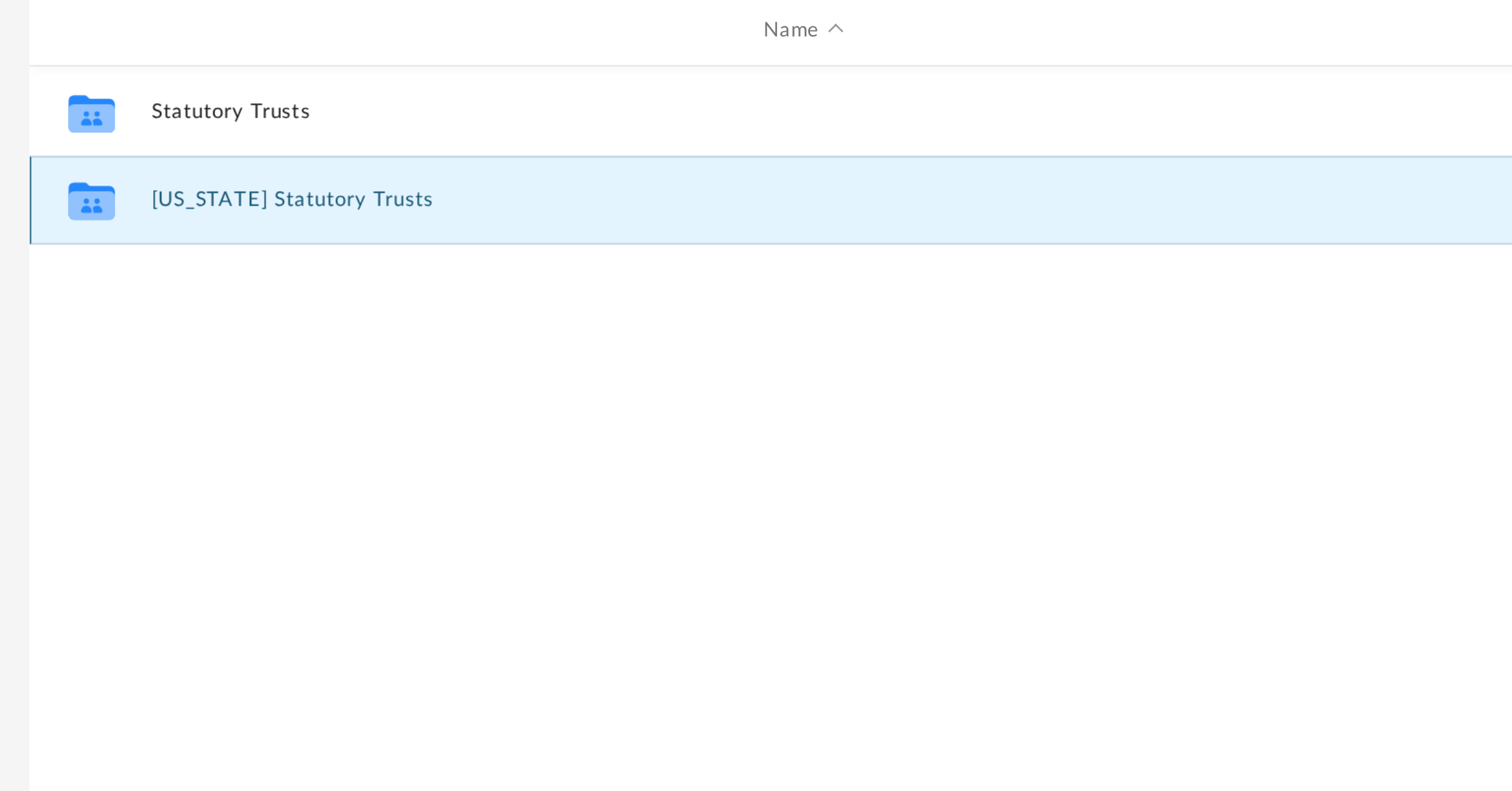
click at [348, 258] on button "Wyoming Statutory Trusts" at bounding box center [530, 258] width 496 height 9
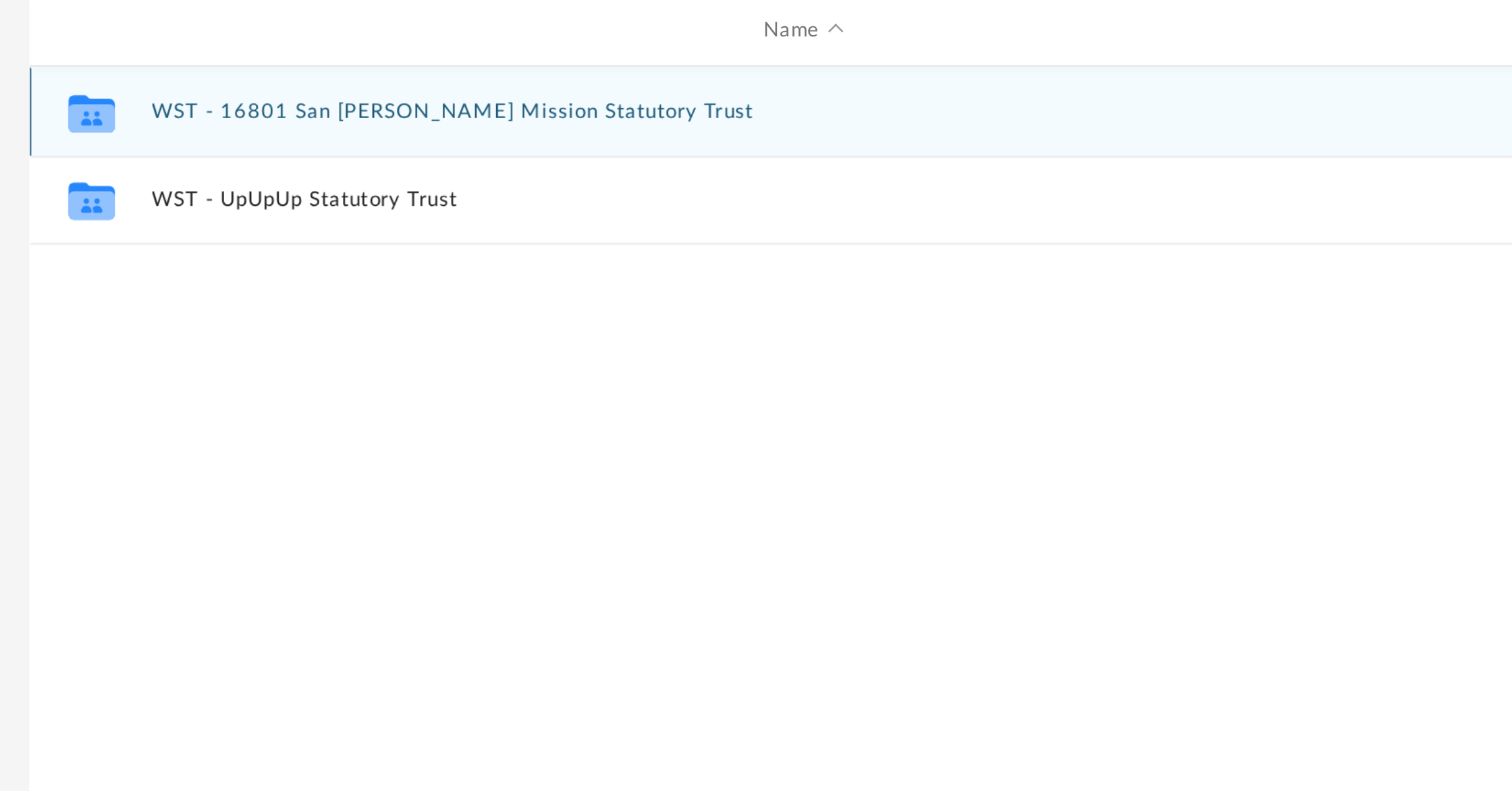
click at [376, 223] on button "WST - 16801 San Fernando Mission Statutory Trust" at bounding box center [530, 224] width 496 height 9
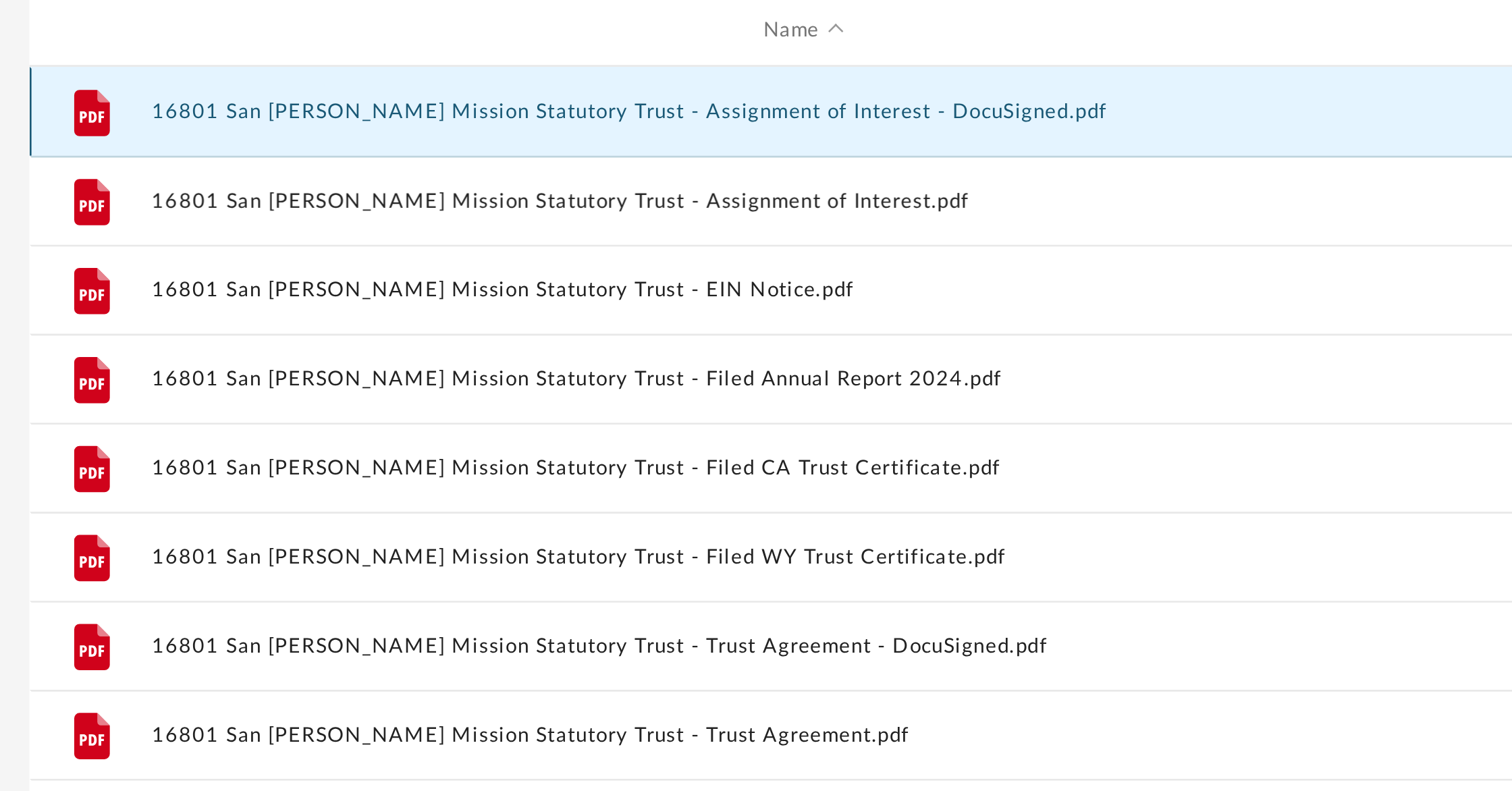
click at [369, 223] on button "16801 San Fernando Mission Statutory Trust - Assignment of Interest - DocuSigne…" at bounding box center [530, 224] width 496 height 9
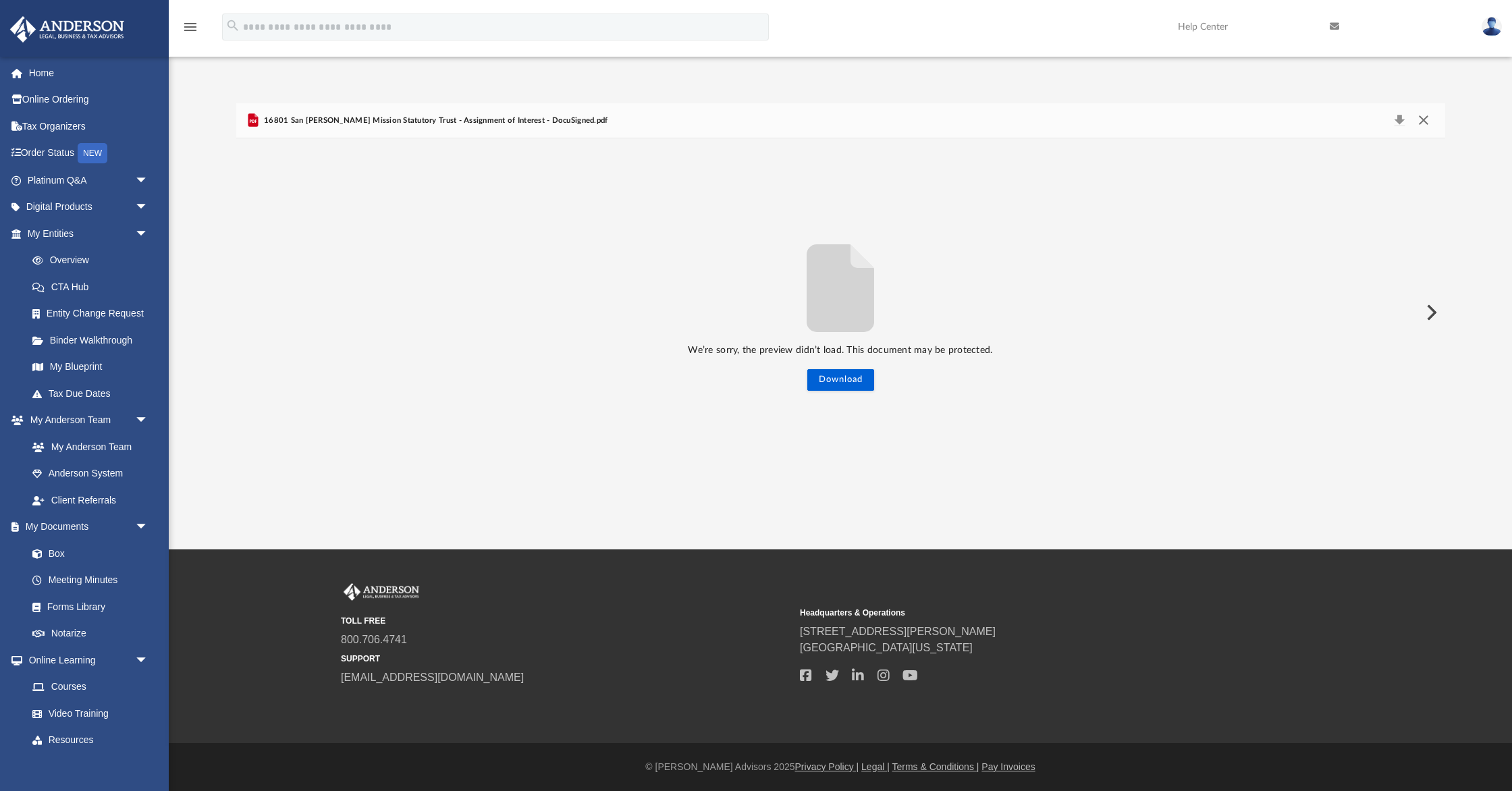
click at [1421, 120] on button "Close" at bounding box center [1424, 121] width 25 height 19
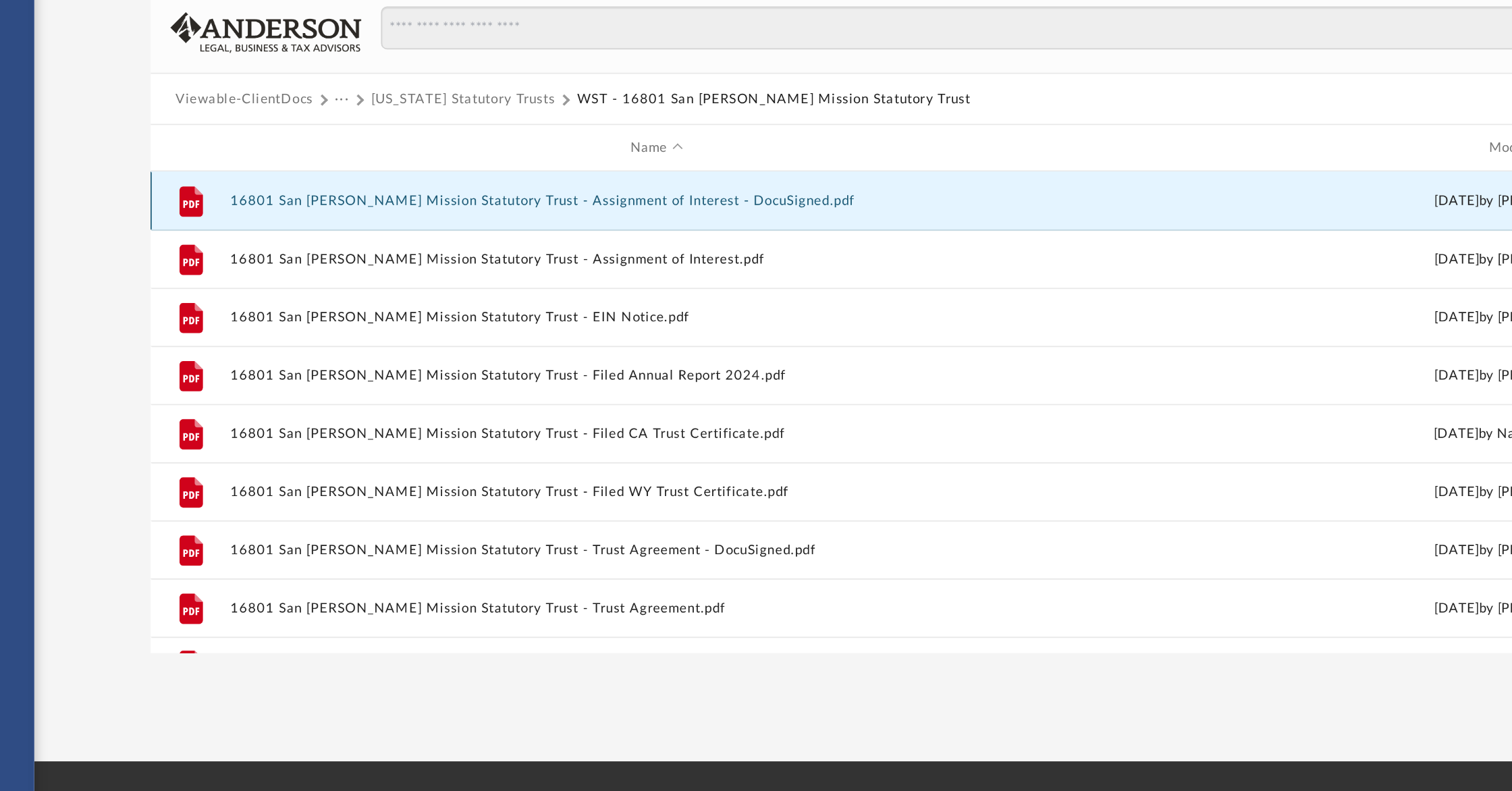
click at [369, 229] on div "File 16801 San Fernando Mission Statutory Trust - Assignment of Interest - Docu…" at bounding box center [841, 224] width 1209 height 34
click at [361, 222] on button "16801 San Fernando Mission Statutory Trust - Assignment of Interest - DocuSigne…" at bounding box center [530, 224] width 496 height 9
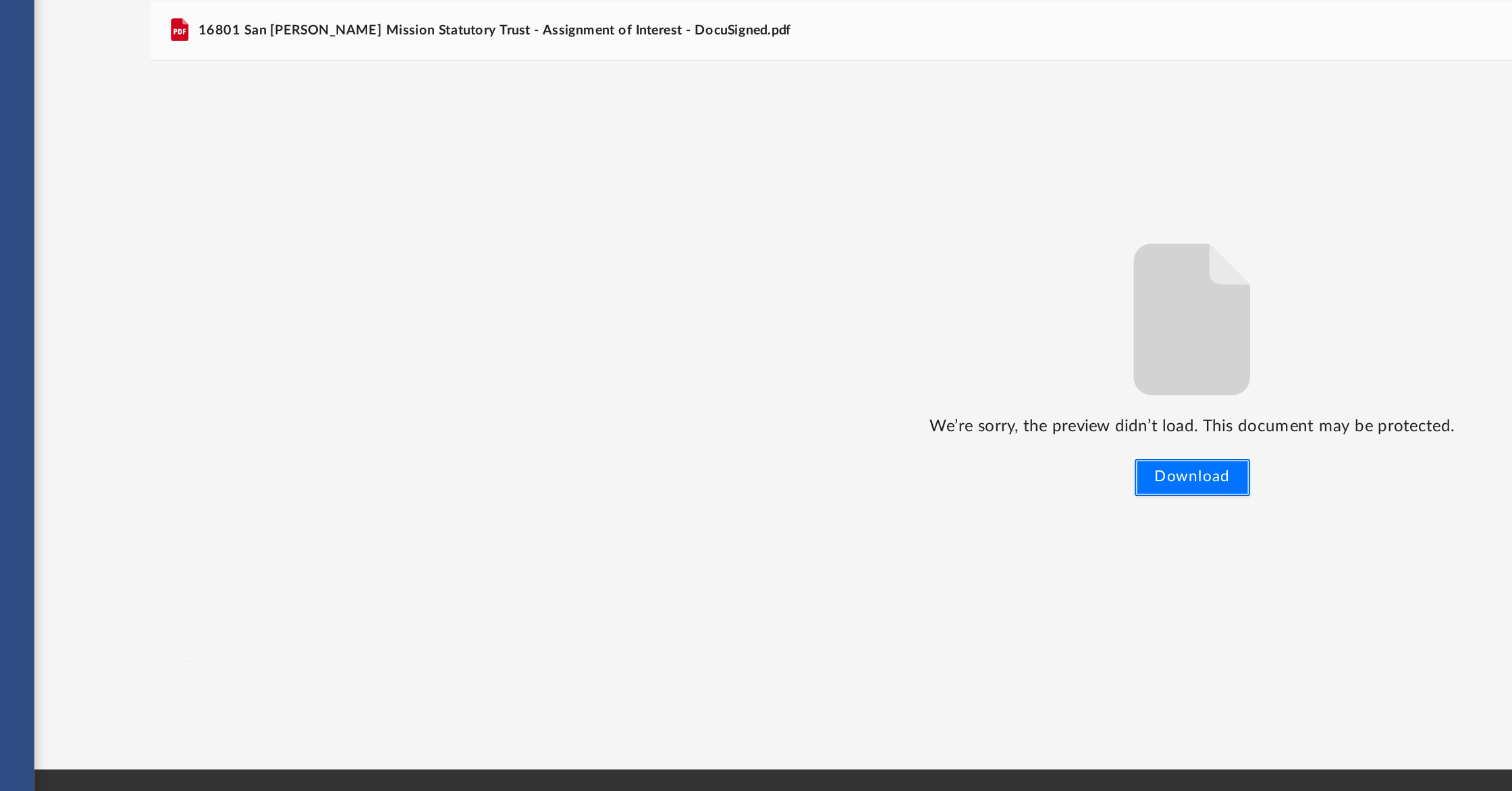
click at [831, 382] on button "Download" at bounding box center [841, 380] width 66 height 21
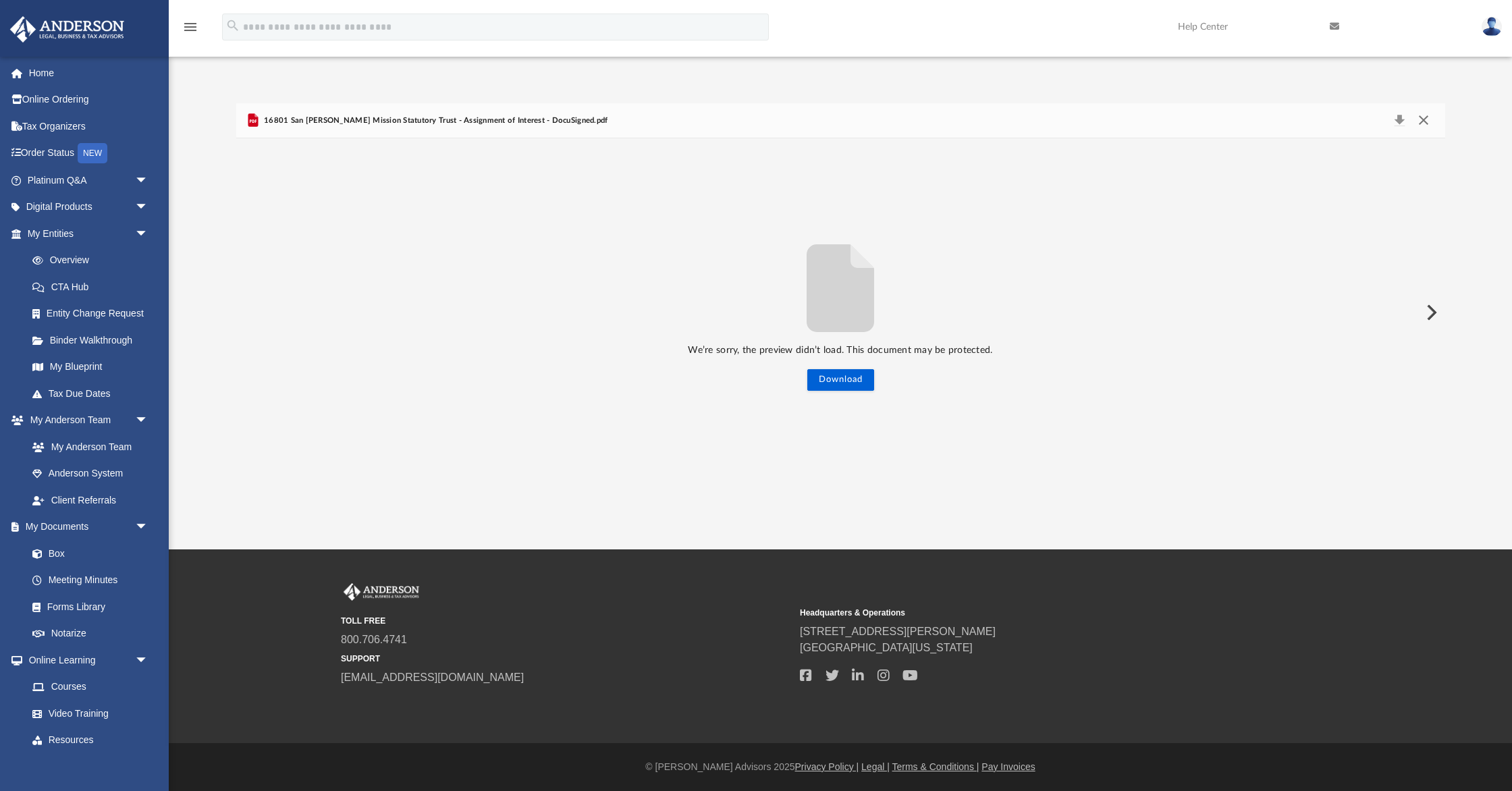
click at [1425, 118] on button "Close" at bounding box center [1424, 121] width 25 height 19
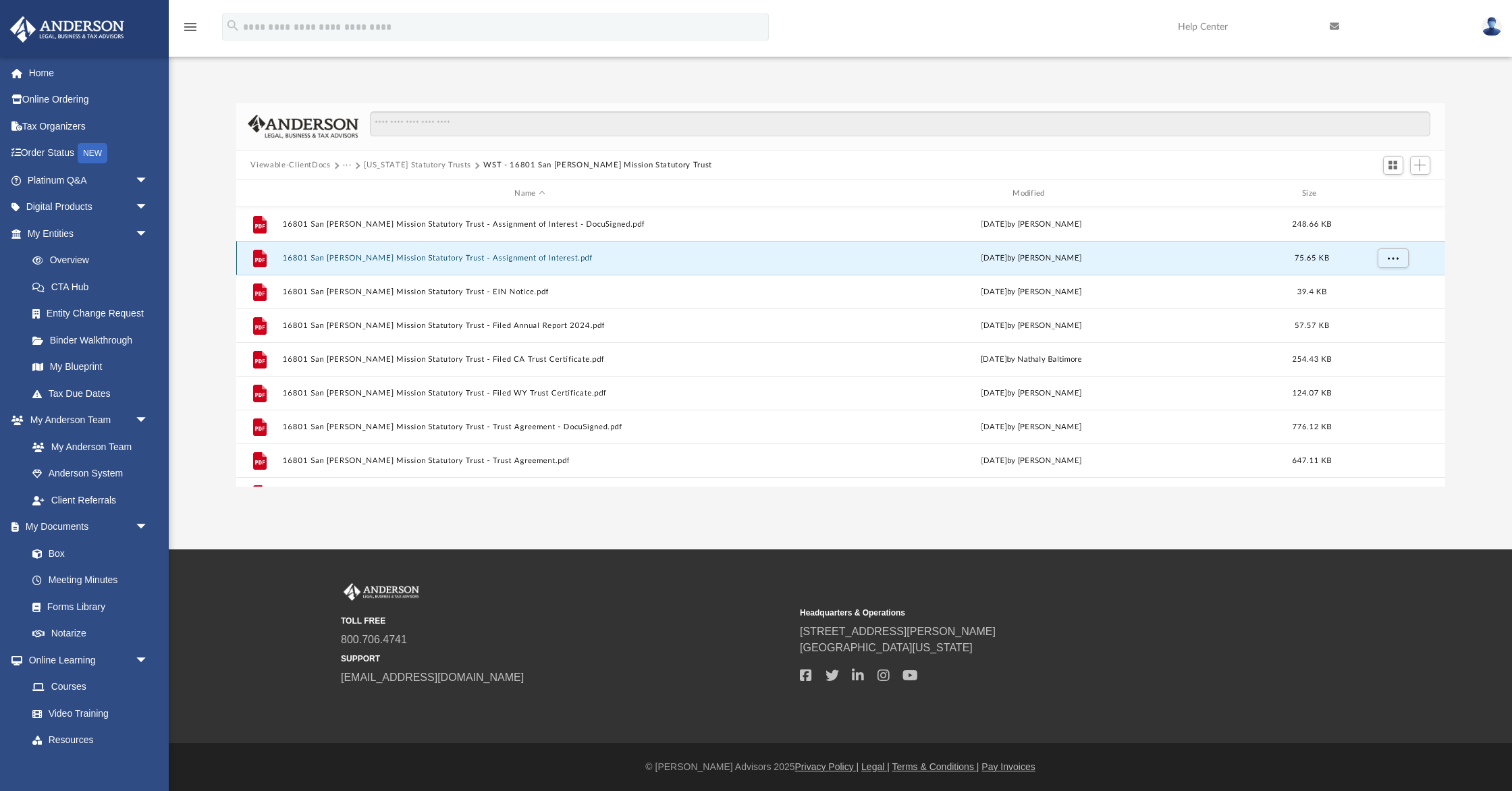
click at [434, 257] on button "16801 San Fernando Mission Statutory Trust - Assignment of Interest.pdf" at bounding box center [530, 258] width 496 height 9
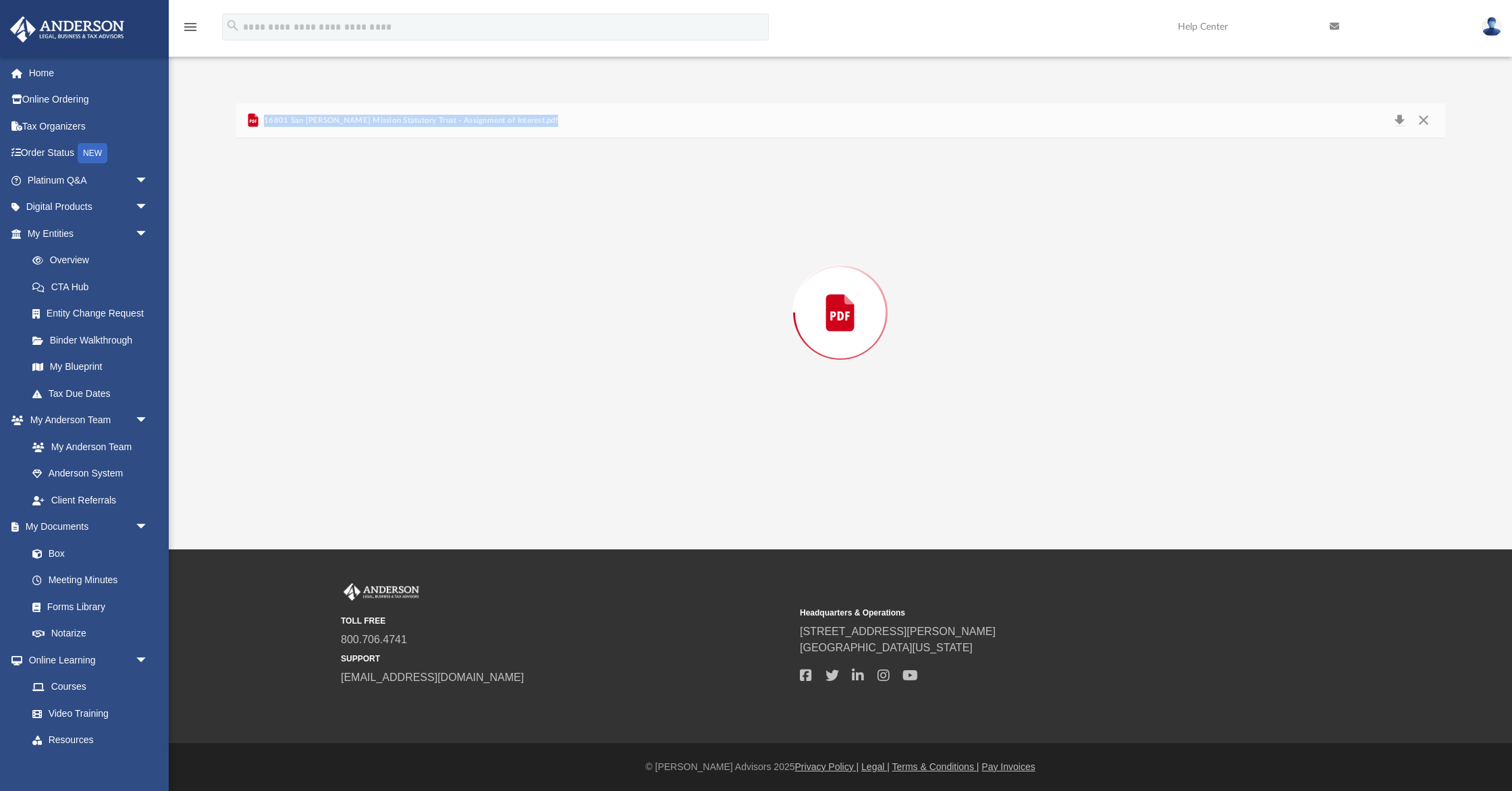
click at [434, 257] on div "Preview" at bounding box center [841, 313] width 1209 height 348
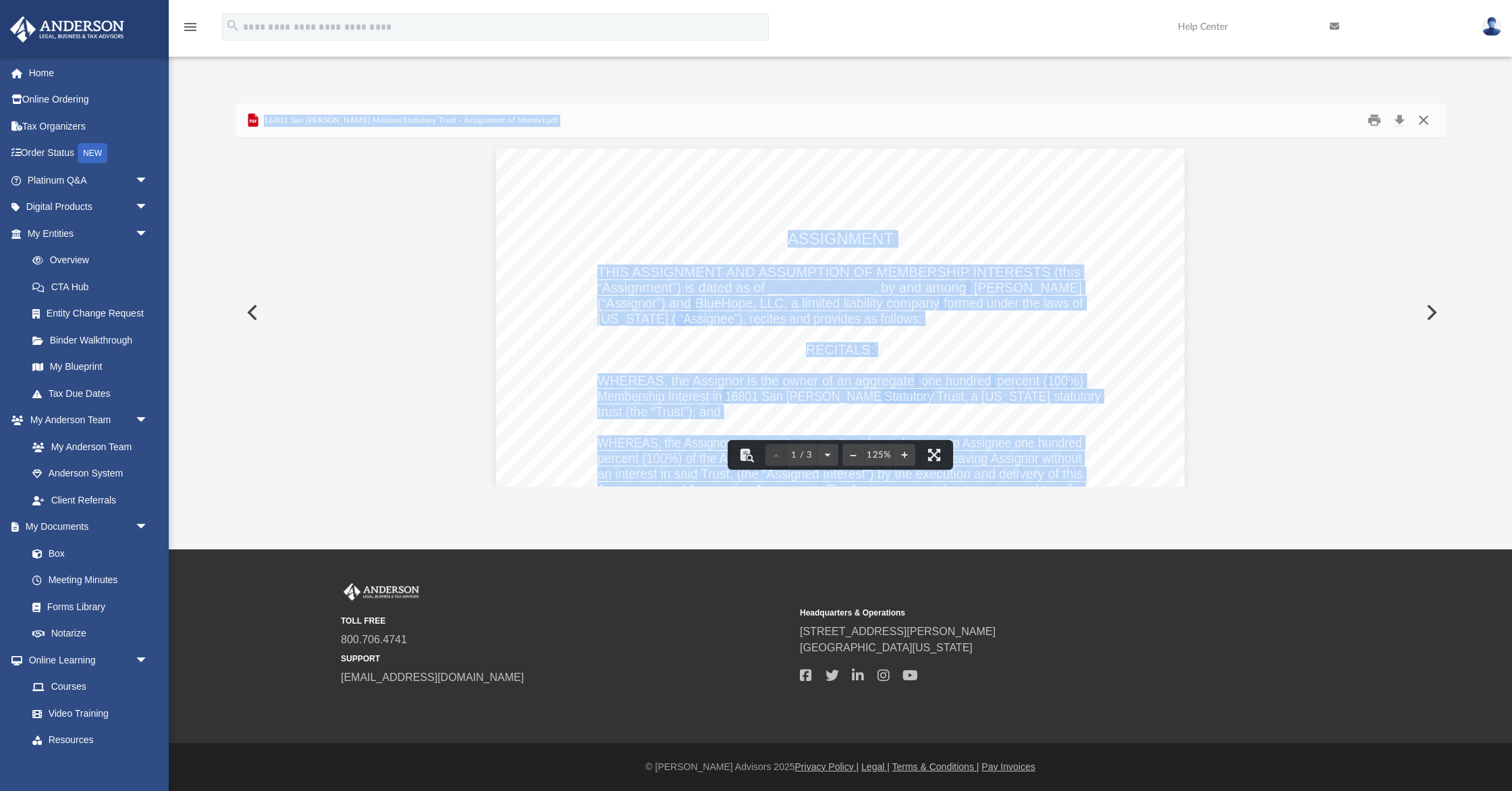
click at [1421, 120] on button "Close" at bounding box center [1424, 120] width 25 height 21
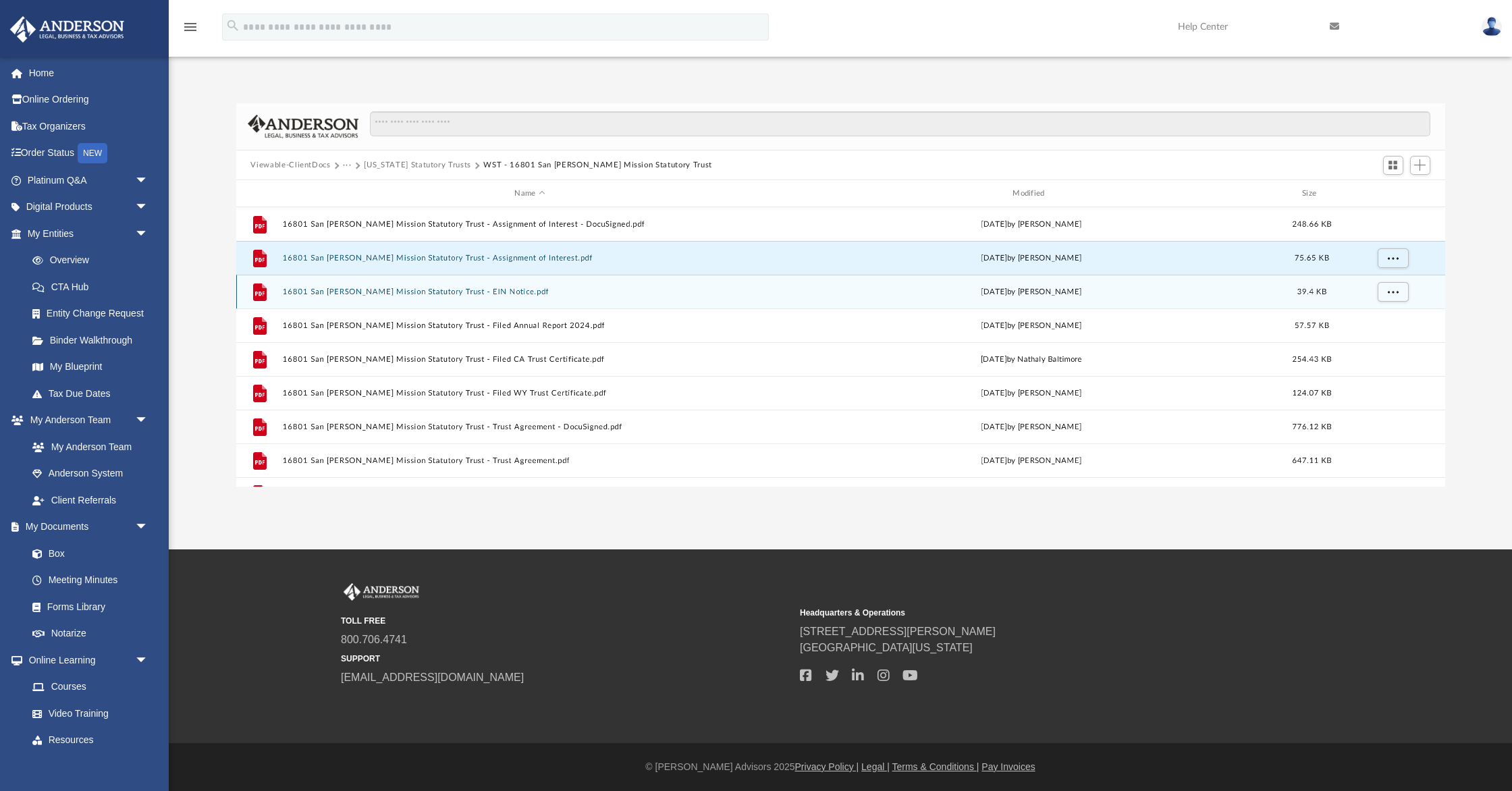
click at [434, 286] on div "File 16801 San Fernando Mission Statutory Trust - EIN Notice.pdf Fri Oct 27 202…" at bounding box center [841, 291] width 1209 height 34
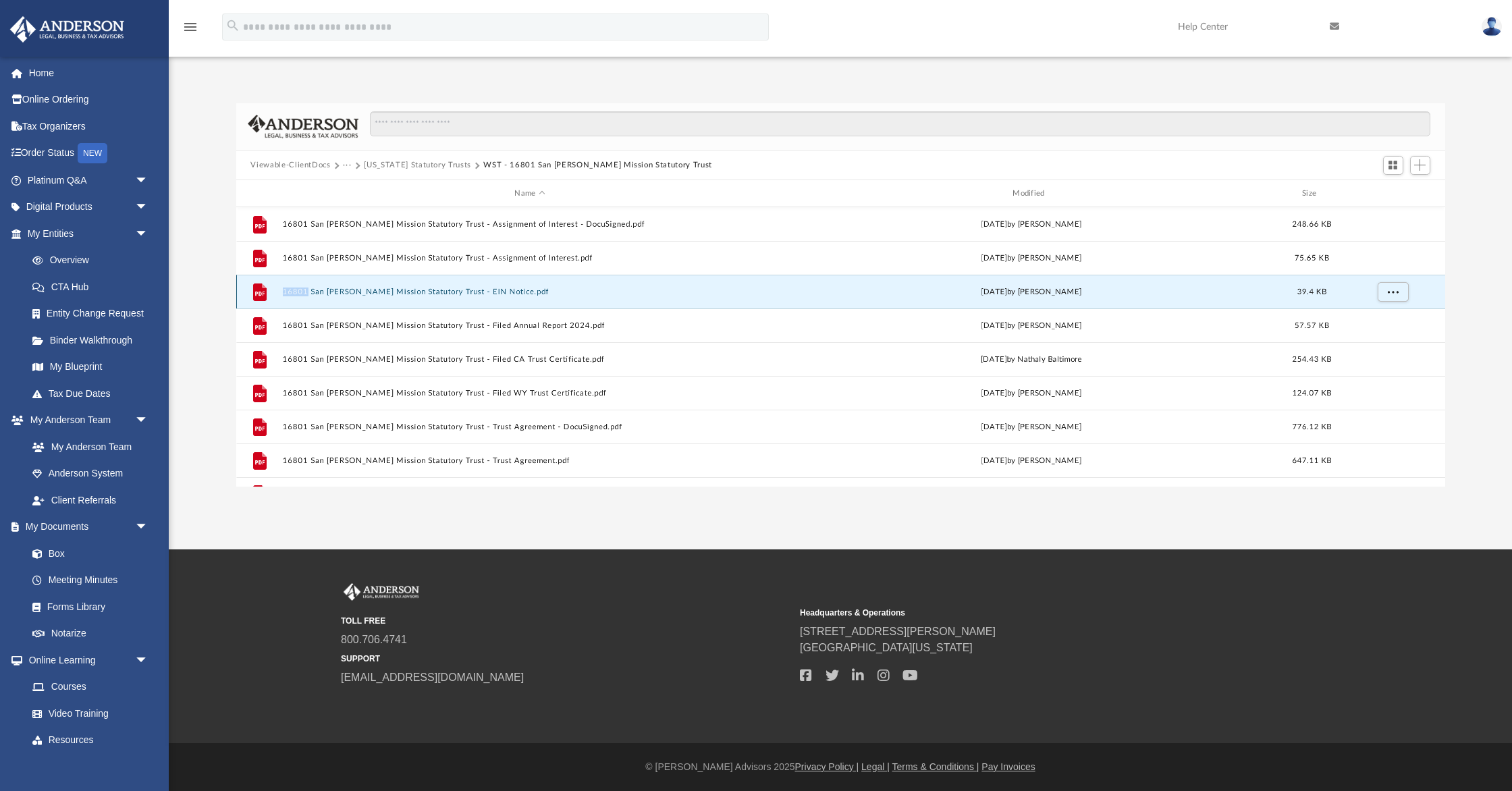
click at [434, 286] on div "File 16801 San Fernando Mission Statutory Trust - EIN Notice.pdf Fri Oct 27 202…" at bounding box center [841, 291] width 1209 height 34
click at [418, 290] on button "16801 San Fernando Mission Statutory Trust - EIN Notice.pdf" at bounding box center [530, 291] width 496 height 9
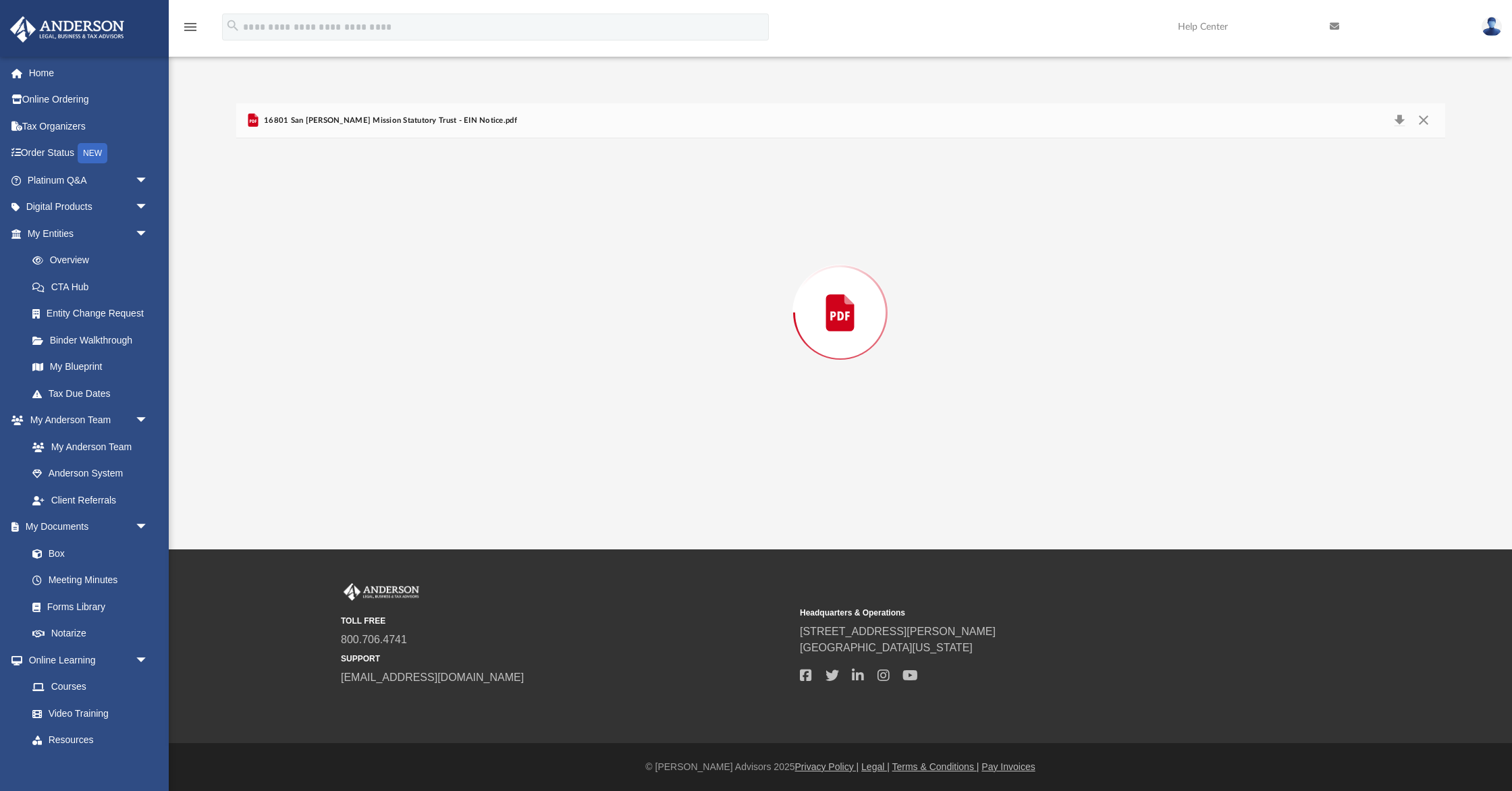
click at [418, 290] on div "Preview" at bounding box center [841, 313] width 1209 height 348
click at [1423, 118] on button "Close" at bounding box center [1424, 120] width 25 height 21
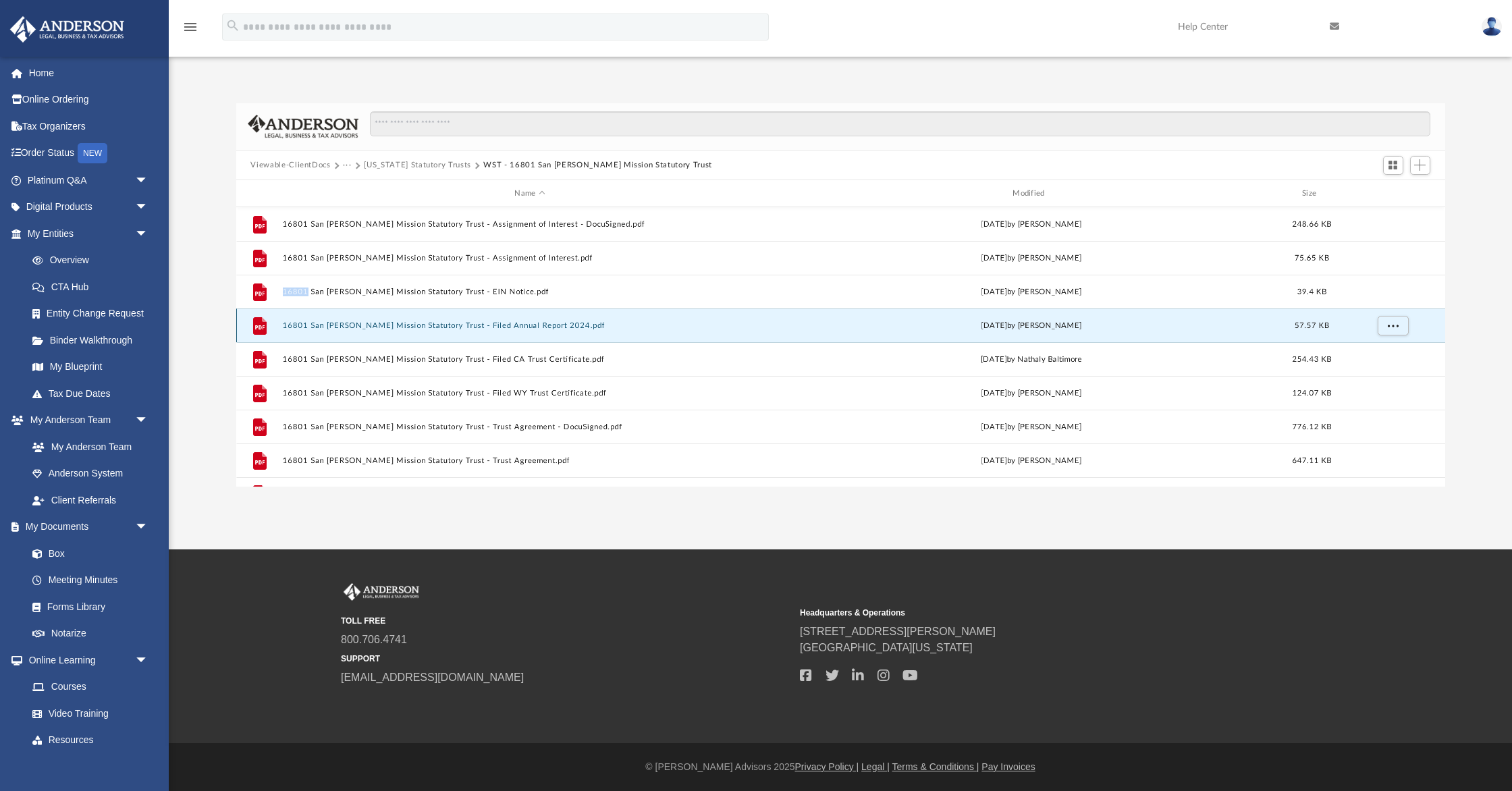
click at [434, 324] on button "16801 San Fernando Mission Statutory Trust - Filed Annual Report 2024.pdf" at bounding box center [530, 326] width 496 height 9
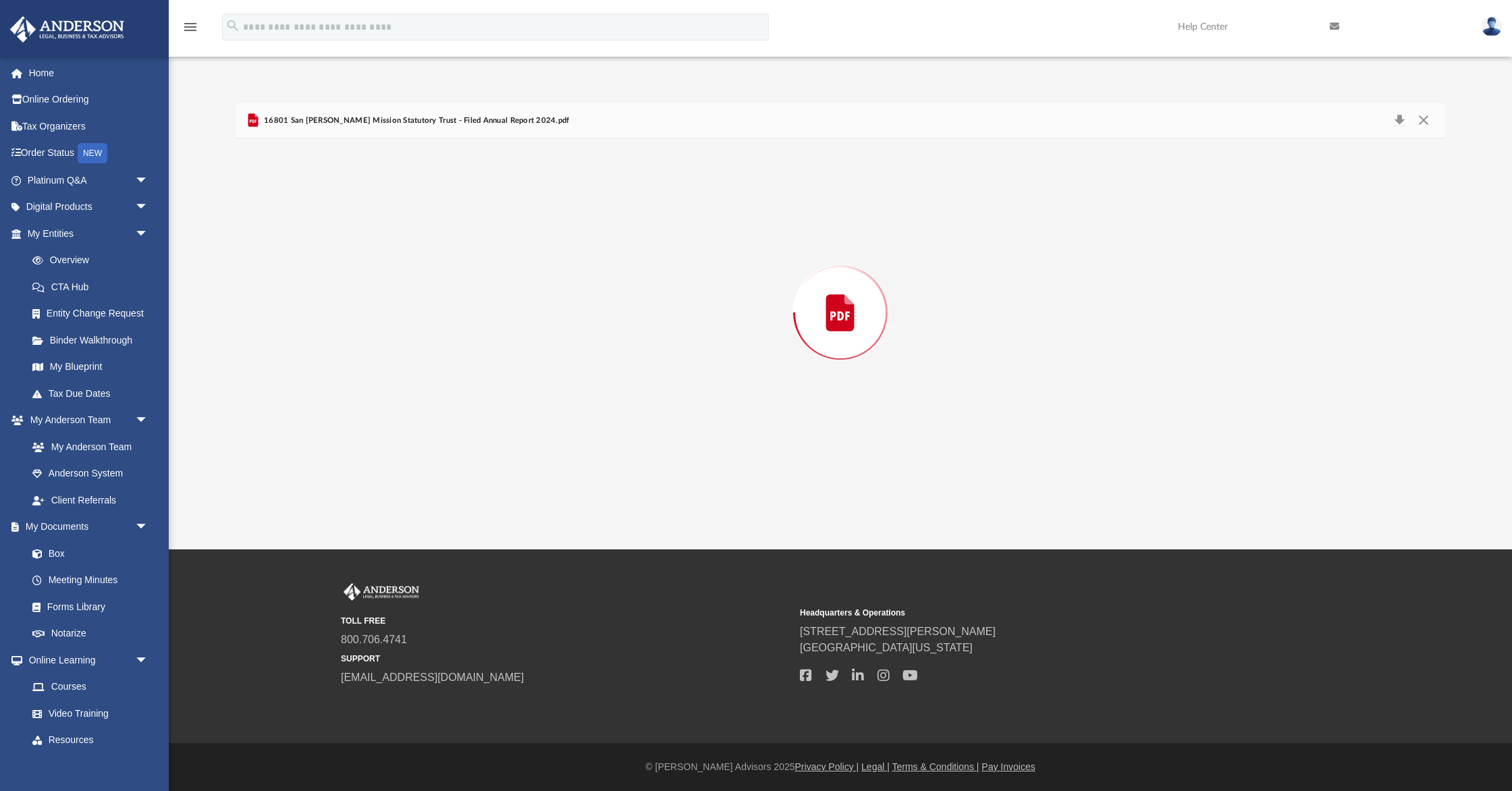
click at [434, 324] on div "Preview" at bounding box center [841, 313] width 1209 height 348
click at [1422, 116] on button "Close" at bounding box center [1424, 120] width 25 height 21
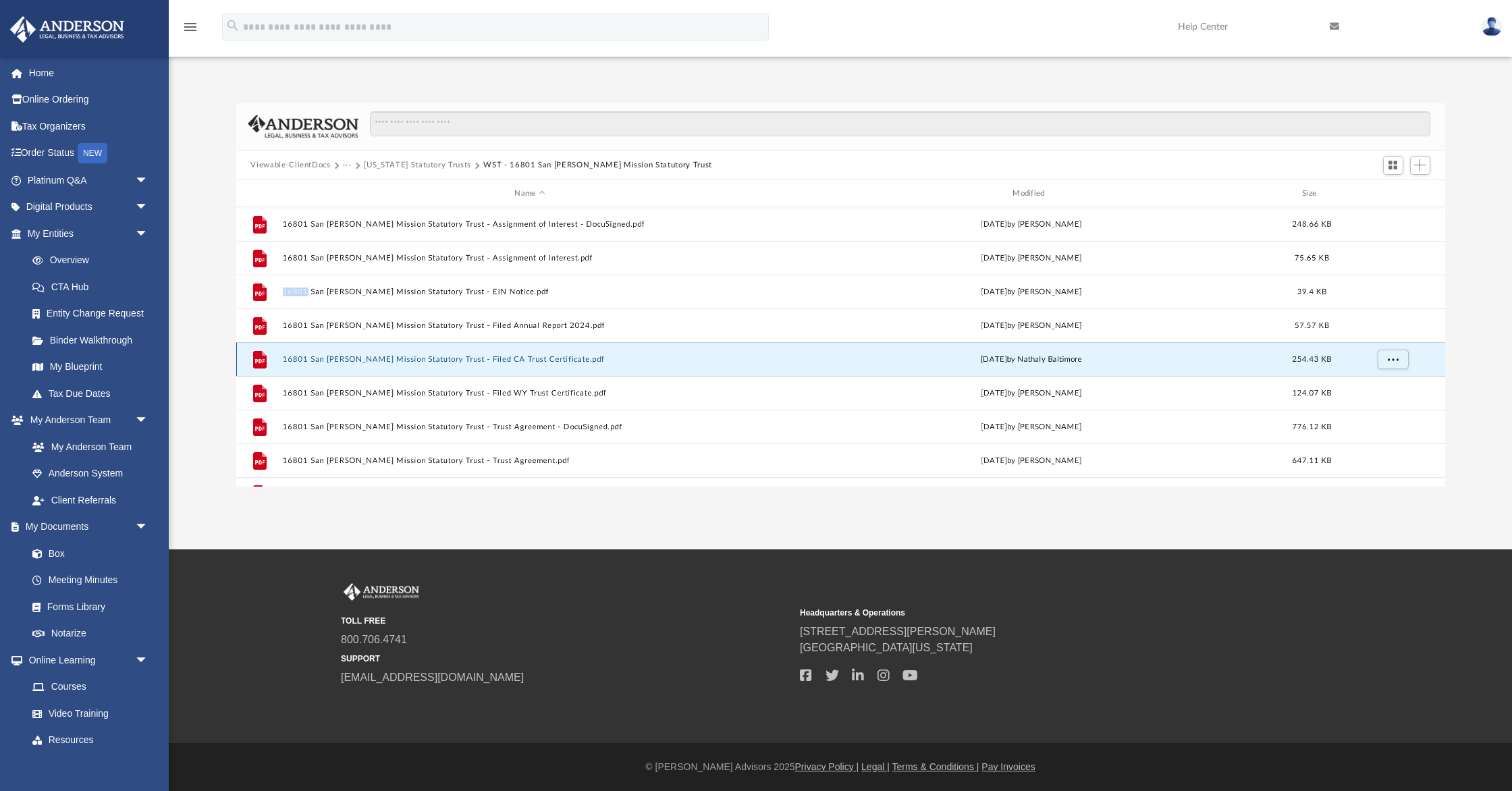
click at [413, 357] on button "16801 San Fernando Mission Statutory Trust - Filed CA Trust Certificate.pdf" at bounding box center [530, 359] width 496 height 9
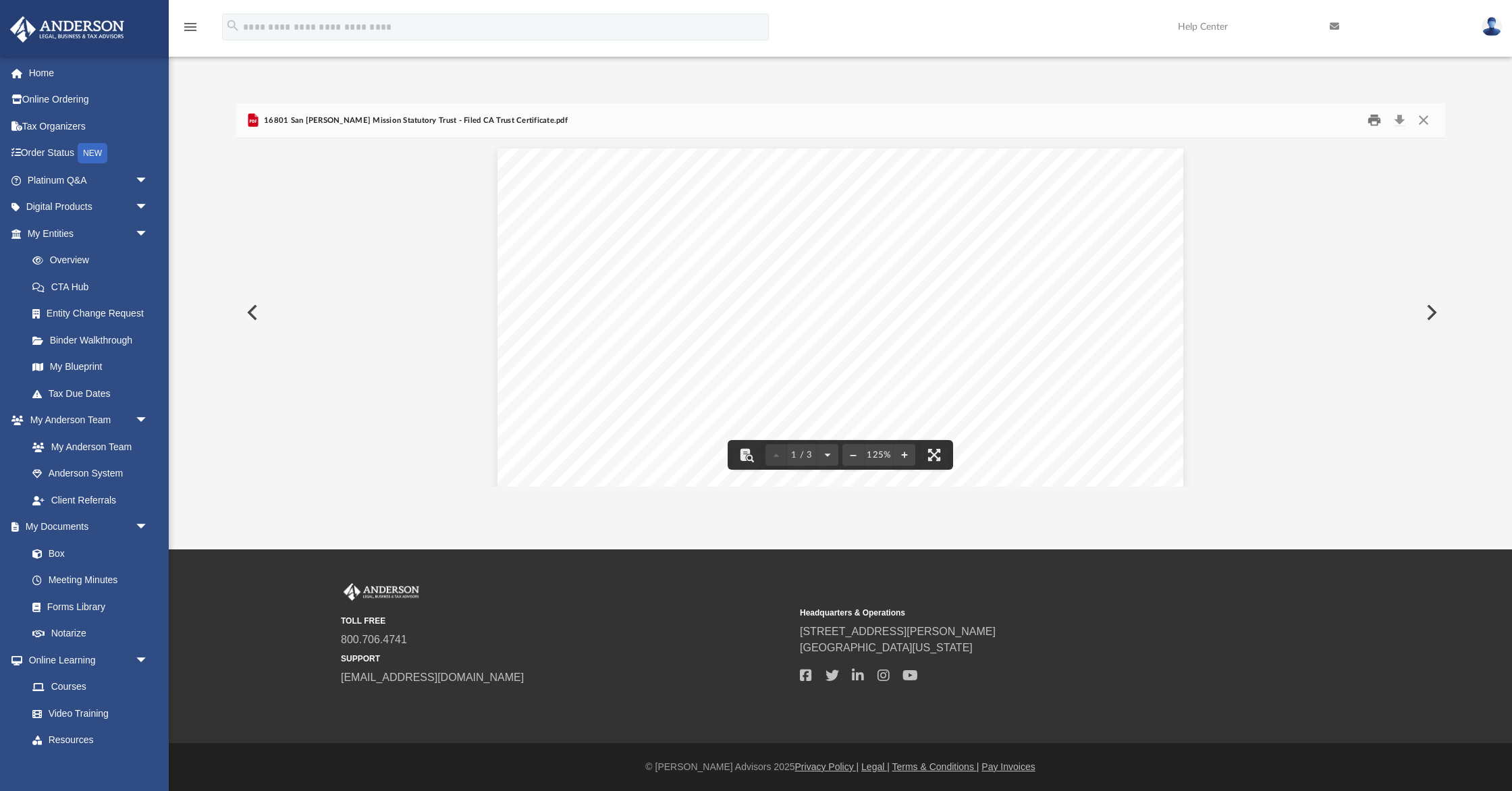
click at [1375, 120] on button "Print" at bounding box center [1374, 120] width 27 height 21
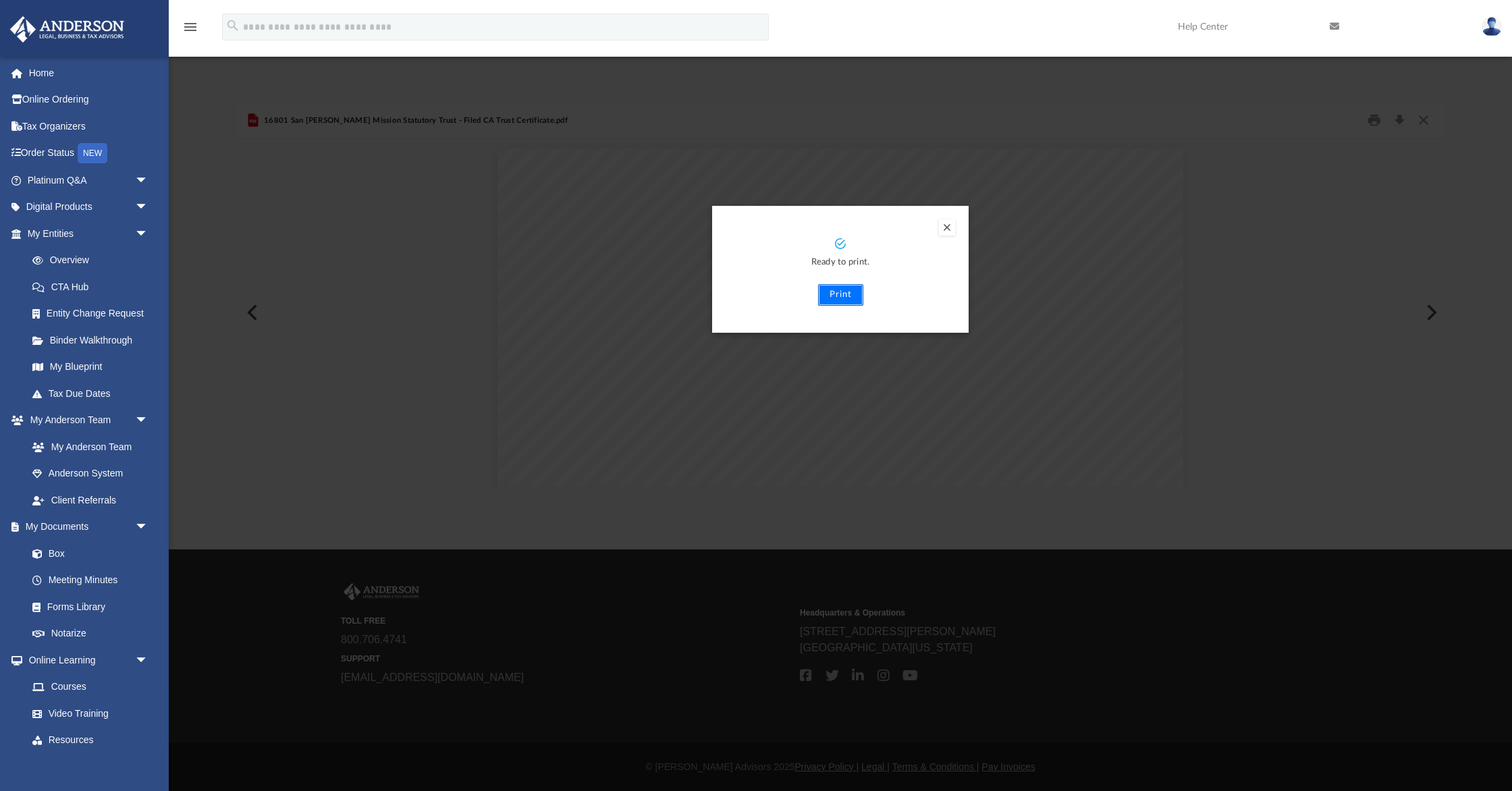
click at [838, 295] on button "Print" at bounding box center [841, 295] width 45 height 21
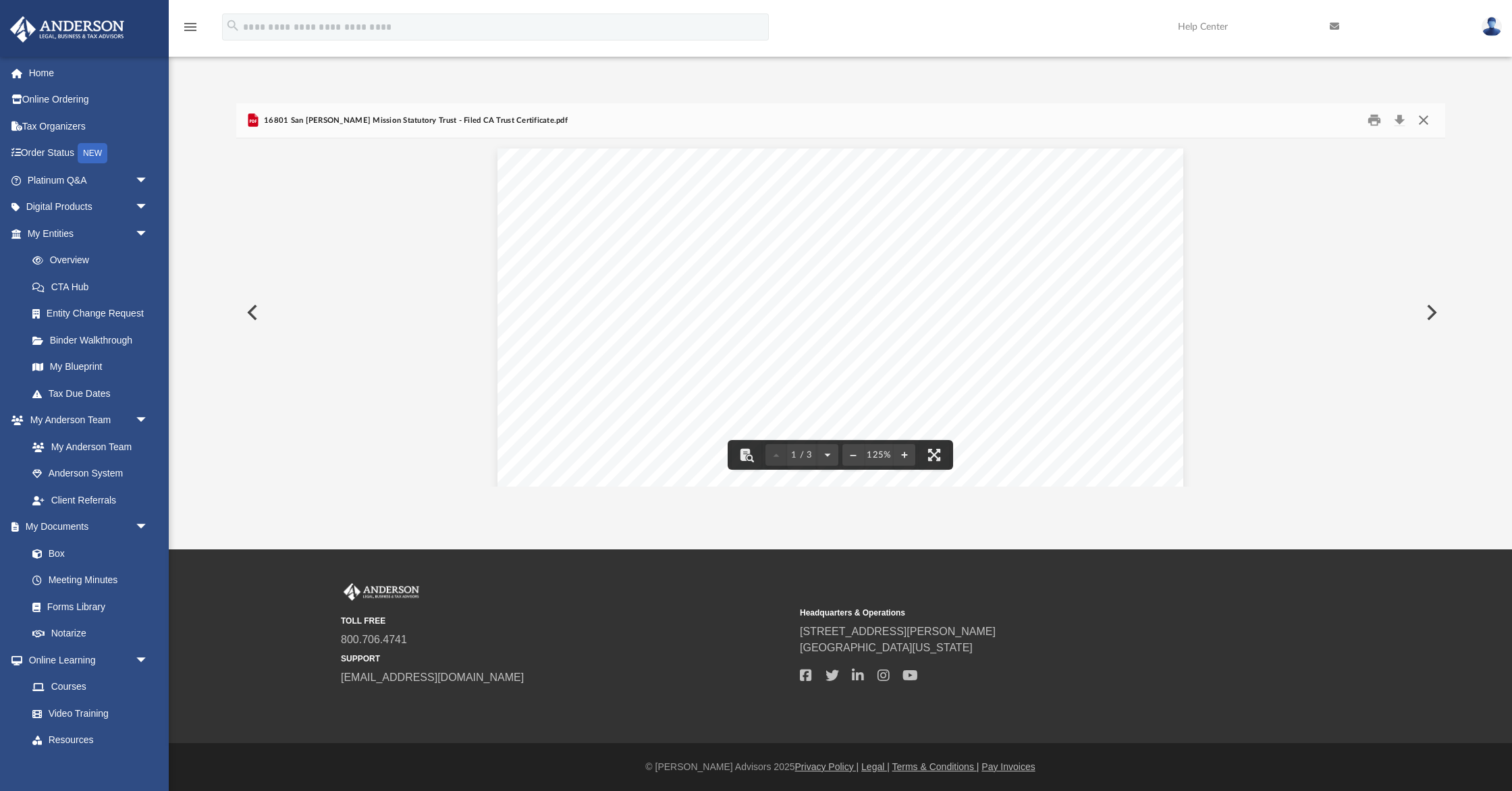
click at [1420, 117] on button "Close" at bounding box center [1424, 120] width 25 height 21
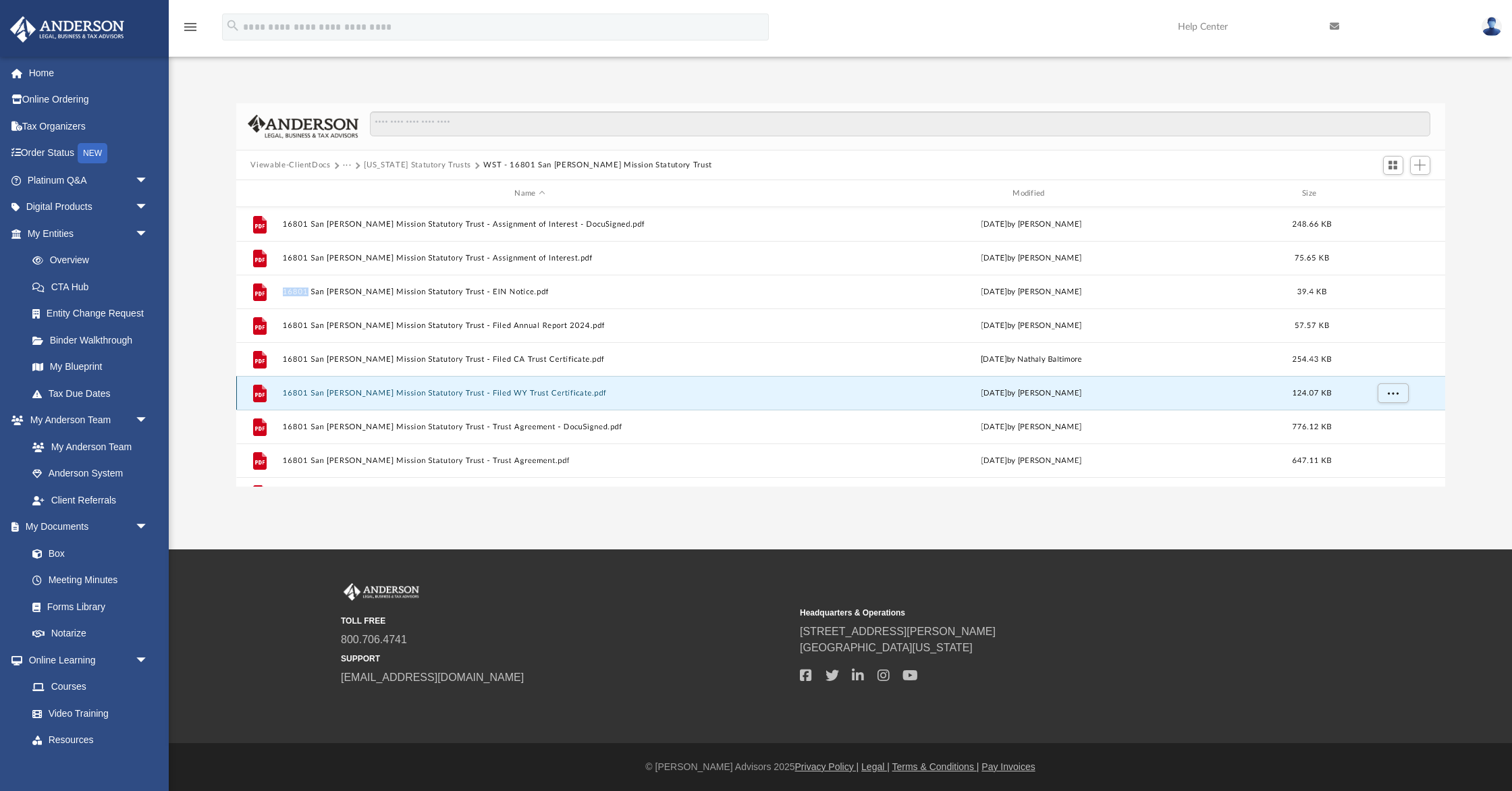
click at [378, 393] on button "16801 San Fernando Mission Statutory Trust - Filed WY Trust Certificate.pdf" at bounding box center [530, 393] width 496 height 9
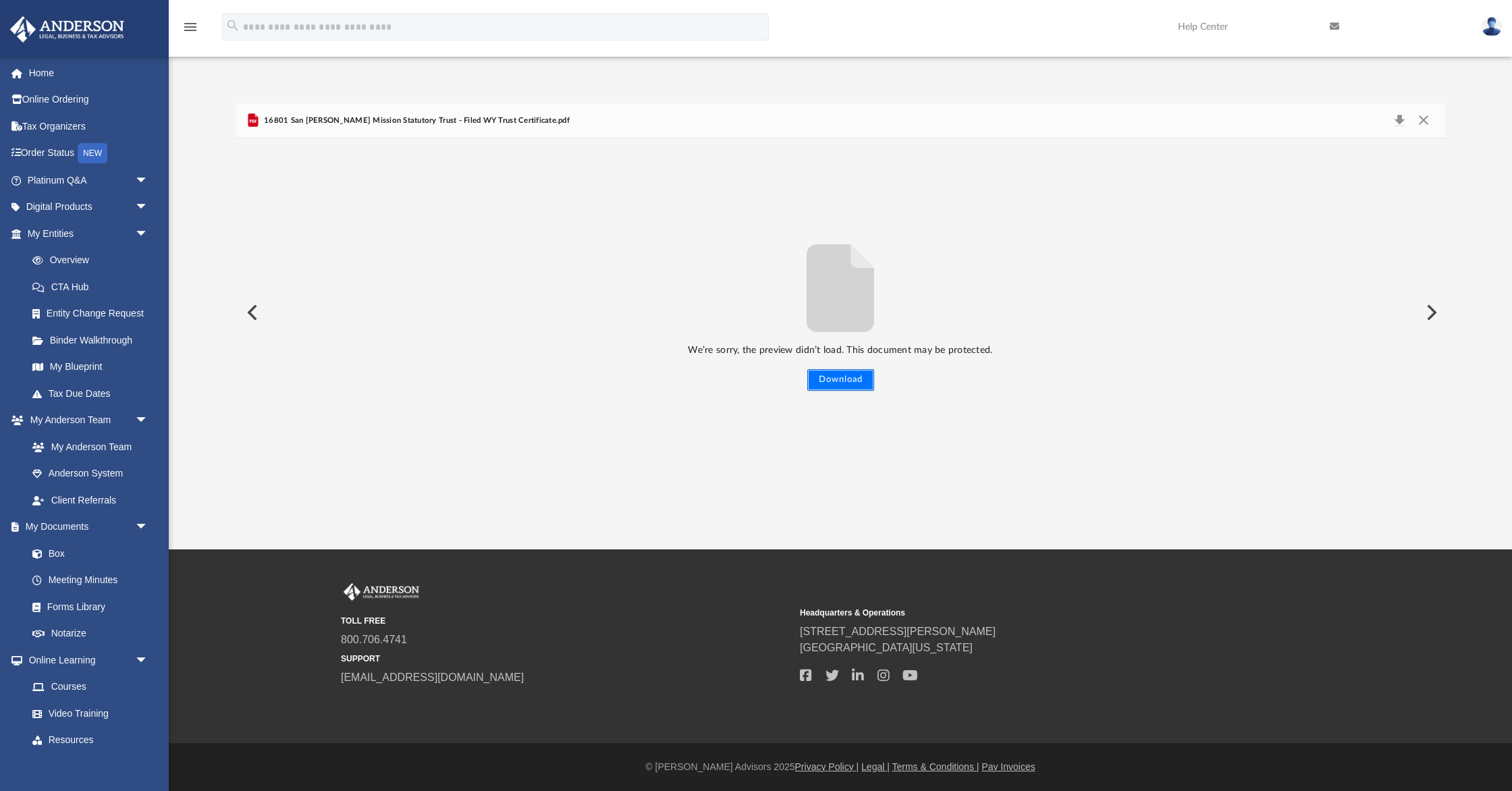
click at [832, 377] on button "Download" at bounding box center [841, 380] width 66 height 21
click at [1424, 120] on button "Close" at bounding box center [1424, 121] width 25 height 19
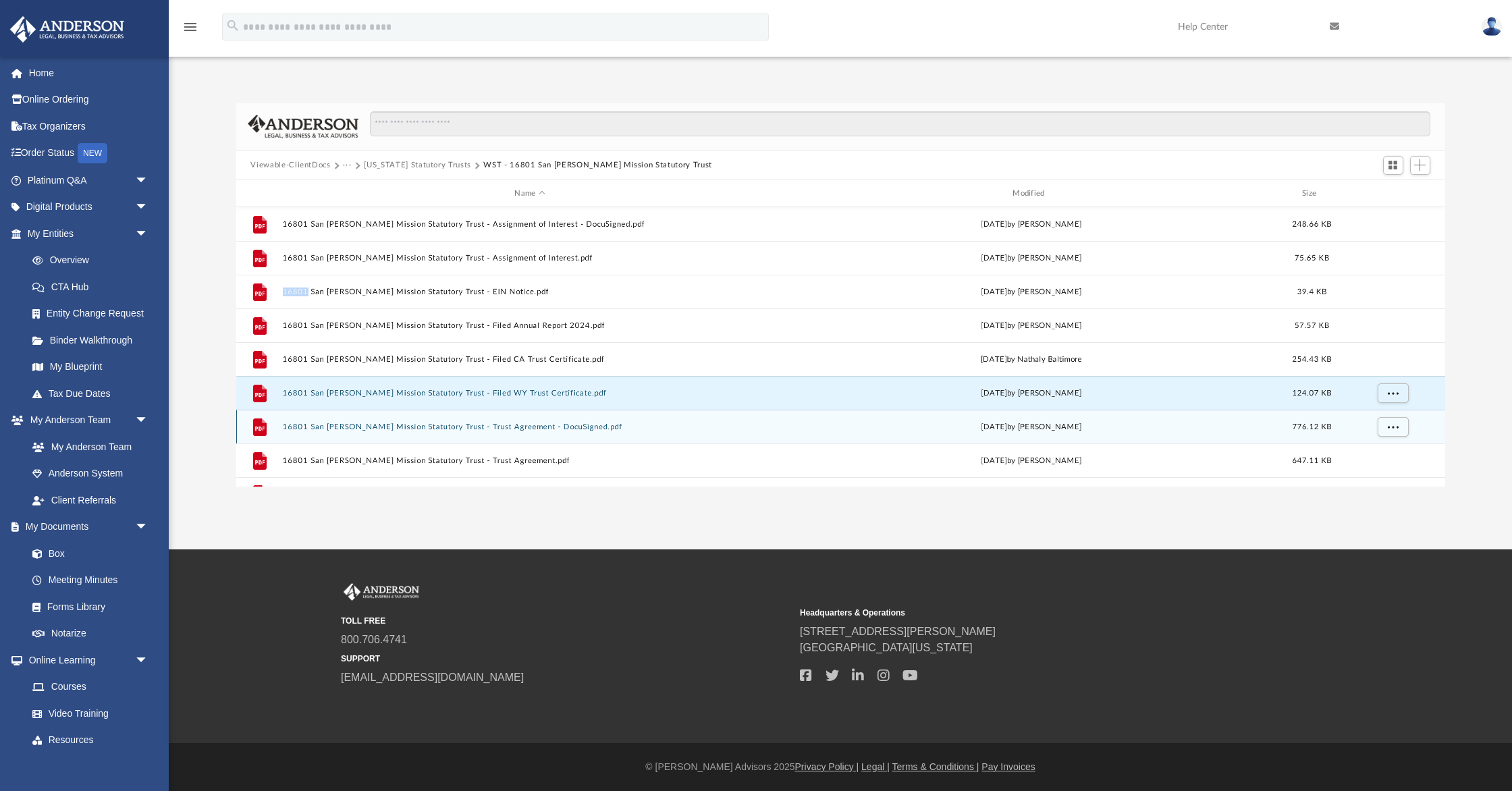
click at [476, 424] on button "16801 San Fernando Mission Statutory Trust - Trust Agreement - DocuSigned.pdf" at bounding box center [530, 427] width 496 height 9
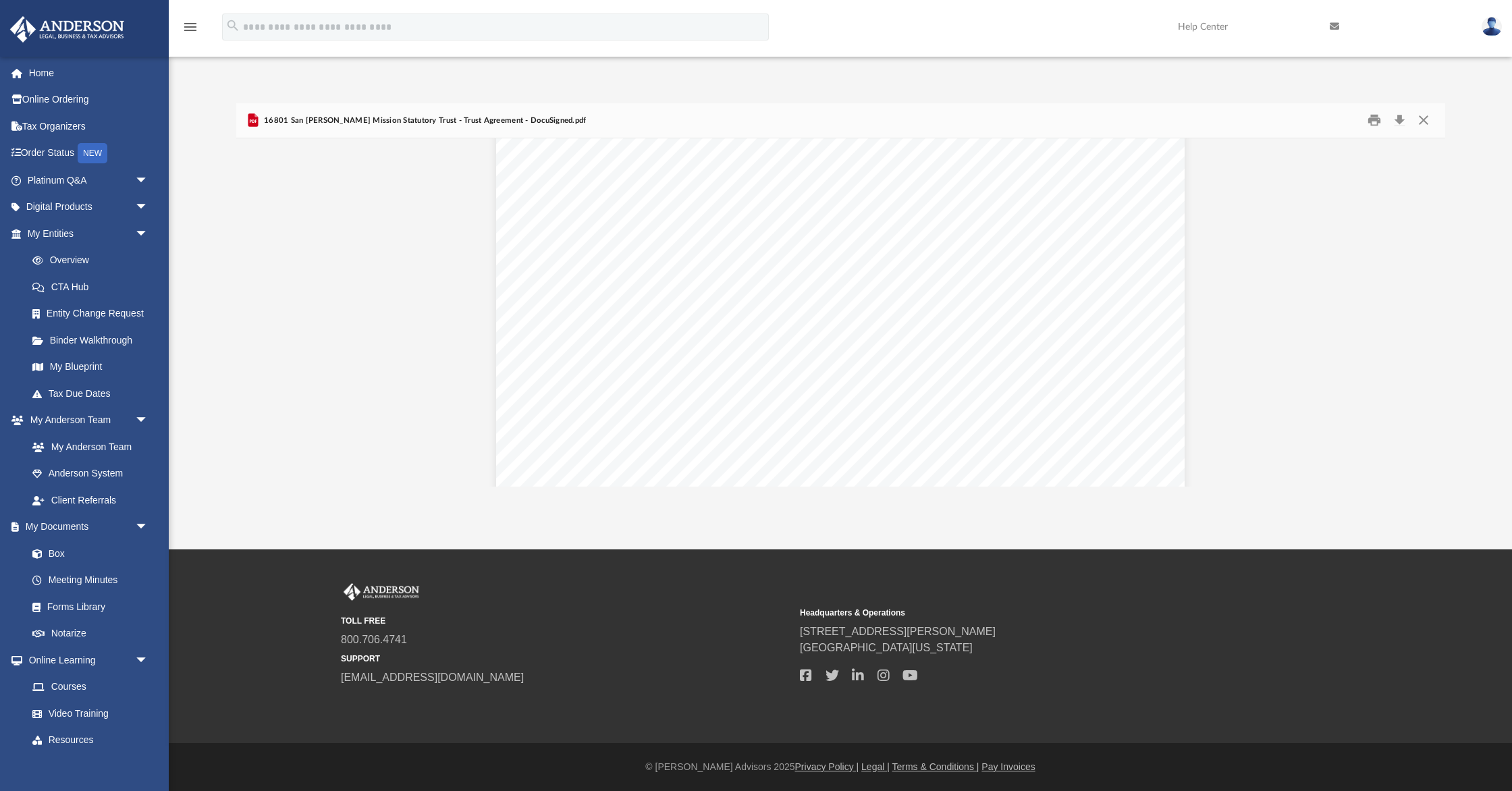
scroll to position [20112, 0]
click at [1375, 116] on button "Print" at bounding box center [1374, 120] width 27 height 21
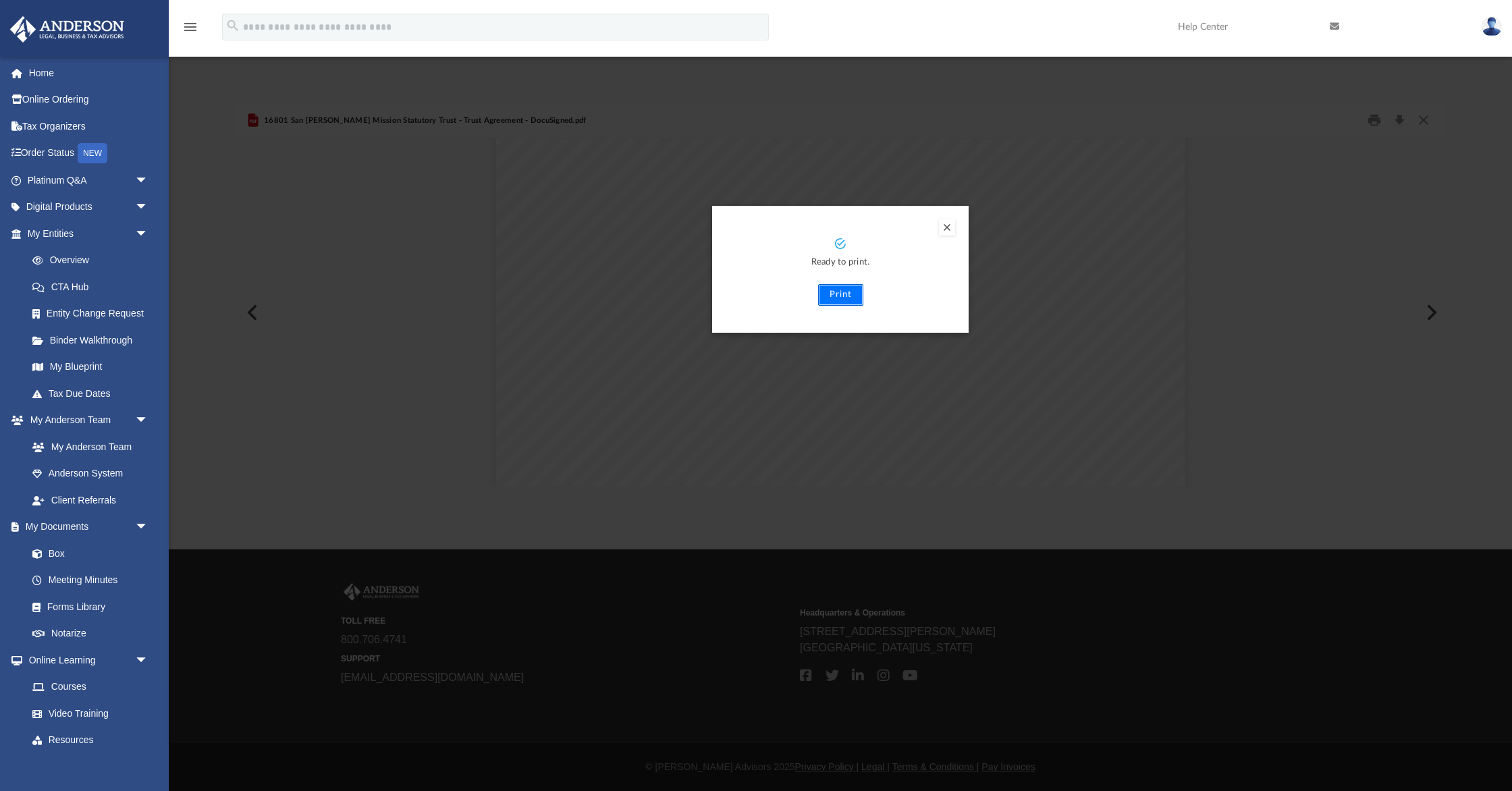
click at [844, 297] on button "Print" at bounding box center [841, 295] width 45 height 21
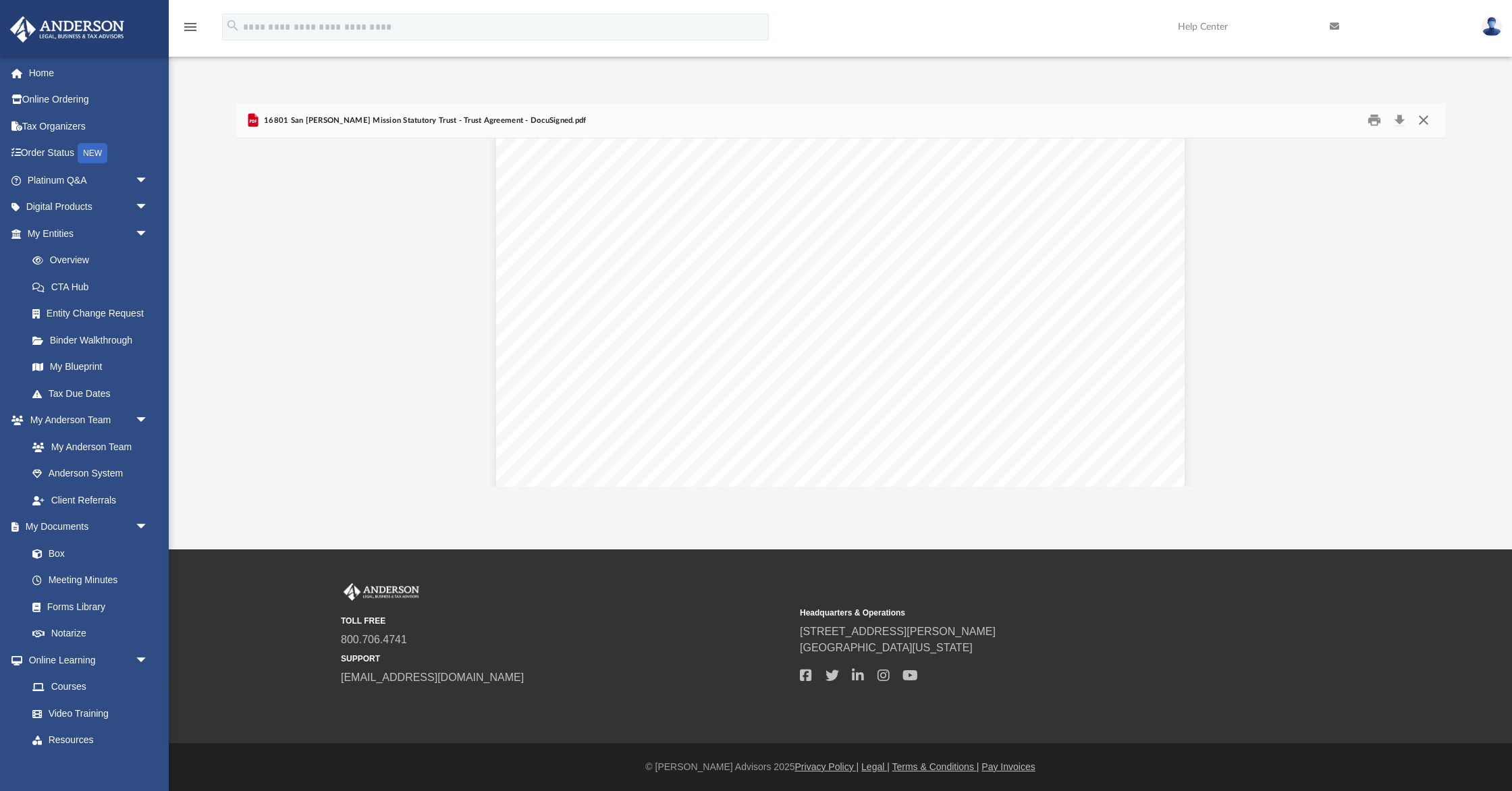
click at [1421, 120] on button "Close" at bounding box center [1424, 120] width 25 height 21
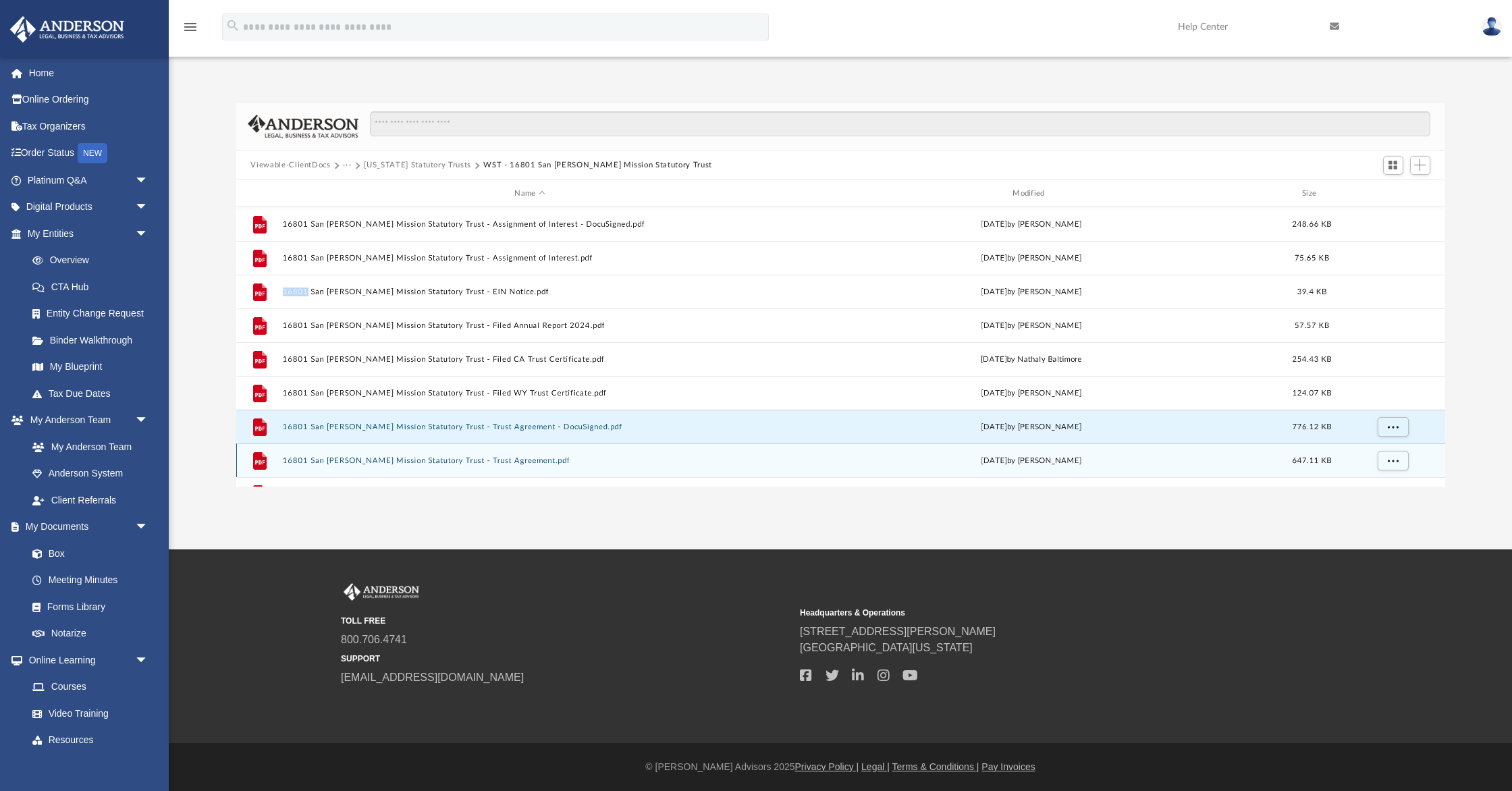
scroll to position [24, 0]
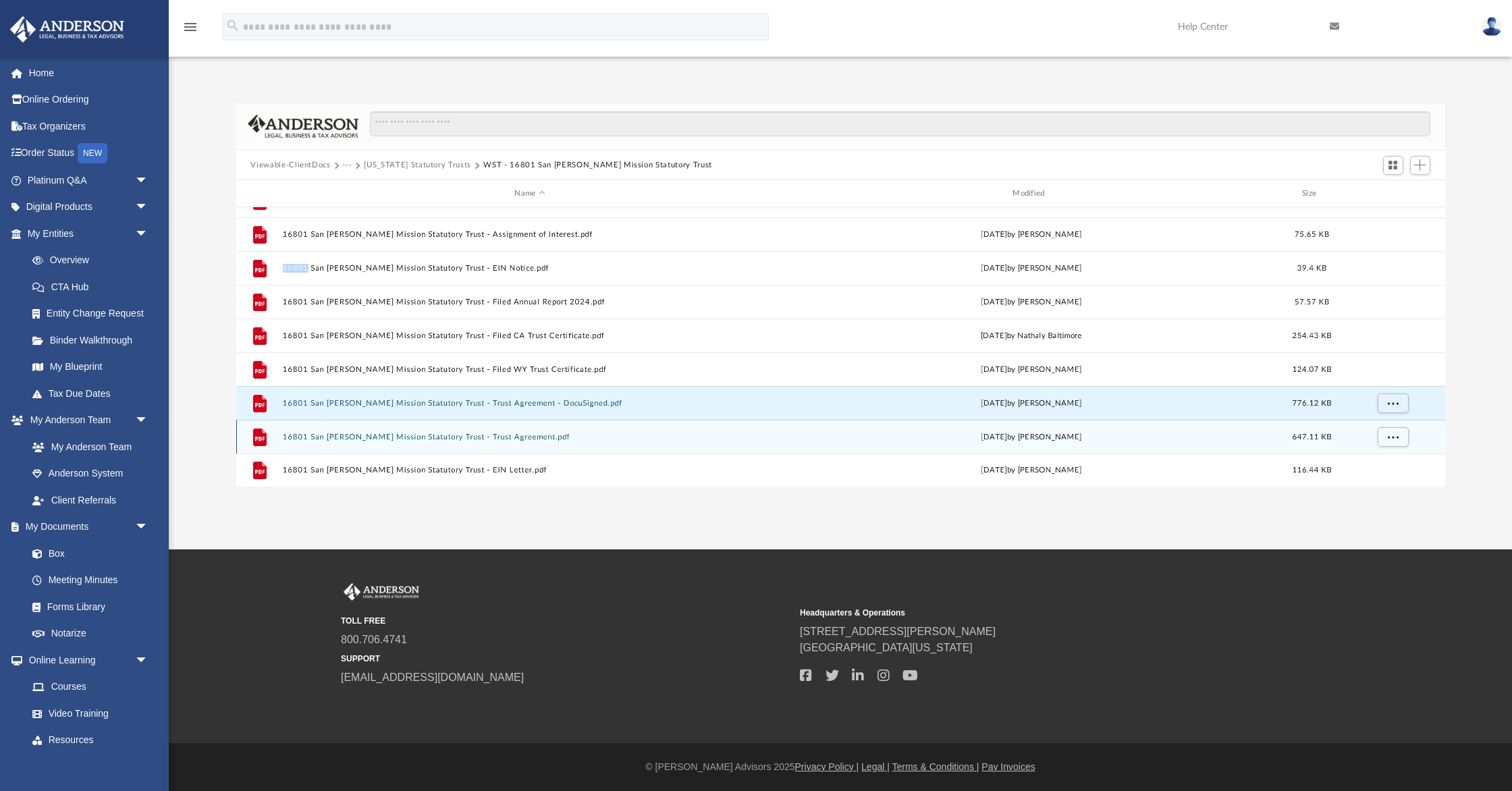
click at [497, 432] on button "16801 San Fernando Mission Statutory Trust - Trust Agreement.pdf" at bounding box center [530, 437] width 496 height 9
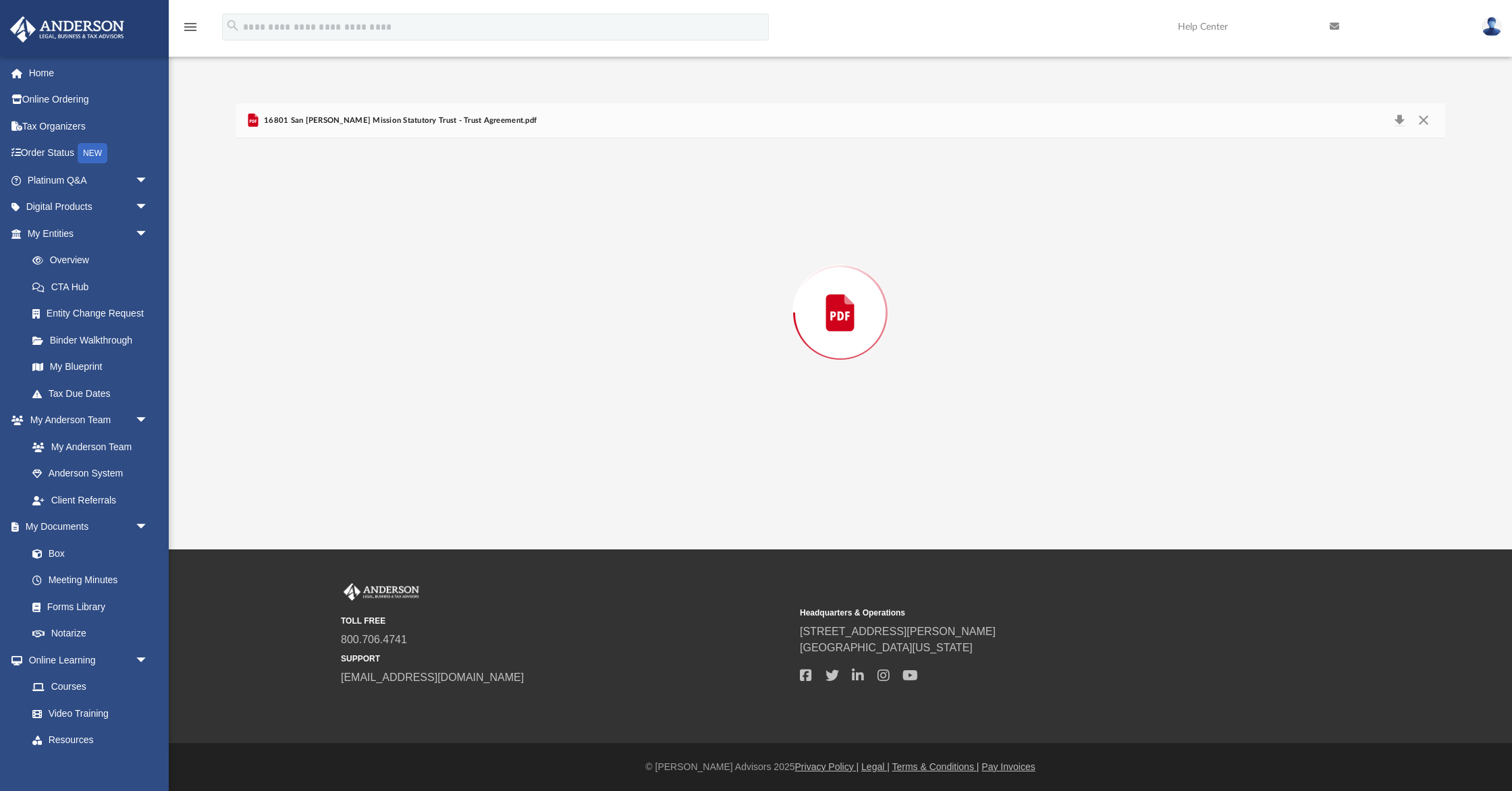
click at [497, 432] on div "Preview" at bounding box center [841, 313] width 1209 height 348
click at [839, 384] on button "Download" at bounding box center [841, 380] width 66 height 21
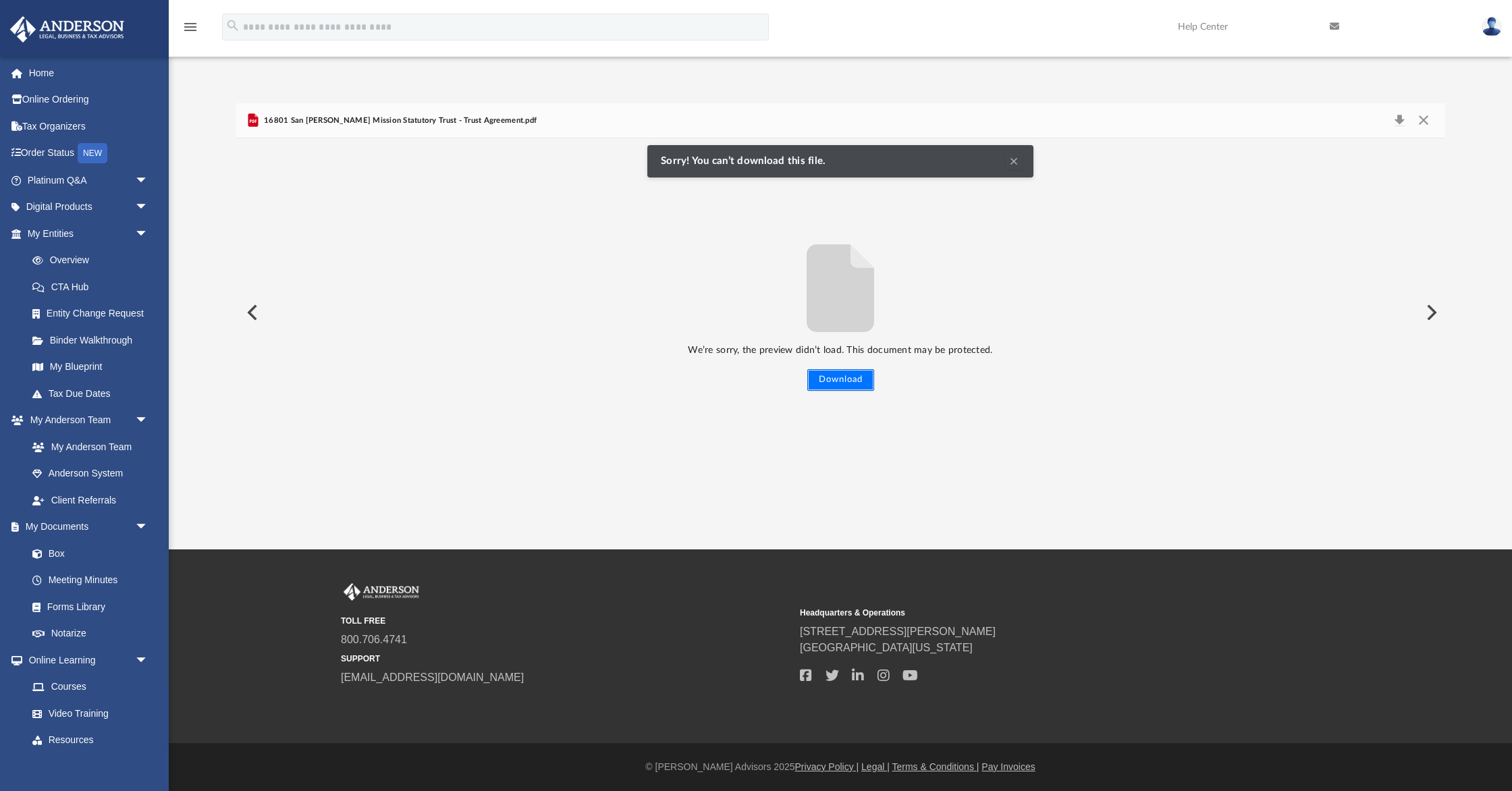
click at [842, 378] on button "Download" at bounding box center [841, 380] width 66 height 21
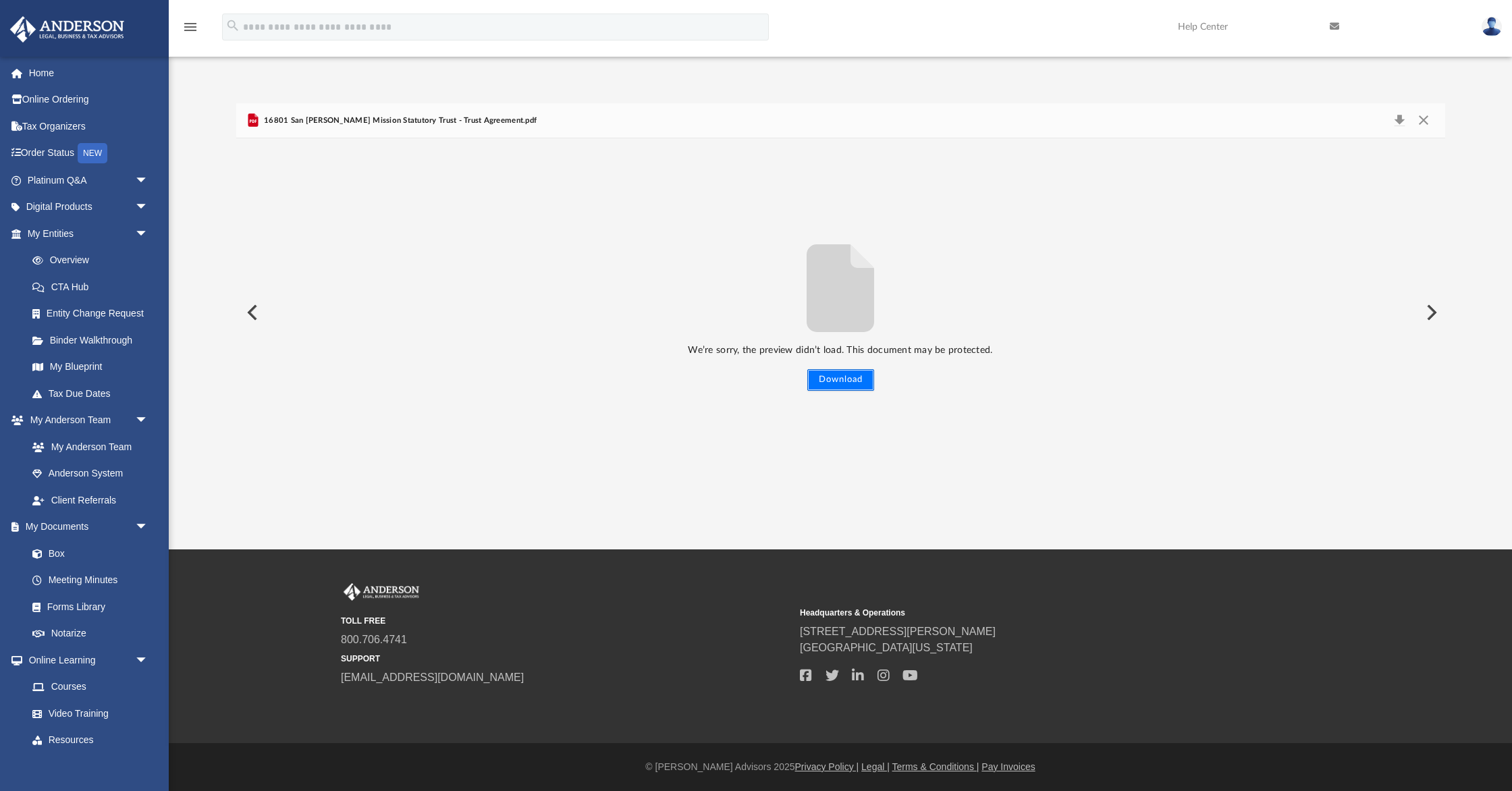
click at [839, 378] on button "Download" at bounding box center [841, 380] width 66 height 21
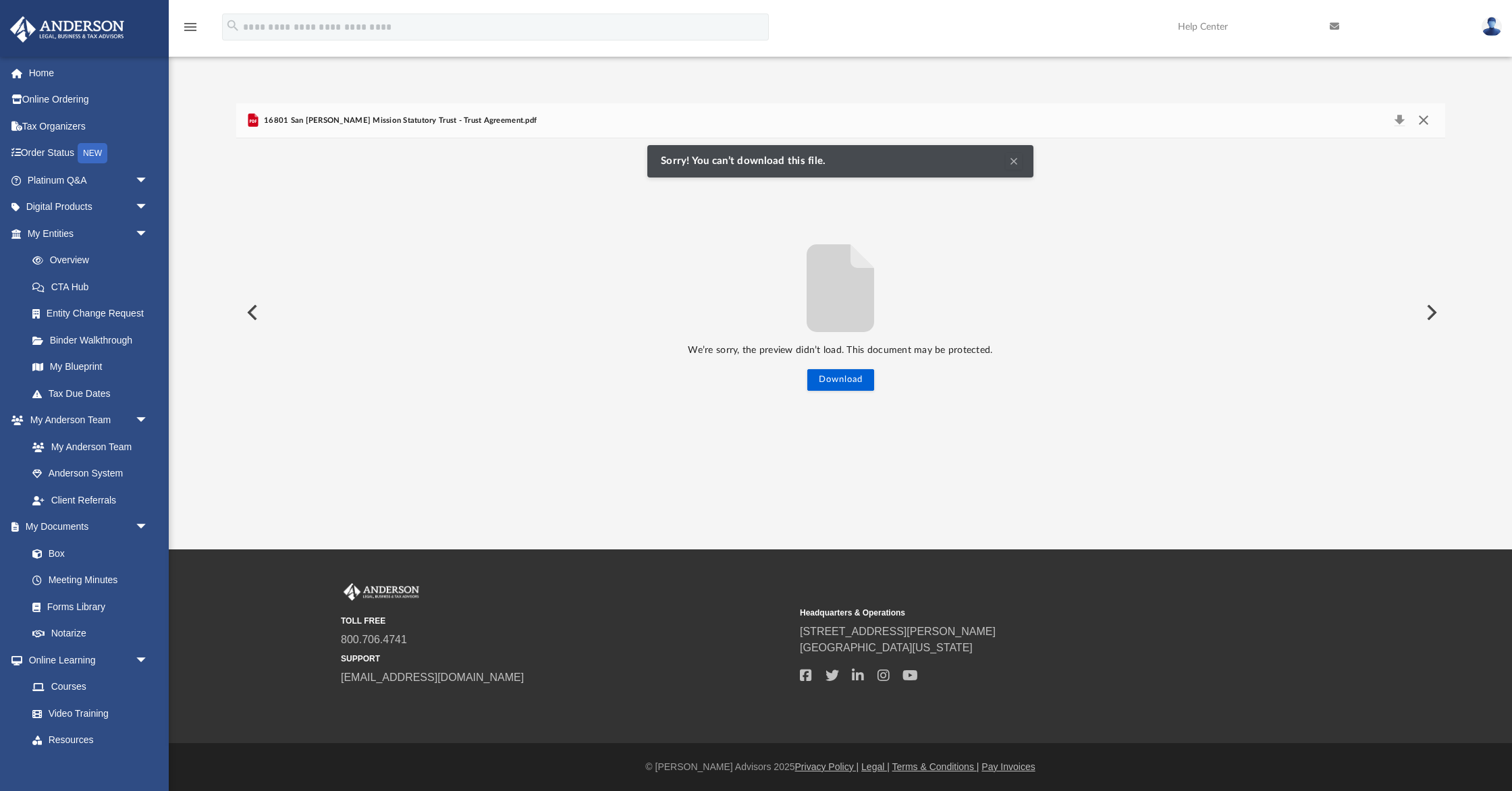
click at [1425, 117] on button "Close" at bounding box center [1424, 121] width 25 height 19
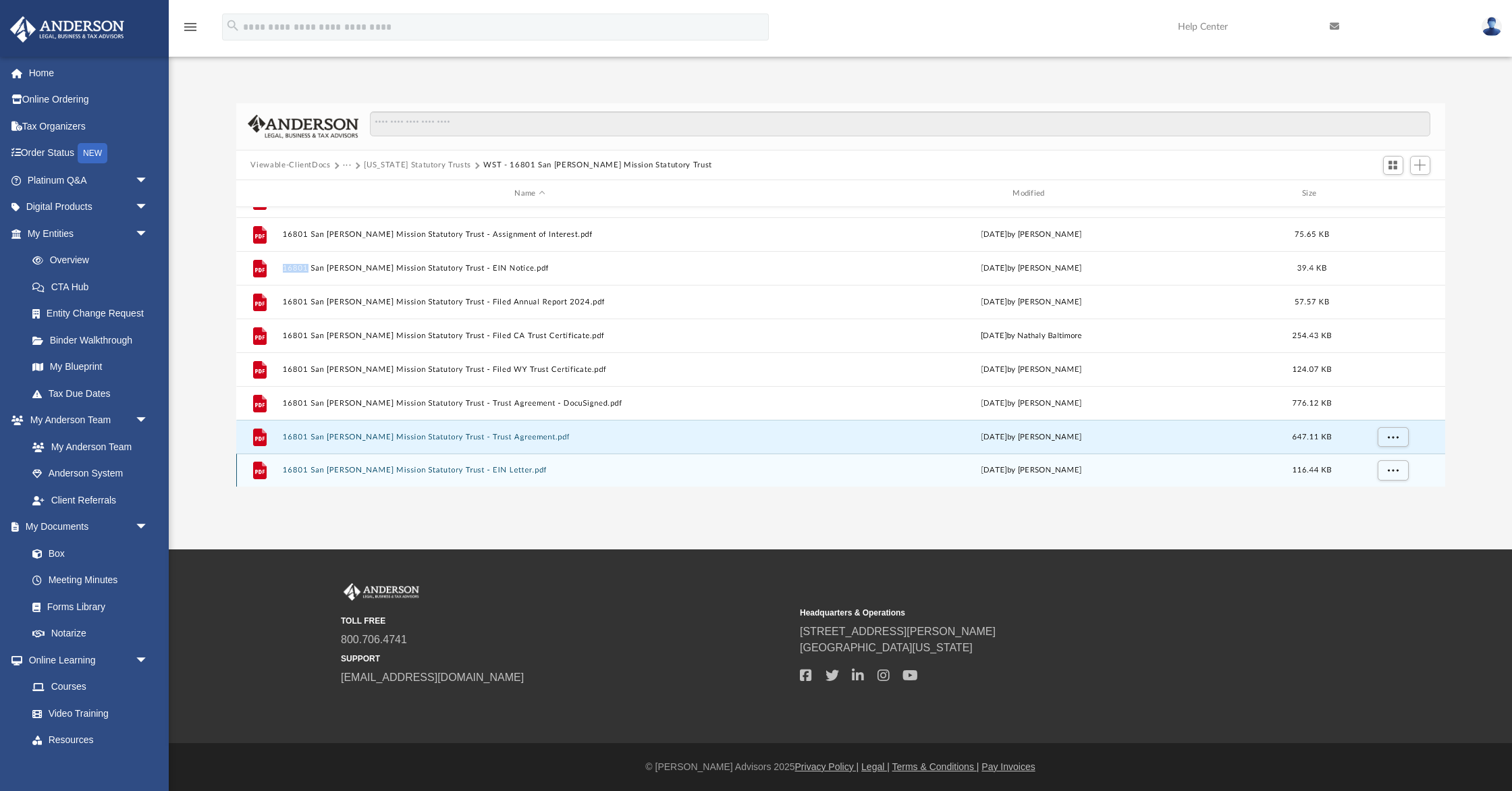
click at [471, 466] on button "16801 San Frenando Mission Statutory Trust - EIN Letter.pdf" at bounding box center [530, 470] width 496 height 9
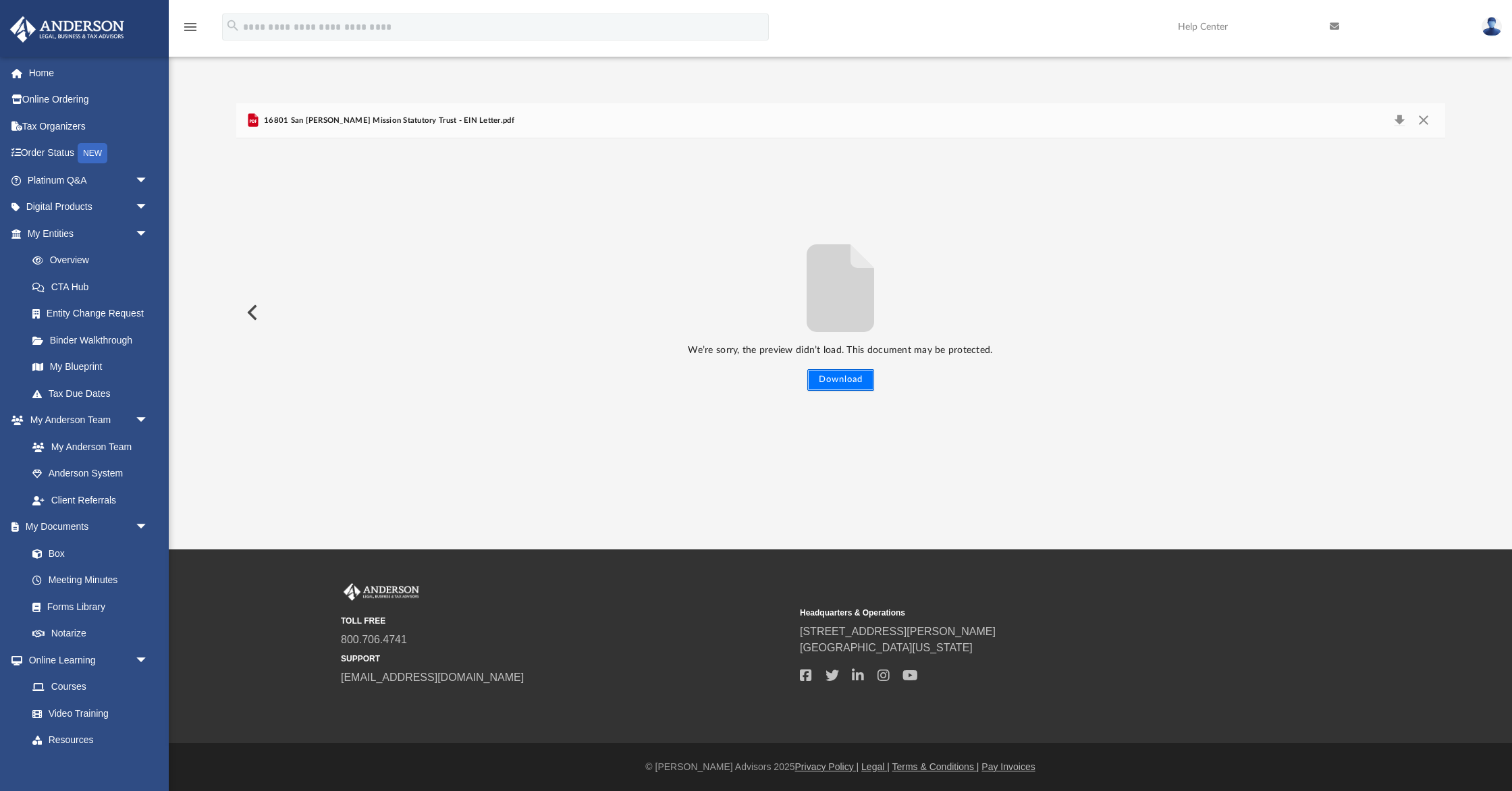
click at [855, 374] on button "Download" at bounding box center [841, 380] width 66 height 21
click at [1422, 117] on button "Close" at bounding box center [1424, 121] width 25 height 19
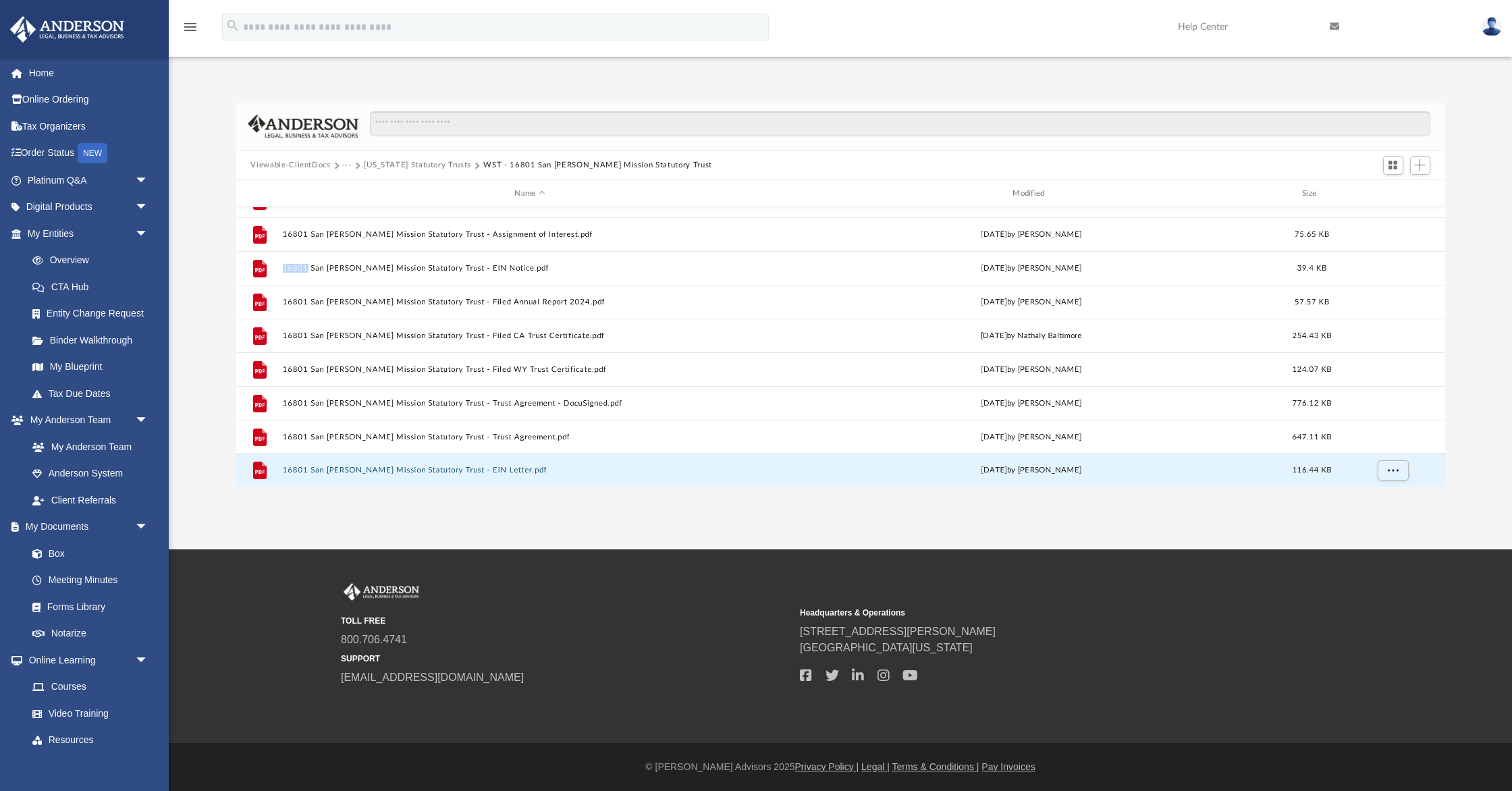
click at [308, 164] on button "Viewable-ClientDocs" at bounding box center [290, 165] width 80 height 12
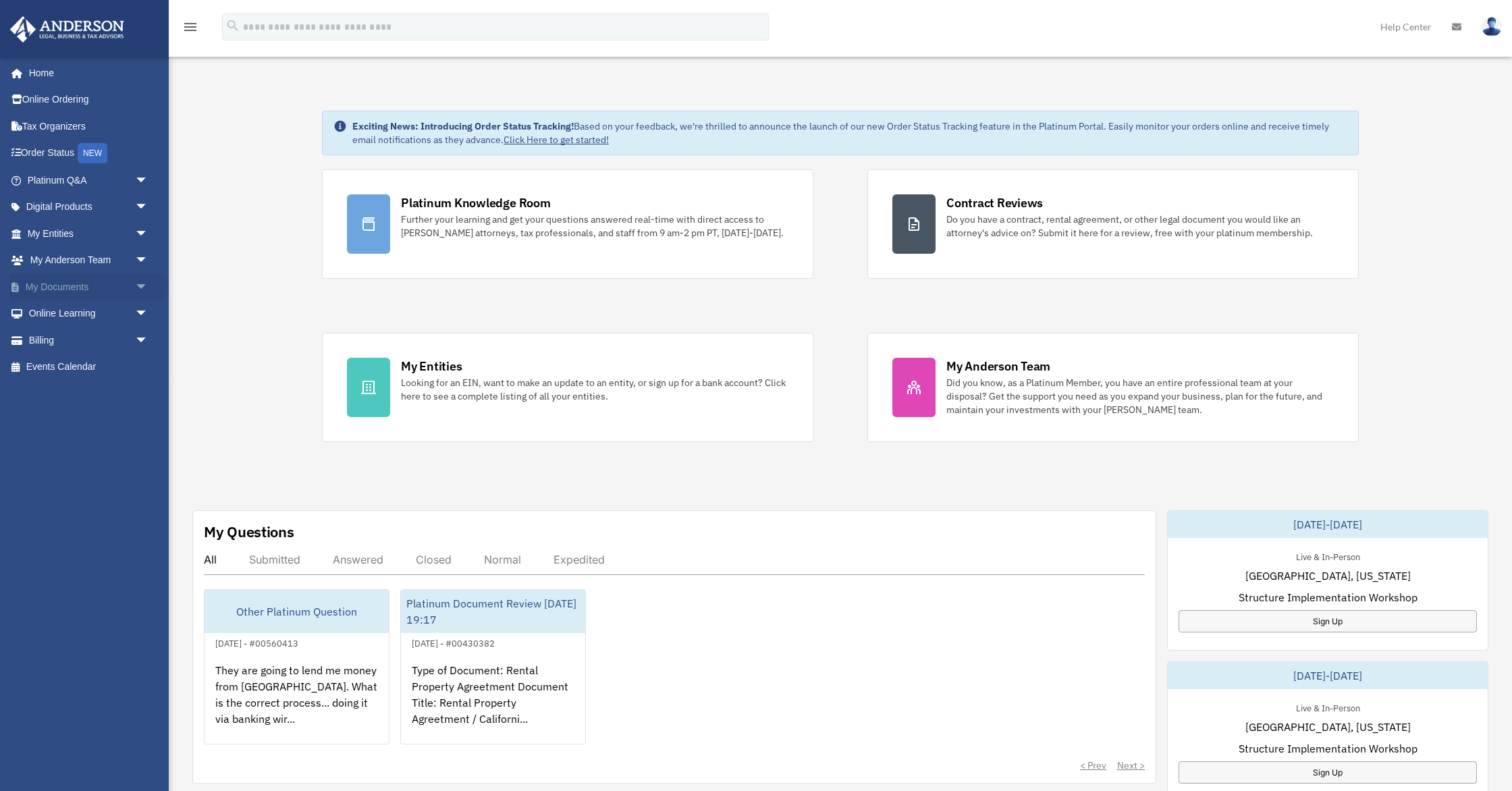
click at [139, 282] on span "arrow_drop_down" at bounding box center [148, 287] width 27 height 28
click at [71, 313] on link "Box" at bounding box center [94, 313] width 150 height 27
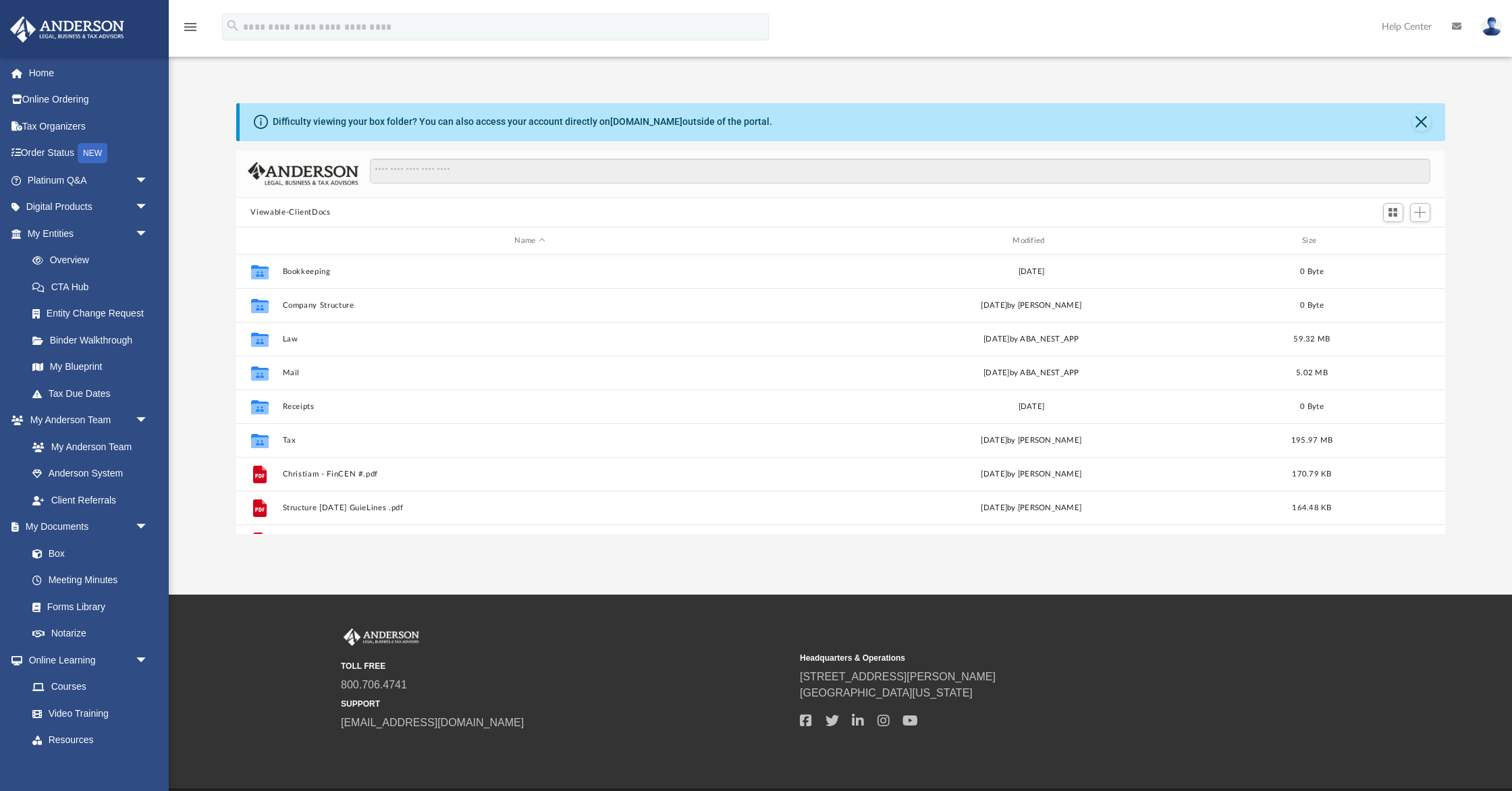
scroll to position [306, 1209]
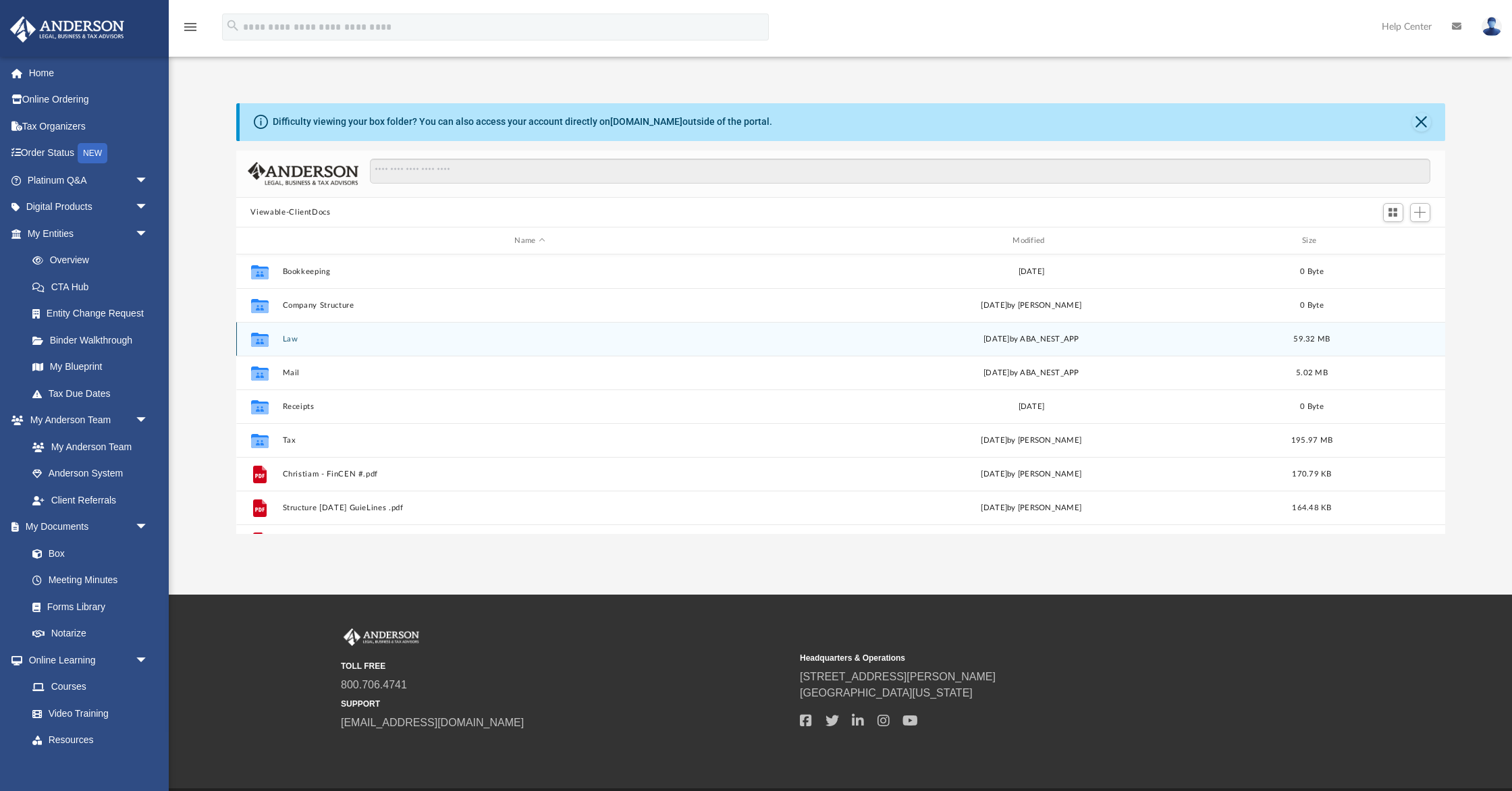
click at [287, 339] on button "Law" at bounding box center [530, 339] width 496 height 9
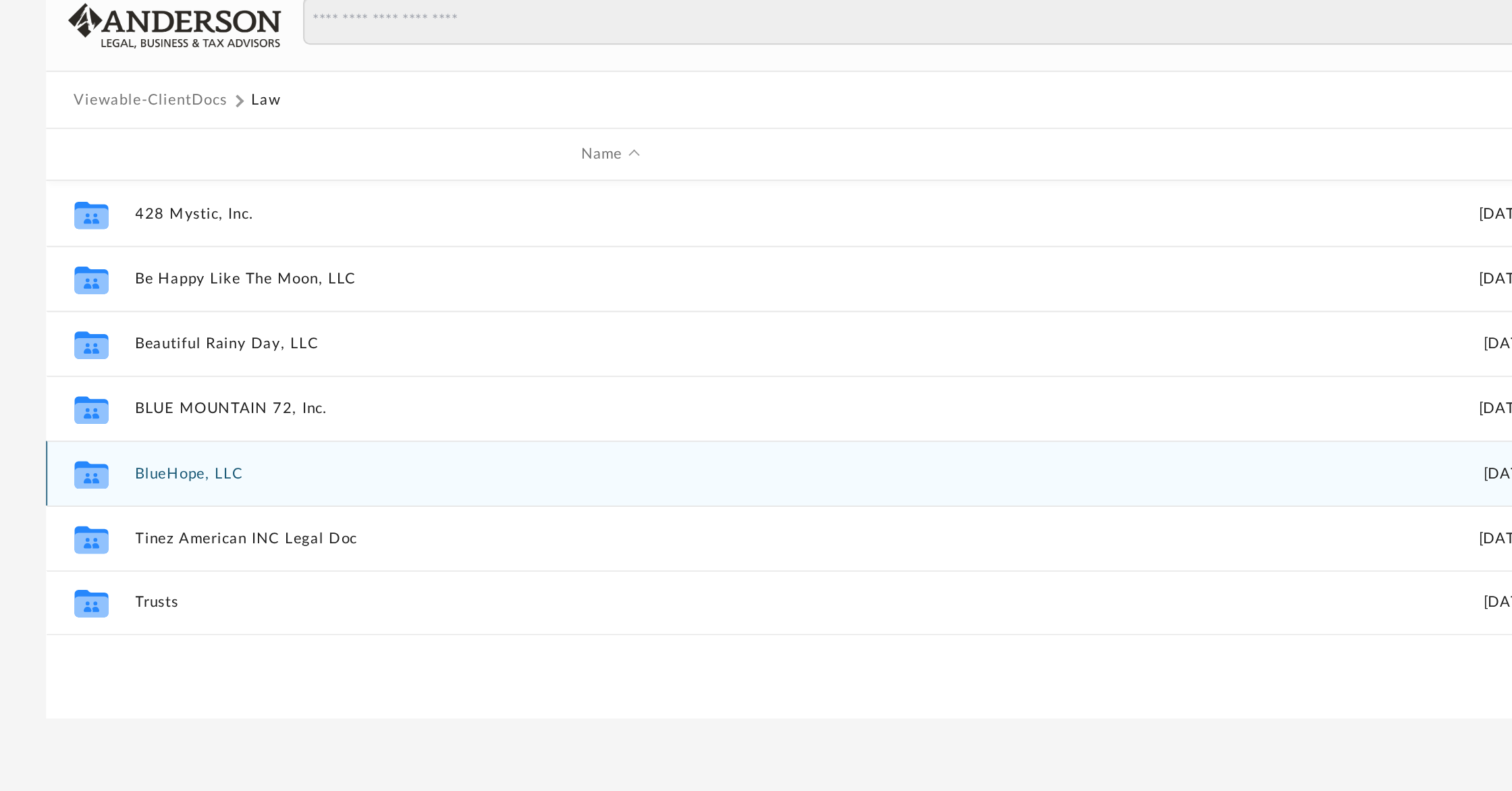
click at [296, 404] on button "BlueHope, LLC" at bounding box center [530, 406] width 496 height 9
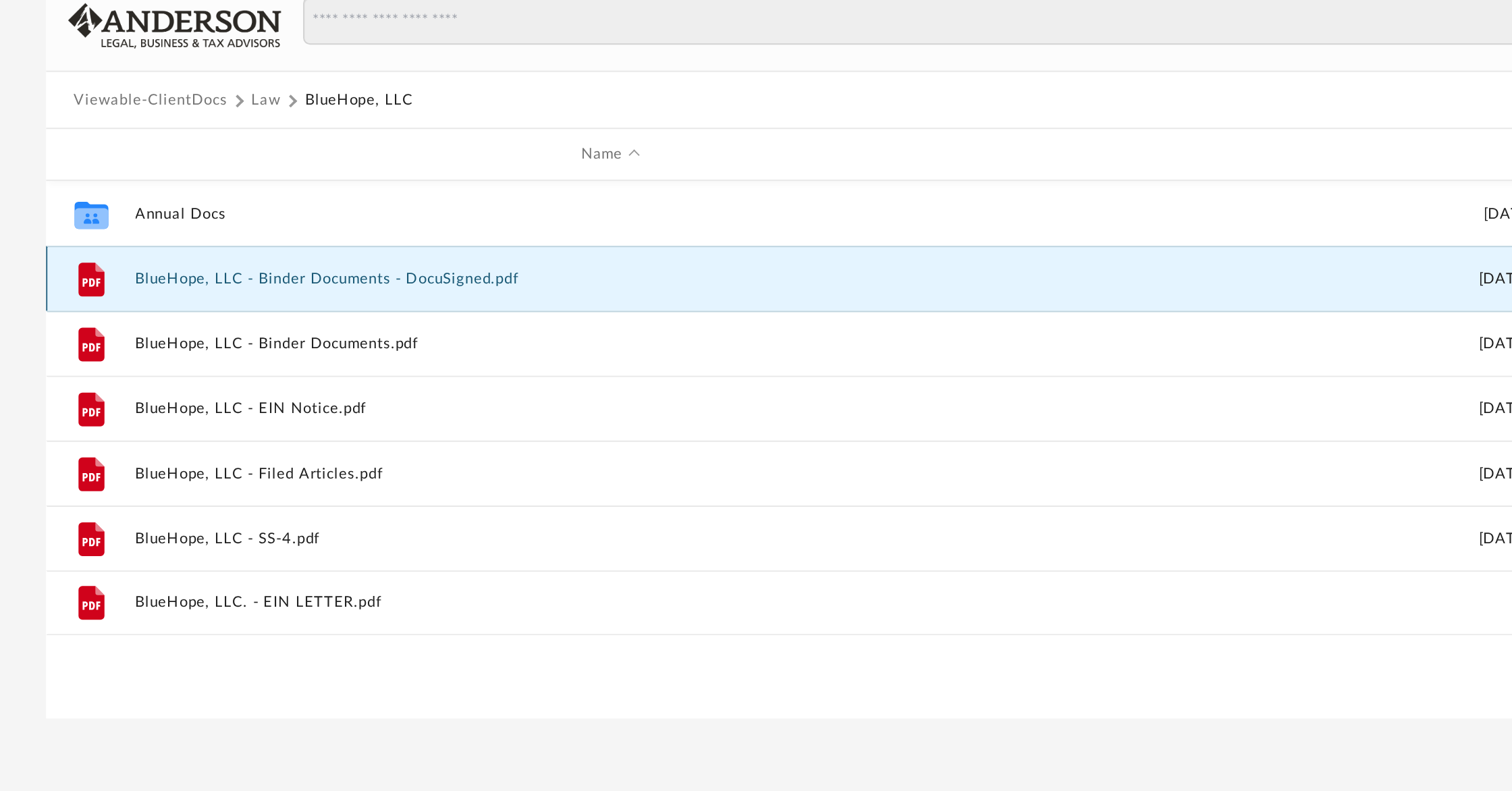
click at [370, 302] on button "BlueHope, LLC - Binder Documents - DocuSigned.pdf" at bounding box center [530, 305] width 496 height 9
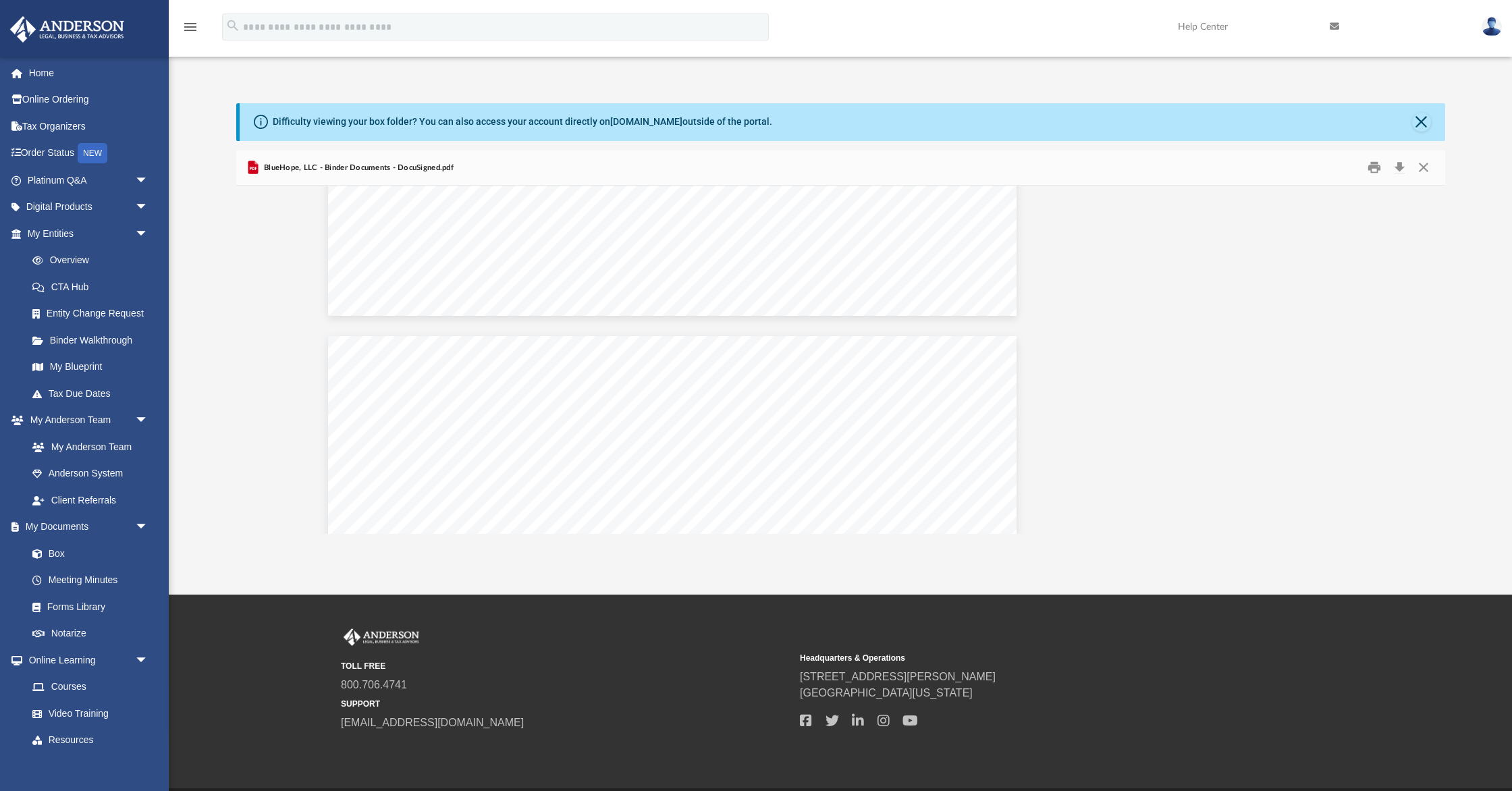
scroll to position [50414, 168]
click at [1401, 166] on button "Download" at bounding box center [1400, 167] width 25 height 21
